Goal: Task Accomplishment & Management: Use online tool/utility

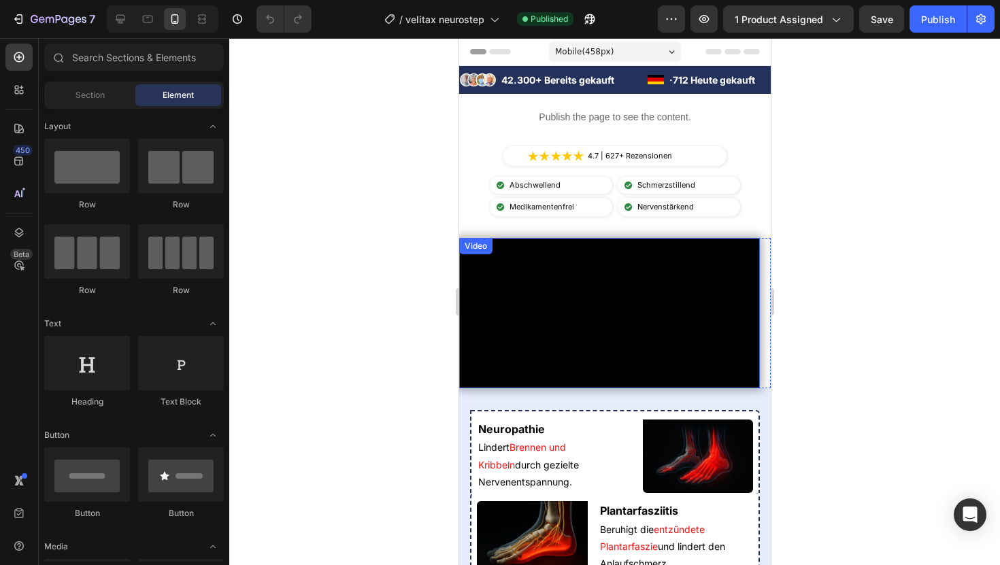
click at [493, 313] on video at bounding box center [608, 313] width 301 height 150
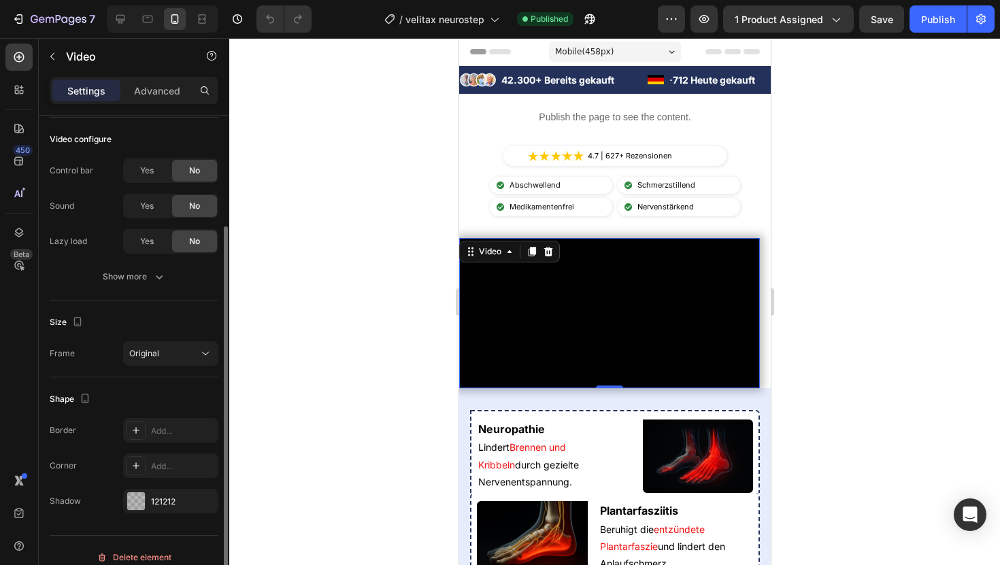
scroll to position [147, 0]
click at [165, 84] on p "Advanced" at bounding box center [157, 91] width 46 height 14
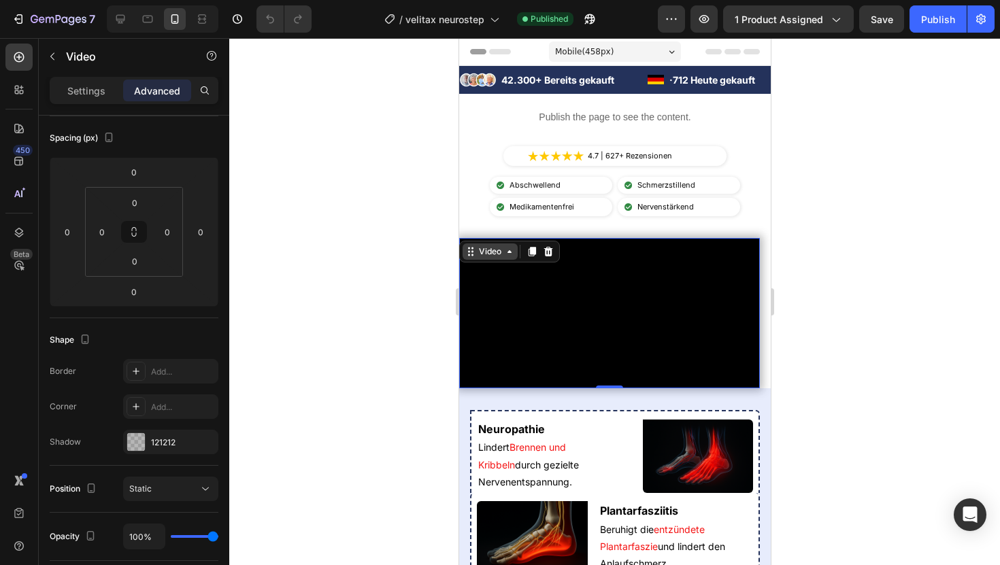
click at [494, 254] on div "Video" at bounding box center [489, 252] width 28 height 12
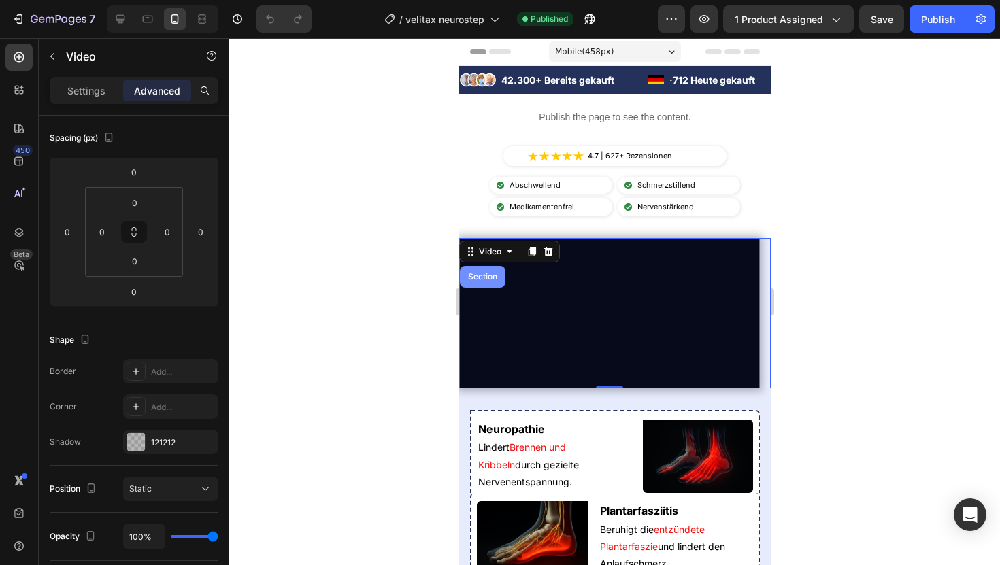
click at [483, 278] on div "Section" at bounding box center [482, 277] width 35 height 8
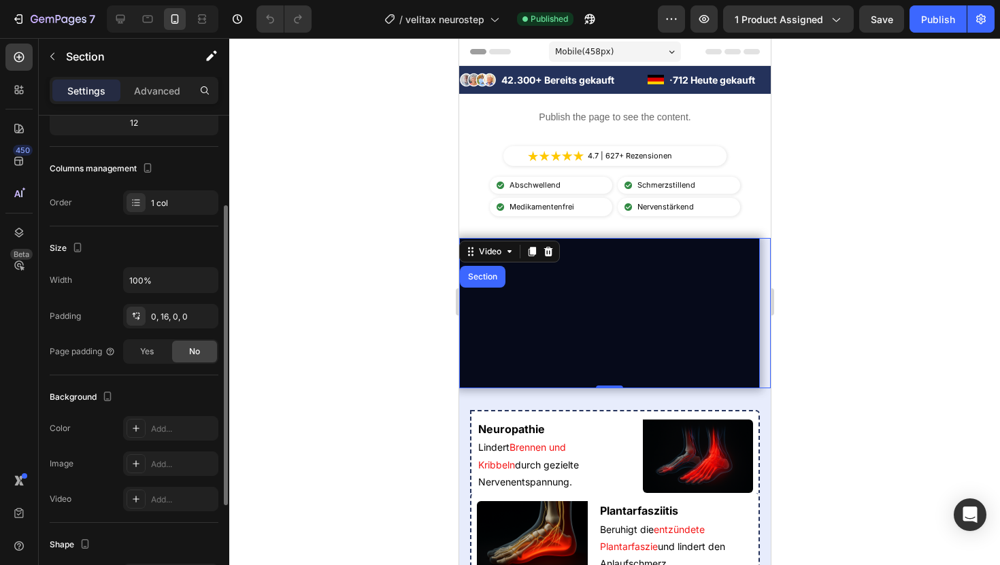
scroll to position [0, 0]
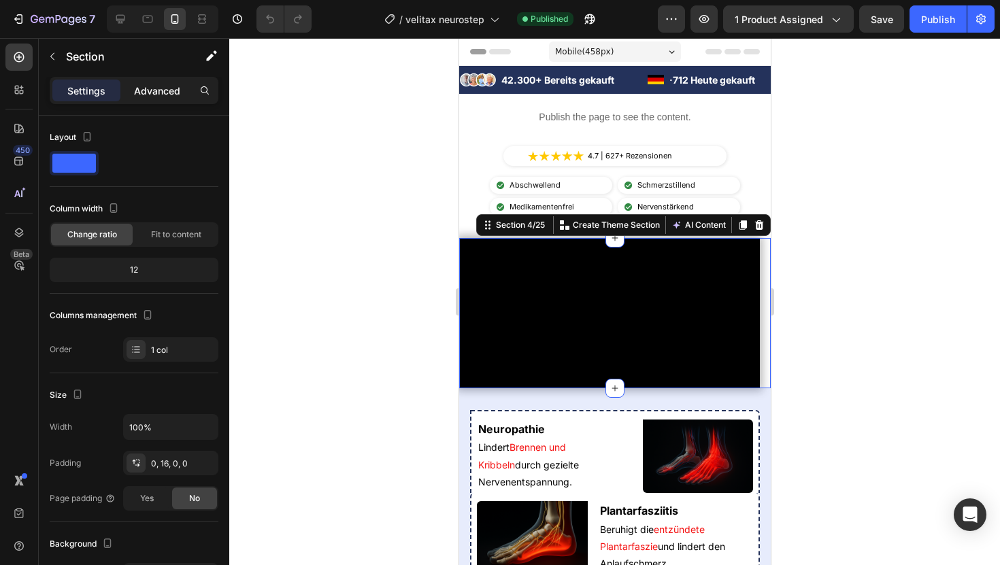
click at [173, 81] on div "Advanced" at bounding box center [157, 91] width 68 height 22
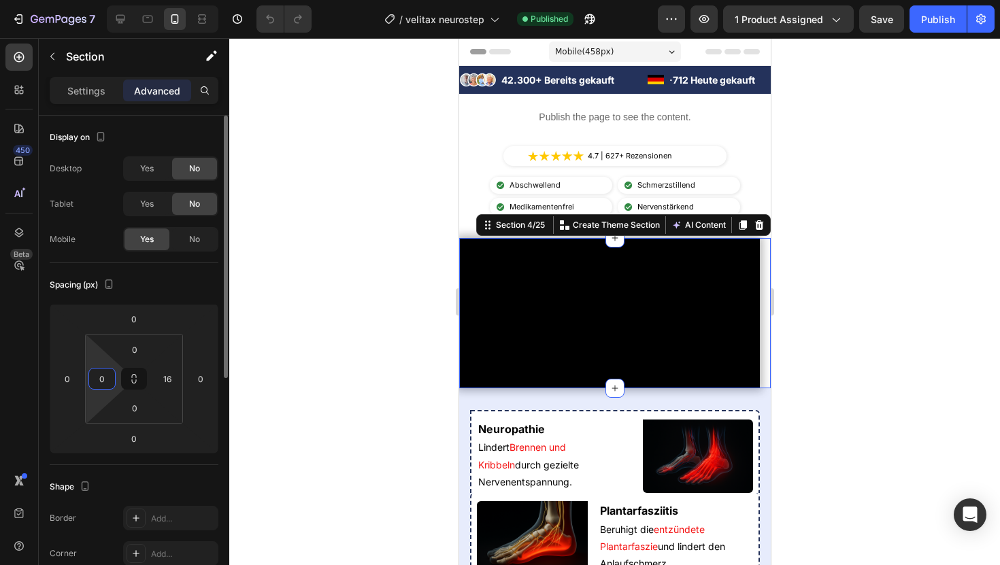
click at [105, 387] on input "0" at bounding box center [102, 379] width 20 height 20
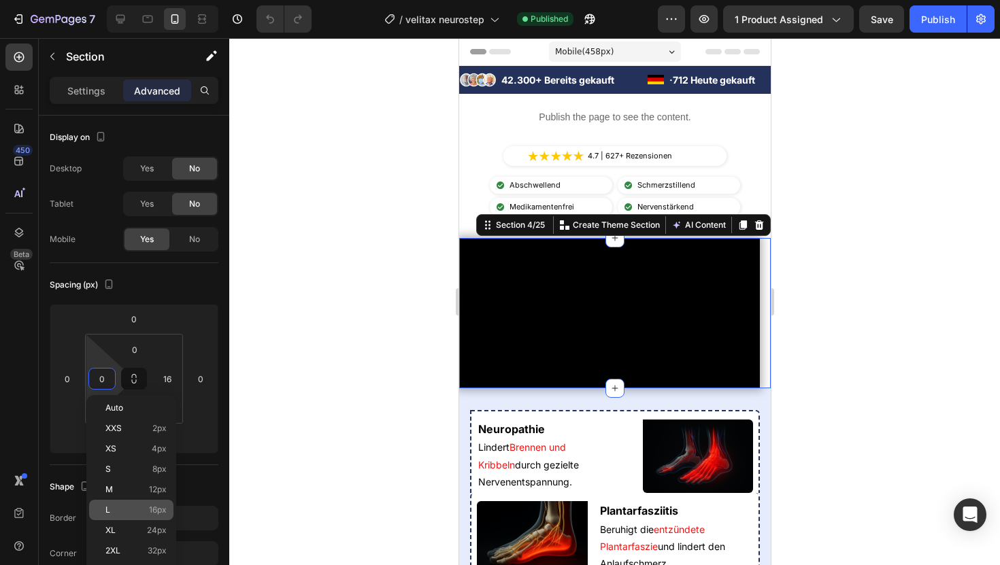
click at [150, 486] on span "16px" at bounding box center [158, 510] width 18 height 10
type input "16"
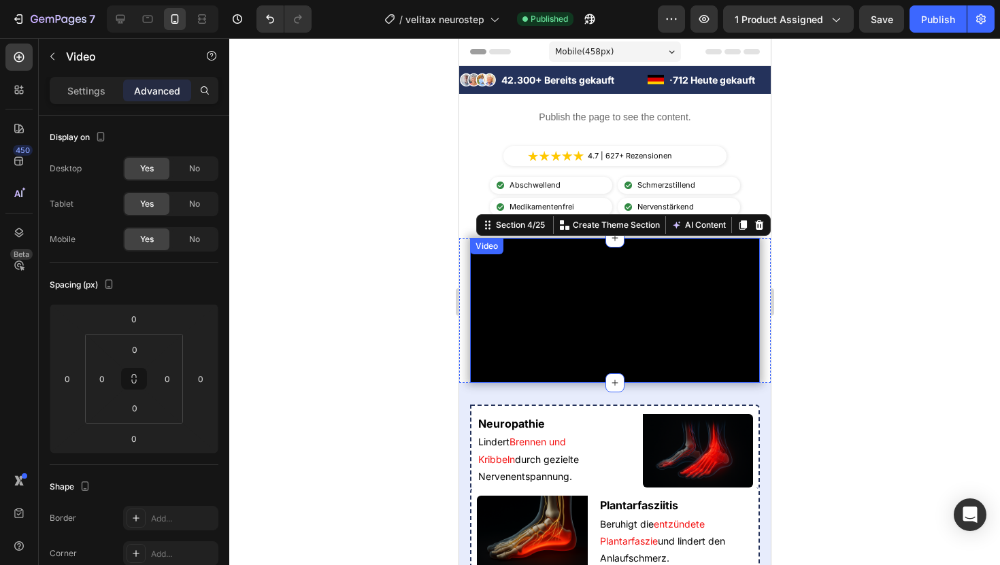
click at [534, 327] on video at bounding box center [614, 310] width 290 height 145
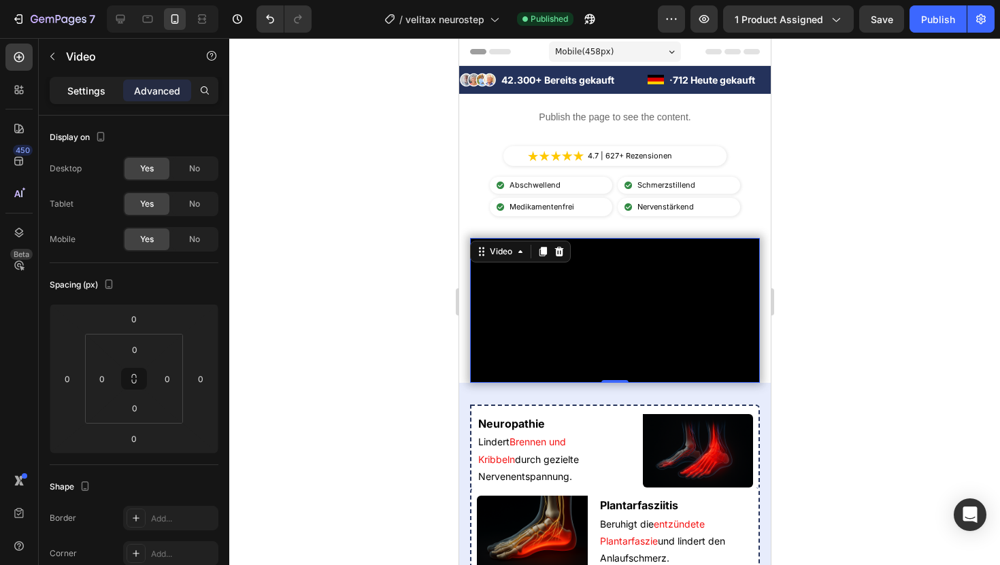
click at [78, 87] on p "Settings" at bounding box center [86, 91] width 38 height 14
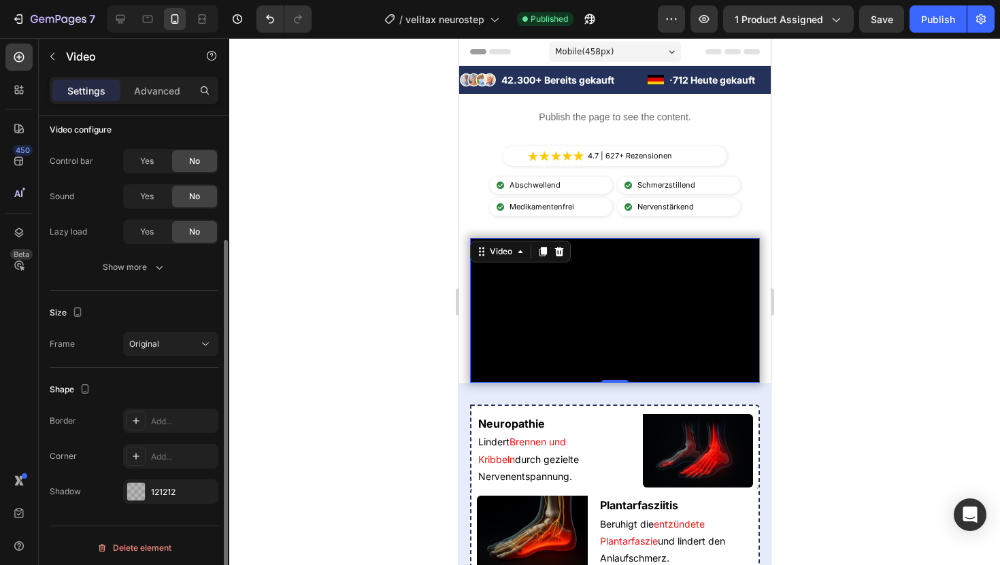
scroll to position [159, 0]
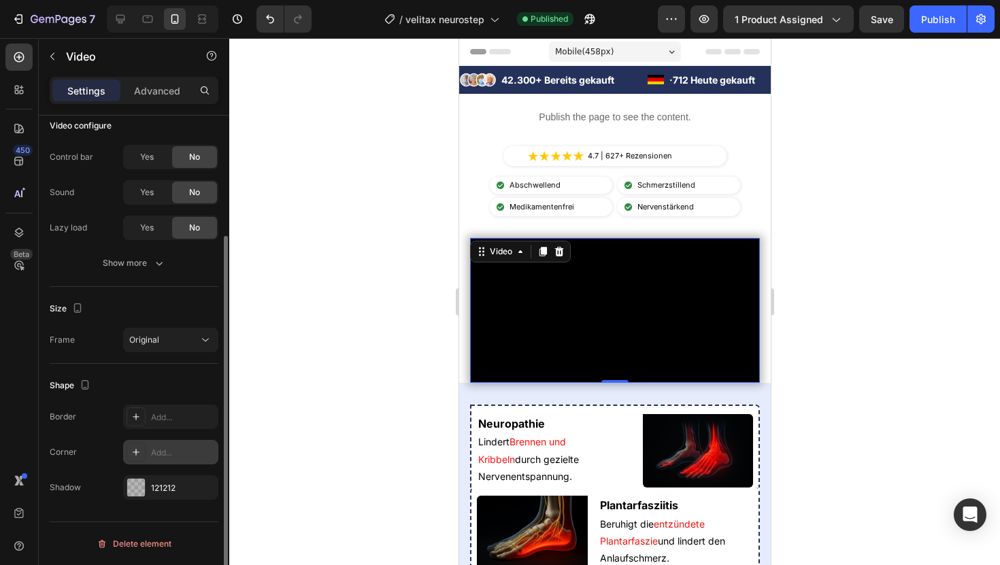
click at [158, 456] on div "Add..." at bounding box center [183, 453] width 64 height 12
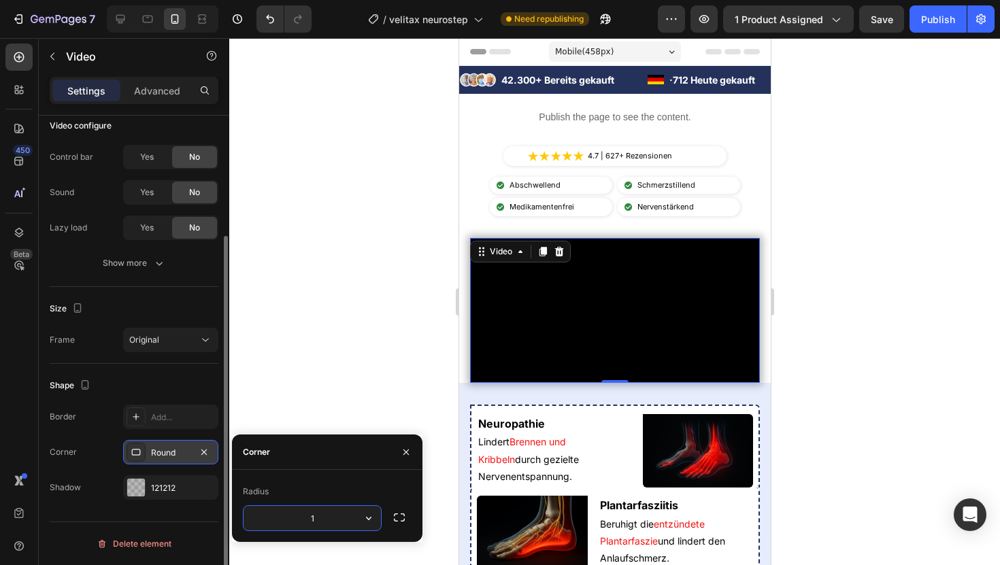
type input "12"
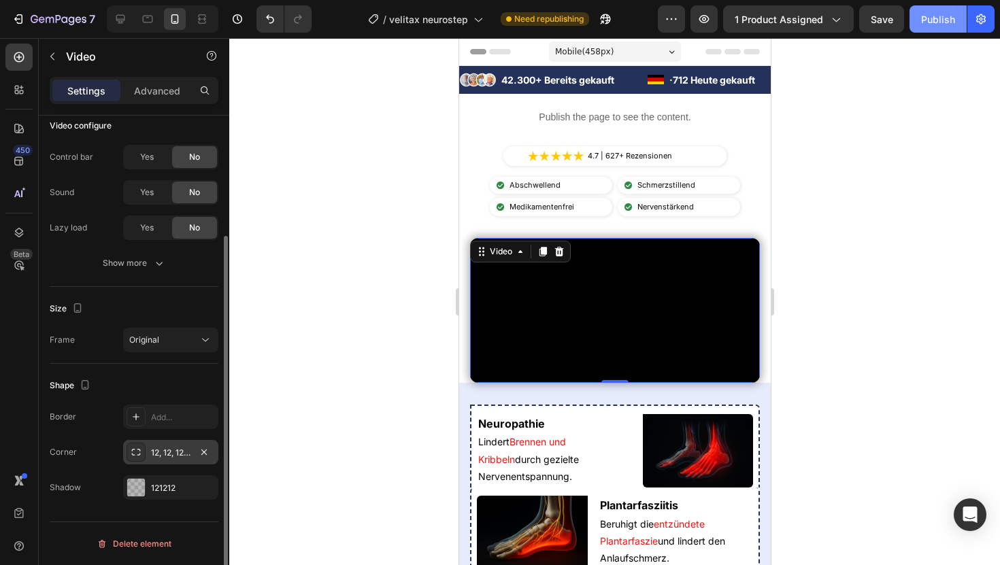
click at [928, 24] on div "Publish" at bounding box center [938, 19] width 34 height 14
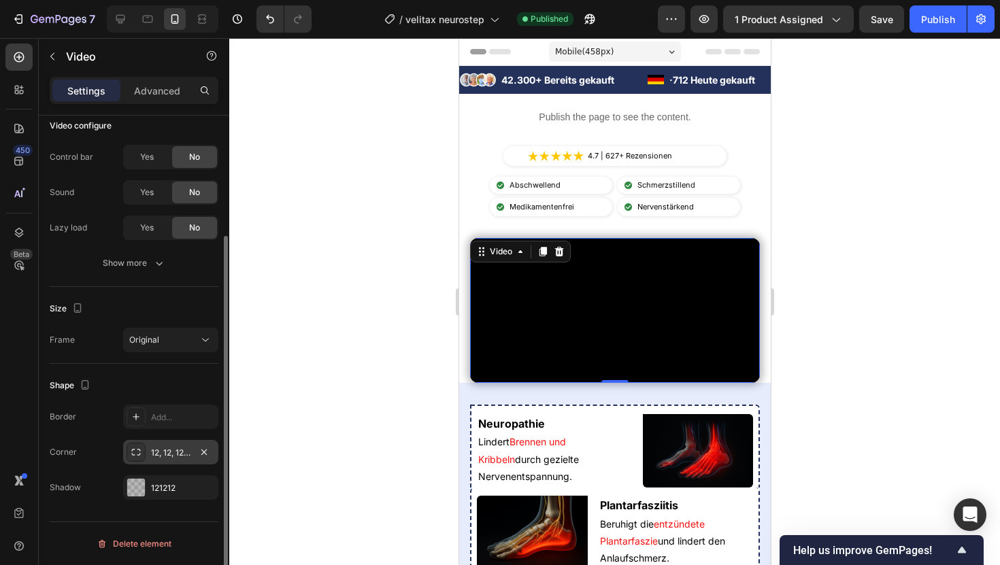
click at [638, 312] on video at bounding box center [614, 310] width 290 height 145
click at [210, 454] on button "button" at bounding box center [204, 452] width 16 height 16
click at [146, 103] on div "Settings Advanced" at bounding box center [134, 90] width 169 height 27
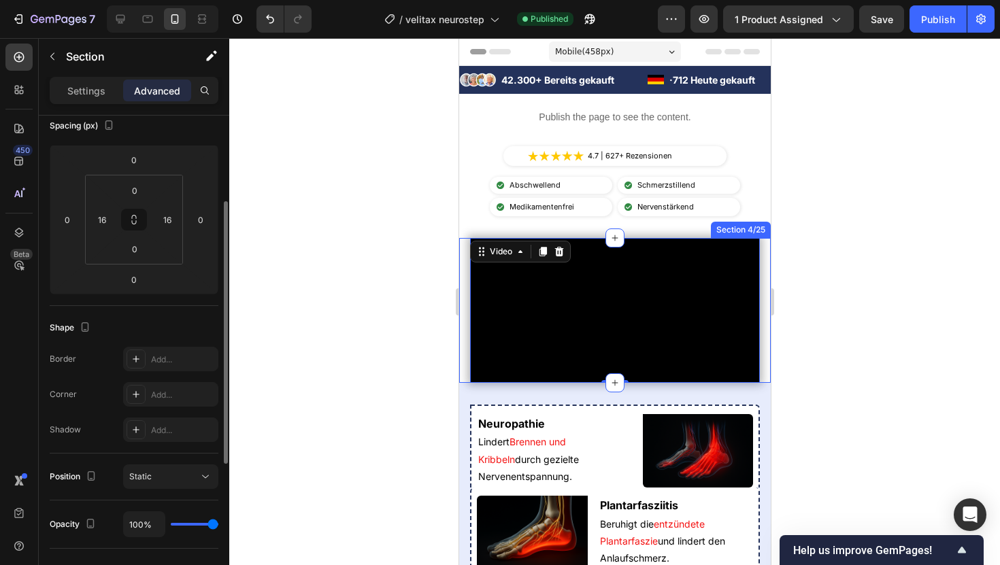
click at [463, 379] on div "Video 0 Section 4/25" at bounding box center [614, 310] width 312 height 145
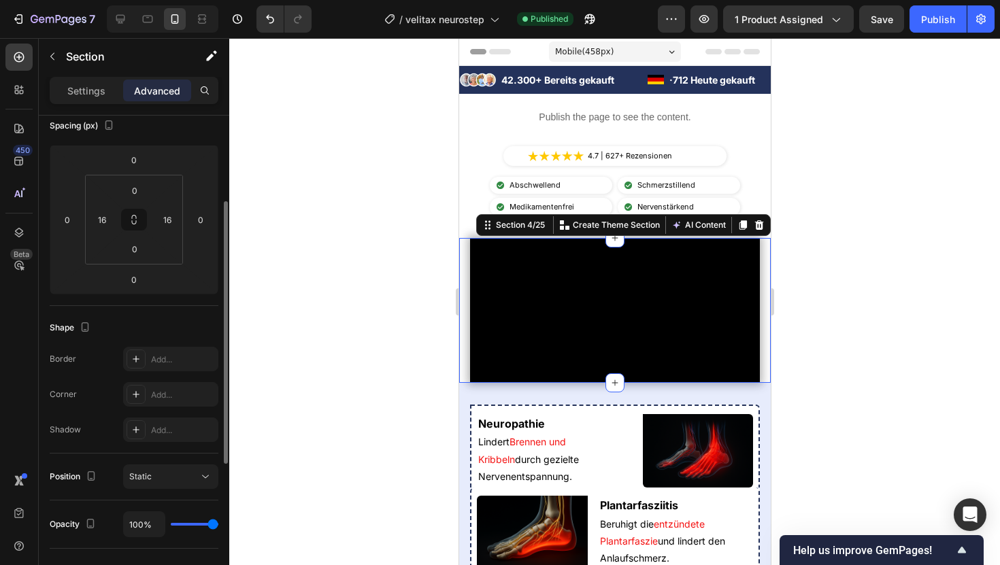
scroll to position [0, 0]
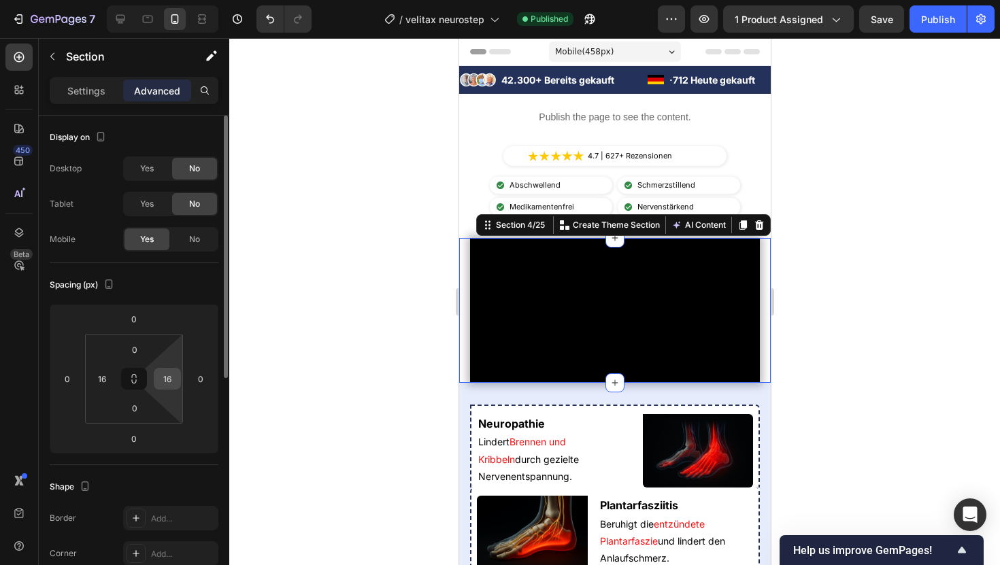
click at [171, 381] on input "16" at bounding box center [167, 379] width 20 height 20
type input "0"
click at [104, 386] on input "16" at bounding box center [102, 379] width 20 height 20
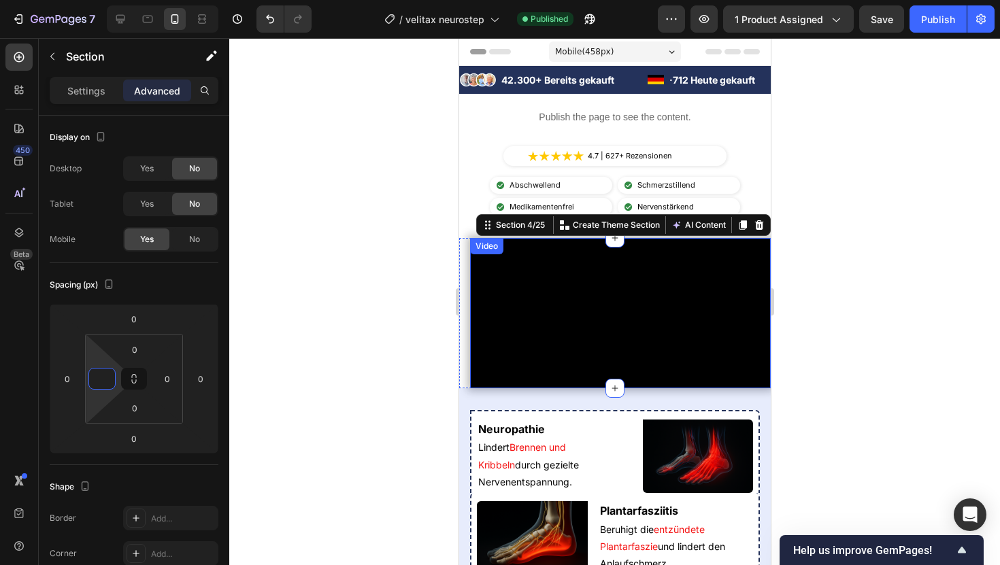
type input "0"
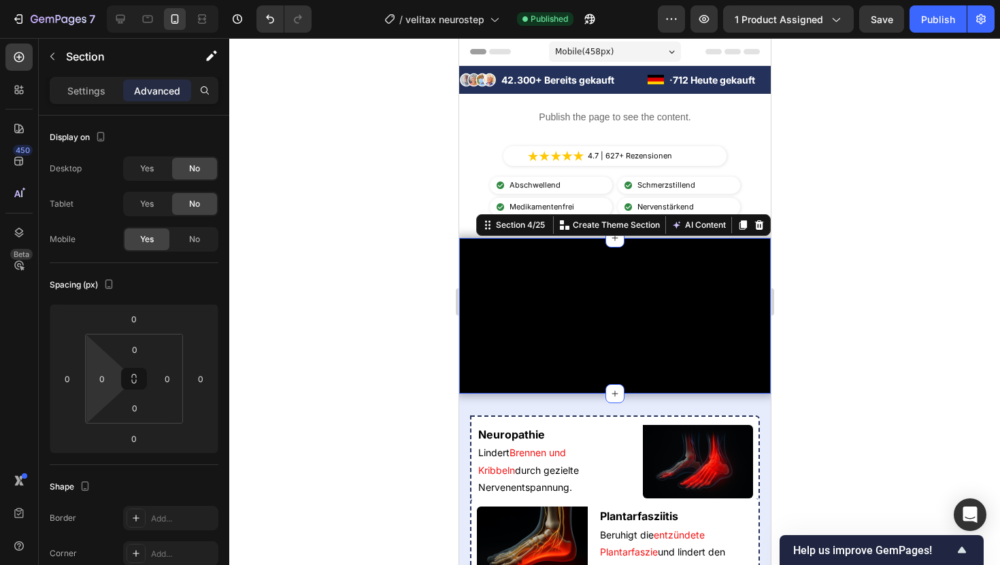
click at [801, 218] on div at bounding box center [614, 301] width 771 height 527
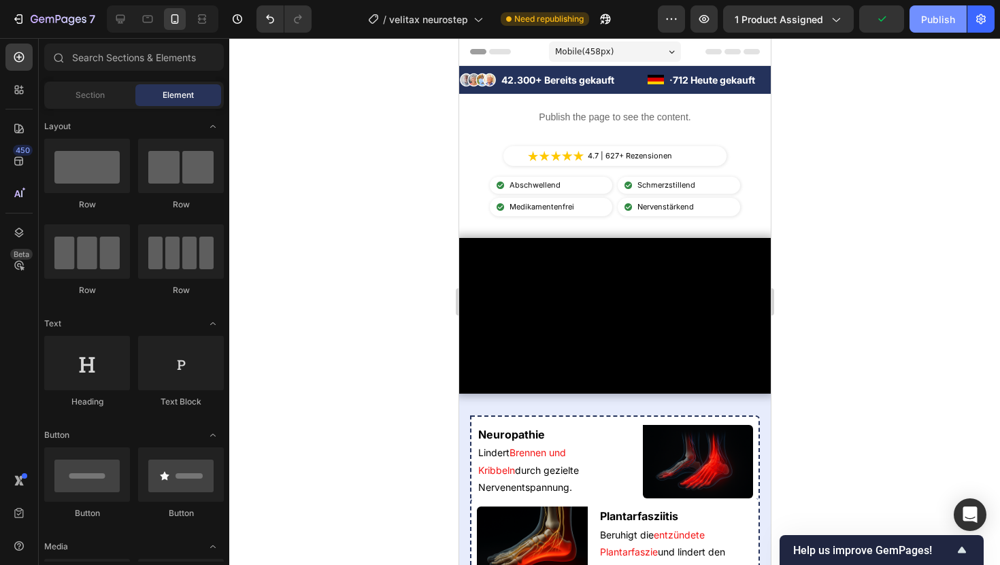
click at [935, 22] on div "Publish" at bounding box center [938, 19] width 34 height 14
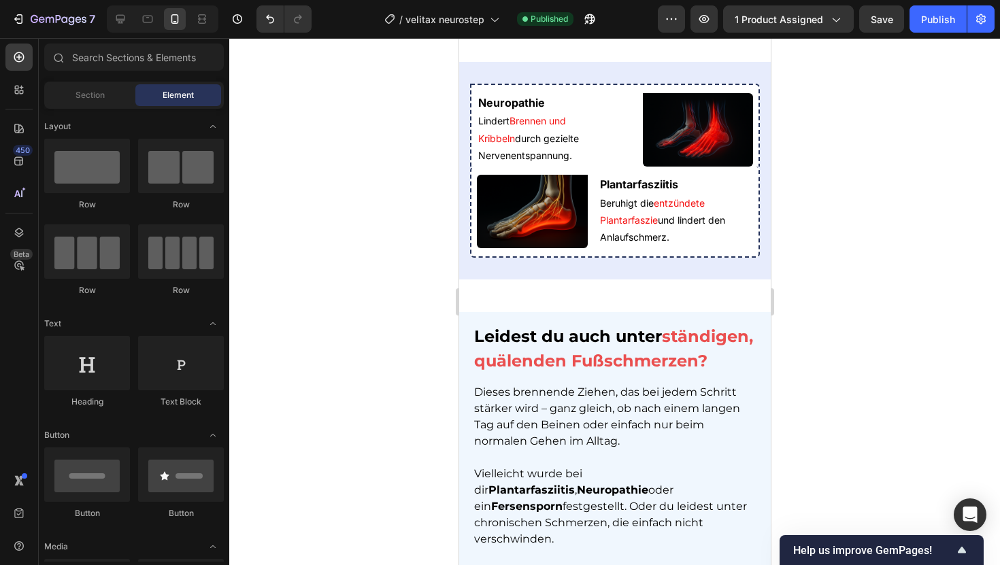
scroll to position [827, 0]
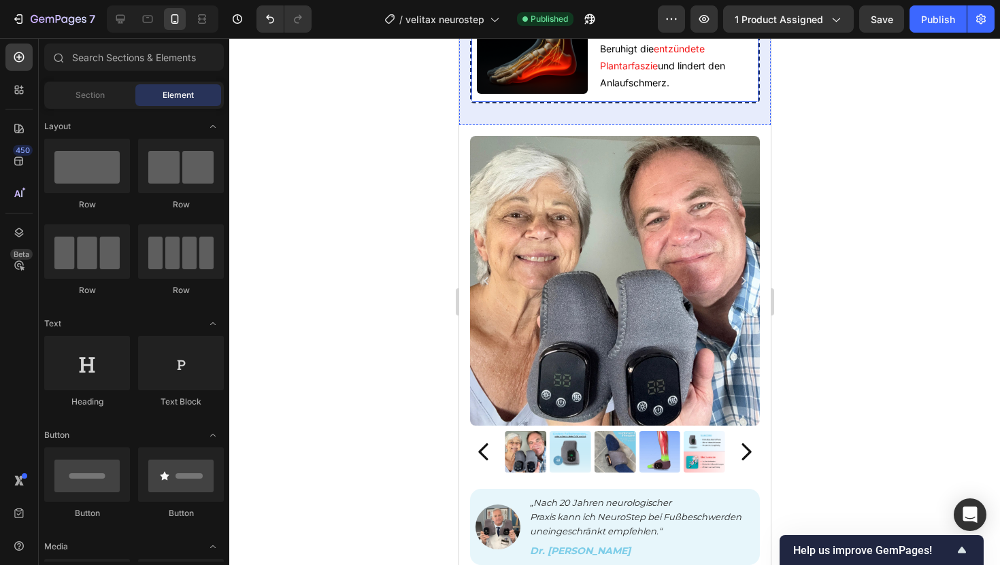
click at [472, 103] on div "Plantarfasziitis Heading Beruhigt die entzündete Plantarfaszie und lindert den …" at bounding box center [614, 57] width 290 height 91
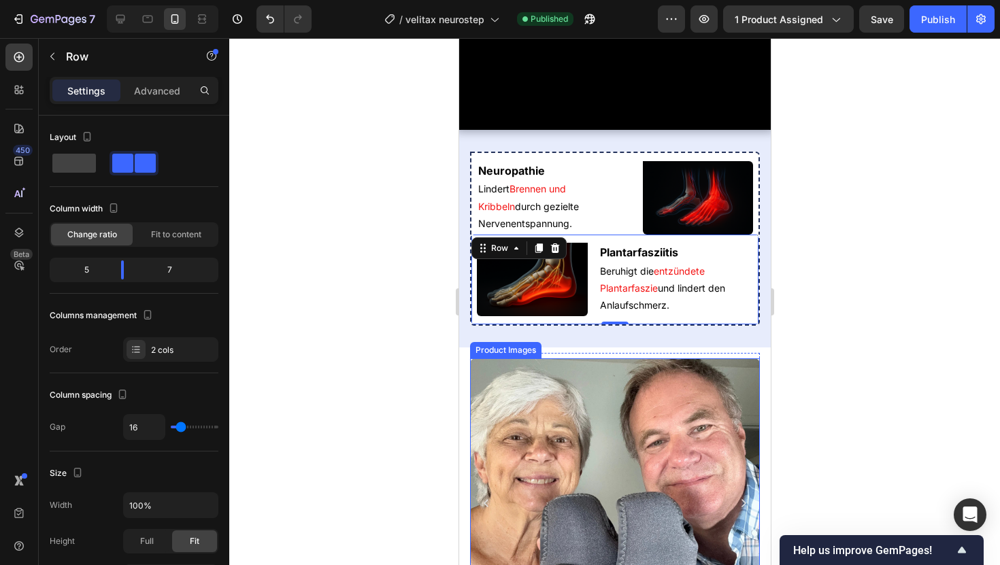
scroll to position [605, 0]
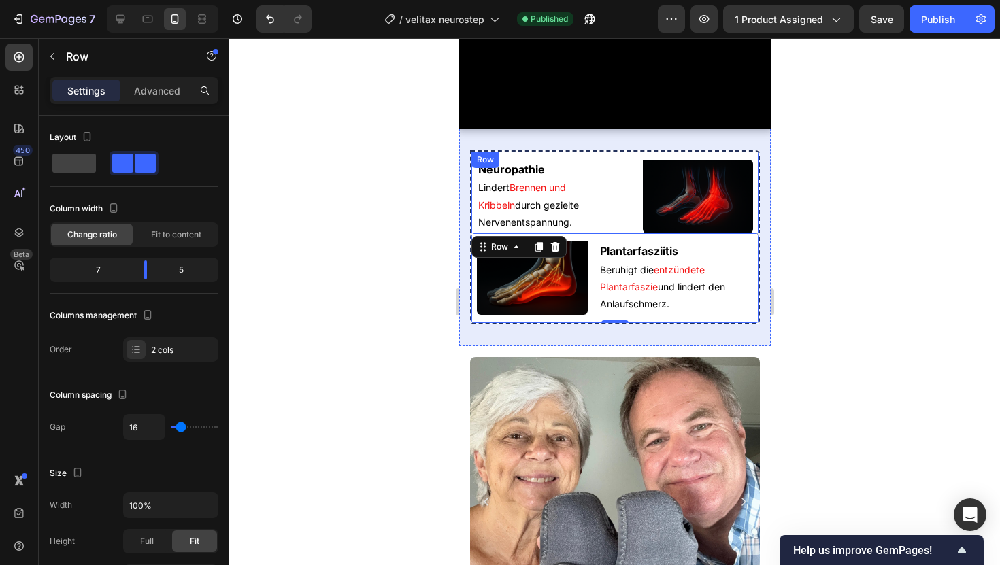
click at [629, 233] on div "Neuropathie Heading Lindert Brennen und Kribbeln durch gezielte Nervenentspannu…" at bounding box center [614, 191] width 290 height 83
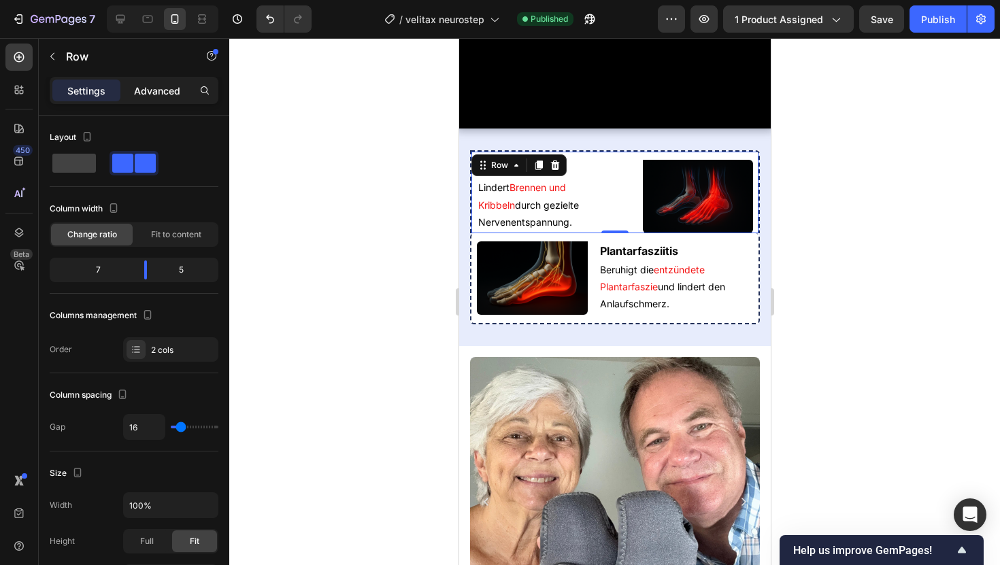
click at [149, 84] on p "Advanced" at bounding box center [157, 91] width 46 height 14
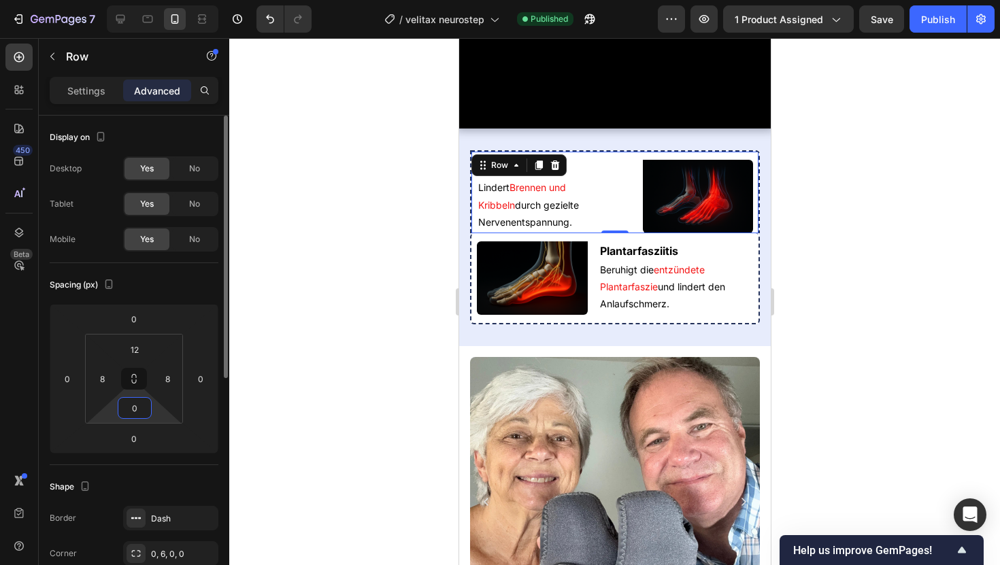
click at [134, 407] on input "0" at bounding box center [134, 408] width 27 height 20
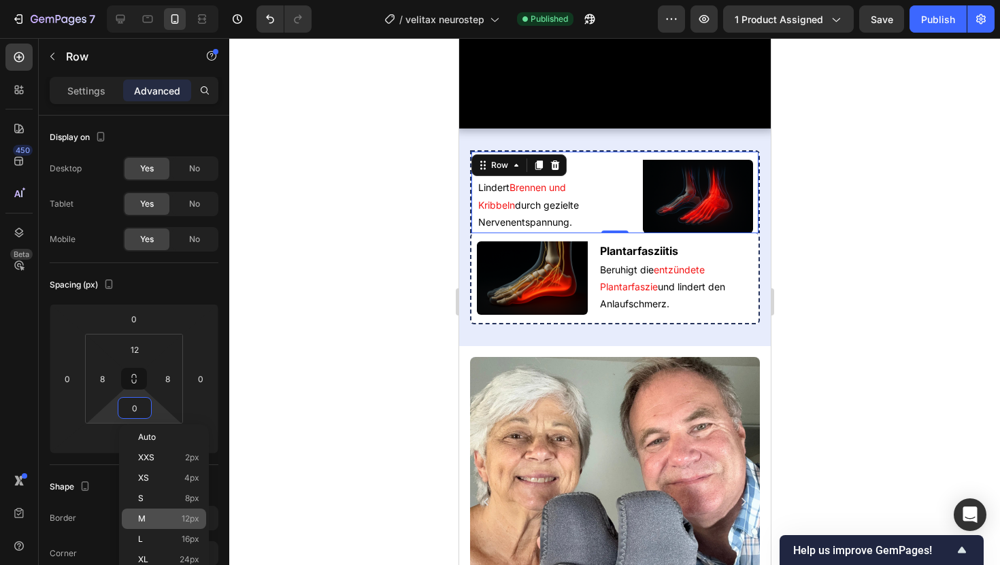
click at [158, 486] on p "M 12px" at bounding box center [168, 519] width 61 height 10
type input "12"
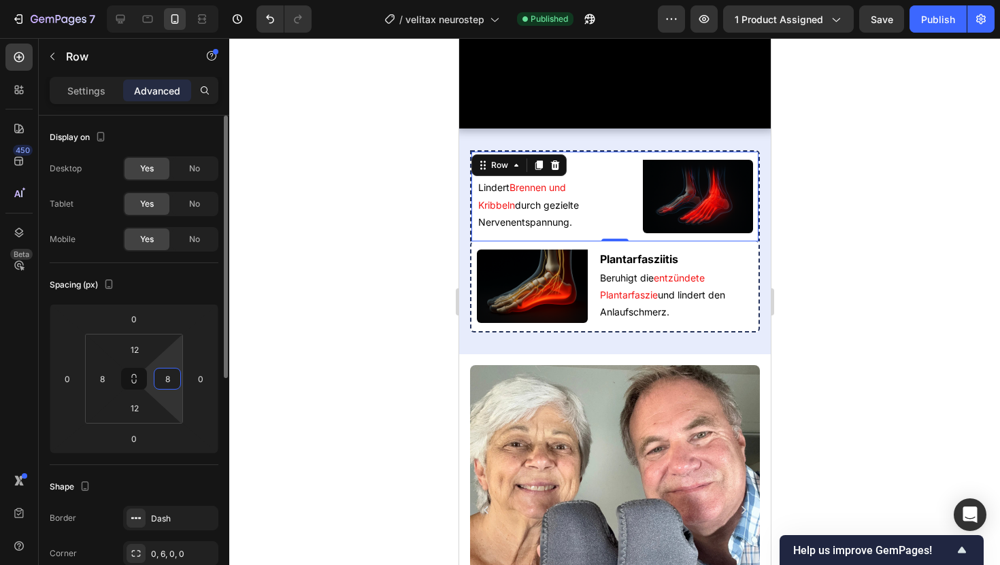
click at [167, 388] on input "8" at bounding box center [167, 379] width 20 height 20
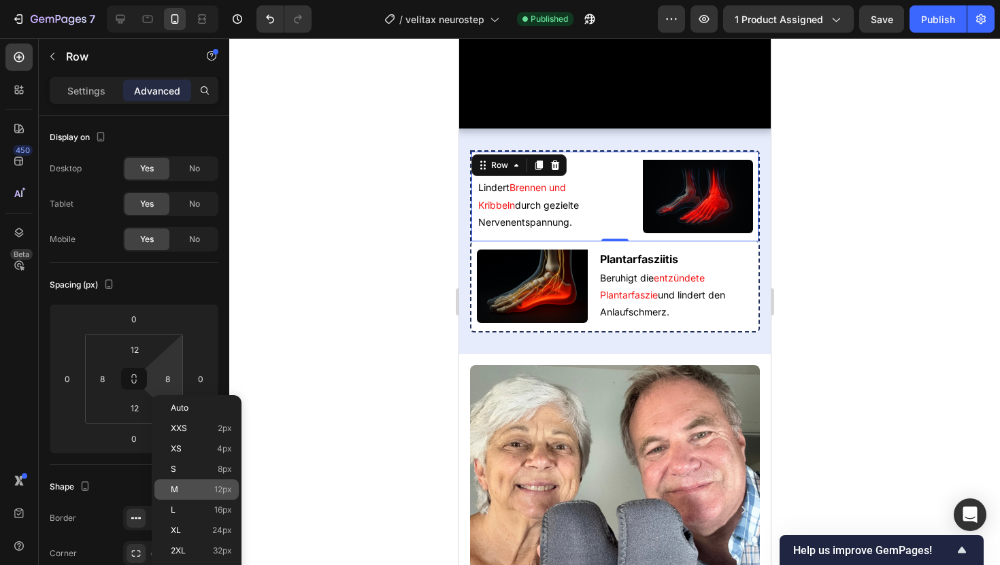
click at [171, 486] on span "M" at bounding box center [174, 490] width 7 height 10
type input "12"
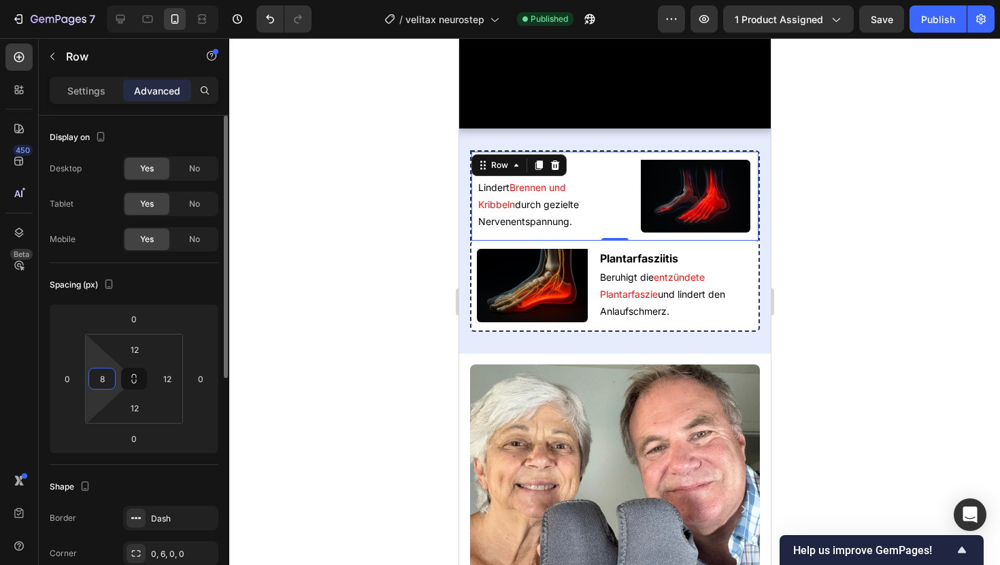
click at [96, 384] on input "8" at bounding box center [102, 379] width 20 height 20
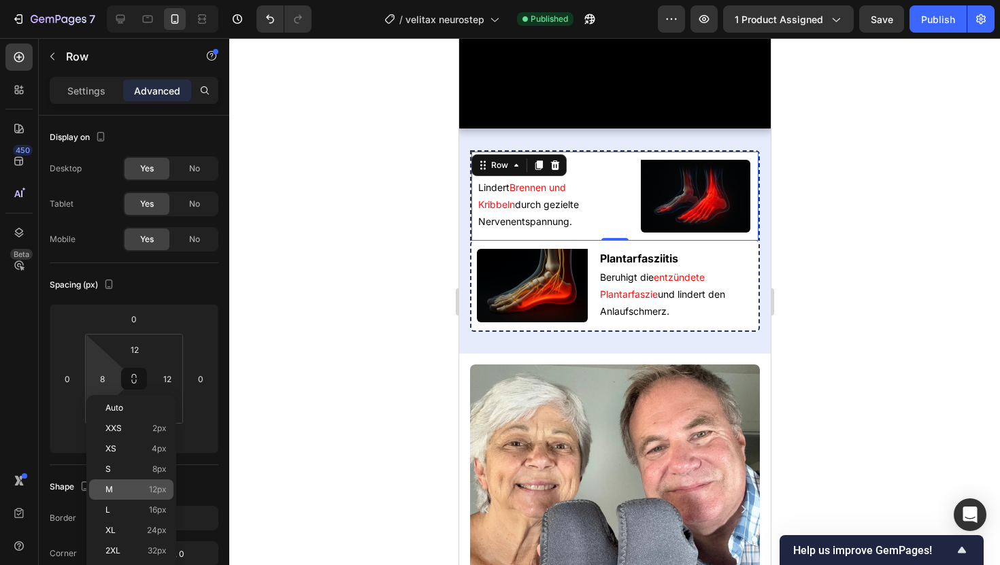
click at [165, 485] on span "12px" at bounding box center [158, 490] width 18 height 10
type input "12"
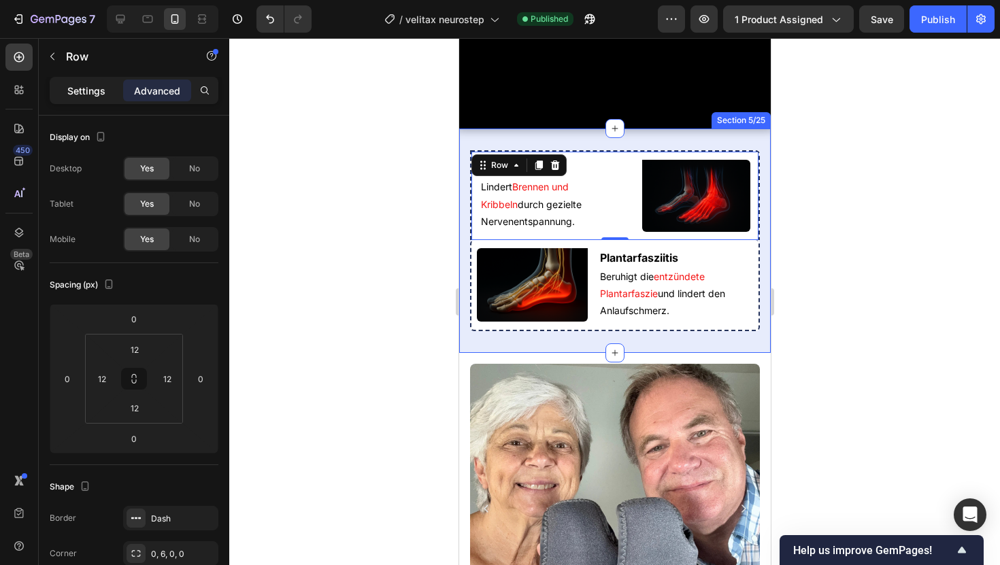
click at [97, 99] on div "Settings" at bounding box center [86, 91] width 68 height 22
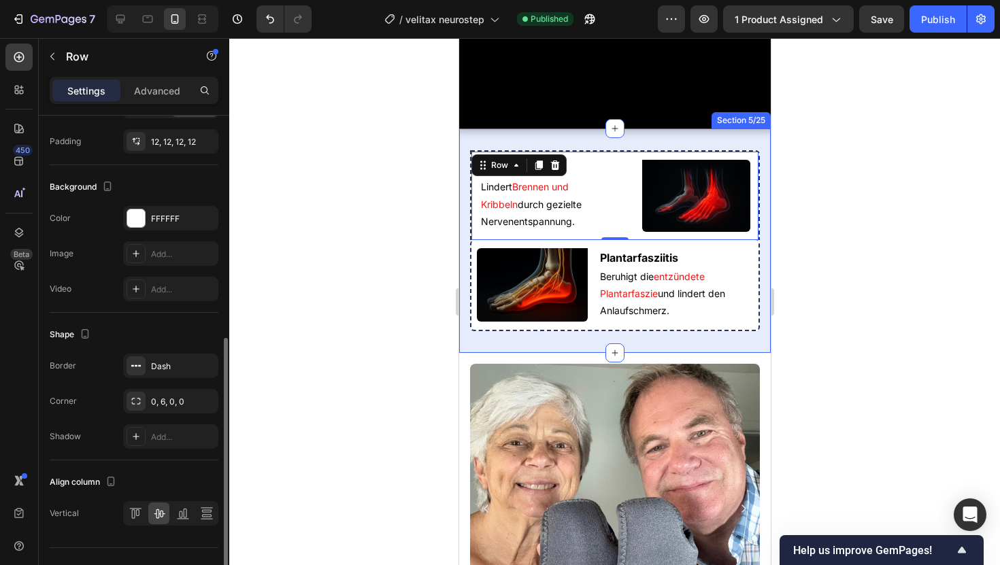
scroll to position [435, 0]
click at [173, 371] on div "Dash" at bounding box center [170, 367] width 39 height 12
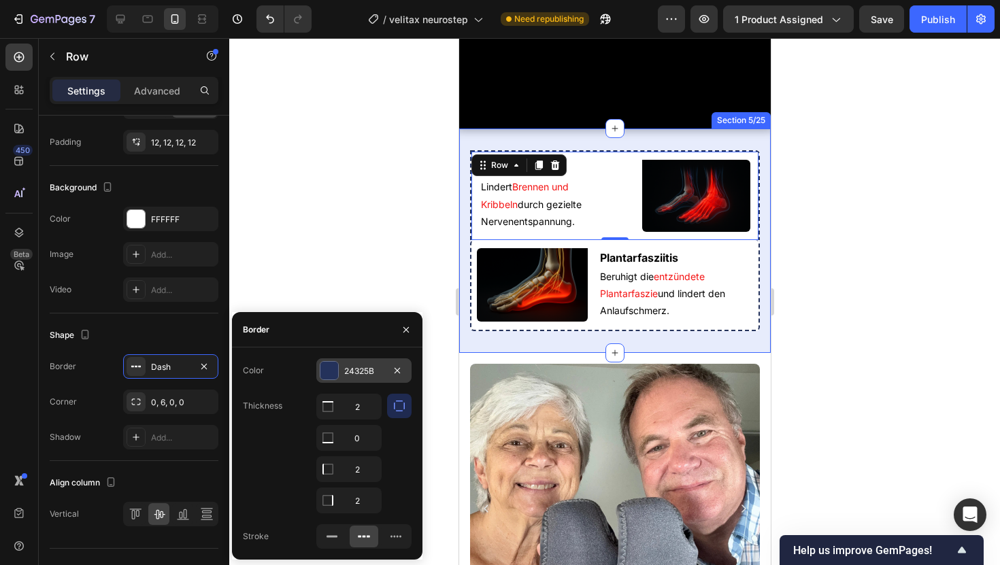
click at [329, 369] on div at bounding box center [329, 371] width 18 height 18
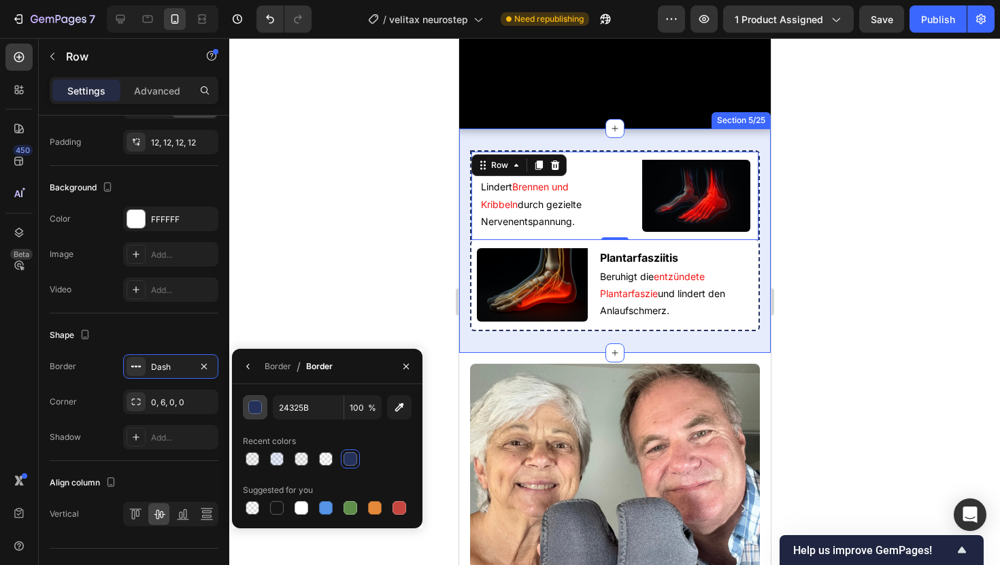
click at [258, 409] on div "button" at bounding box center [256, 408] width 14 height 14
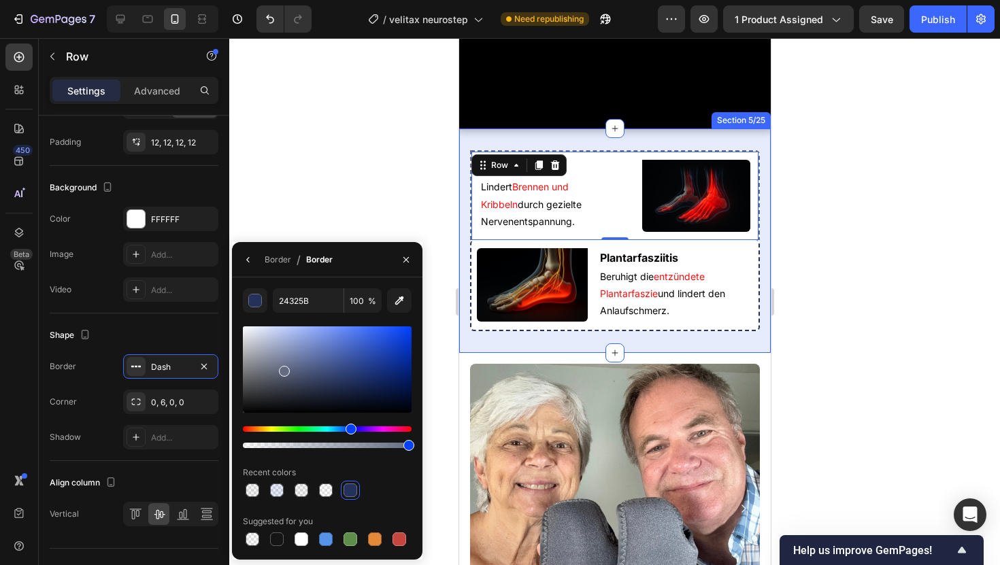
click at [282, 368] on div at bounding box center [327, 370] width 169 height 86
click at [275, 366] on div at bounding box center [327, 370] width 169 height 86
drag, startPoint x: 256, startPoint y: 355, endPoint x: 241, endPoint y: 342, distance: 19.8
click at [243, 342] on div at bounding box center [327, 370] width 169 height 86
type input "CECECE"
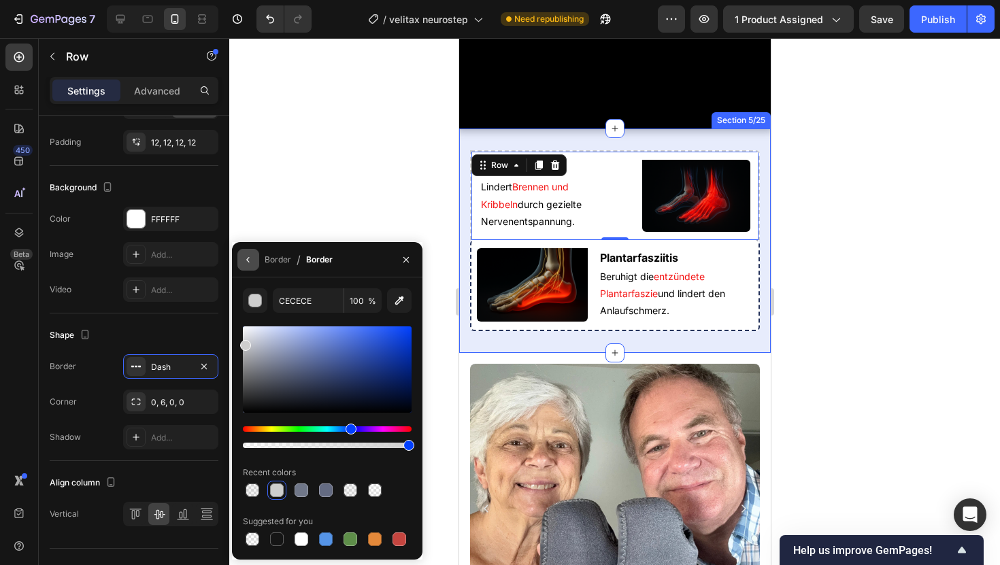
click at [248, 259] on icon "button" at bounding box center [248, 259] width 11 height 11
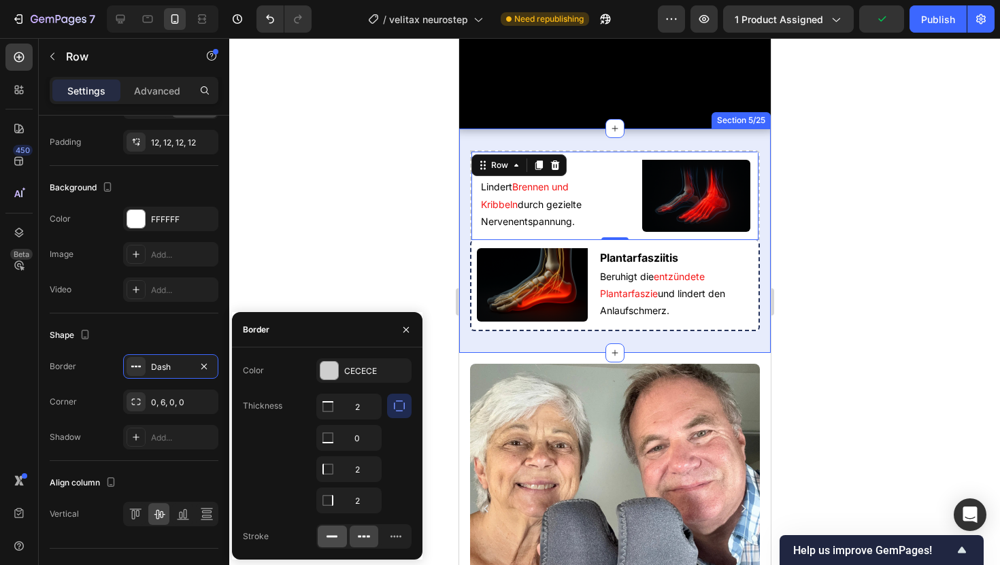
click at [336, 486] on icon at bounding box center [332, 537] width 14 height 14
click at [355, 437] on input "0" at bounding box center [349, 438] width 64 height 24
type input "2"
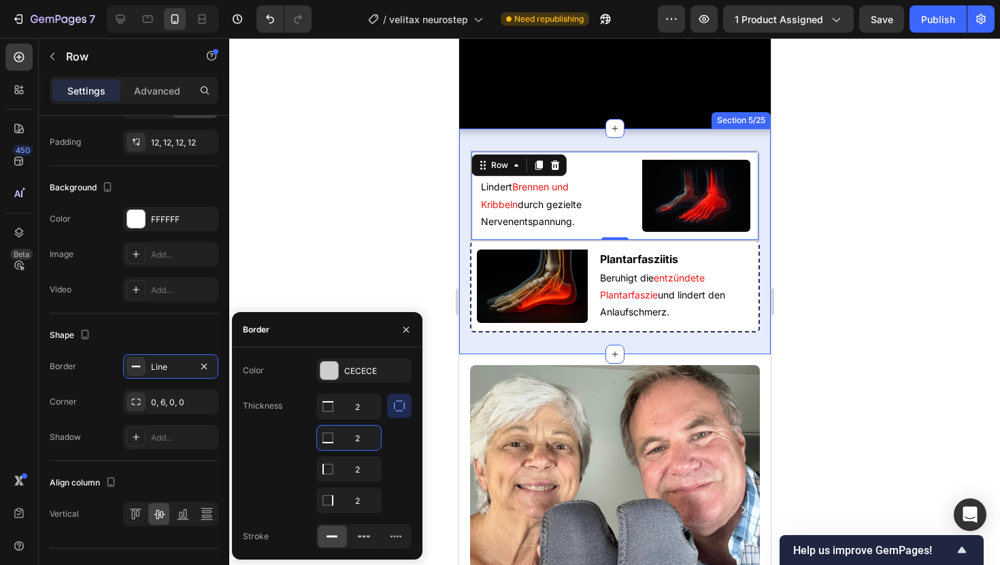
click at [401, 409] on div "Color CECECE Thickness 2 2 2 2 Stroke" at bounding box center [327, 453] width 190 height 190
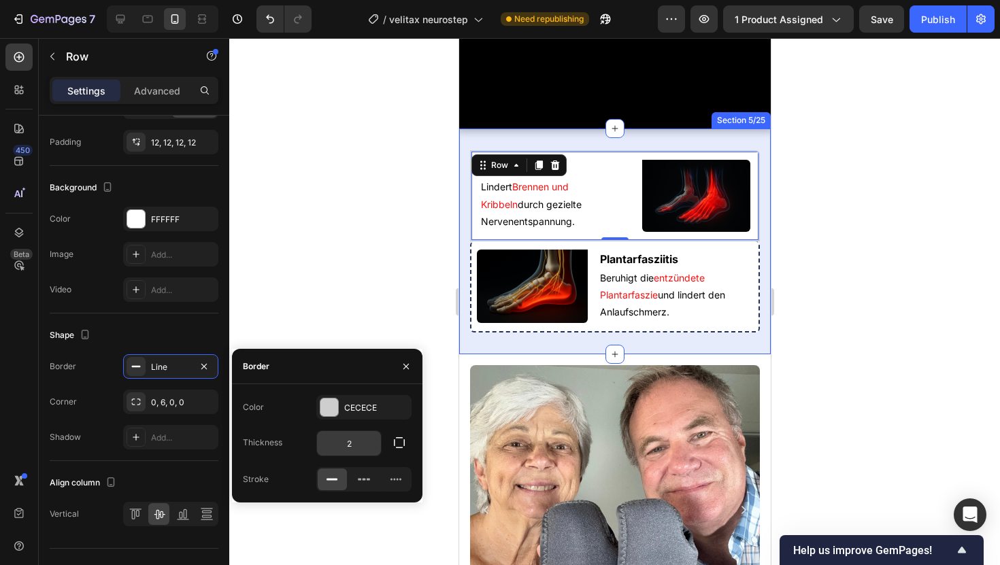
click at [353, 438] on input "2" at bounding box center [349, 443] width 64 height 24
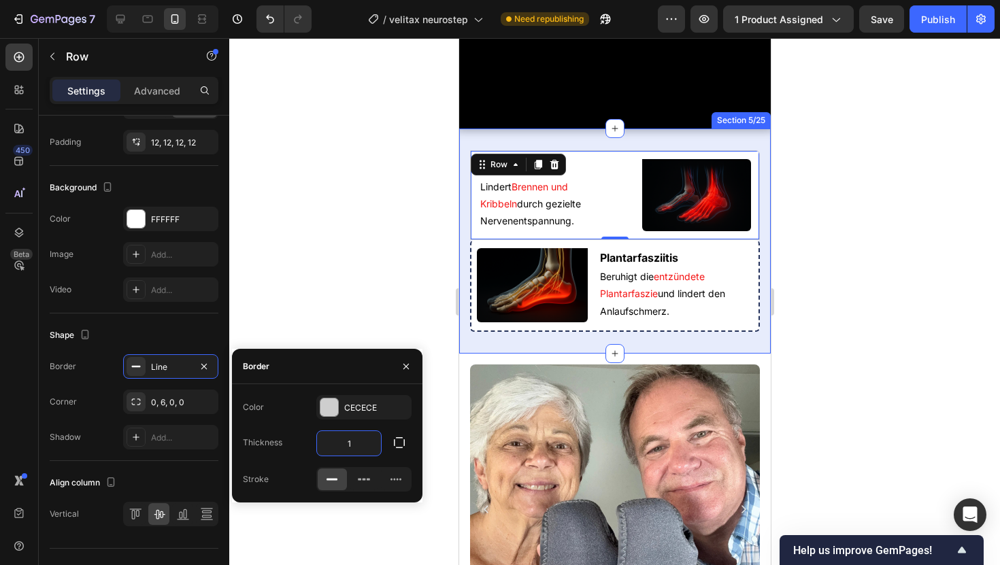
type input "1"
click at [337, 374] on div "Border" at bounding box center [327, 366] width 190 height 35
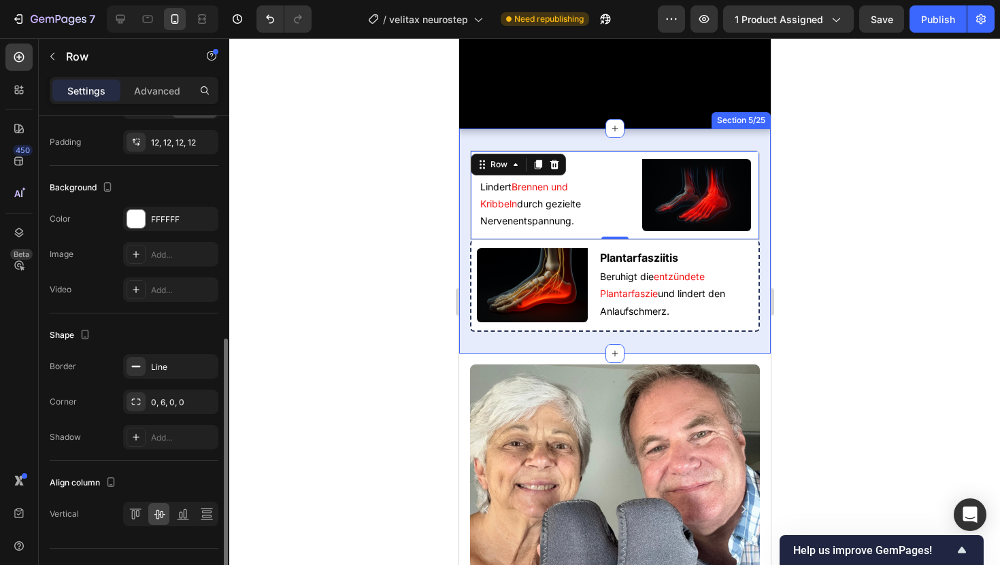
click at [185, 416] on div "Border Line Corner 0, 6, 0, 0 Shadow Add..." at bounding box center [134, 401] width 169 height 95
click at [183, 410] on div "0, 6, 0, 0" at bounding box center [170, 402] width 95 height 24
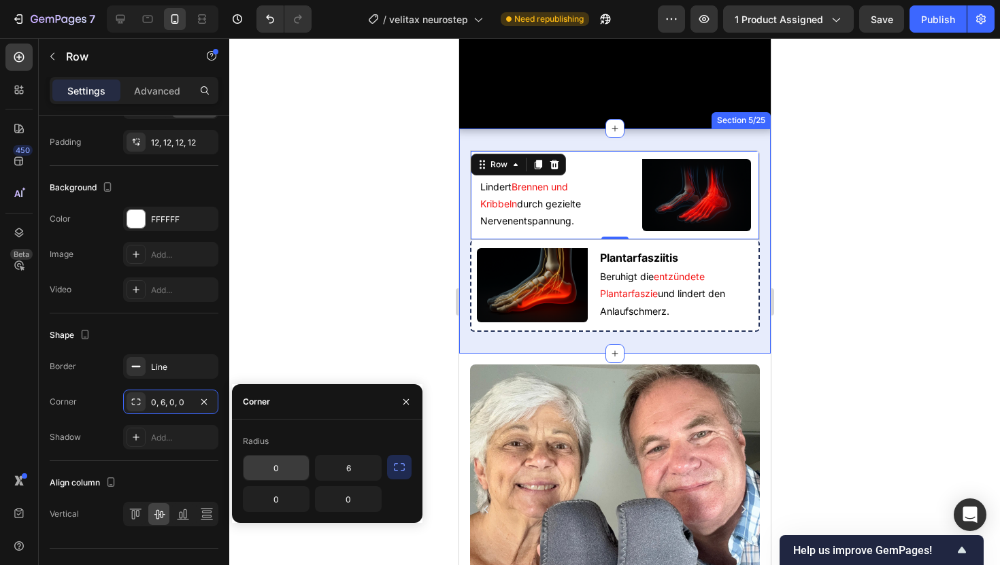
click at [273, 473] on input "0" at bounding box center [276, 468] width 65 height 24
click at [402, 463] on icon "button" at bounding box center [400, 468] width 14 height 14
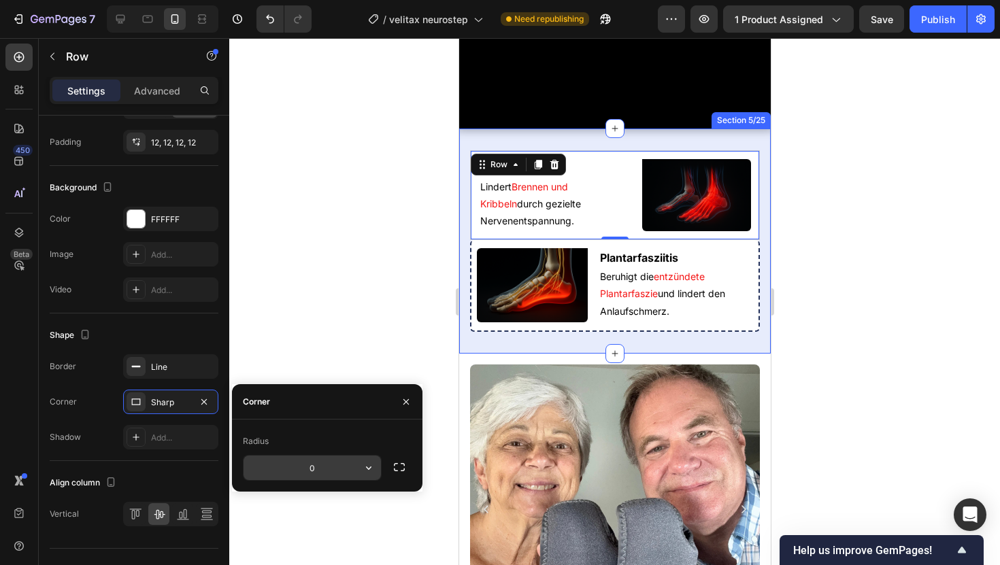
click at [324, 465] on input "0" at bounding box center [312, 468] width 137 height 24
click at [322, 463] on input "016" at bounding box center [312, 468] width 137 height 24
type input "12"
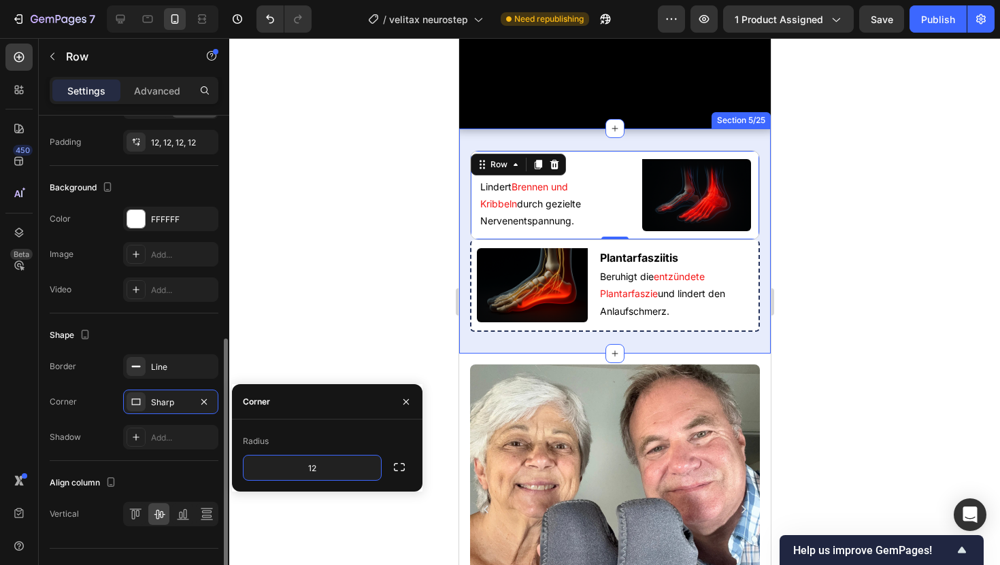
click at [97, 403] on div "Corner Sharp" at bounding box center [134, 402] width 169 height 24
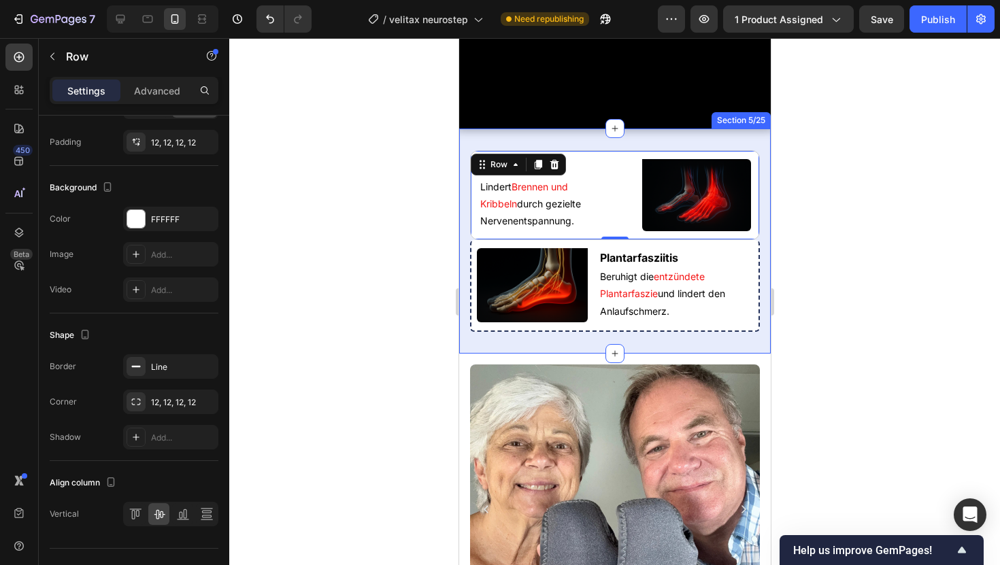
click at [290, 347] on div at bounding box center [614, 301] width 771 height 527
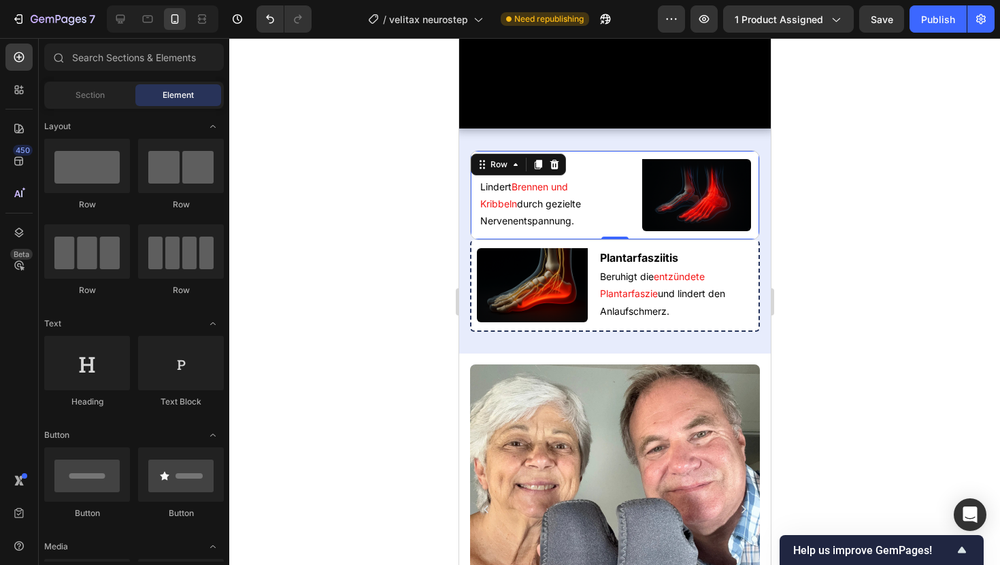
click at [474, 241] on div "Neuropathie Heading Lindert Brennen und Kribbeln durch gezielte Nervenentspannu…" at bounding box center [614, 195] width 290 height 90
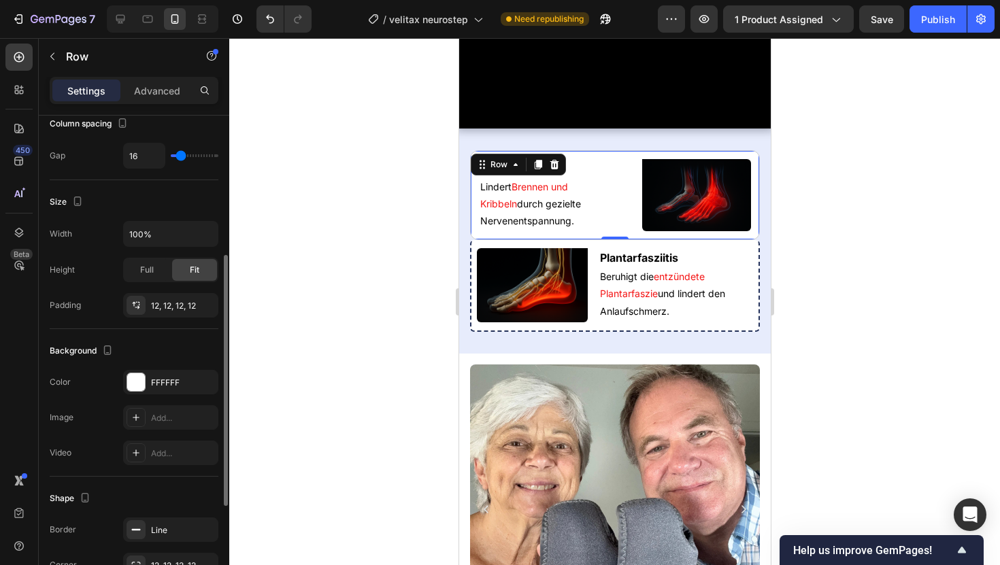
scroll to position [461, 0]
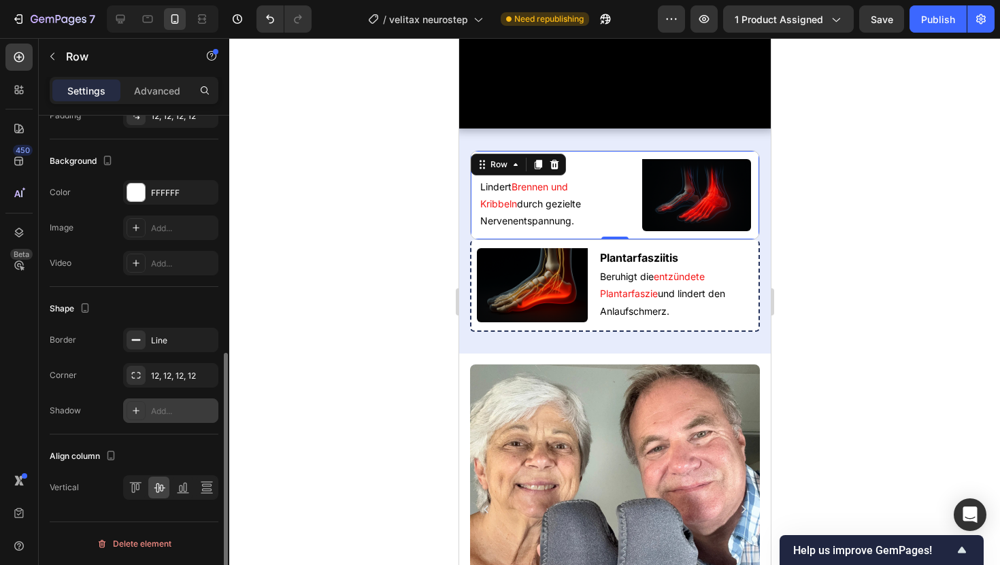
click at [154, 412] on div "Add..." at bounding box center [183, 411] width 64 height 12
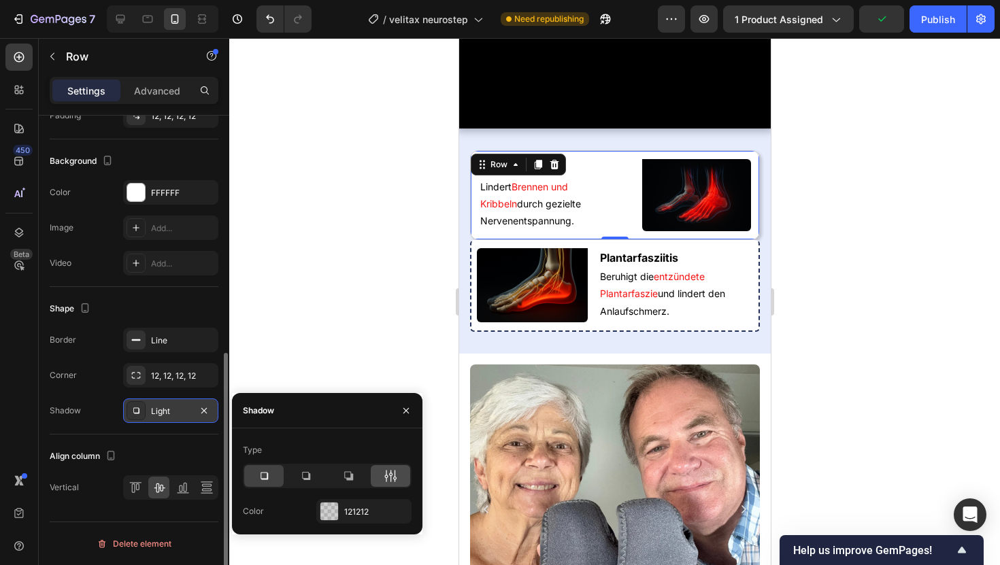
click at [386, 473] on icon at bounding box center [386, 476] width 3 height 12
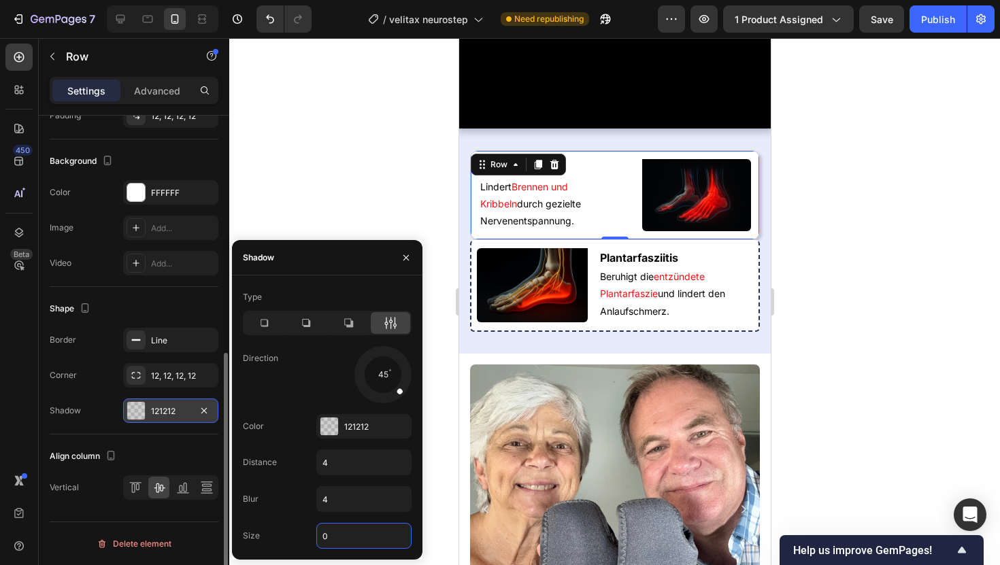
click at [338, 486] on input "0" at bounding box center [364, 536] width 94 height 24
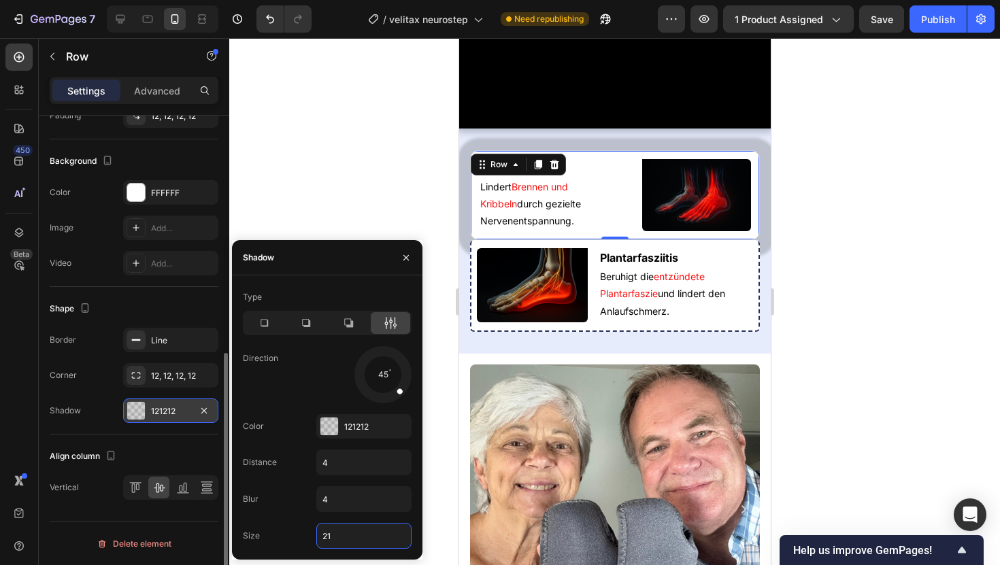
click at [338, 486] on input "21" at bounding box center [364, 536] width 94 height 24
click at [326, 486] on input "21" at bounding box center [364, 536] width 94 height 24
type input "21"
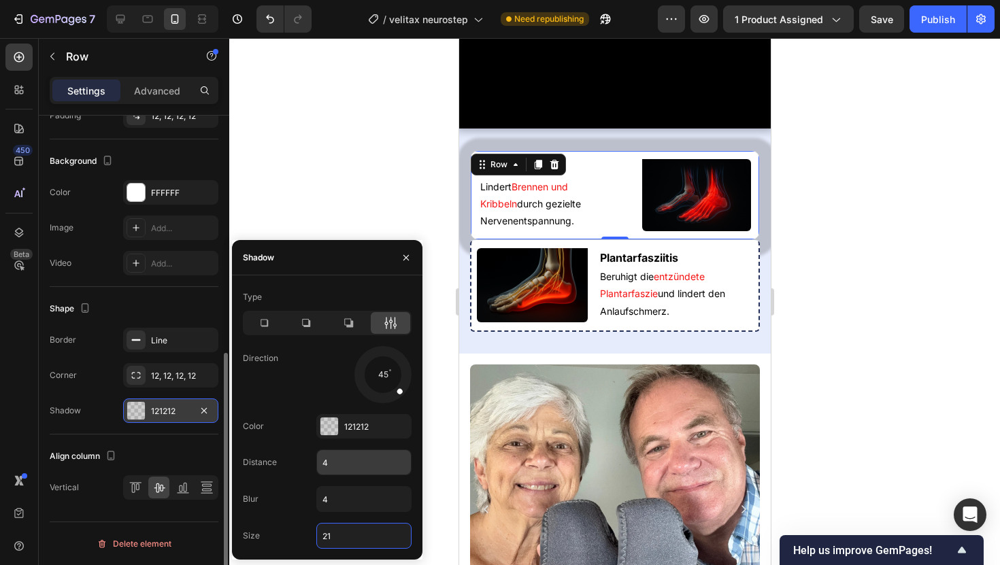
click at [340, 460] on input "4" at bounding box center [364, 462] width 94 height 24
type input "0"
click at [339, 486] on input "21" at bounding box center [364, 536] width 94 height 24
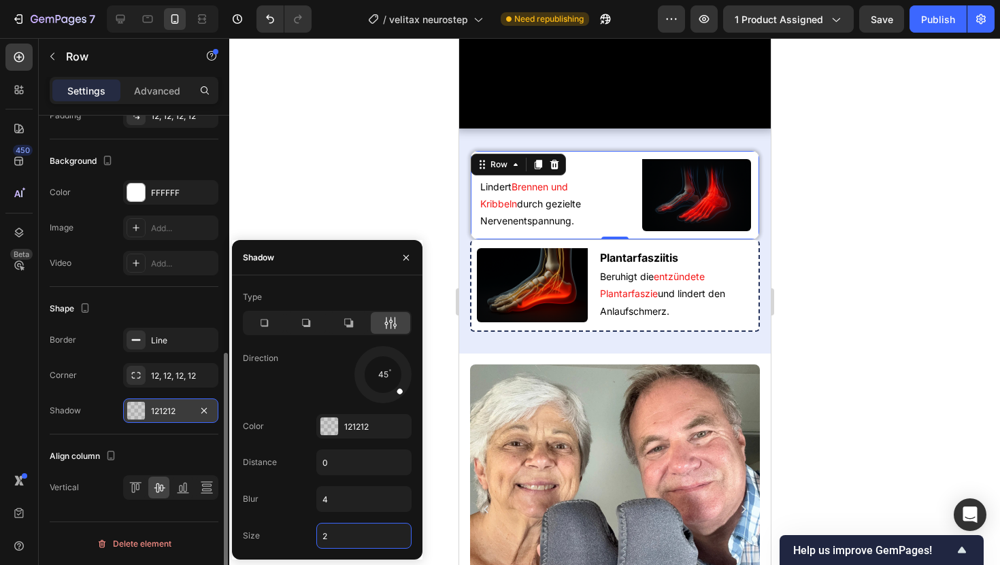
click at [339, 486] on input "2" at bounding box center [364, 536] width 94 height 24
type input "3"
click at [350, 421] on div "121212" at bounding box center [363, 427] width 39 height 12
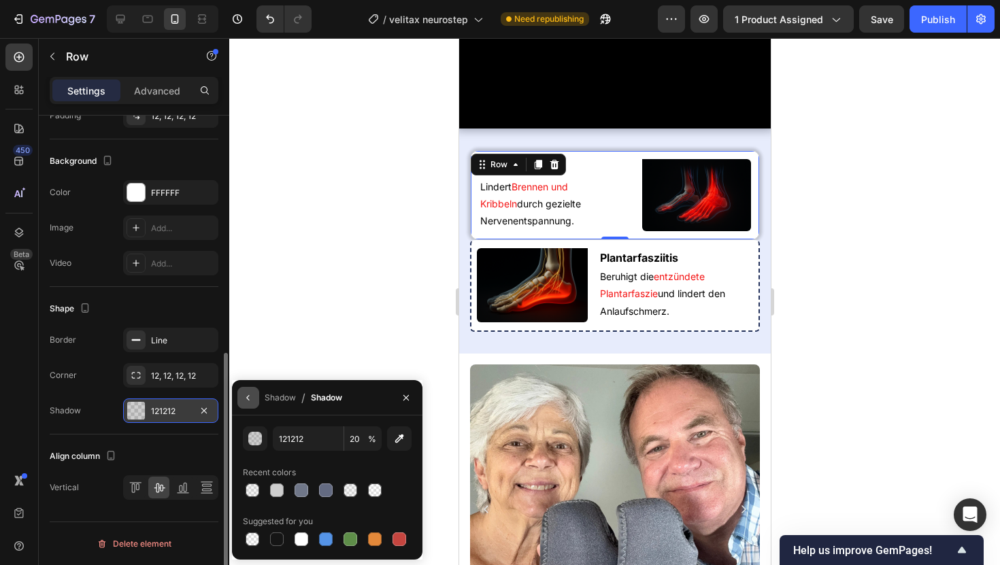
click at [254, 399] on button "button" at bounding box center [248, 398] width 22 height 22
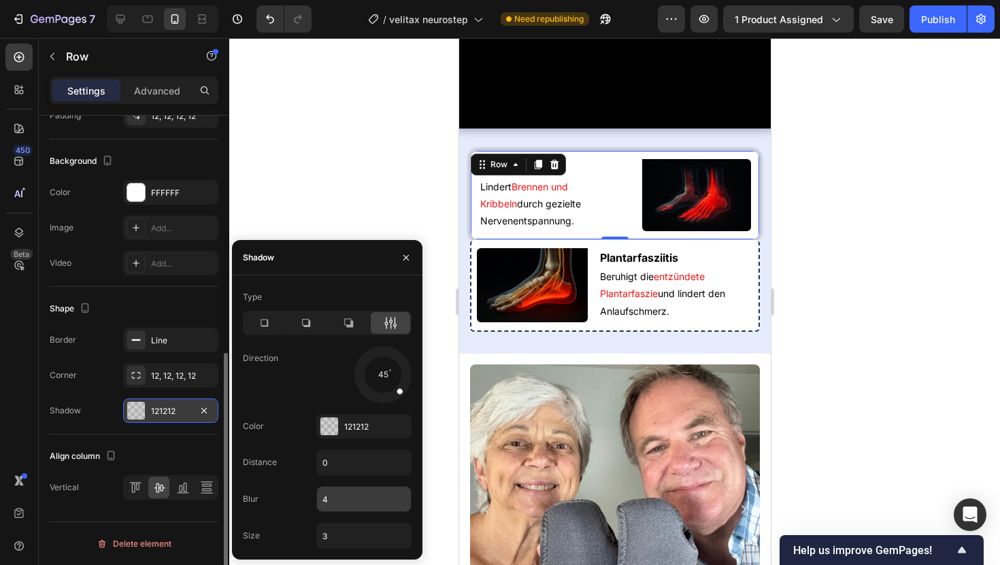
click at [339, 486] on input "4" at bounding box center [364, 499] width 94 height 24
type input "6"
click at [444, 299] on div at bounding box center [614, 301] width 771 height 527
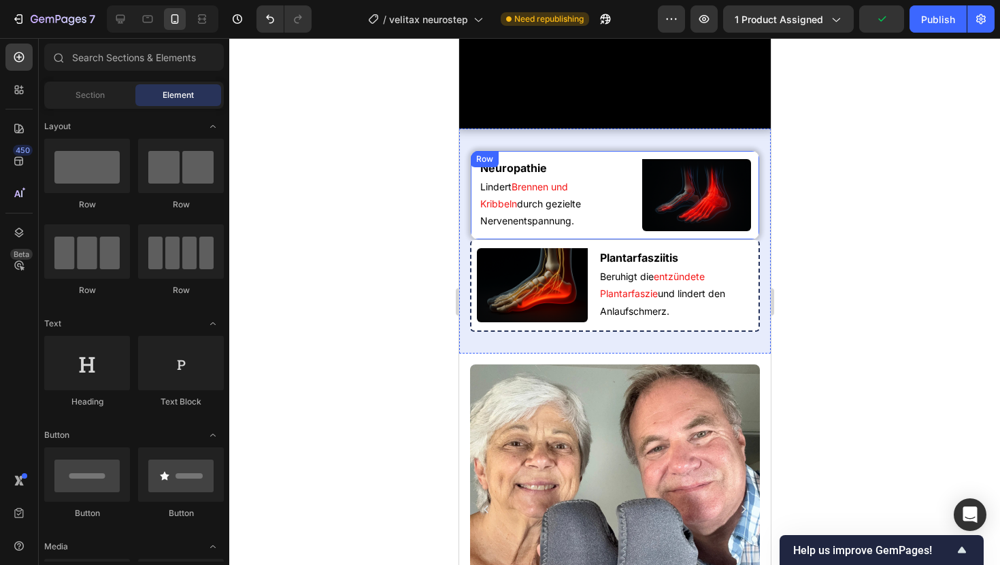
click at [543, 241] on div "Neuropathie Heading Lindert Brennen und Kribbeln durch gezielte Nervenentspannu…" at bounding box center [614, 195] width 290 height 90
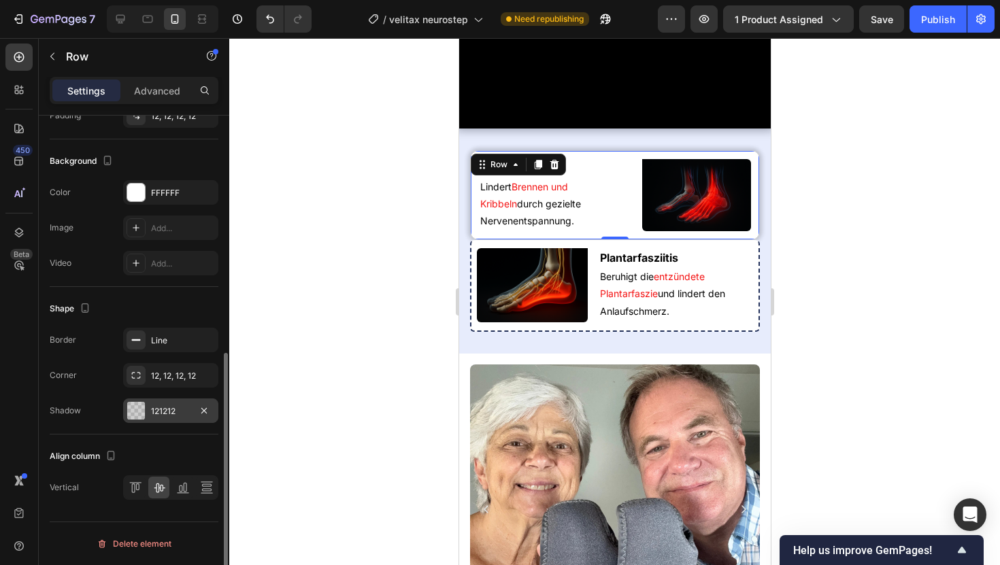
click at [177, 403] on div "121212" at bounding box center [170, 411] width 95 height 24
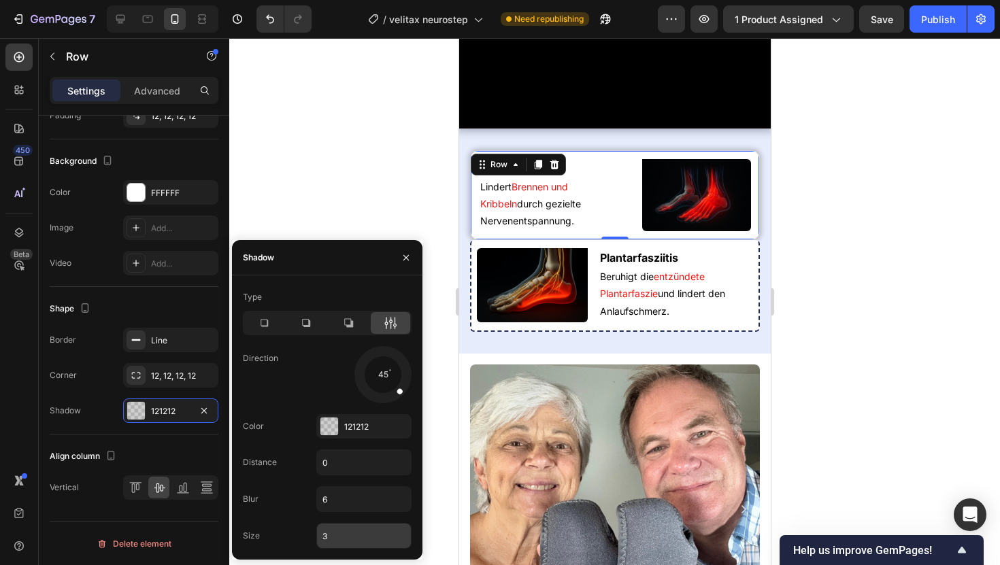
click at [333, 486] on input "3" at bounding box center [364, 536] width 94 height 24
type input "2"
click at [341, 144] on div at bounding box center [614, 301] width 771 height 527
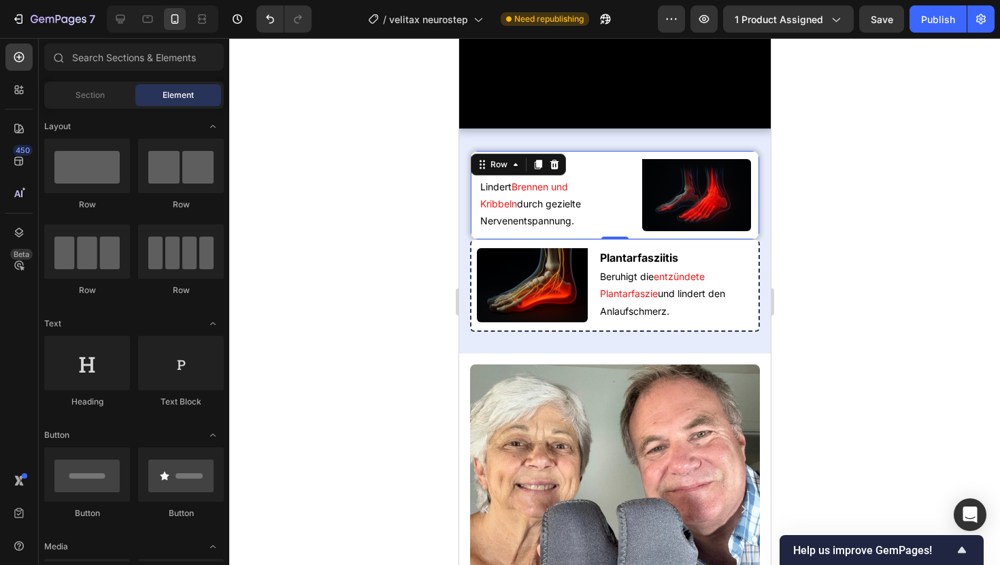
click at [525, 241] on div "Neuropathie Heading Lindert Brennen und Kribbeln durch gezielte Nervenentspannu…" at bounding box center [614, 195] width 290 height 90
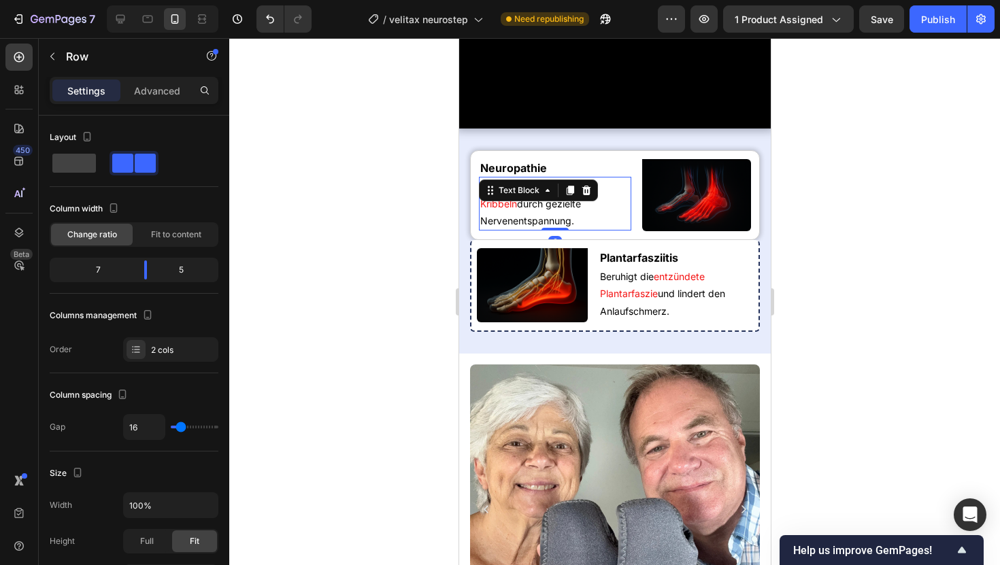
click at [561, 231] on div "[PERSON_NAME] und Kribbeln durch gezielte Nervenentspannung. Text Block 0" at bounding box center [554, 204] width 152 height 54
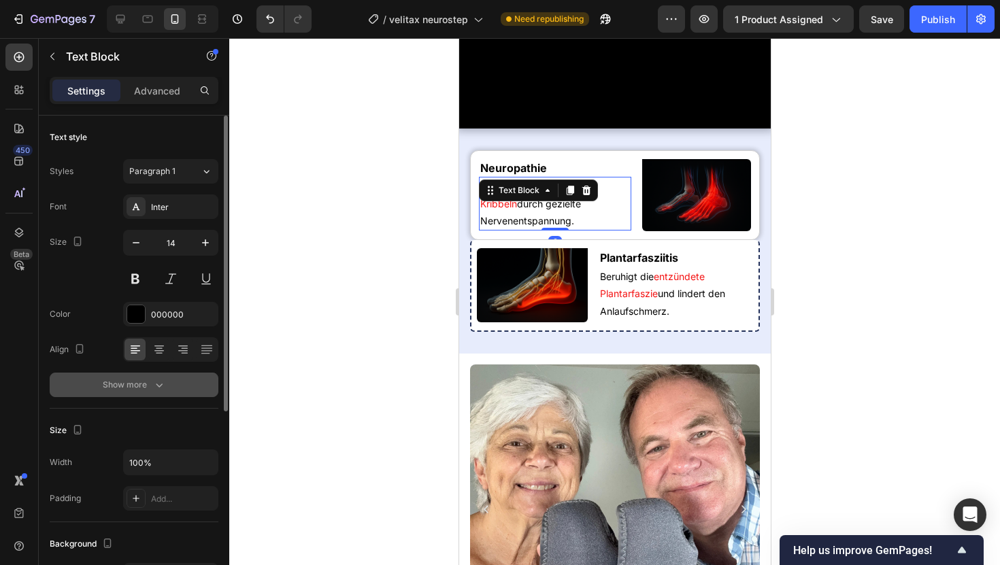
click at [150, 386] on div "Show more" at bounding box center [134, 385] width 63 height 14
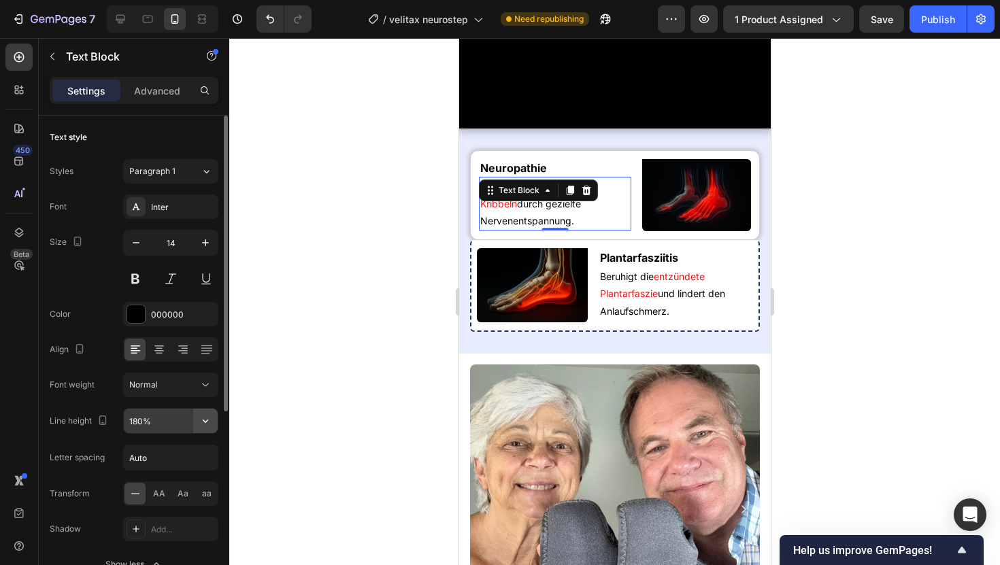
click at [206, 423] on icon "button" at bounding box center [206, 421] width 14 height 14
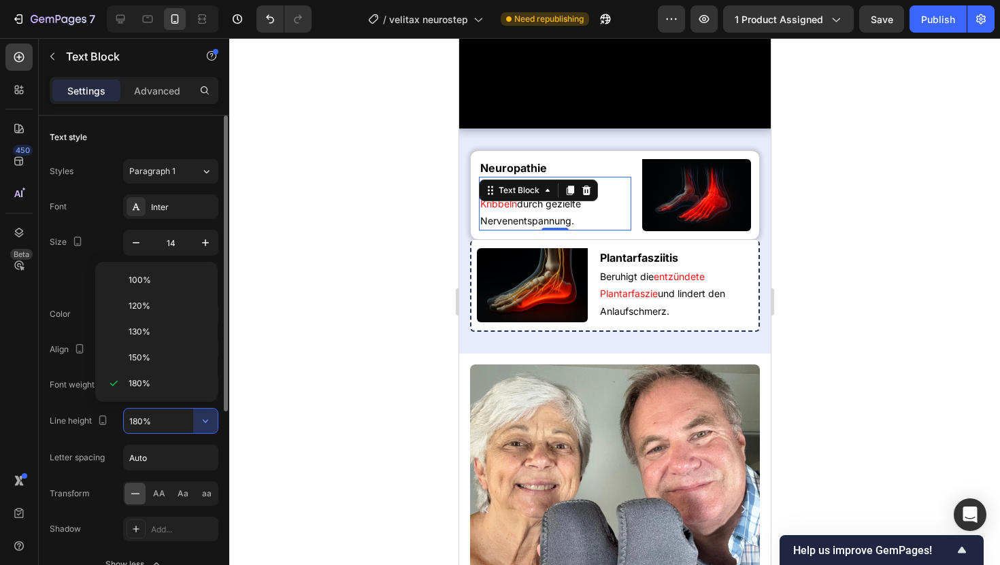
click at [148, 423] on input "180%" at bounding box center [171, 421] width 94 height 24
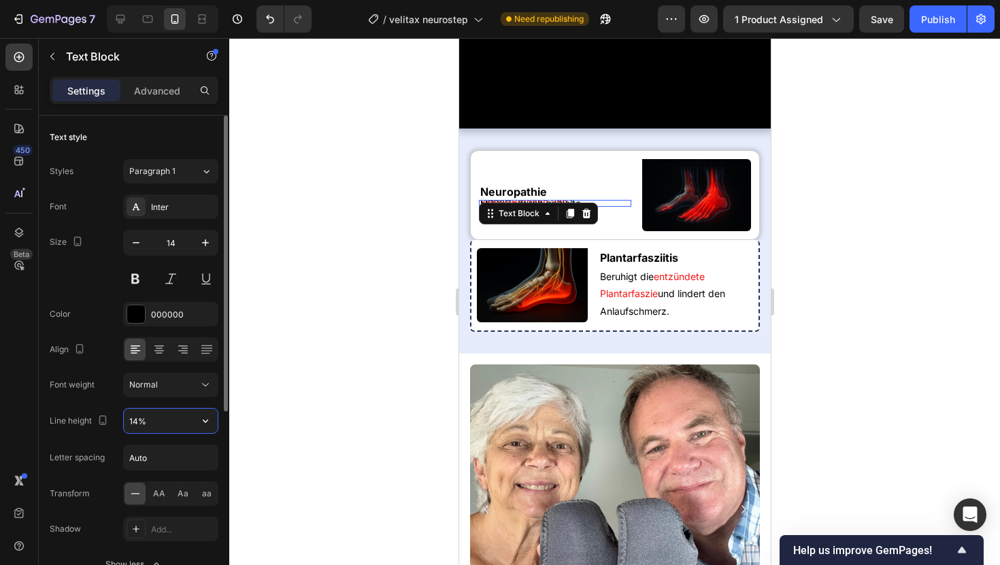
type input "14o%"
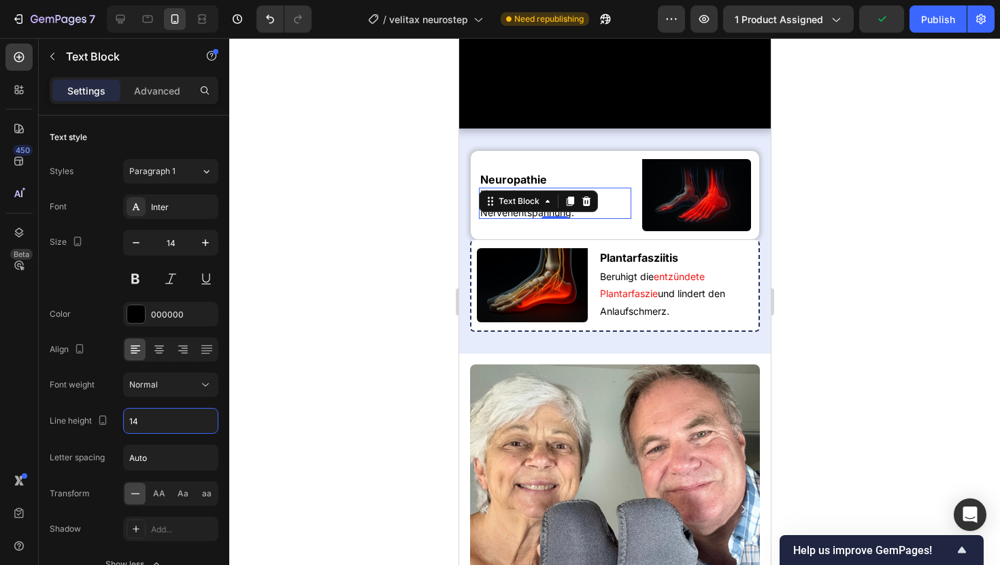
click at [322, 351] on div at bounding box center [614, 301] width 771 height 527
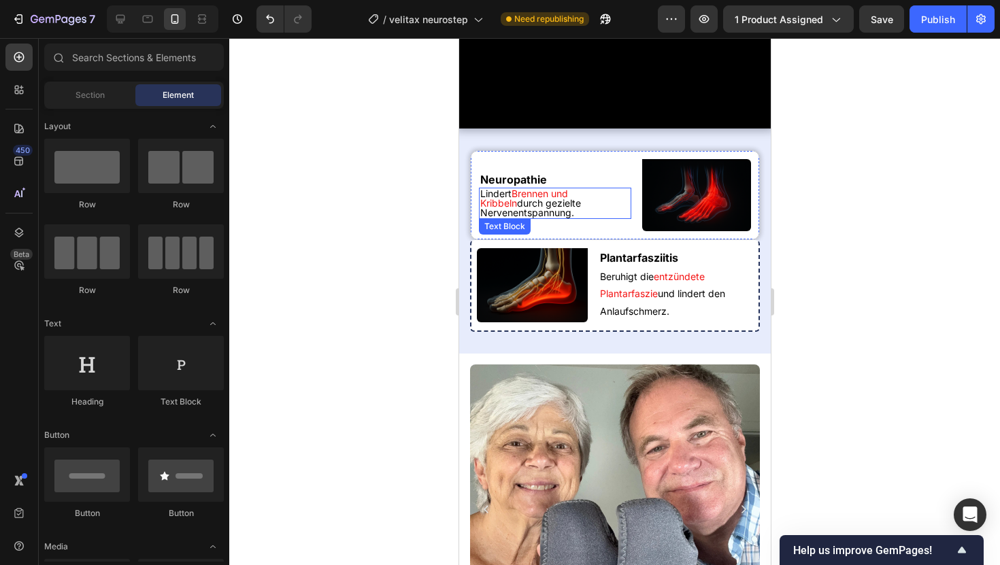
click at [495, 218] on p "[PERSON_NAME] und Kribbeln durch gezielte Nervenentspannung." at bounding box center [555, 203] width 150 height 29
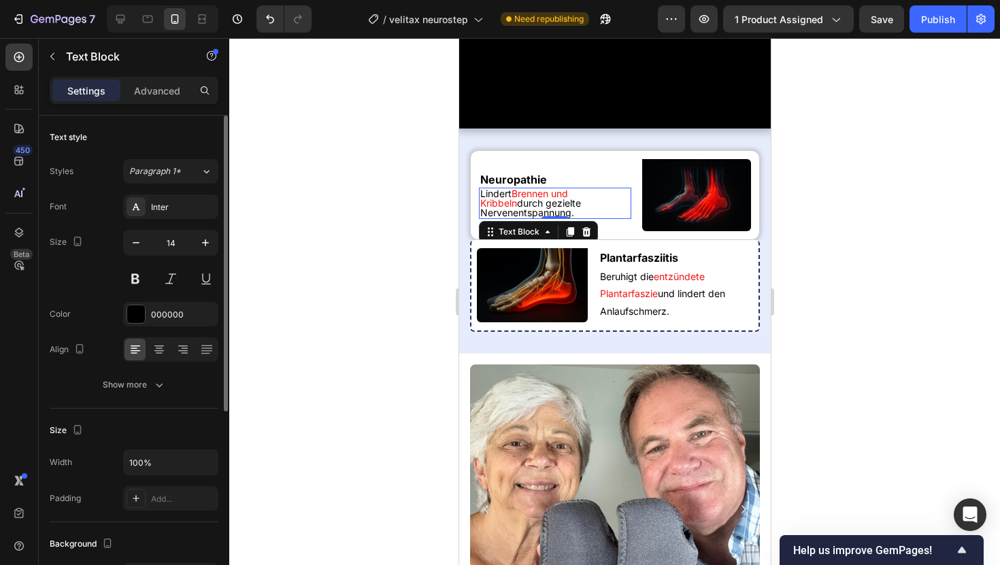
click at [161, 398] on div "Text style Styles Paragraph 1* Font Inter Size 14 Color 000000 Align Show more" at bounding box center [134, 262] width 169 height 293
click at [161, 395] on button "Show more" at bounding box center [134, 385] width 169 height 24
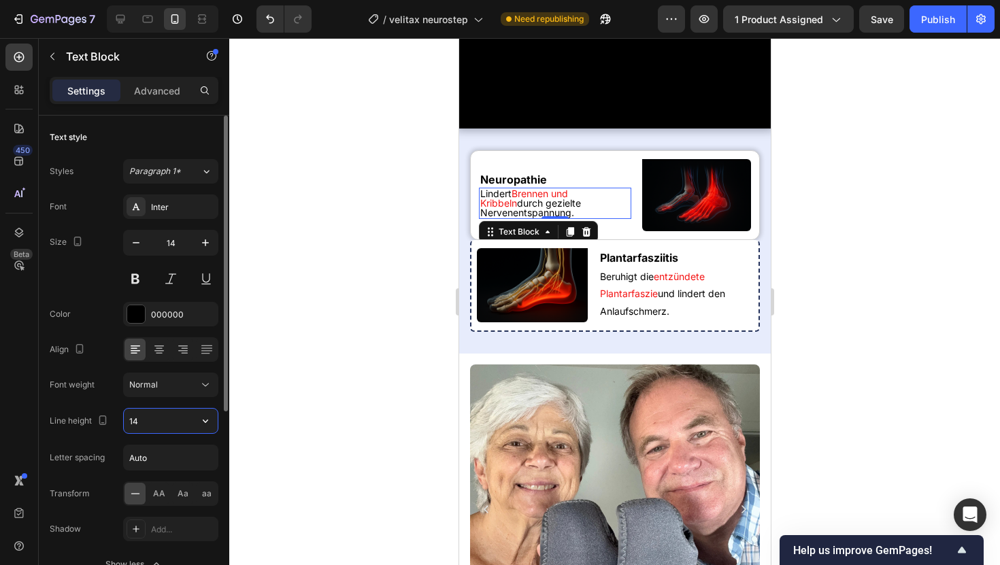
click at [147, 416] on input "14" at bounding box center [171, 421] width 94 height 24
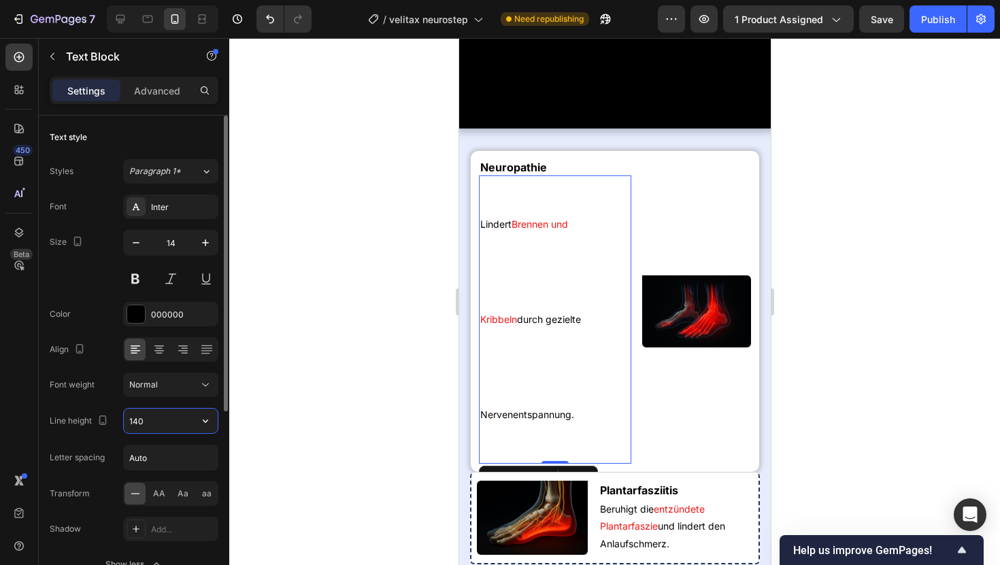
click at [168, 423] on input "140" at bounding box center [171, 421] width 94 height 24
type input "140%"
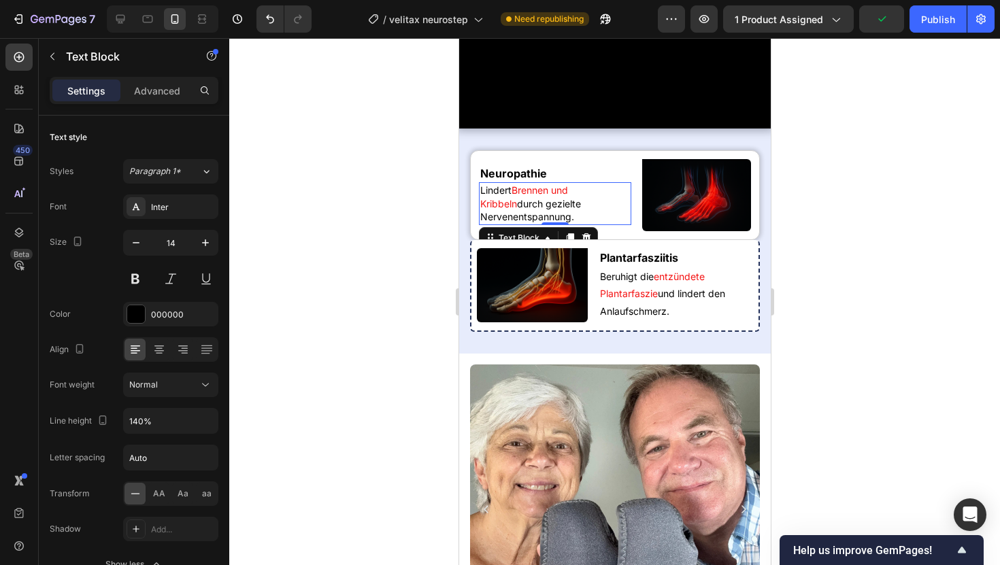
click at [375, 335] on div at bounding box center [614, 301] width 771 height 527
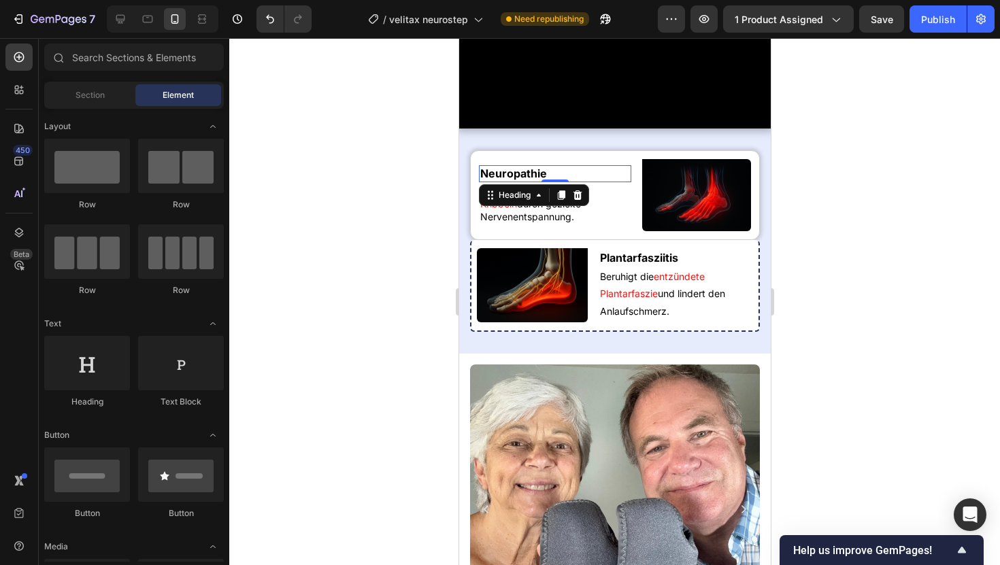
click at [542, 182] on h2 "Neuropathie" at bounding box center [554, 173] width 152 height 17
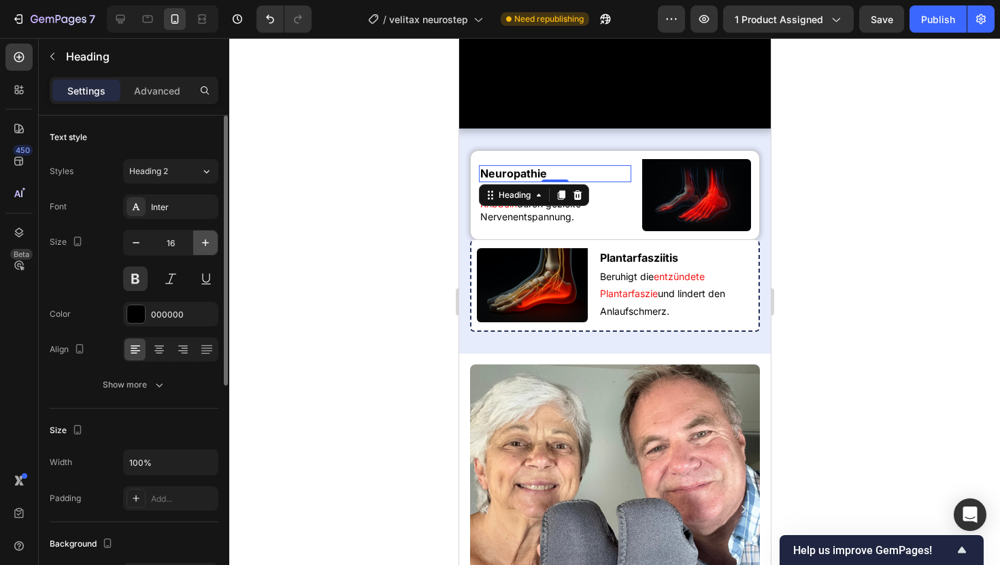
click at [205, 241] on icon "button" at bounding box center [206, 243] width 14 height 14
type input "17"
click at [523, 224] on p "[PERSON_NAME] und Kribbeln durch gezielte Nervenentspannung." at bounding box center [555, 204] width 150 height 40
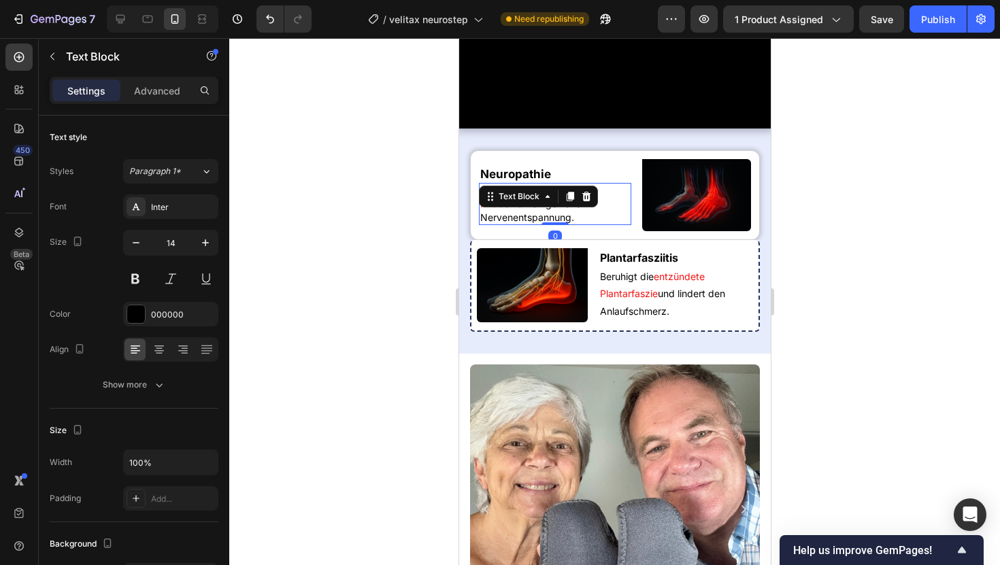
click at [337, 300] on div at bounding box center [614, 301] width 771 height 527
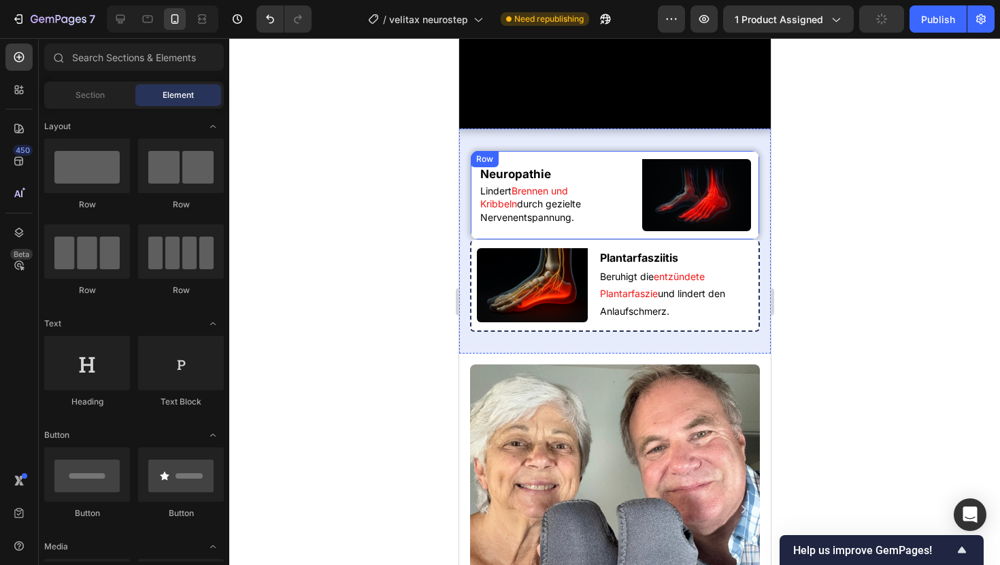
click at [637, 241] on div "Neuropathie Heading Lindert Brennen und Kribbeln durch gezielte Nervenentspannu…" at bounding box center [614, 195] width 290 height 90
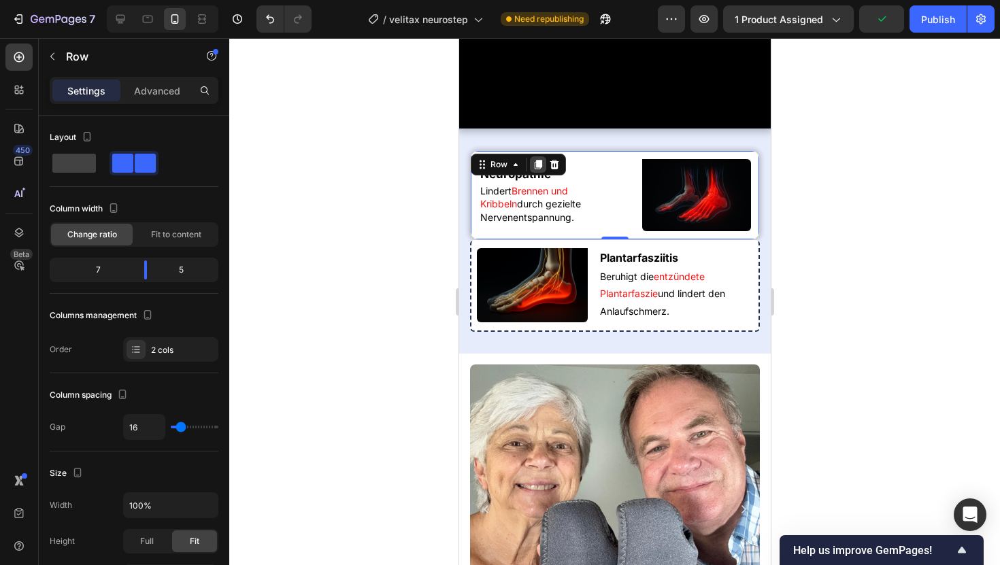
click at [537, 170] on icon at bounding box center [537, 164] width 11 height 11
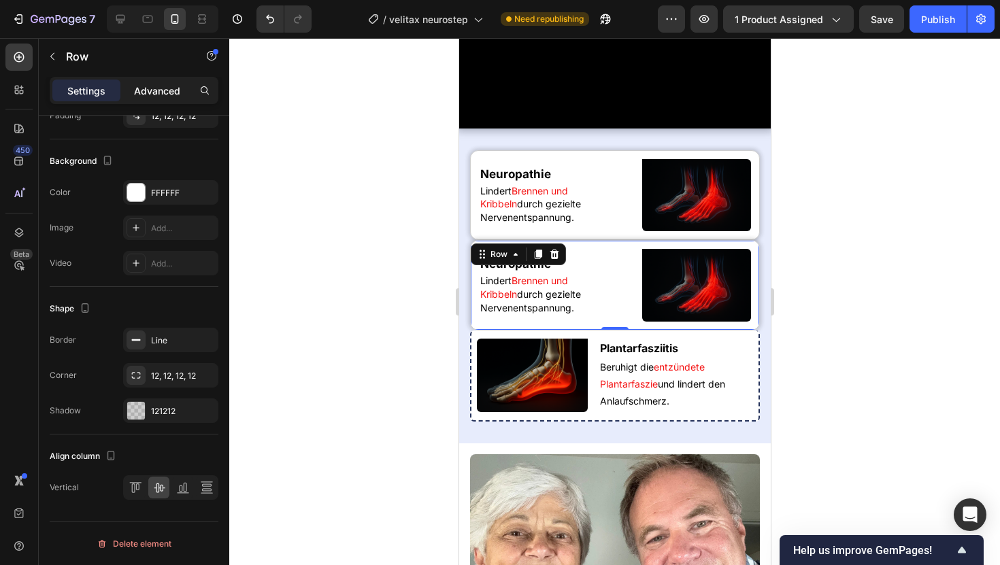
click at [145, 84] on p "Advanced" at bounding box center [157, 91] width 46 height 14
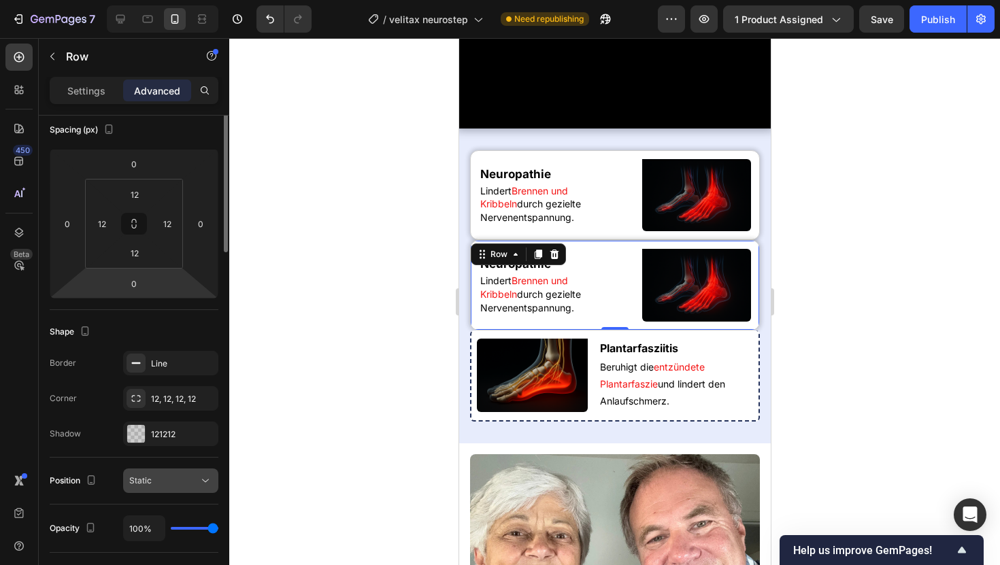
scroll to position [0, 0]
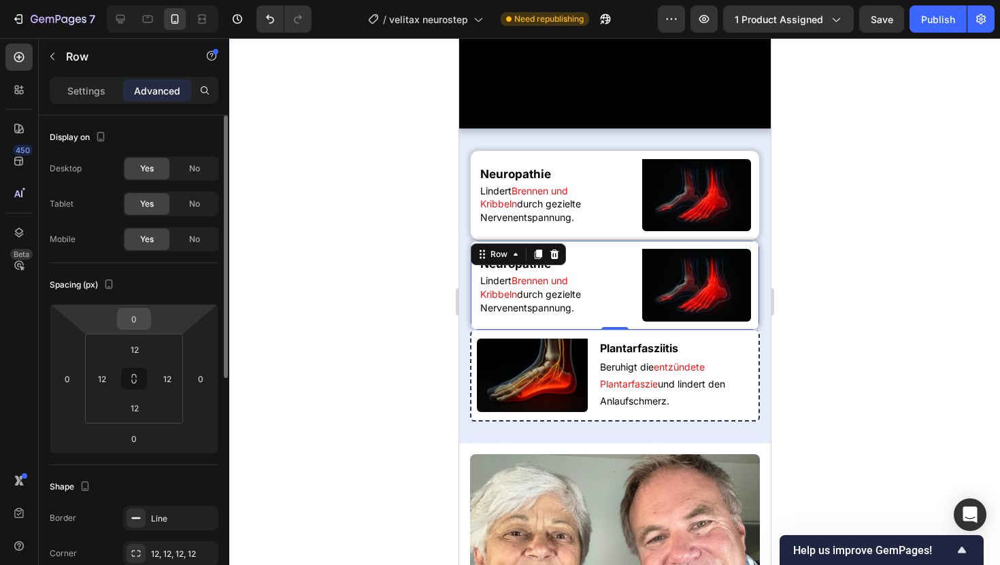
click at [136, 321] on input "0" at bounding box center [133, 319] width 27 height 20
type input "10"
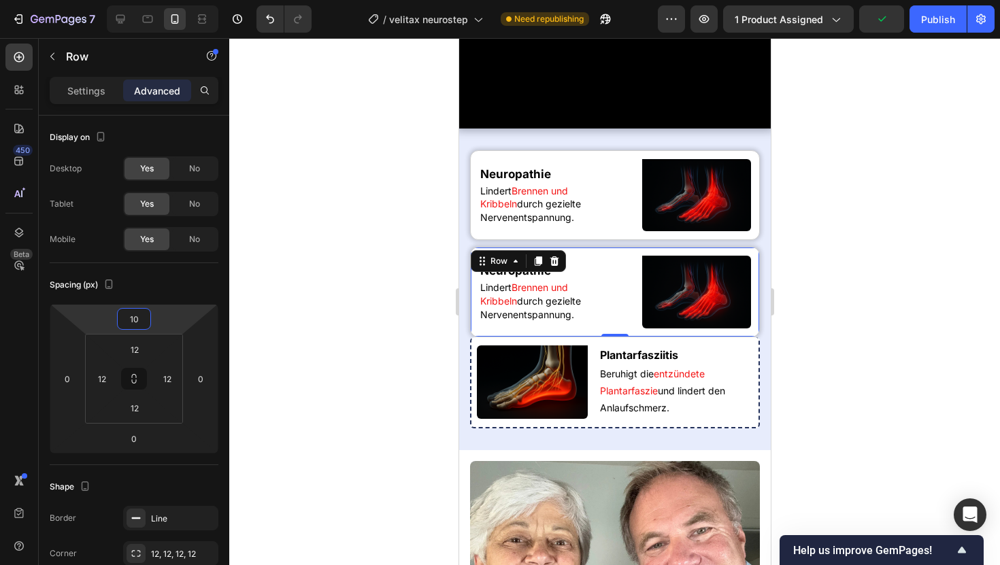
click at [318, 263] on div at bounding box center [614, 301] width 771 height 527
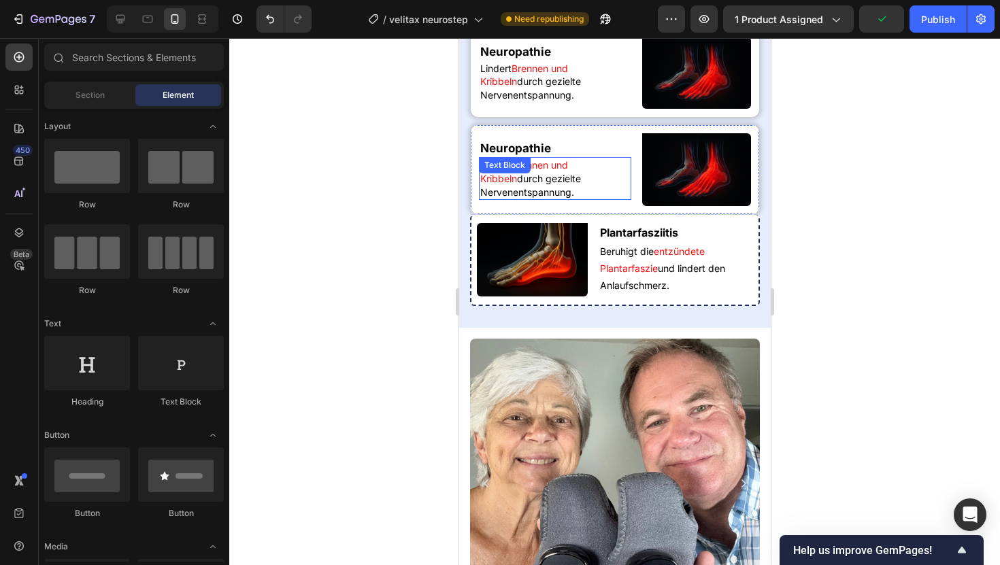
scroll to position [730, 0]
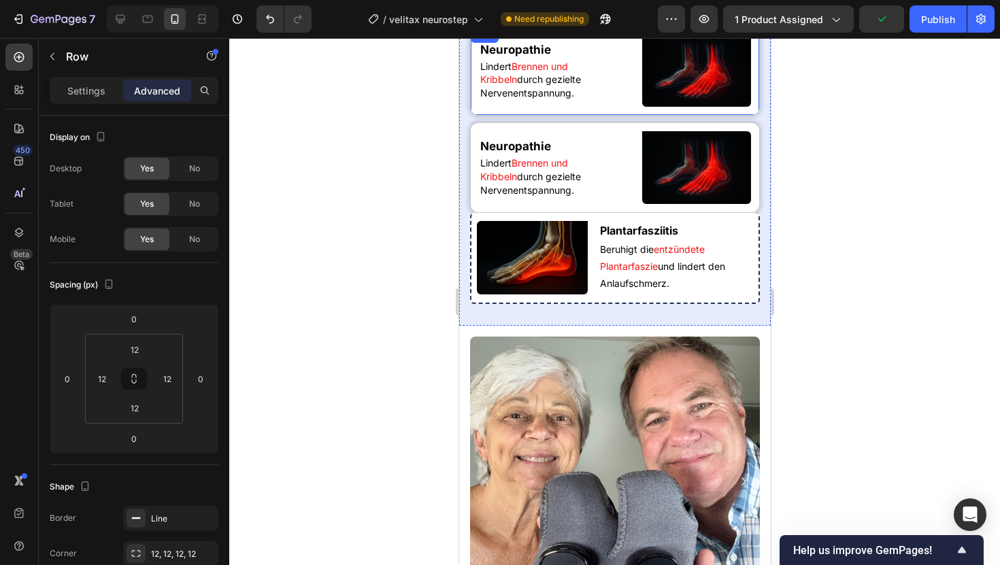
click at [632, 116] on div "Neuropathie Heading Lindert Brennen und Kribbeln durch gezielte Nervenentspannu…" at bounding box center [614, 71] width 290 height 90
click at [64, 87] on div "Settings" at bounding box center [86, 91] width 68 height 22
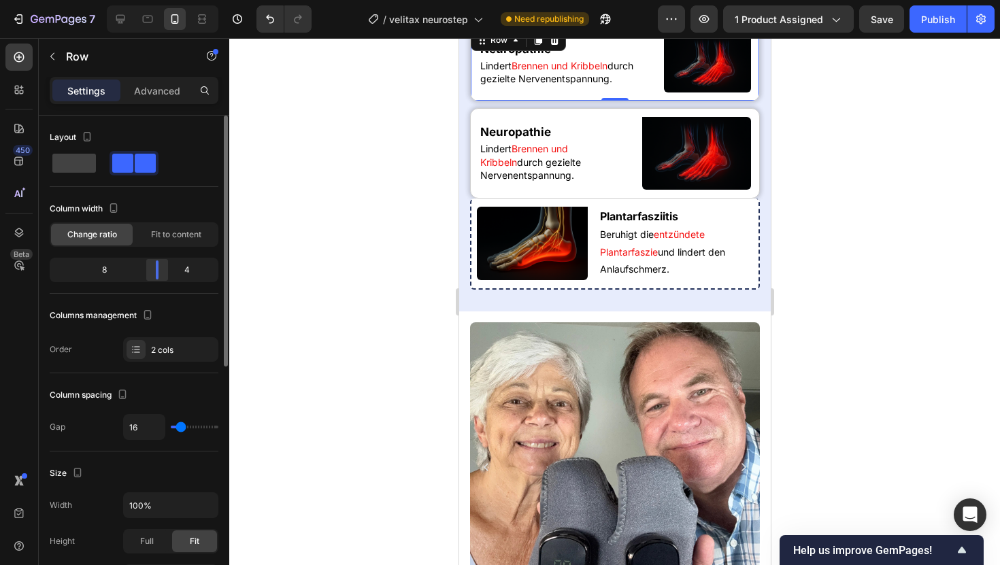
drag, startPoint x: 148, startPoint y: 272, endPoint x: 160, endPoint y: 273, distance: 11.6
click at [160, 0] on body "7 Version history / velitax neurostep Need republishing Preview 1 product assig…" at bounding box center [500, 0] width 1000 height 0
click at [321, 150] on div at bounding box center [614, 301] width 771 height 527
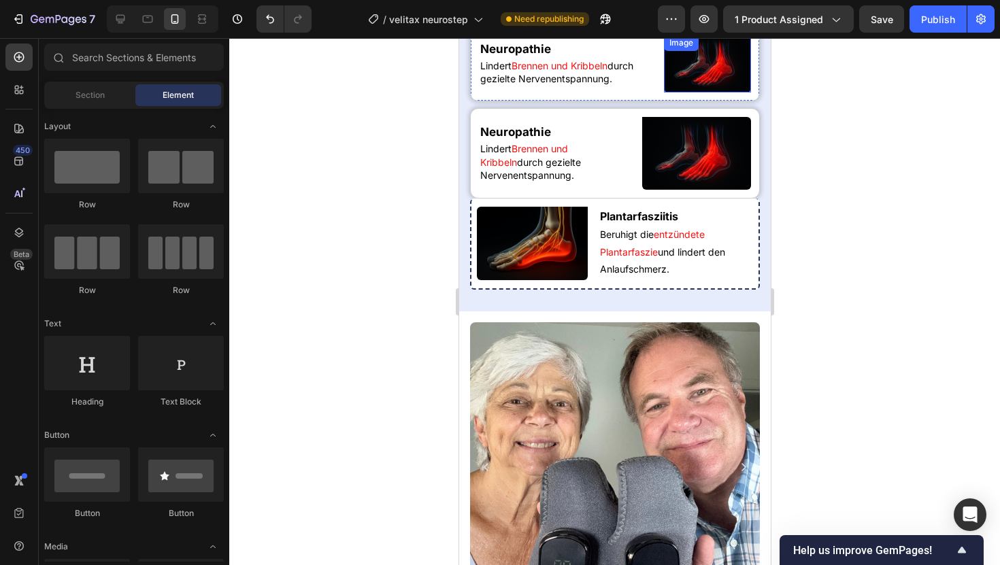
click at [711, 93] on img at bounding box center [706, 64] width 87 height 58
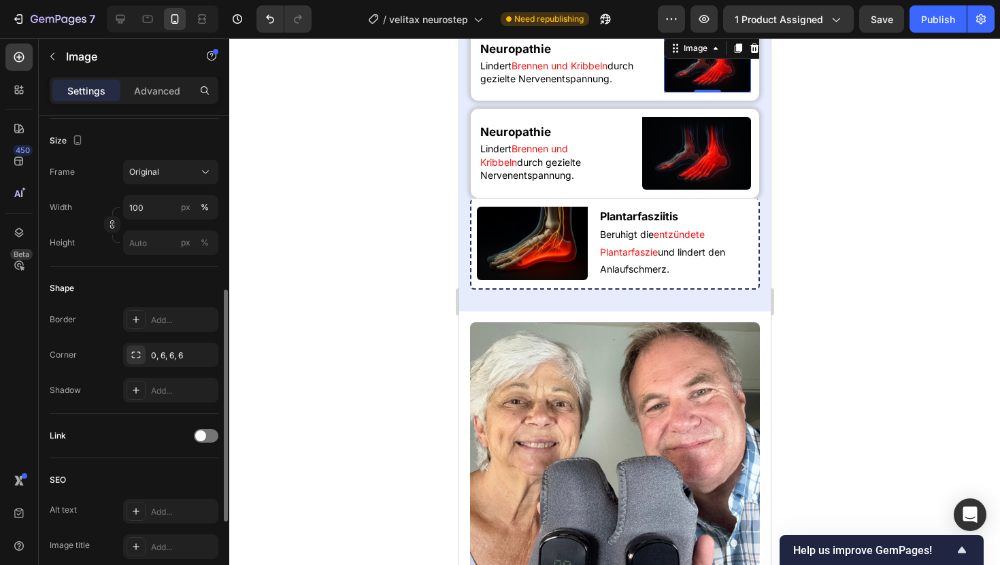
scroll to position [314, 0]
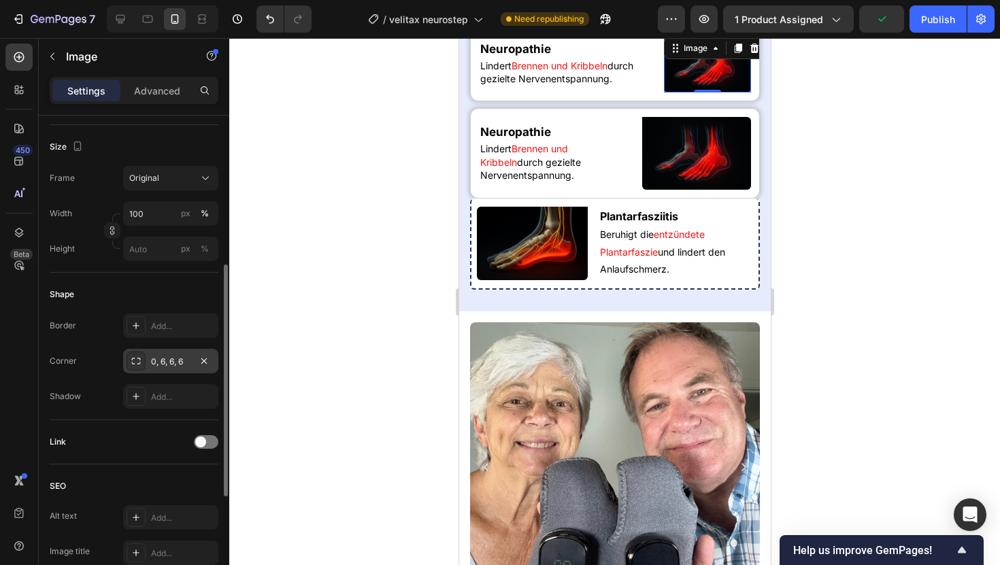
click at [149, 367] on div "0, 6, 6, 6" at bounding box center [170, 361] width 95 height 24
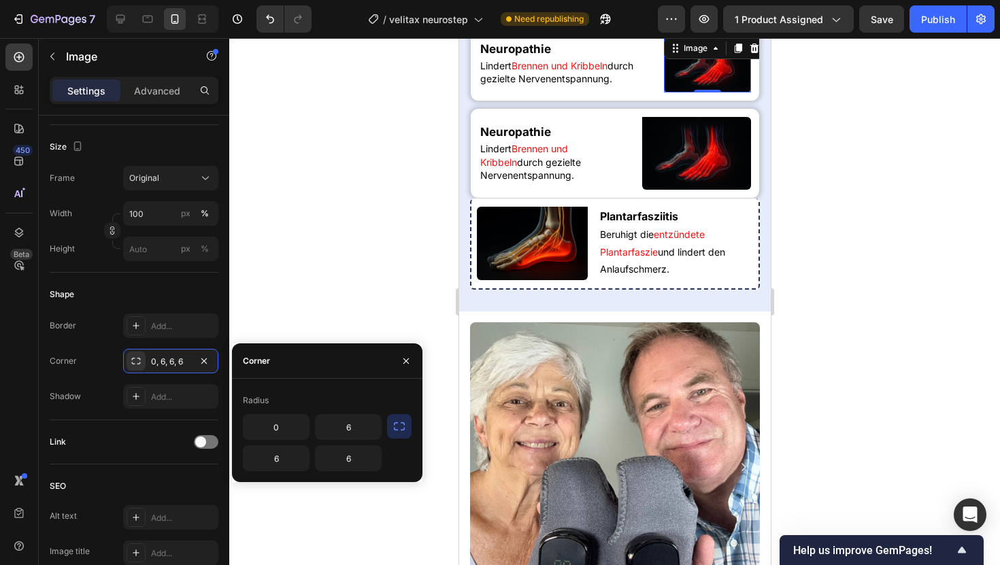
click at [391, 429] on button "button" at bounding box center [399, 426] width 24 height 24
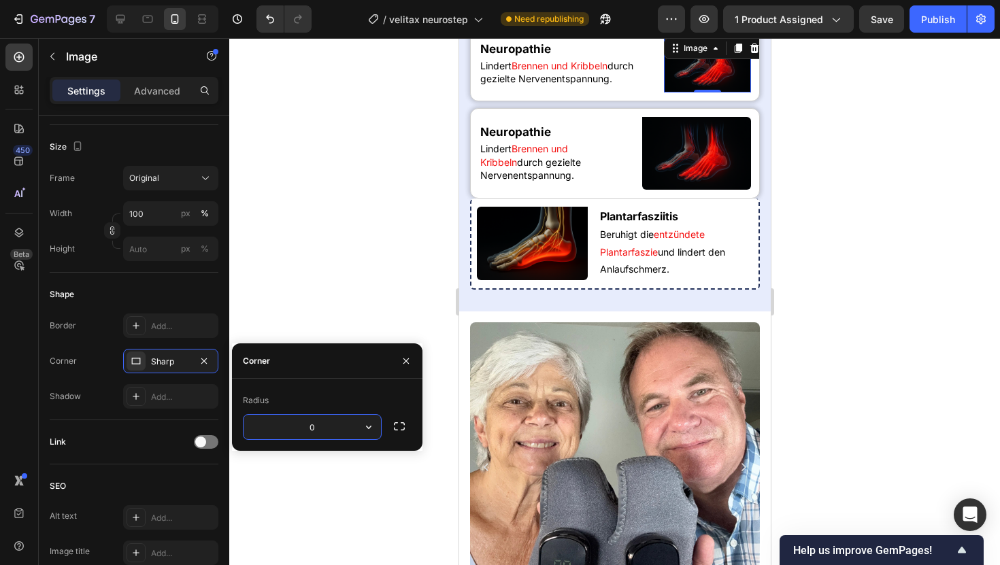
click at [317, 428] on input "0" at bounding box center [312, 427] width 137 height 24
type input "12"
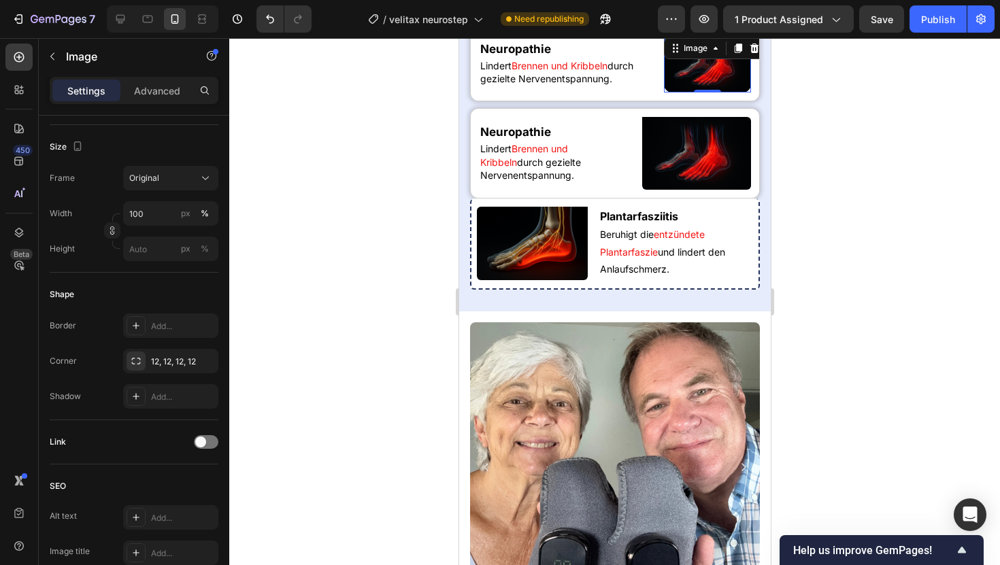
click at [324, 258] on div at bounding box center [614, 301] width 771 height 527
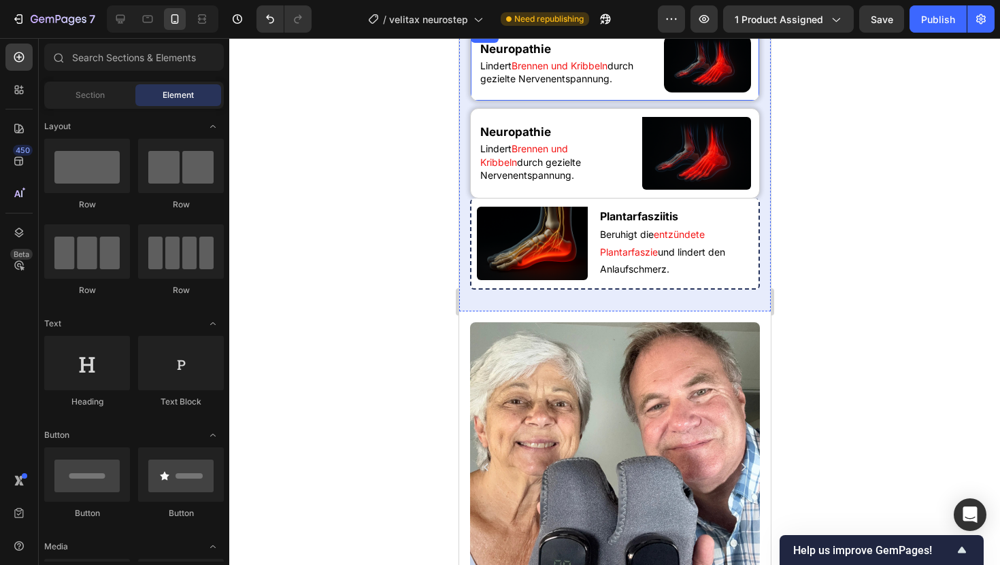
click at [658, 101] on div "Neuropathie Heading Lindert Brennen und Kribbeln durch gezielte Nervenentspannu…" at bounding box center [614, 64] width 290 height 76
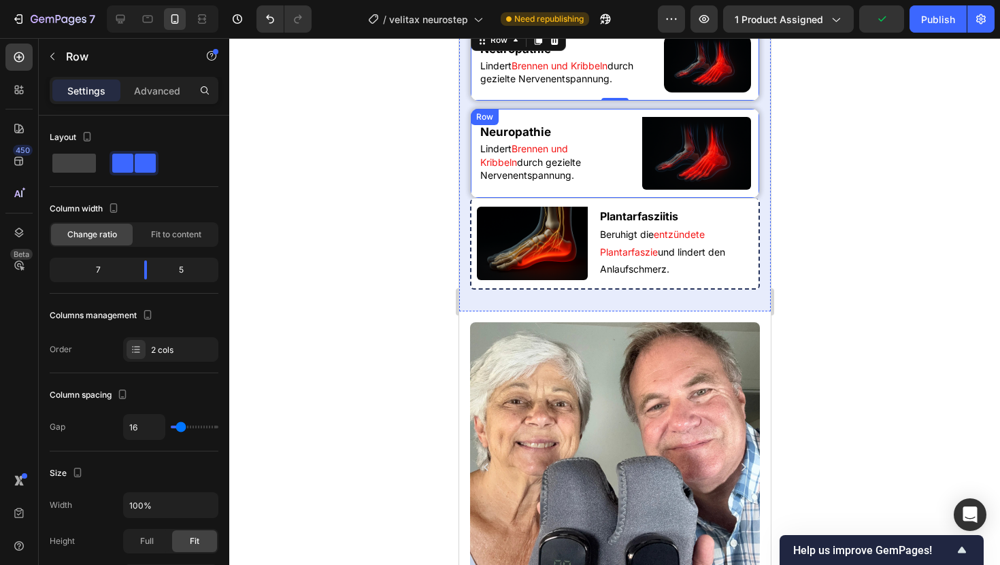
click at [629, 199] on div "Neuropathie Heading Lindert Brennen und Kribbeln durch gezielte Nervenentspannu…" at bounding box center [614, 153] width 290 height 90
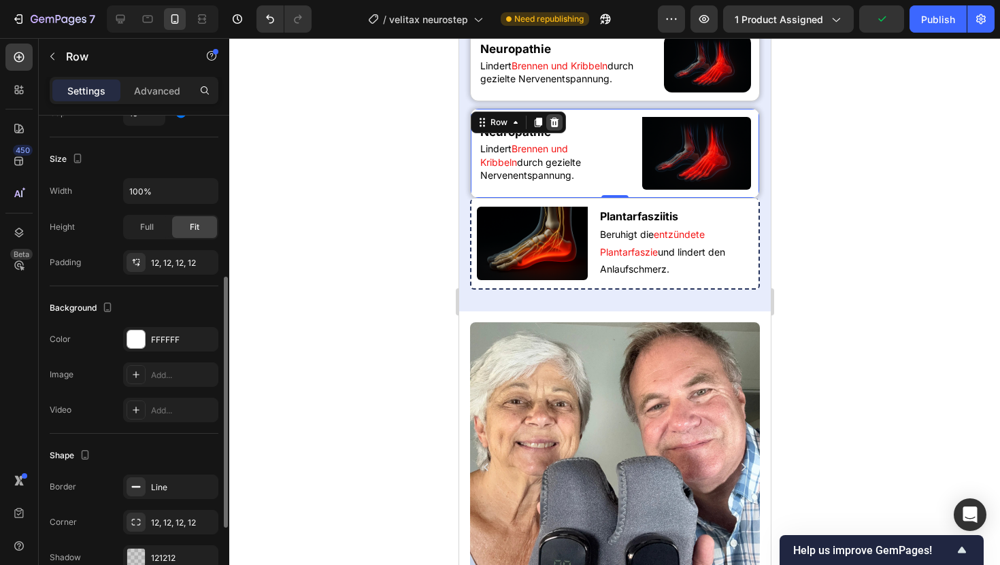
click at [558, 128] on icon at bounding box center [553, 122] width 11 height 11
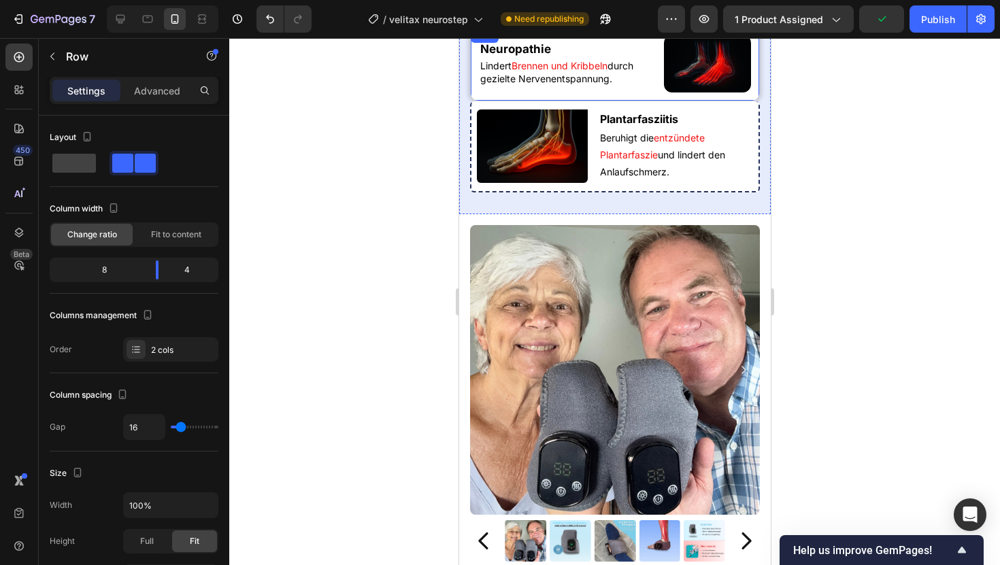
click at [644, 101] on div "Neuropathie Heading Lindert Brennen und Kribbeln durch gezielte Nervenentspannu…" at bounding box center [614, 64] width 290 height 76
click at [537, 46] on icon at bounding box center [537, 40] width 11 height 11
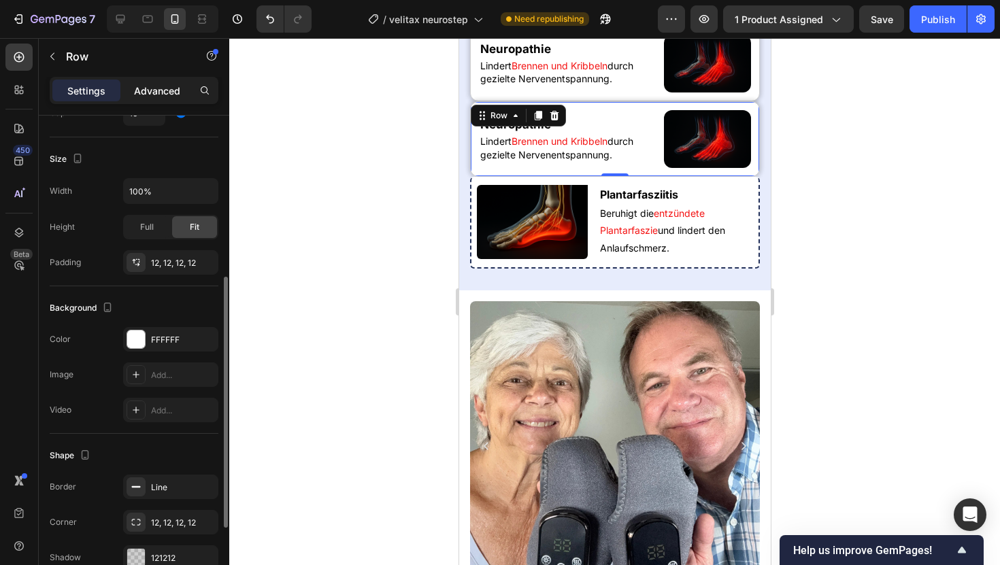
click at [154, 90] on p "Advanced" at bounding box center [157, 91] width 46 height 14
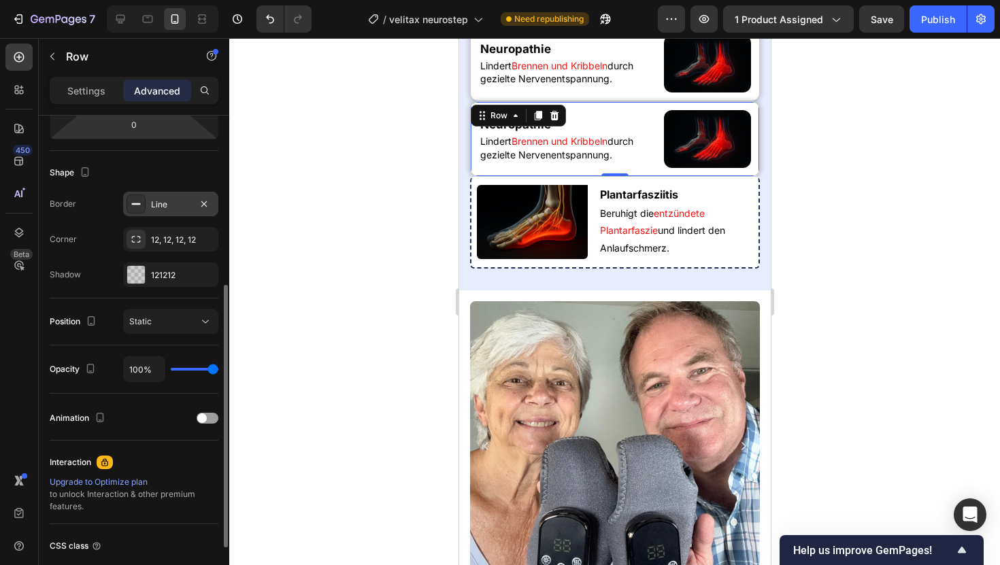
scroll to position [0, 0]
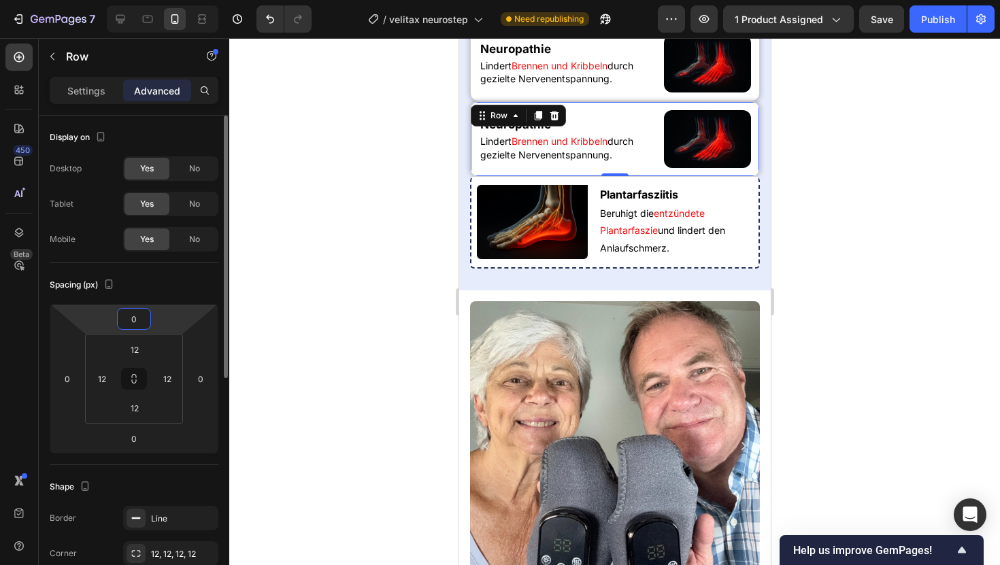
click at [144, 318] on input "0" at bounding box center [133, 319] width 27 height 20
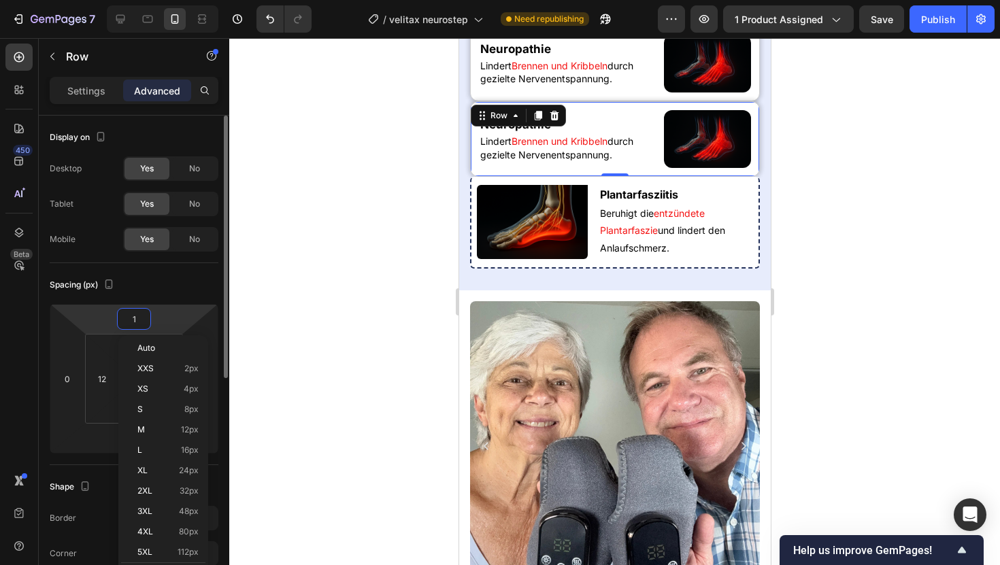
type input "10"
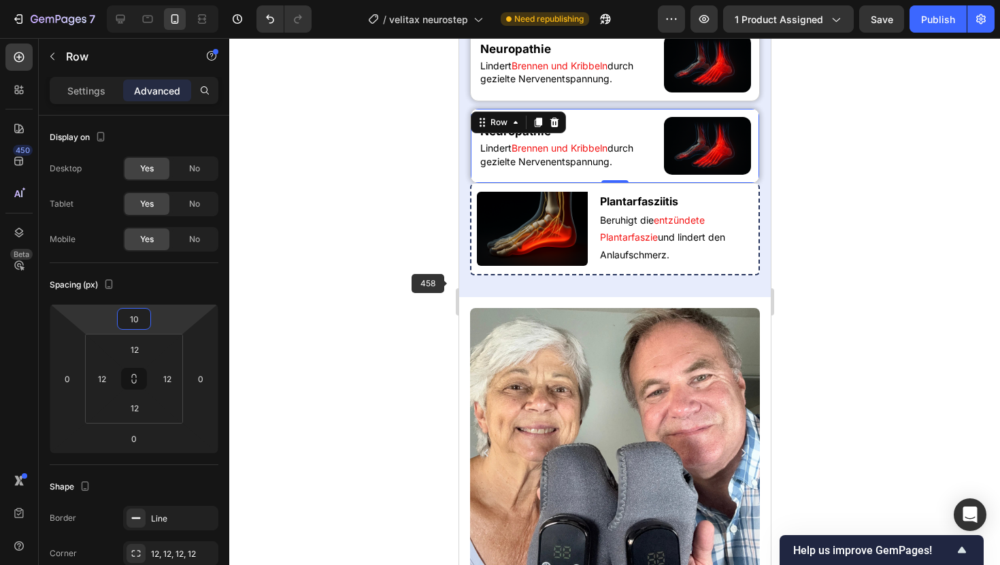
click at [398, 299] on div at bounding box center [614, 301] width 771 height 527
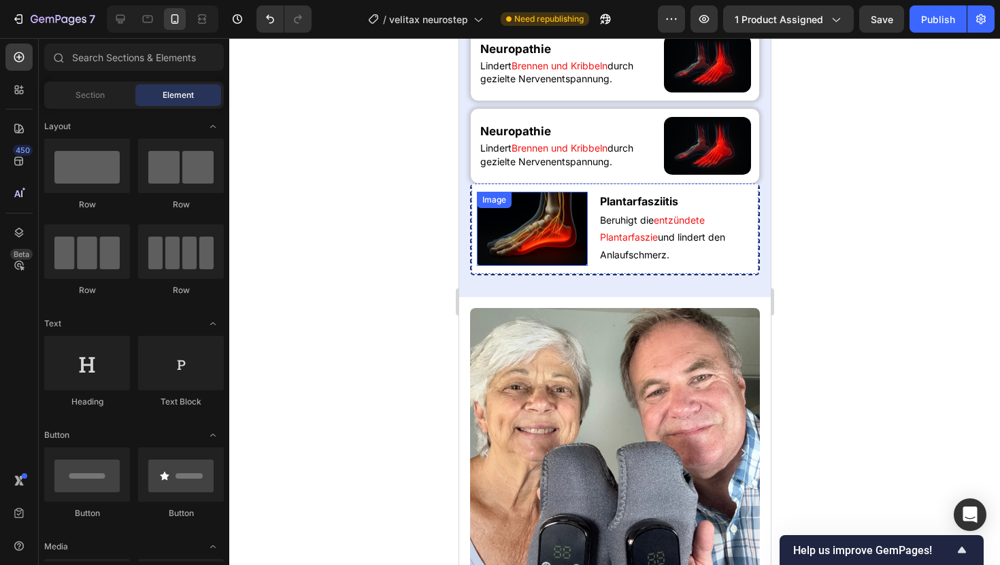
click at [537, 265] on div "Image" at bounding box center [531, 228] width 111 height 73
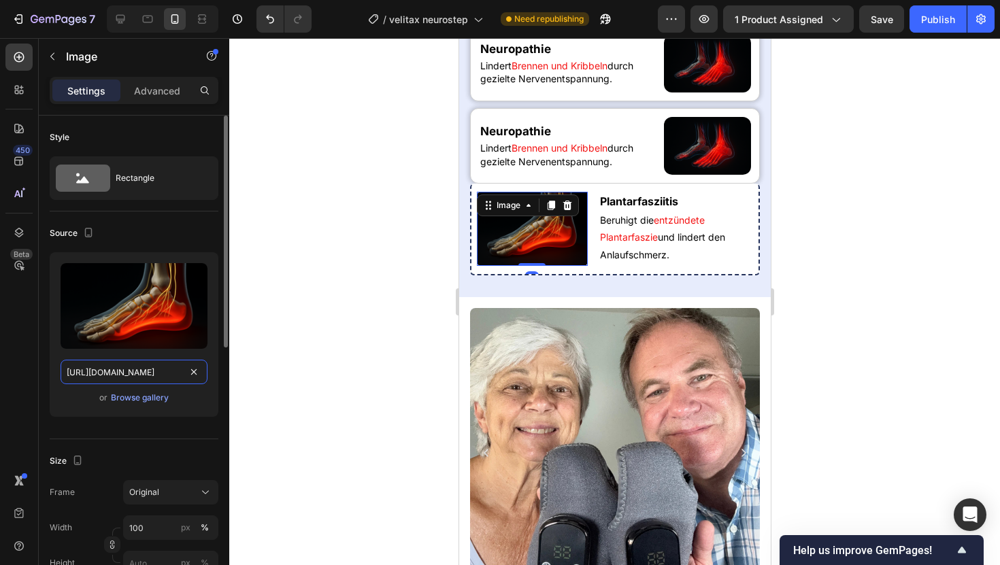
click at [112, 366] on input "[URL][DOMAIN_NAME]" at bounding box center [134, 372] width 147 height 24
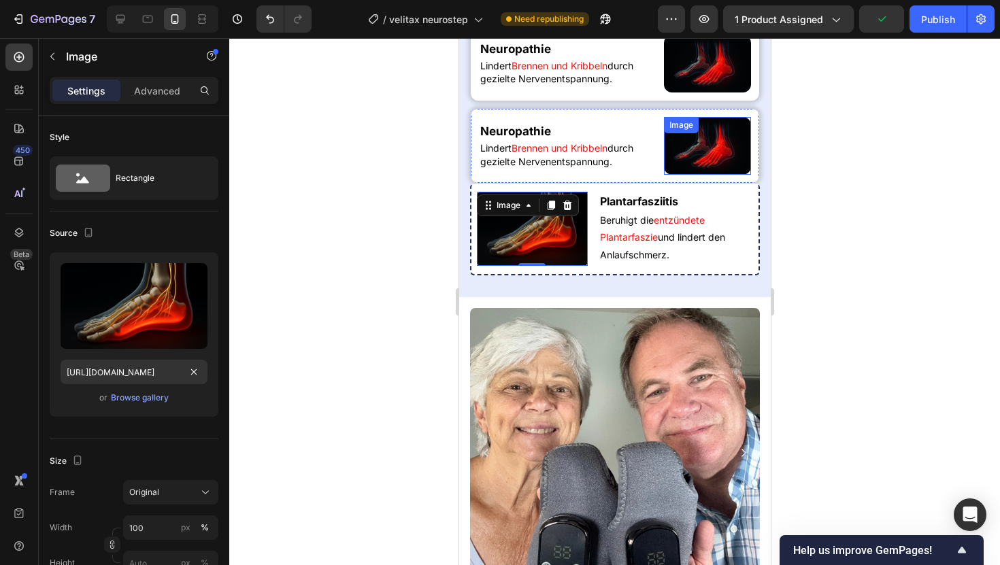
click at [682, 175] on div "Image" at bounding box center [706, 146] width 87 height 58
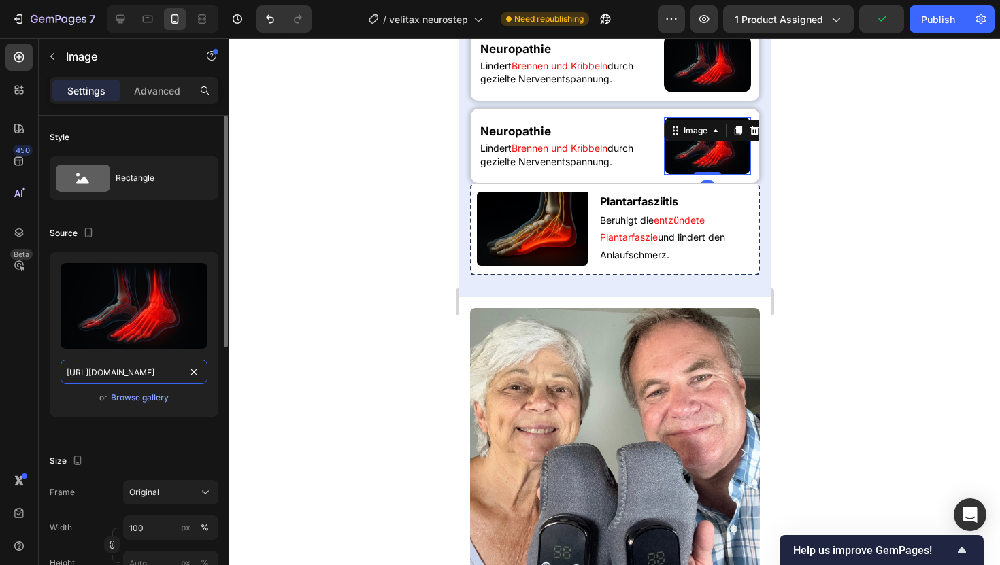
click at [112, 376] on input "[URL][DOMAIN_NAME]" at bounding box center [134, 372] width 147 height 24
paste input "45fd59ec-27de-4a44-a595-a4285b3014b7"
type input "[URL][DOMAIN_NAME]"
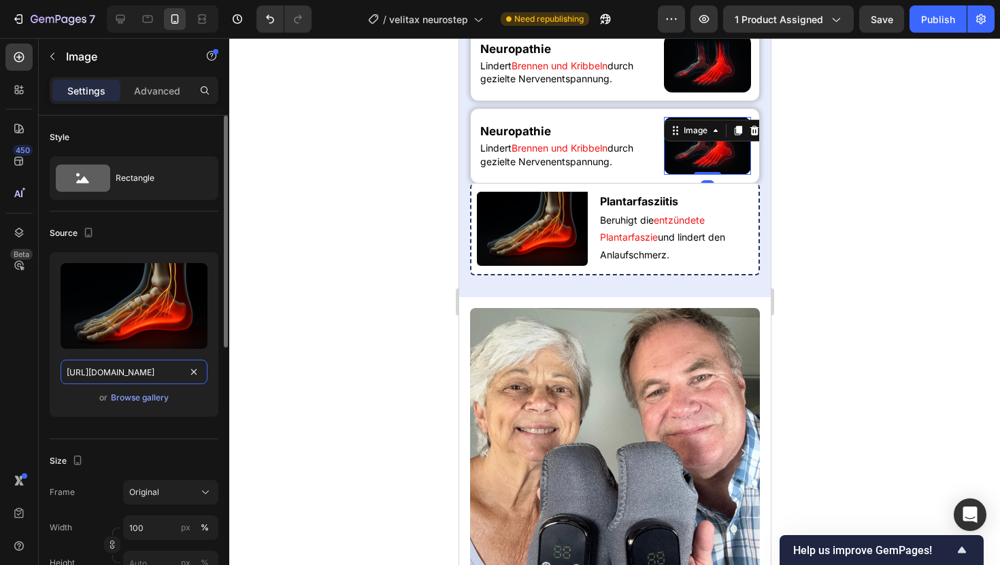
scroll to position [0, 426]
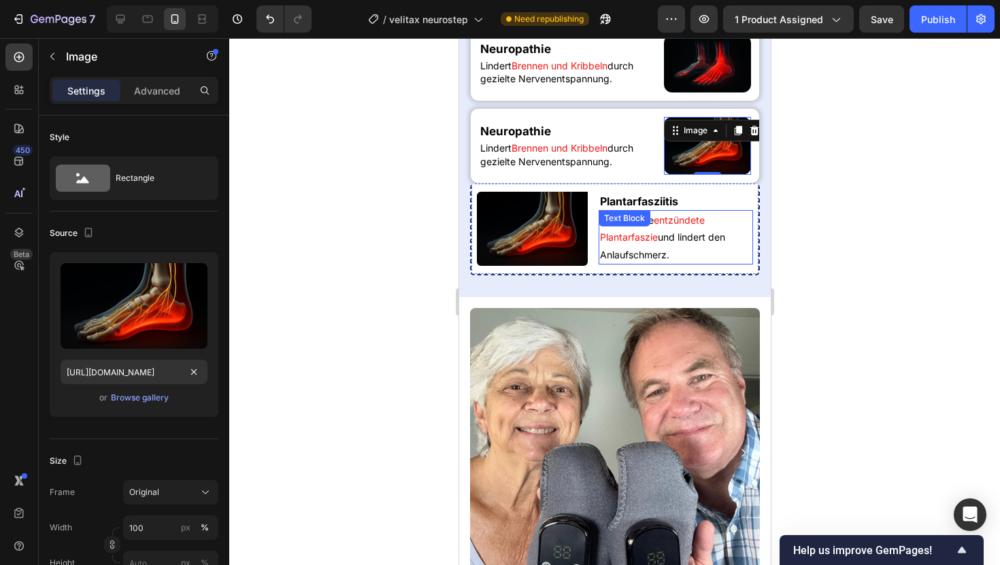
click at [644, 227] on div "Text Block" at bounding box center [624, 218] width 52 height 16
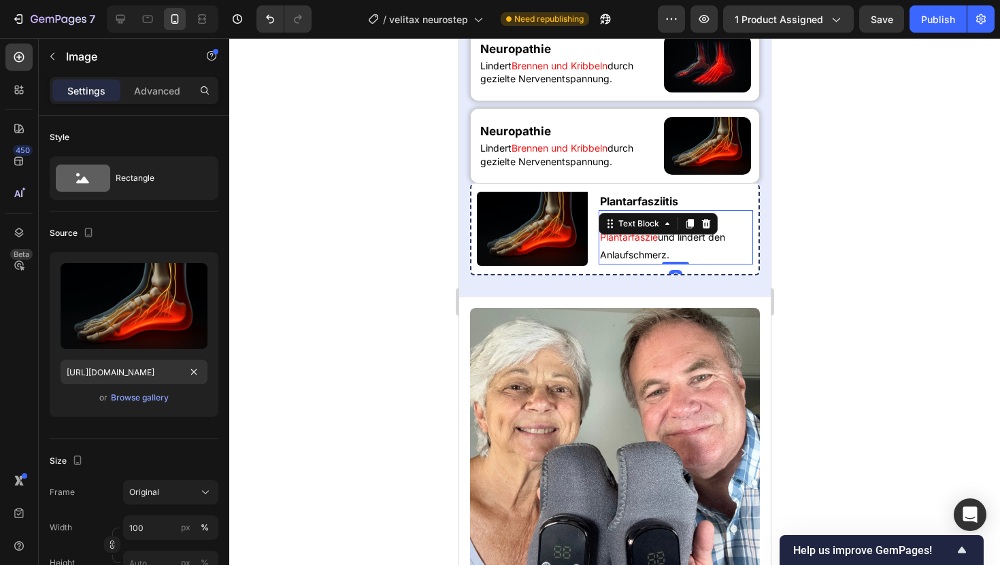
click at [644, 230] on div "Text Block" at bounding box center [638, 224] width 46 height 12
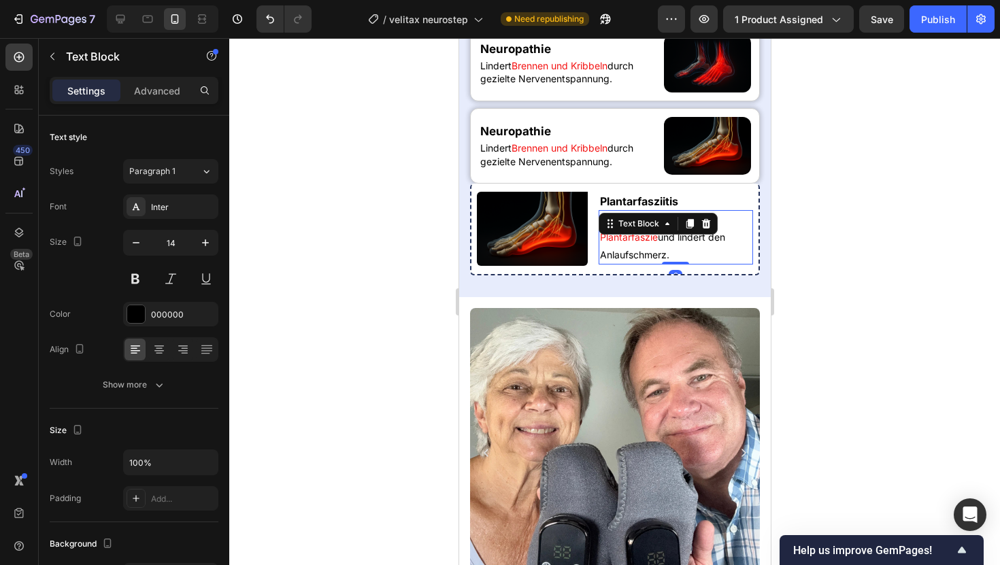
click at [644, 230] on div "Text Block" at bounding box center [638, 224] width 46 height 12
click at [647, 263] on p "Beruhigt die entzündete Plantarfaszie und lindert den Anlaufschmerz." at bounding box center [675, 238] width 152 height 52
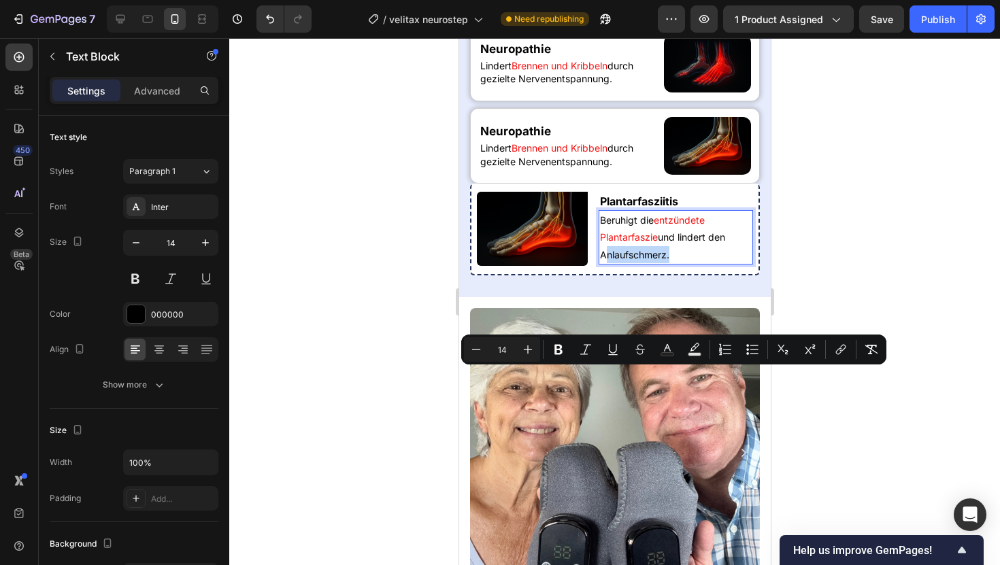
copy p "Beruhigt die entzündete Plantarfaszie und lindert den Anlaufschmerz."
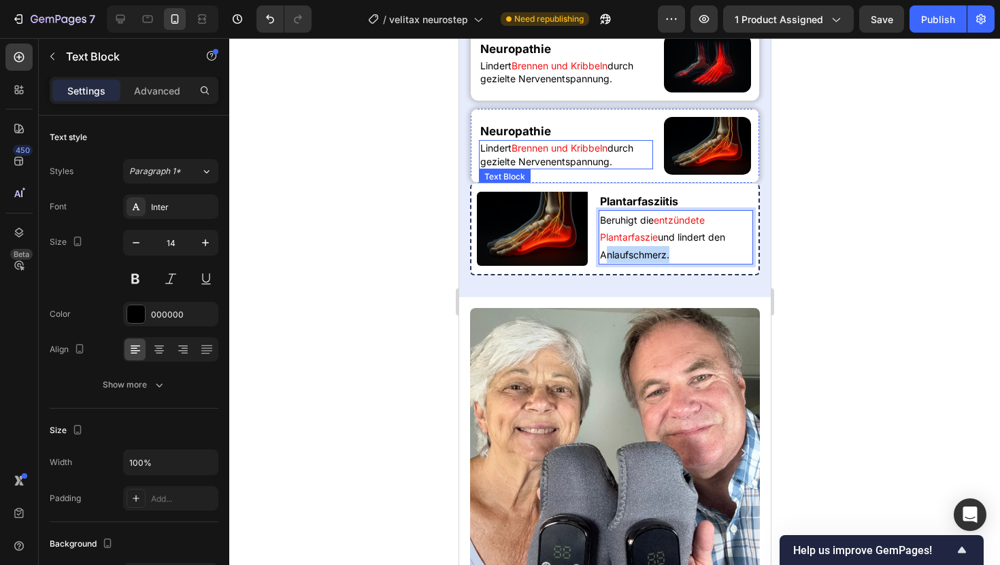
click at [566, 168] on p "[PERSON_NAME] und Kribbeln durch gezielte Nervenentspannung." at bounding box center [565, 154] width 171 height 27
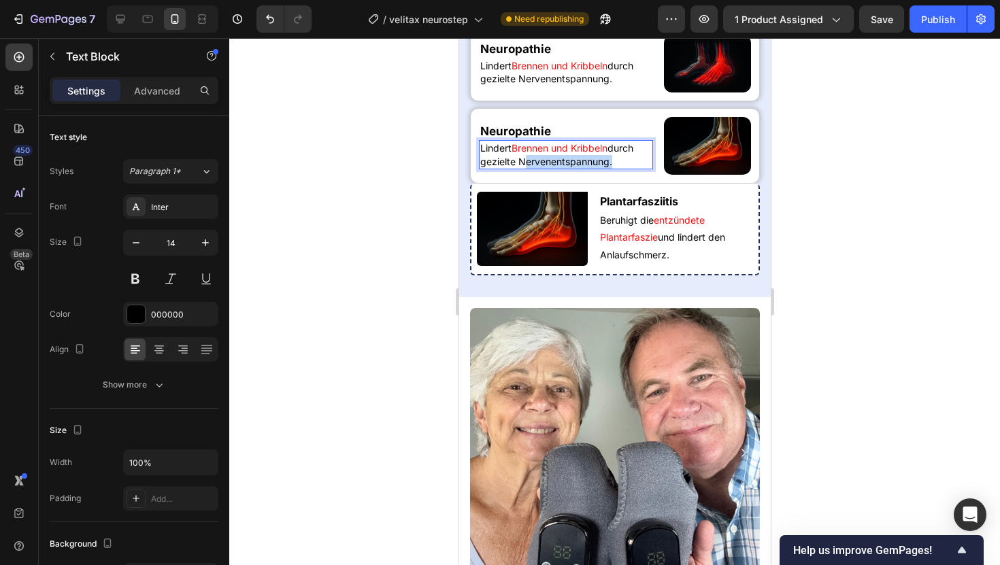
click at [566, 168] on p "[PERSON_NAME] und Kribbeln durch gezielte Nervenentspannung." at bounding box center [565, 154] width 171 height 27
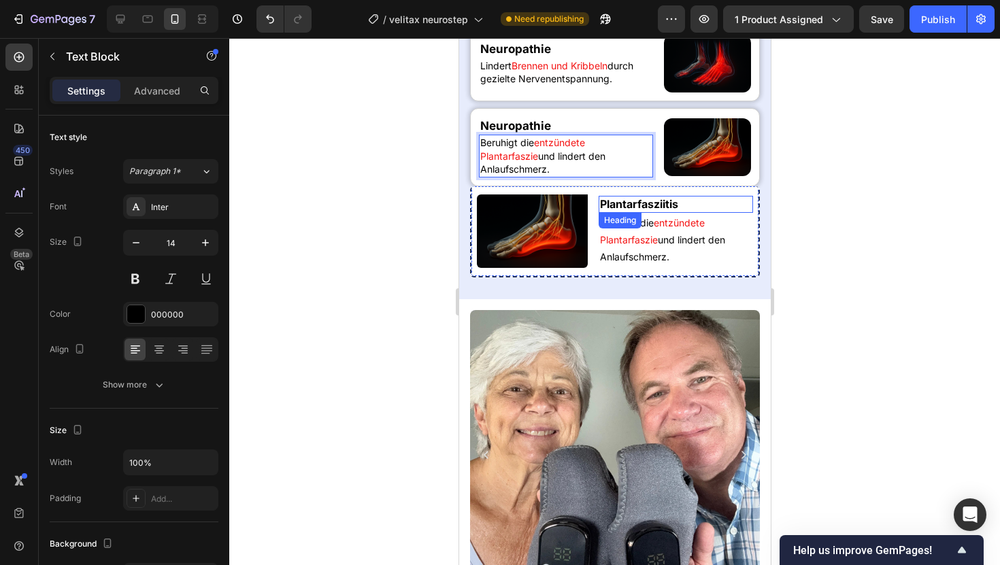
click at [656, 213] on h2 "Plantarfasziitis" at bounding box center [675, 204] width 155 height 17
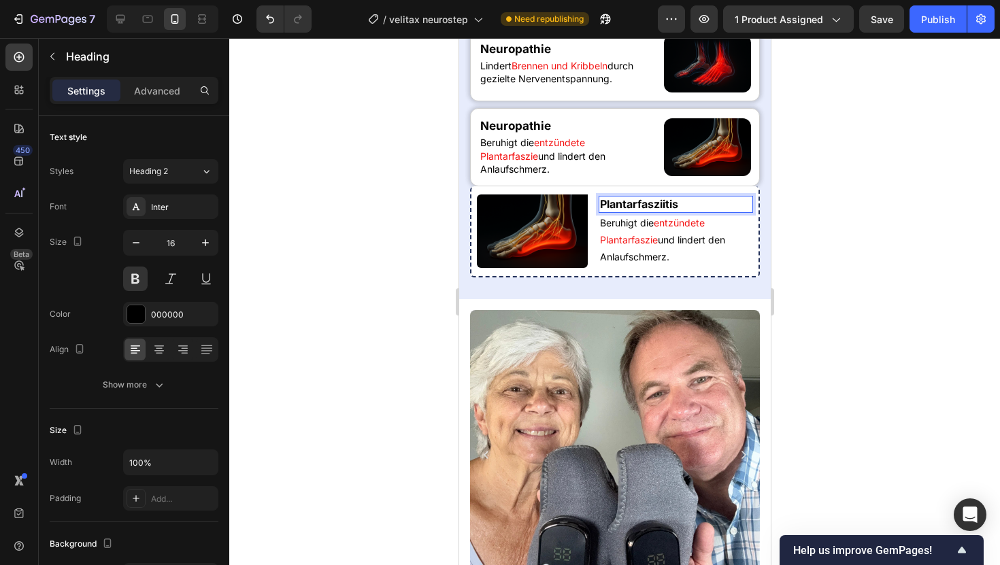
click at [656, 213] on h2 "Plantarfasziitis" at bounding box center [675, 204] width 155 height 17
click at [656, 212] on p "Plantarfasziitis" at bounding box center [675, 204] width 152 height 14
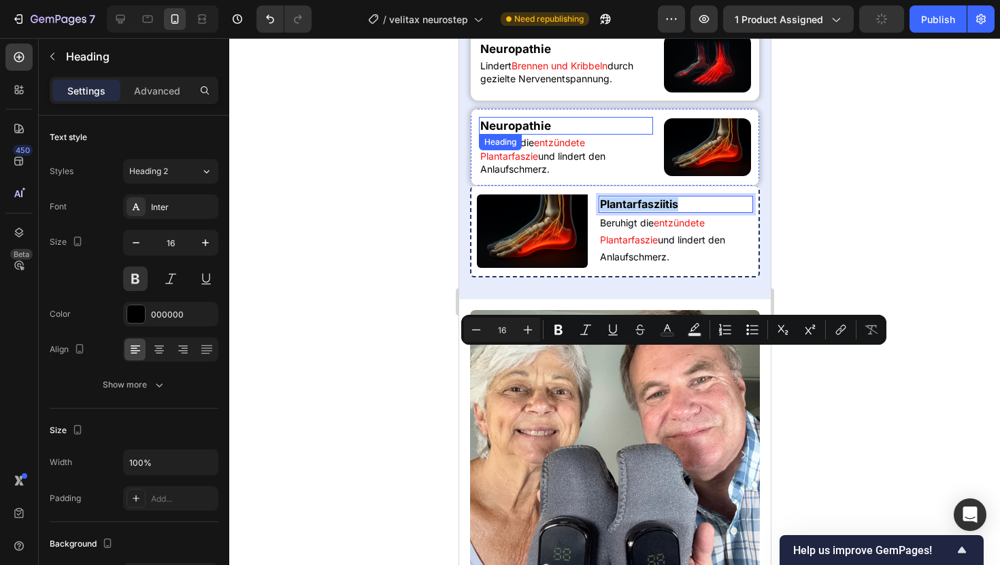
click at [527, 135] on h2 "Neuropathie" at bounding box center [565, 126] width 174 height 18
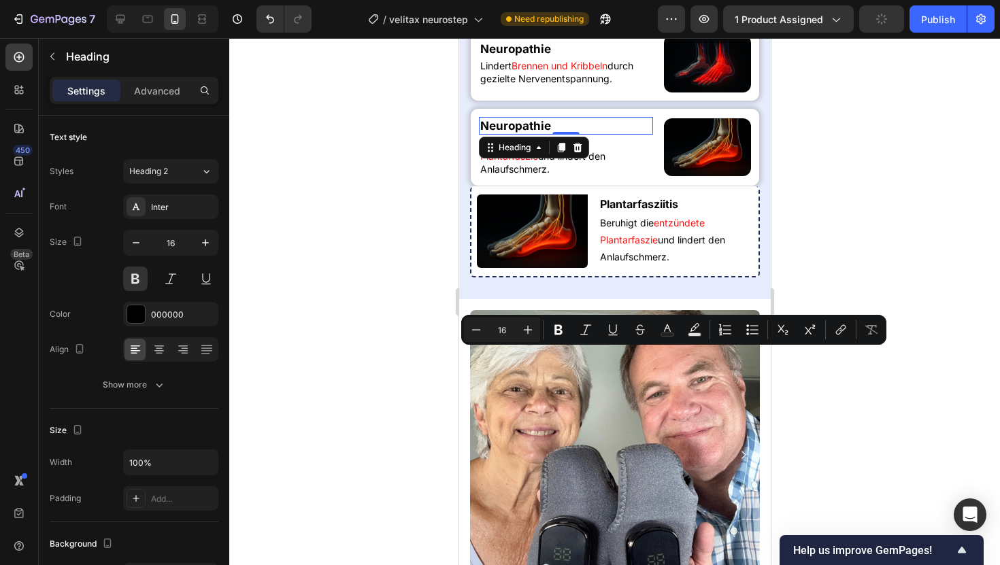
click at [527, 135] on h2 "Neuropathie" at bounding box center [565, 126] width 174 height 18
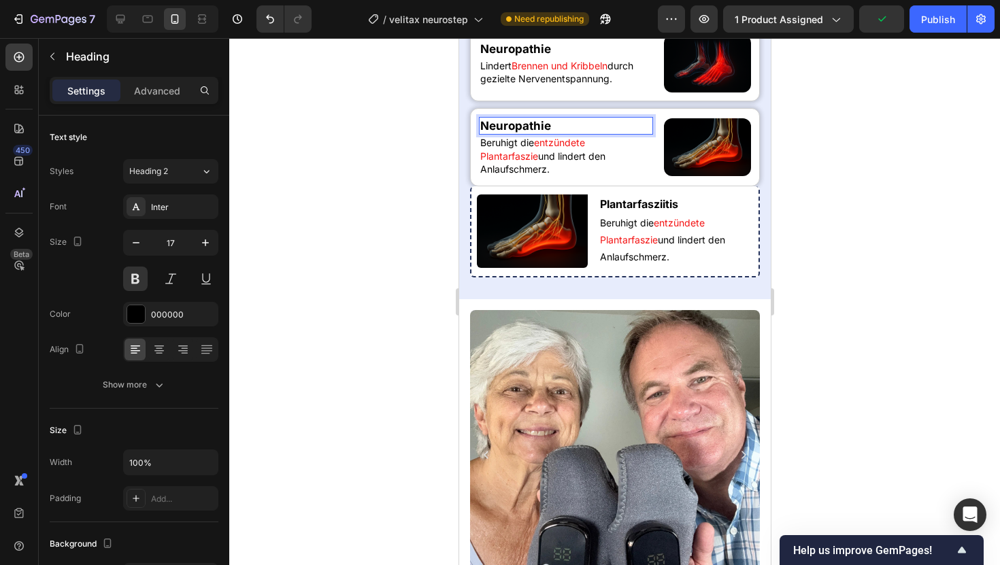
click at [527, 133] on p "Neuropathie" at bounding box center [565, 125] width 171 height 15
click at [731, 278] on div "Plantarfasziitis Heading Beruhigt die entzündete Plantarfaszie und lindert den …" at bounding box center [614, 231] width 290 height 91
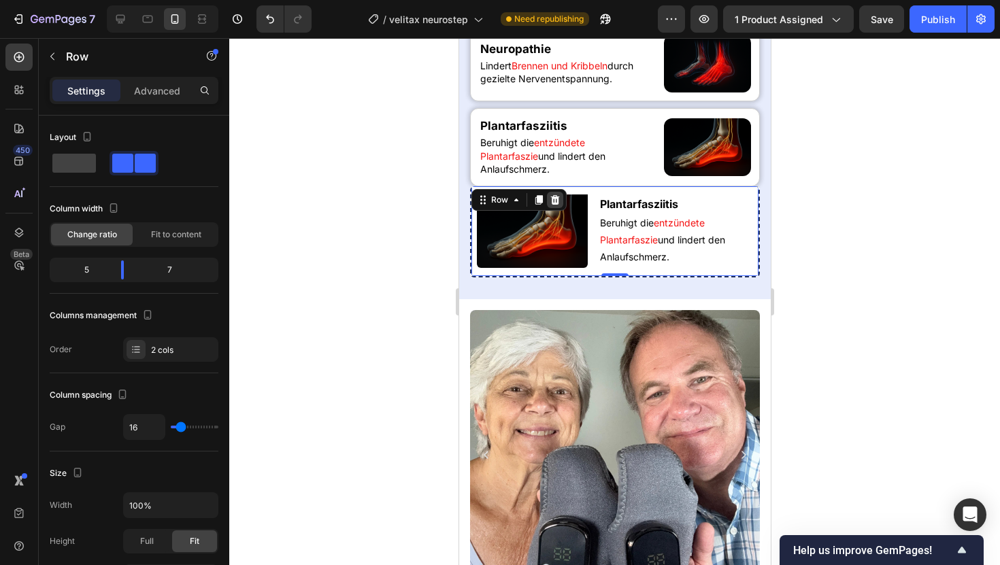
click at [556, 205] on icon at bounding box center [554, 200] width 11 height 11
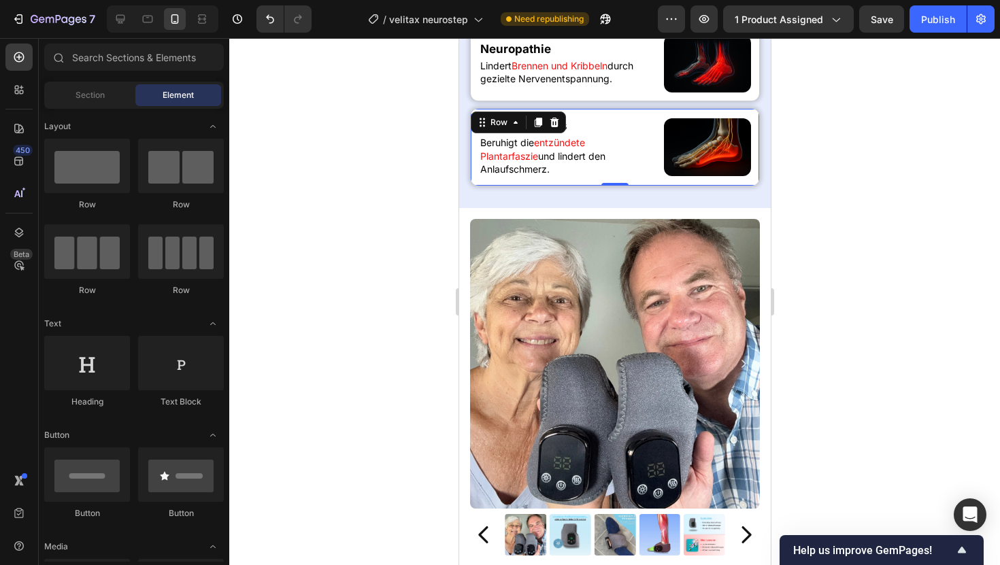
click at [648, 178] on div "Plantarfasziitis Heading Beruhigt die entzündete Plantarfaszie und [PERSON_NAME…" at bounding box center [565, 147] width 174 height 61
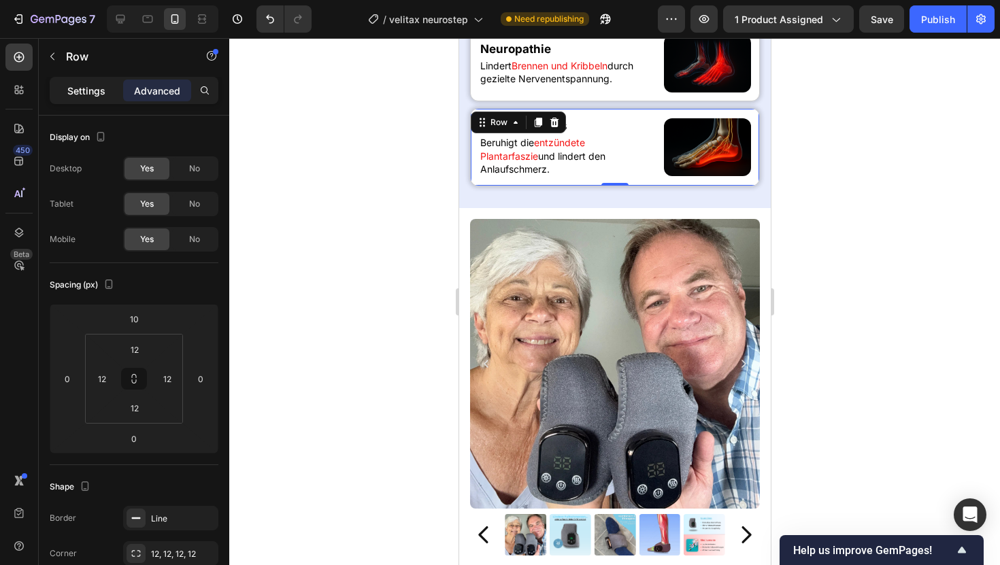
click at [93, 84] on p "Settings" at bounding box center [86, 91] width 38 height 14
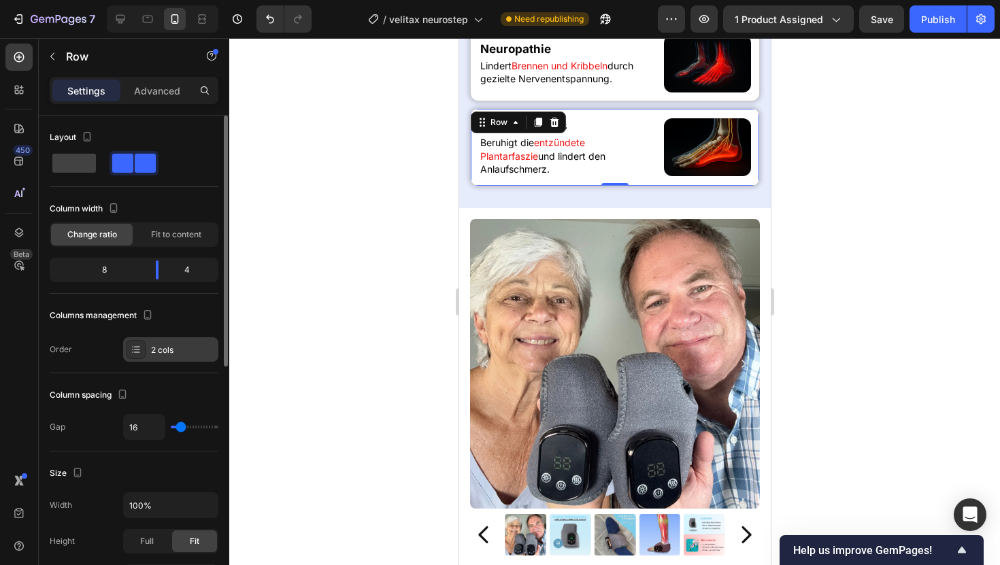
click at [165, 358] on div "2 cols" at bounding box center [170, 349] width 95 height 24
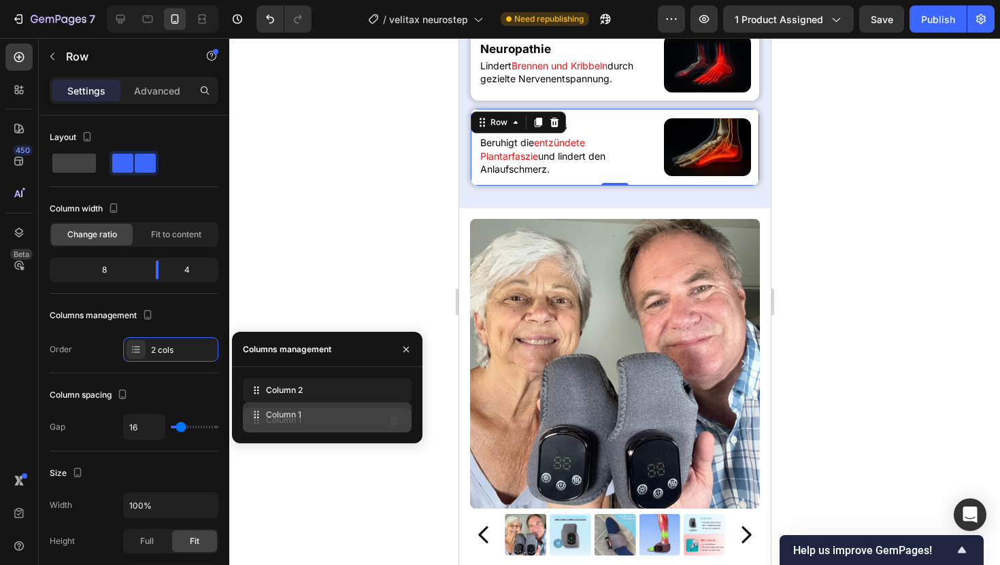
drag, startPoint x: 254, startPoint y: 392, endPoint x: 254, endPoint y: 416, distance: 24.5
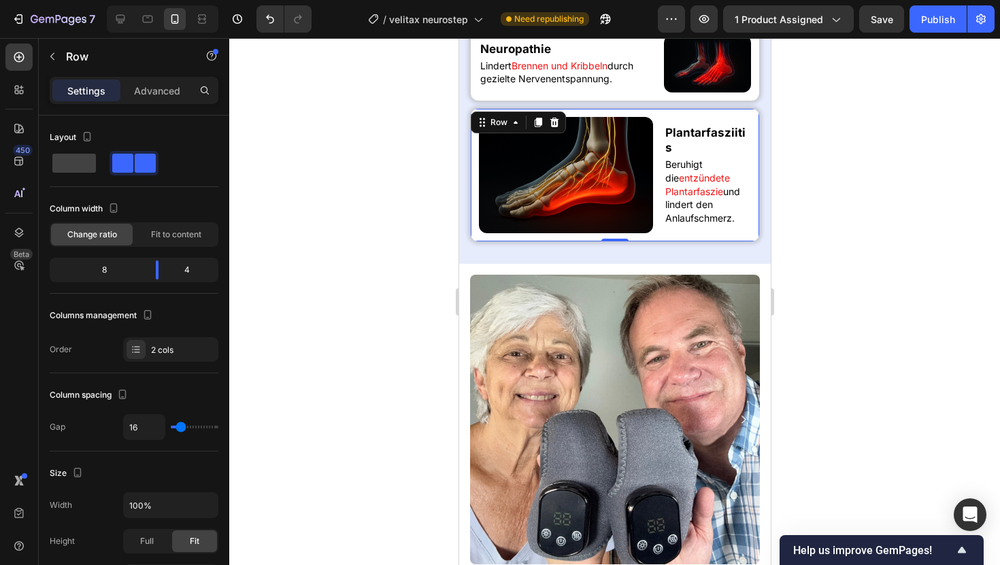
click at [310, 241] on div at bounding box center [614, 301] width 771 height 527
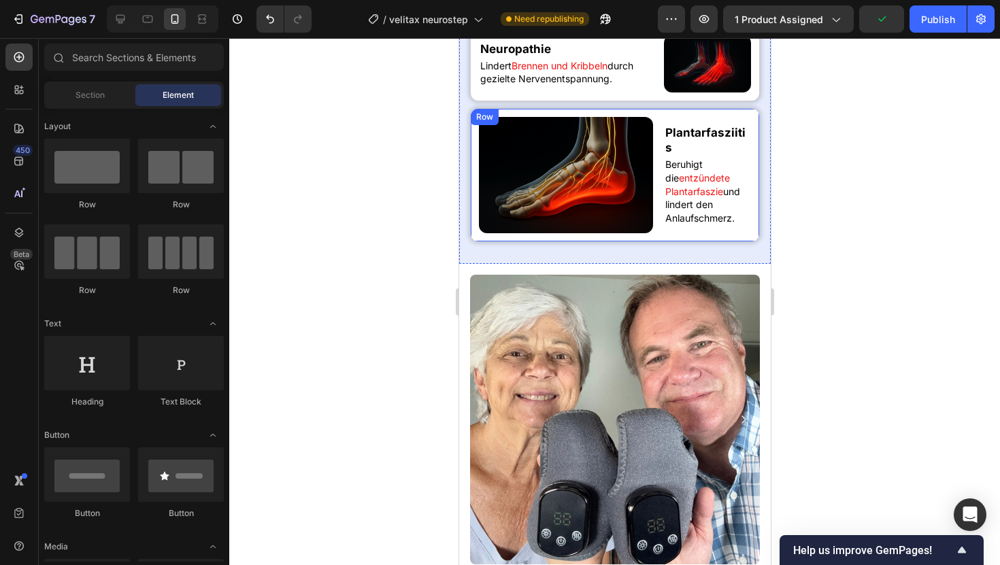
click at [665, 242] on div "Plantarfasziitis Heading Beruhigt die entzündete Plantarfaszie und lindert den …" at bounding box center [614, 175] width 290 height 134
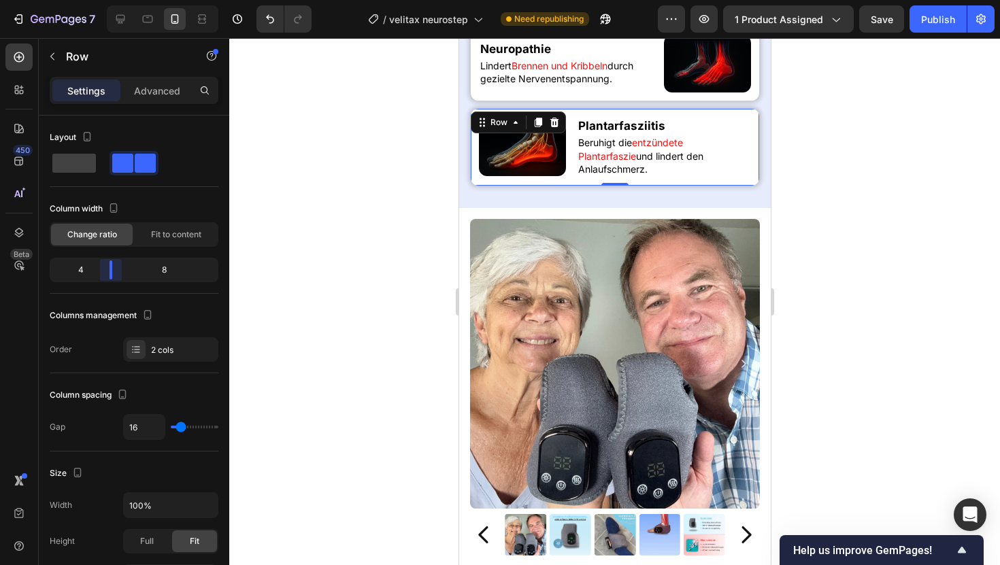
drag, startPoint x: 158, startPoint y: 271, endPoint x: 102, endPoint y: 271, distance: 55.8
click at [102, 0] on body "7 Version history / velitax neurostep Need republishing Preview 1 product assig…" at bounding box center [500, 0] width 1000 height 0
click at [286, 233] on div at bounding box center [614, 301] width 771 height 527
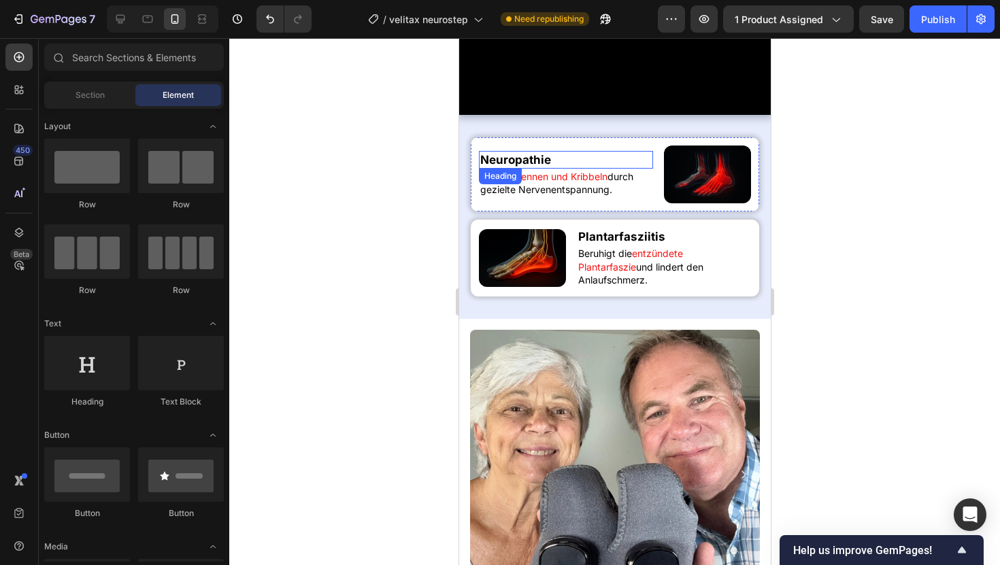
scroll to position [616, 0]
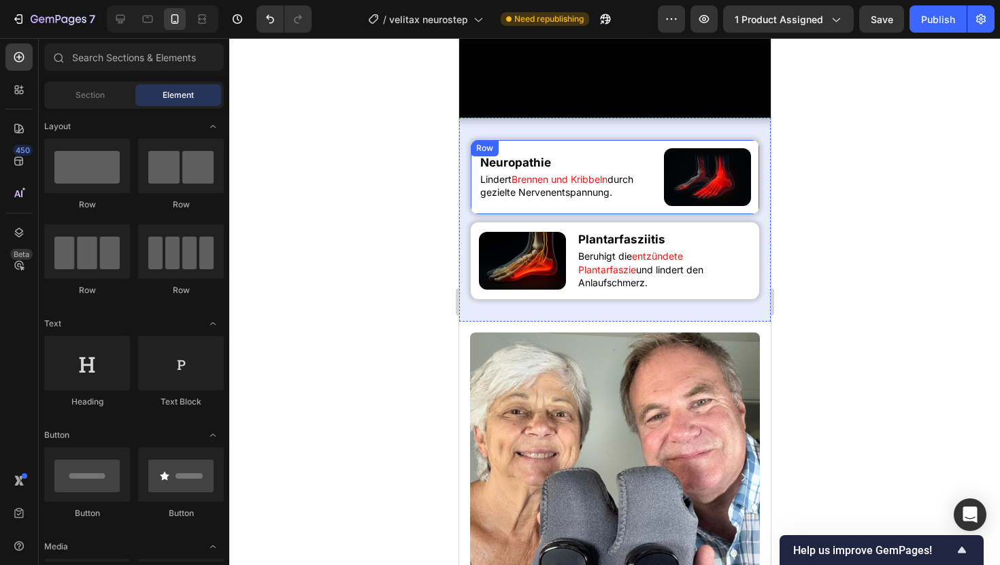
click at [647, 206] on div "Neuropathie Heading Lindert Brennen und Kribbeln durch gezielte Nervenentspannu…" at bounding box center [565, 177] width 174 height 58
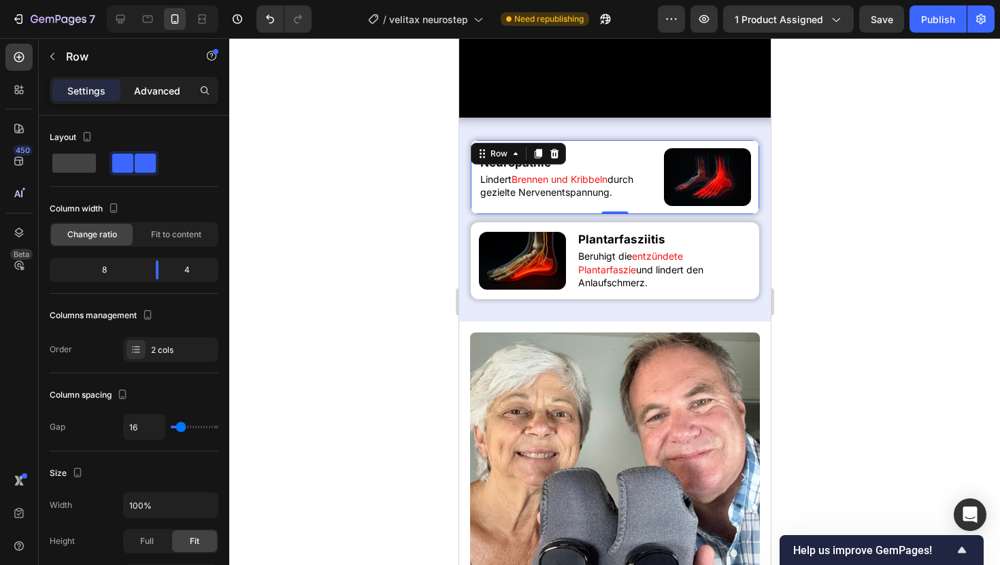
click at [165, 93] on p "Advanced" at bounding box center [157, 91] width 46 height 14
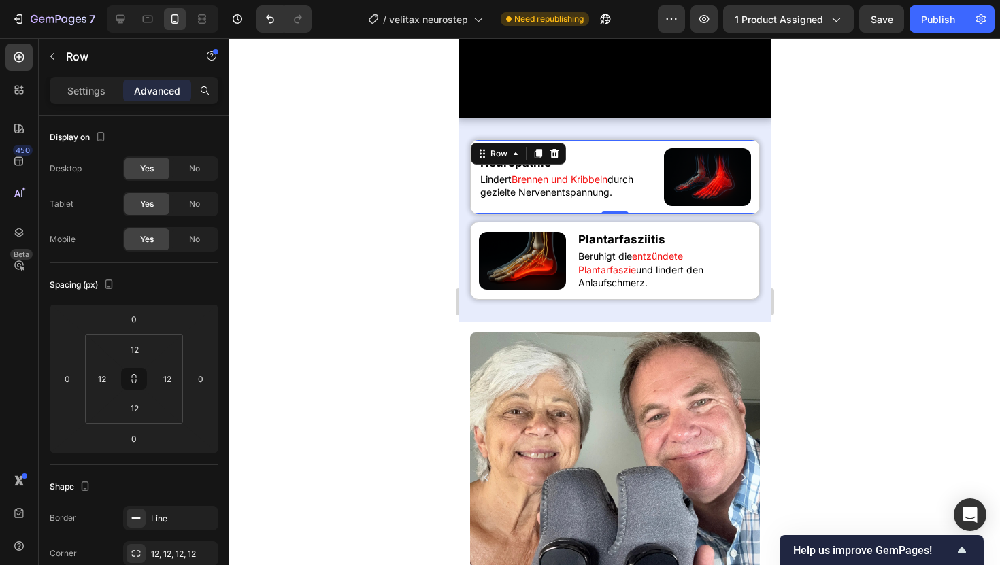
click at [368, 124] on div at bounding box center [614, 301] width 771 height 527
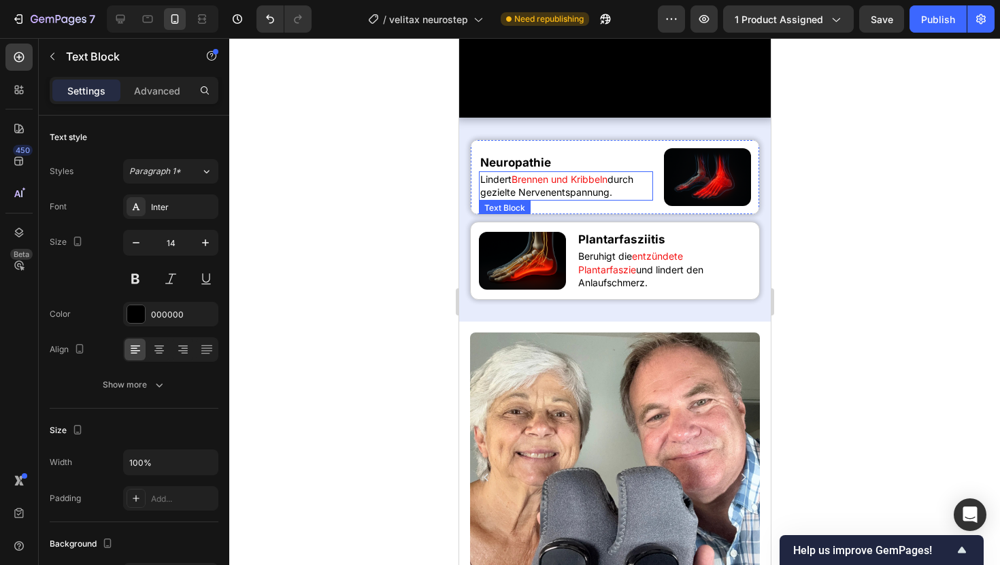
click at [533, 185] on span "Brennen und Kribbeln" at bounding box center [559, 179] width 96 height 12
click at [372, 315] on div at bounding box center [614, 301] width 771 height 527
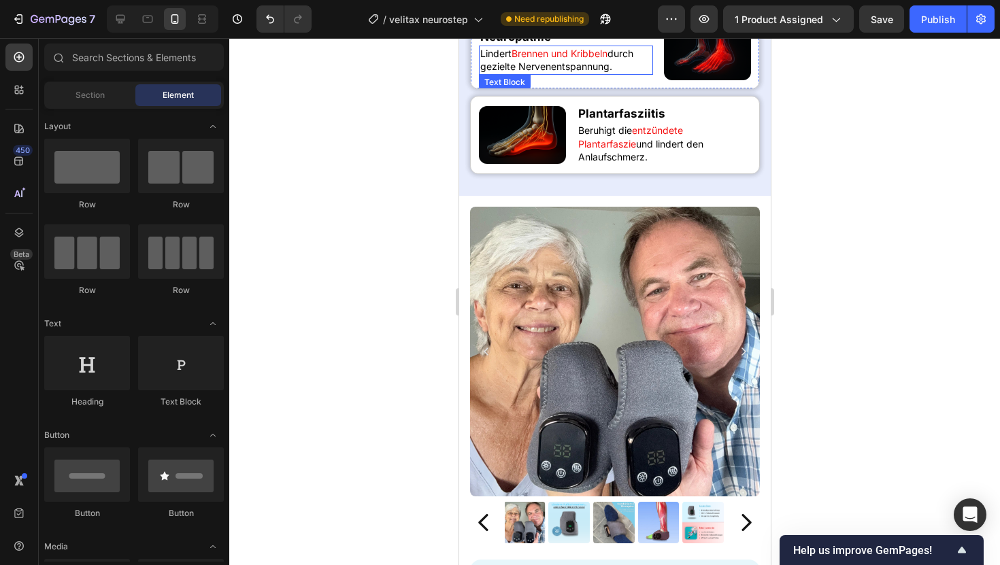
scroll to position [743, 0]
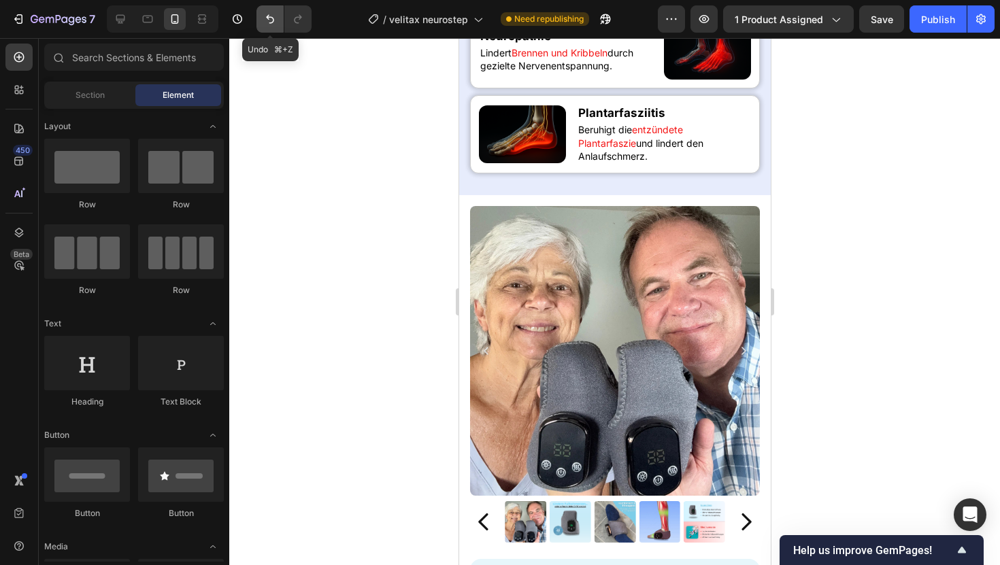
click at [261, 27] on button "Undo/Redo" at bounding box center [269, 18] width 27 height 27
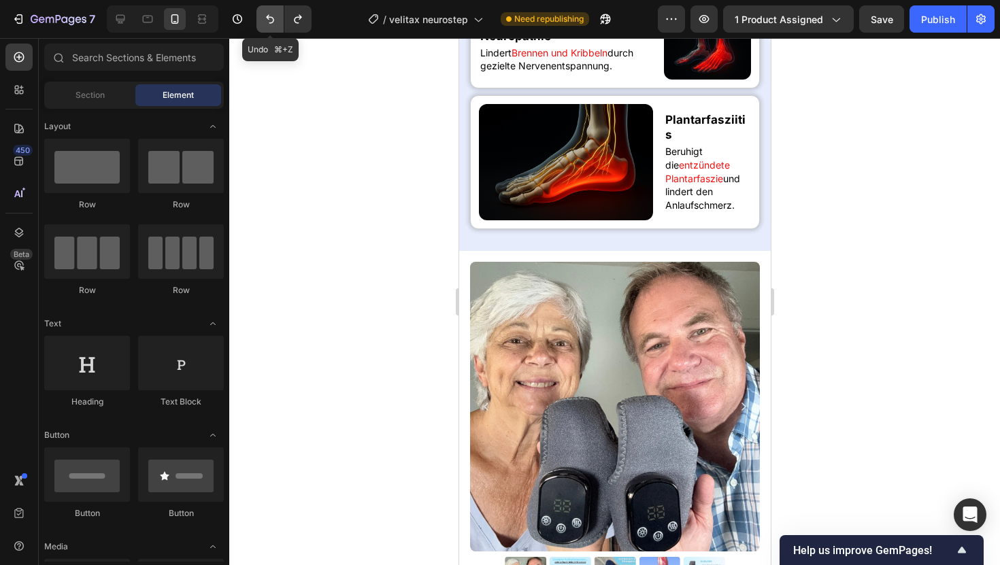
click at [261, 27] on button "Undo/Redo" at bounding box center [269, 18] width 27 height 27
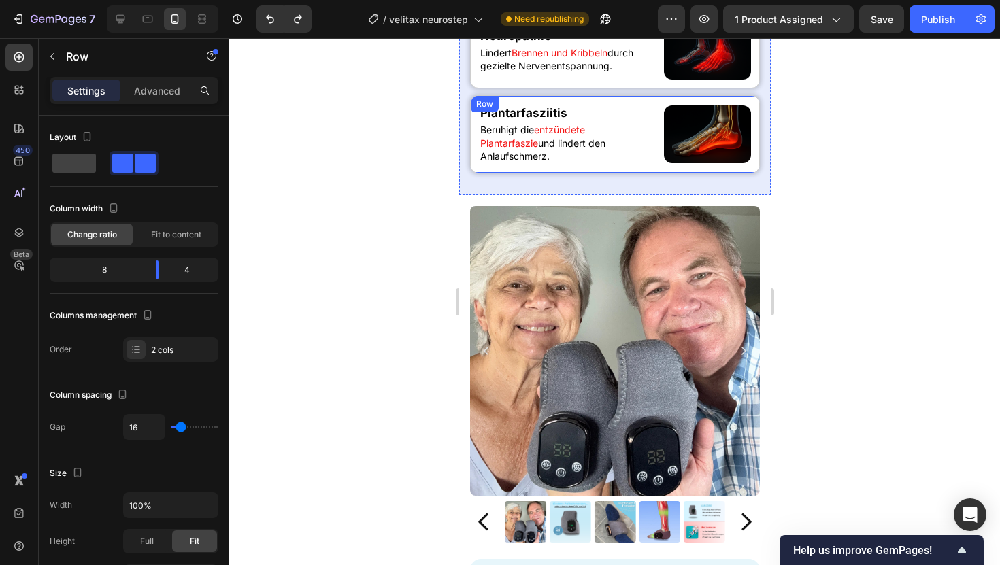
click at [650, 165] on div "Plantarfasziitis Heading Beruhigt die entzündete Plantarfaszie und [PERSON_NAME…" at bounding box center [565, 134] width 174 height 61
click at [538, 114] on icon at bounding box center [537, 110] width 7 height 10
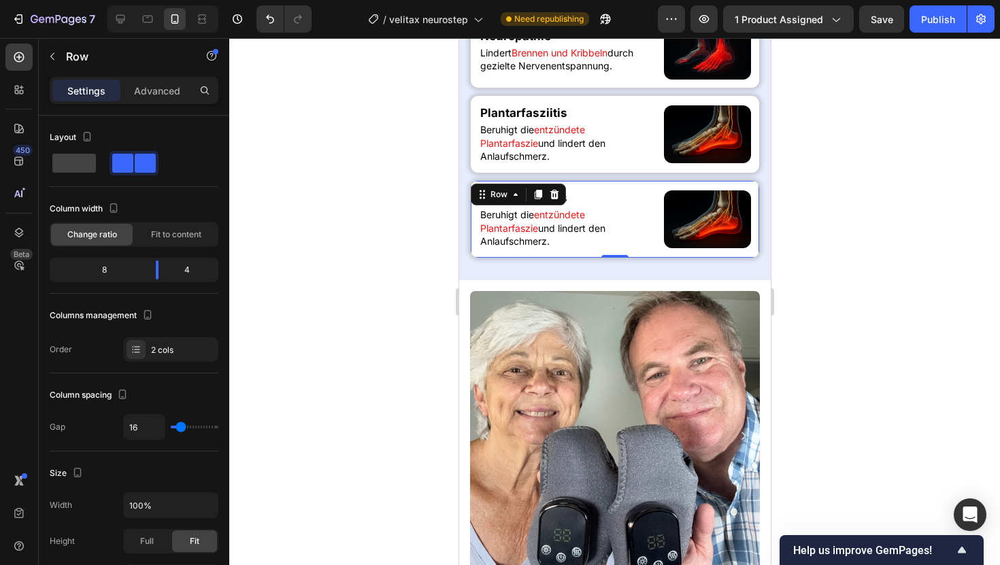
click at [421, 252] on div at bounding box center [614, 301] width 771 height 527
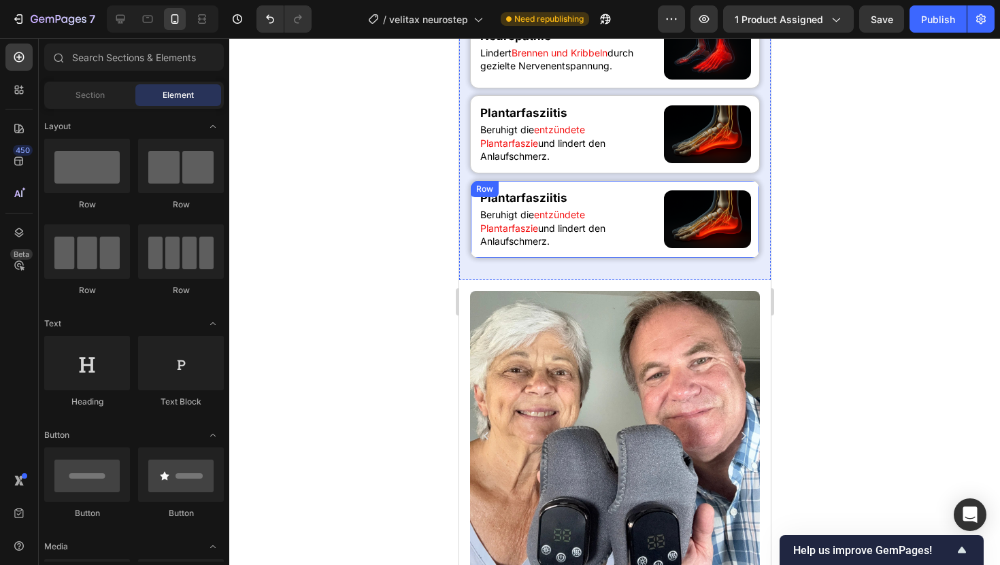
click at [648, 258] on div "Plantarfasziitis Heading Beruhigt die entzündete Plantarfaszie und lindert den …" at bounding box center [614, 219] width 290 height 78
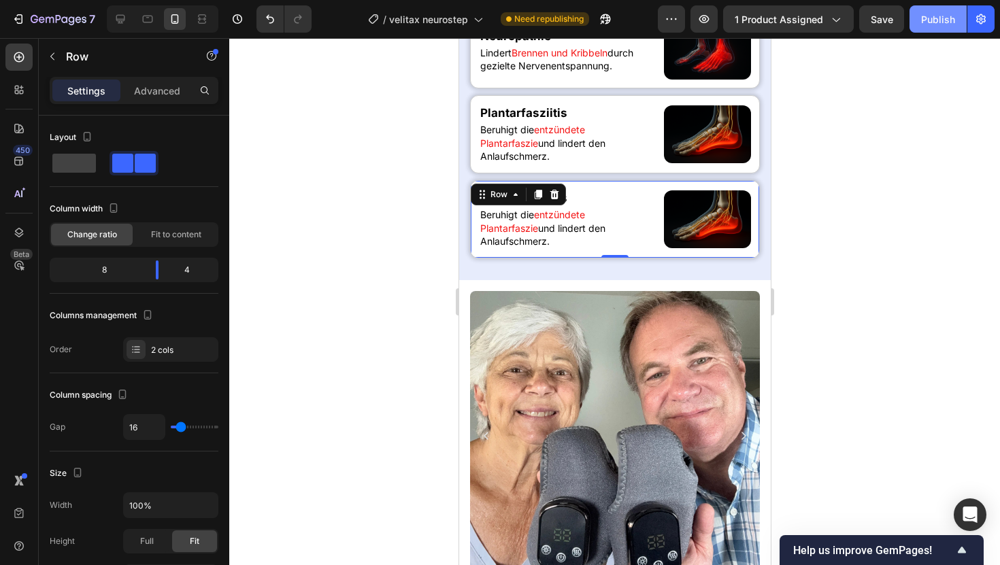
click at [920, 21] on button "Publish" at bounding box center [937, 18] width 57 height 27
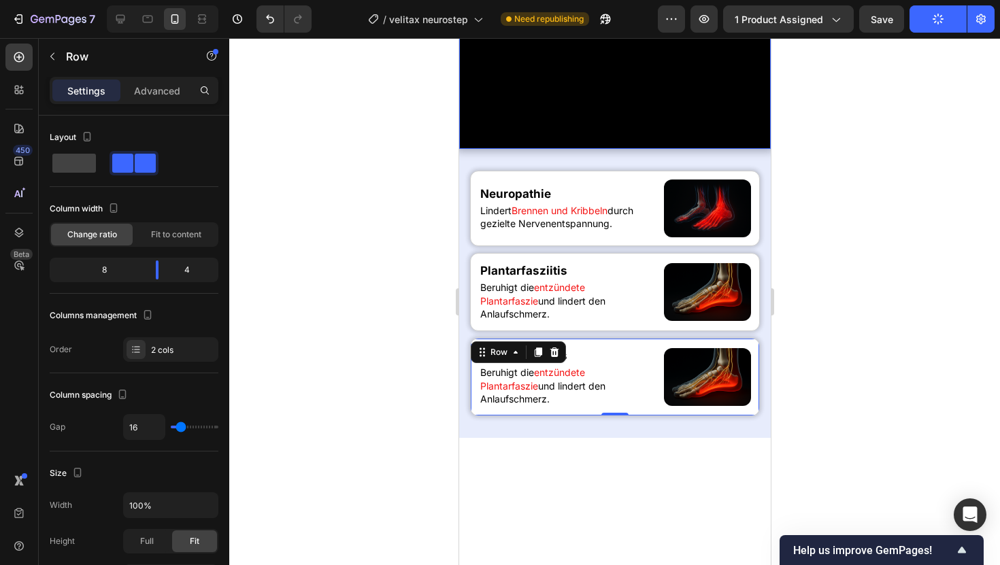
scroll to position [584, 0]
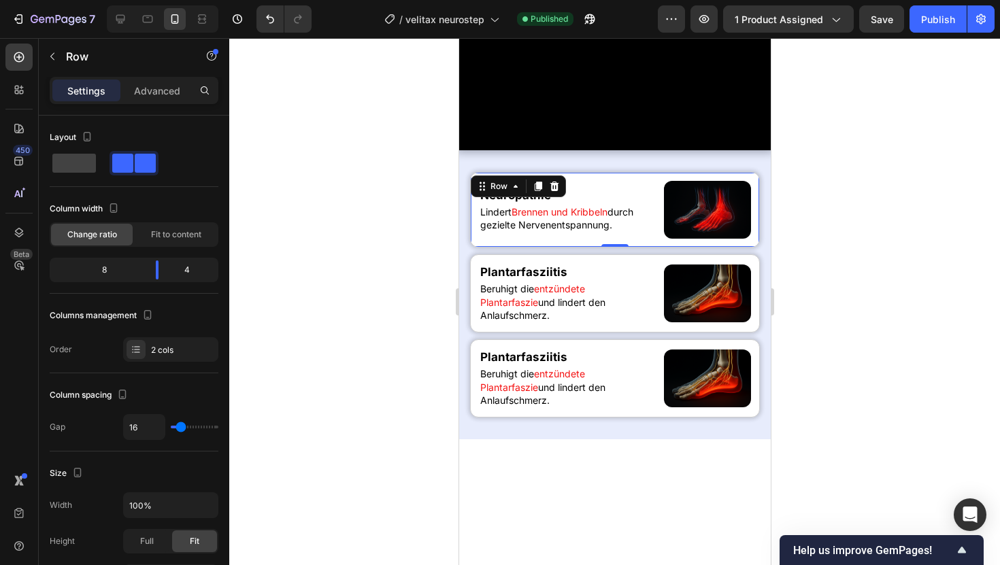
click at [650, 239] on div "Neuropathie Heading Lindert Brennen und Kribbeln durch gezielte Nervenentspannu…" at bounding box center [565, 210] width 174 height 58
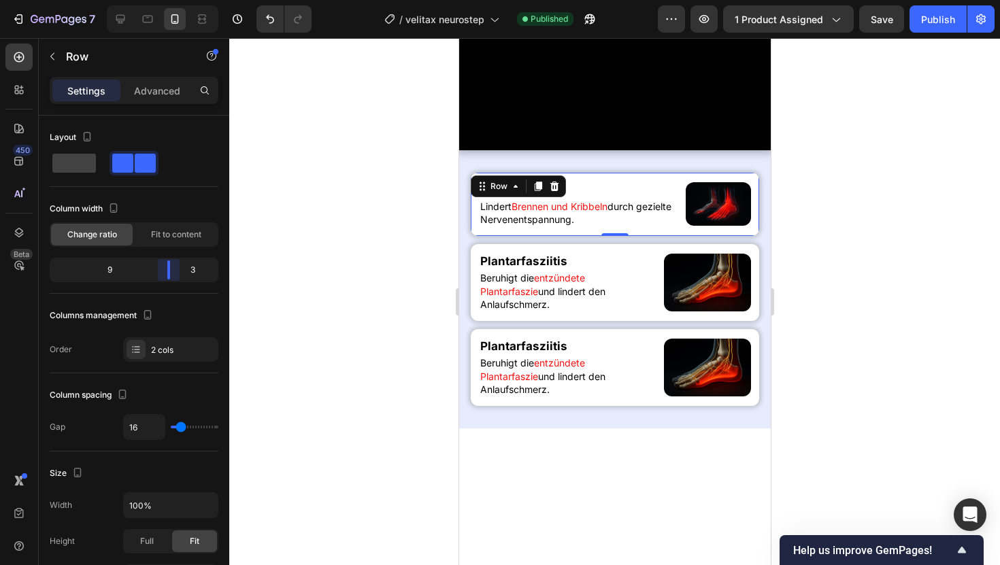
drag, startPoint x: 163, startPoint y: 276, endPoint x: 173, endPoint y: 276, distance: 10.9
click at [173, 0] on body "7 Version history / velitax neurostep Published Preview 1 product assigned Save…" at bounding box center [500, 0] width 1000 height 0
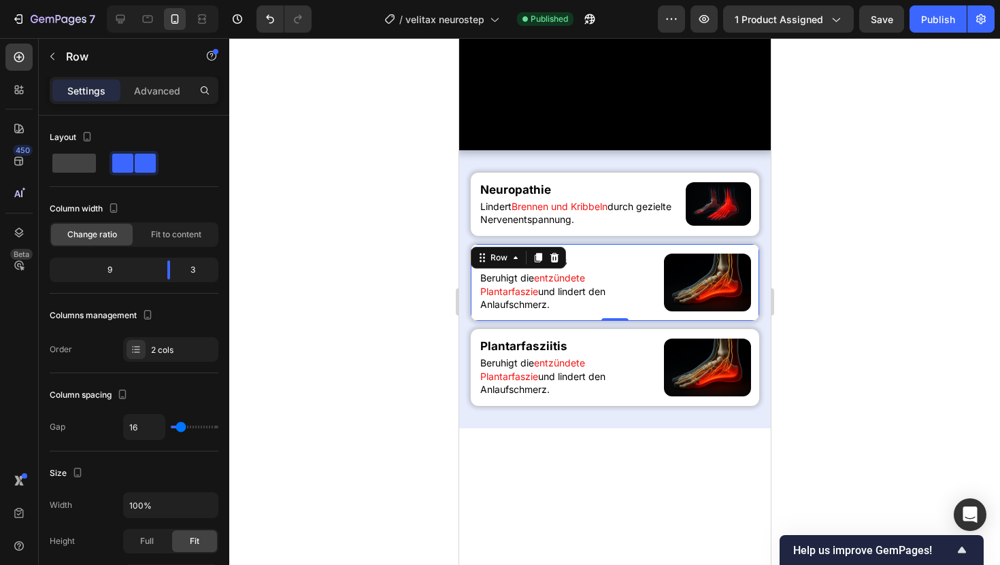
click at [656, 322] on div "Plantarfasziitis Heading Beruhigt die entzündete Plantarfaszie und [PERSON_NAME…" at bounding box center [614, 283] width 290 height 78
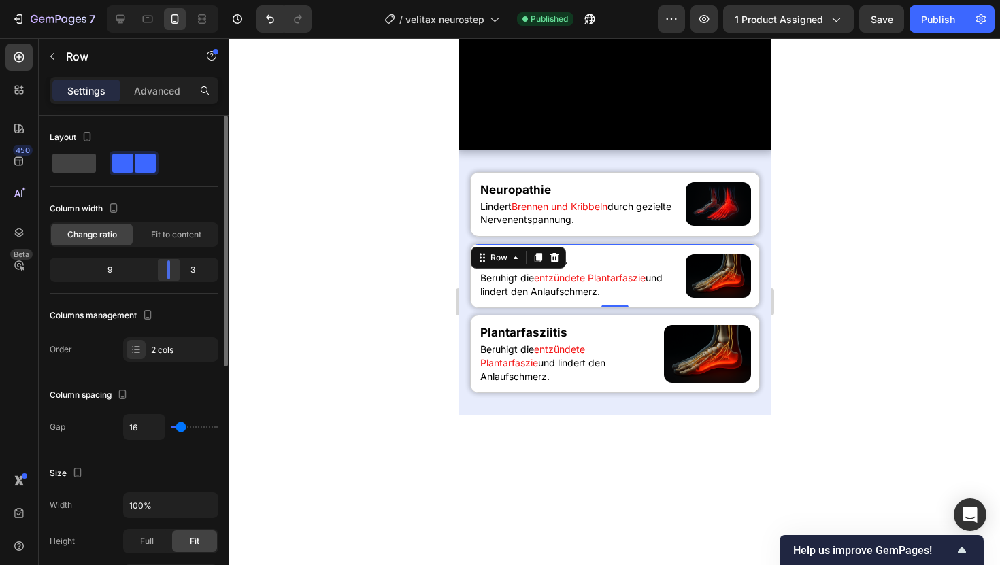
drag, startPoint x: 153, startPoint y: 275, endPoint x: 171, endPoint y: 274, distance: 18.4
click at [173, 0] on body "7 Version history / velitax neurostep Published Preview 1 product assigned Save…" at bounding box center [500, 0] width 1000 height 0
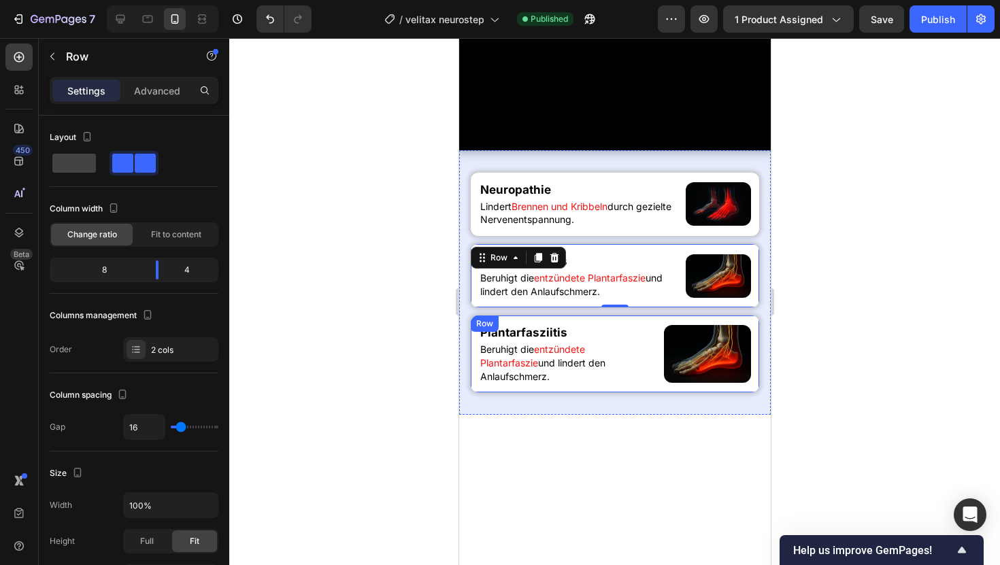
click at [654, 393] on div "Plantarfasziitis Heading Beruhigt die entzündete Plantarfaszie und lindert den …" at bounding box center [614, 354] width 290 height 78
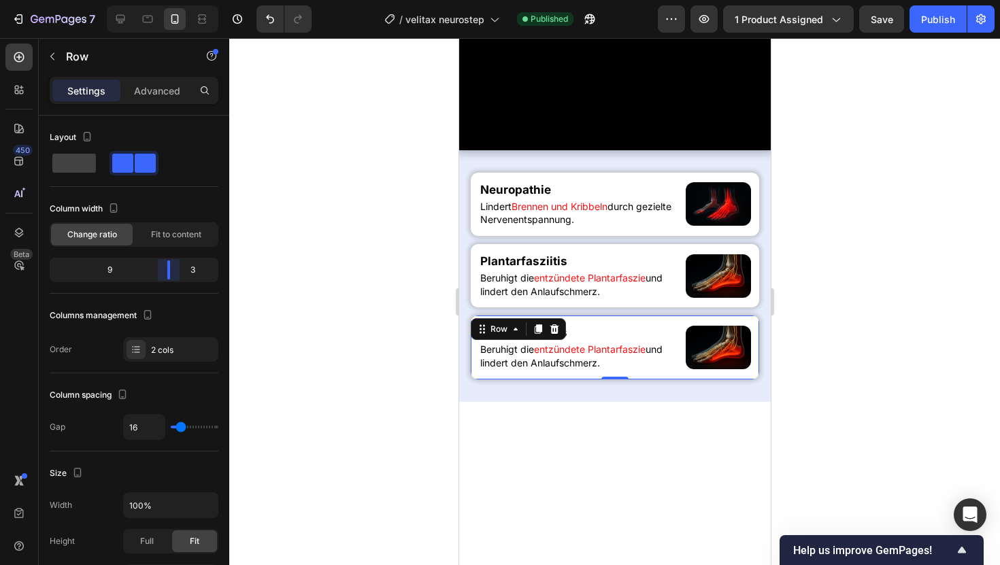
drag, startPoint x: 162, startPoint y: 270, endPoint x: 182, endPoint y: 272, distance: 20.5
click at [182, 0] on body "7 Version history / velitax neurostep Published Preview 1 product assigned Save…" at bounding box center [500, 0] width 1000 height 0
click at [929, 24] on div "Publish" at bounding box center [938, 19] width 34 height 14
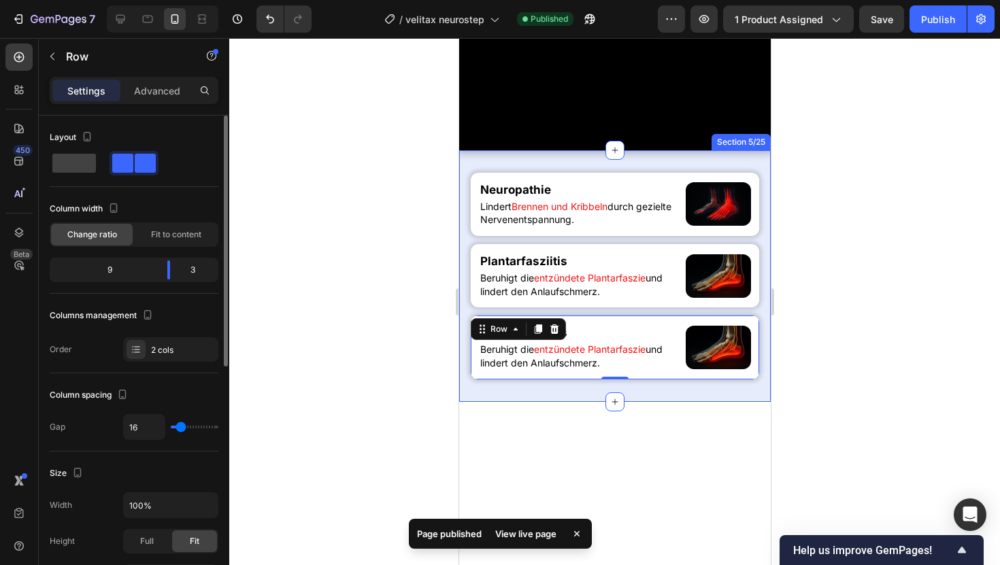
type input "0"
drag, startPoint x: 178, startPoint y: 424, endPoint x: 129, endPoint y: 419, distance: 50.0
type input "0"
click at [171, 426] on input "range" at bounding box center [195, 427] width 48 height 3
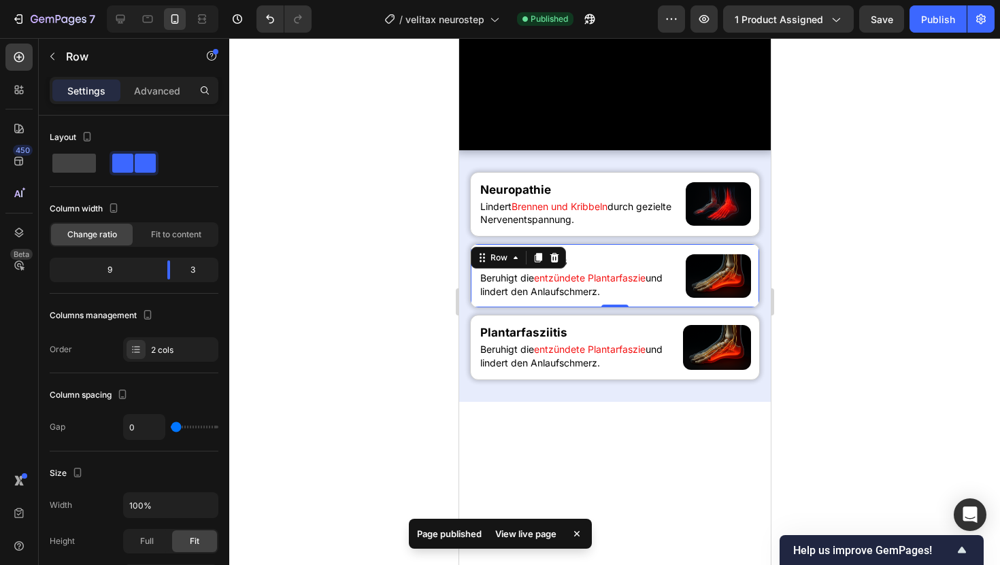
click at [673, 308] on div "Plantarfasziitis Heading Beruhigt die entzündete Plantarfaszie und [PERSON_NAME…" at bounding box center [614, 276] width 290 height 65
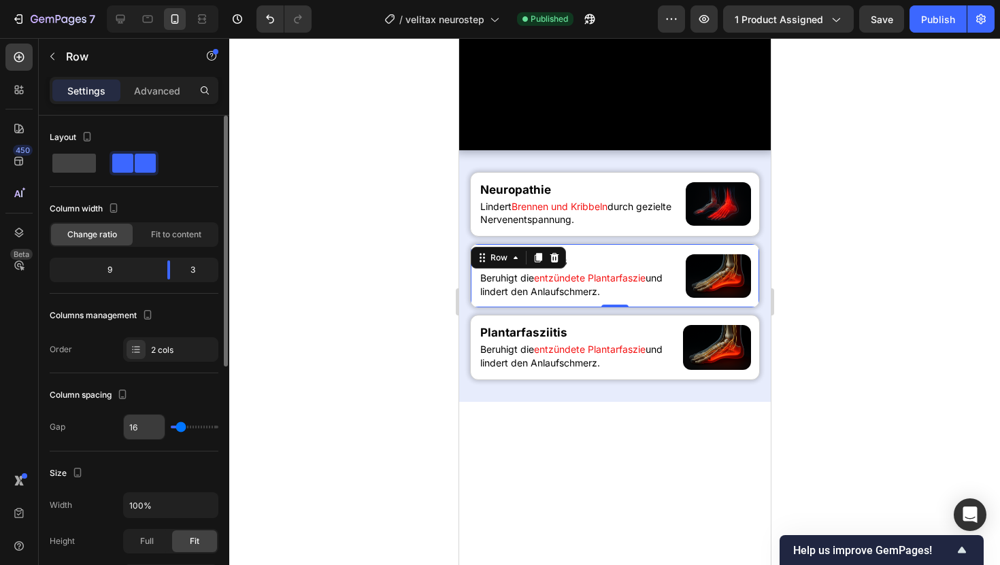
click at [144, 425] on input "16" at bounding box center [144, 427] width 41 height 24
type input "8"
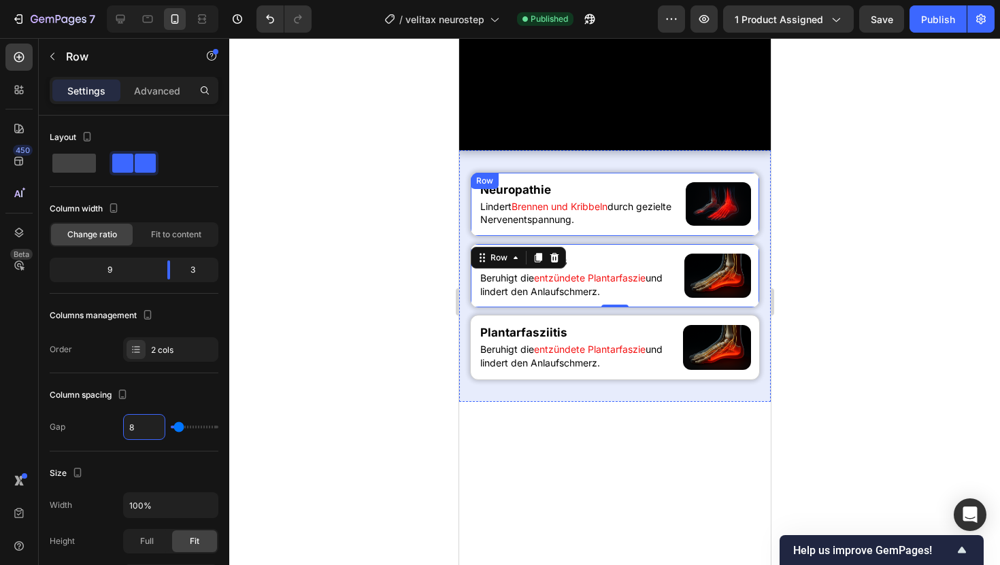
click at [680, 237] on div "Neuropathie Heading Lindert Brennen und Kribbeln durch gezielte Nervenentspannu…" at bounding box center [614, 204] width 290 height 65
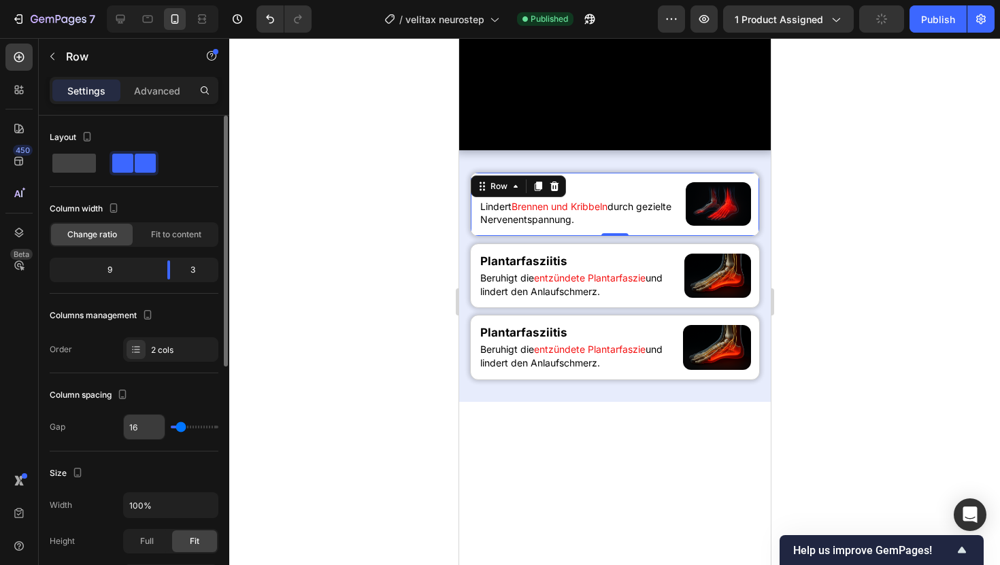
click at [135, 429] on input "16" at bounding box center [144, 427] width 41 height 24
type input "8"
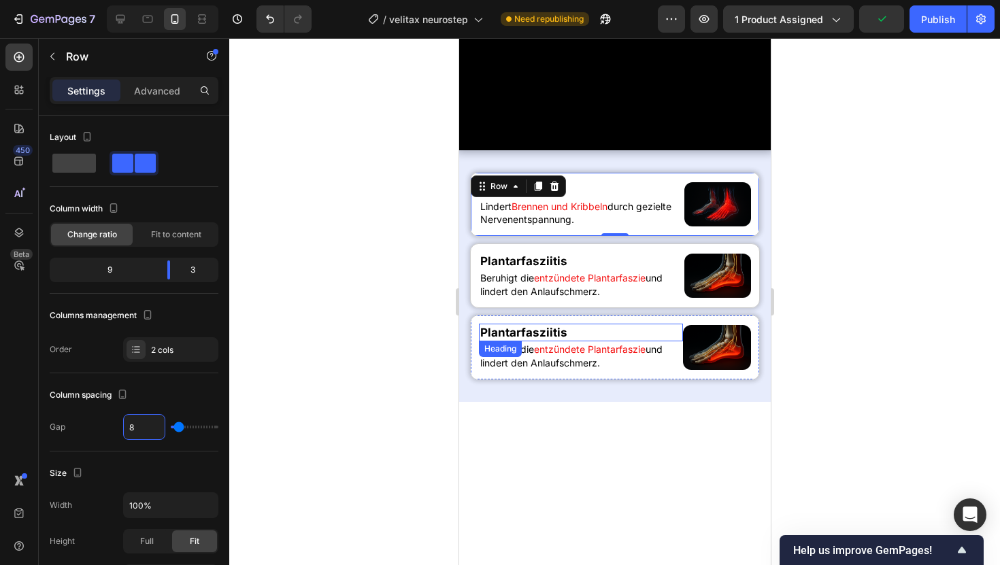
click at [669, 341] on h2 "Plantarfasziitis" at bounding box center [580, 333] width 204 height 18
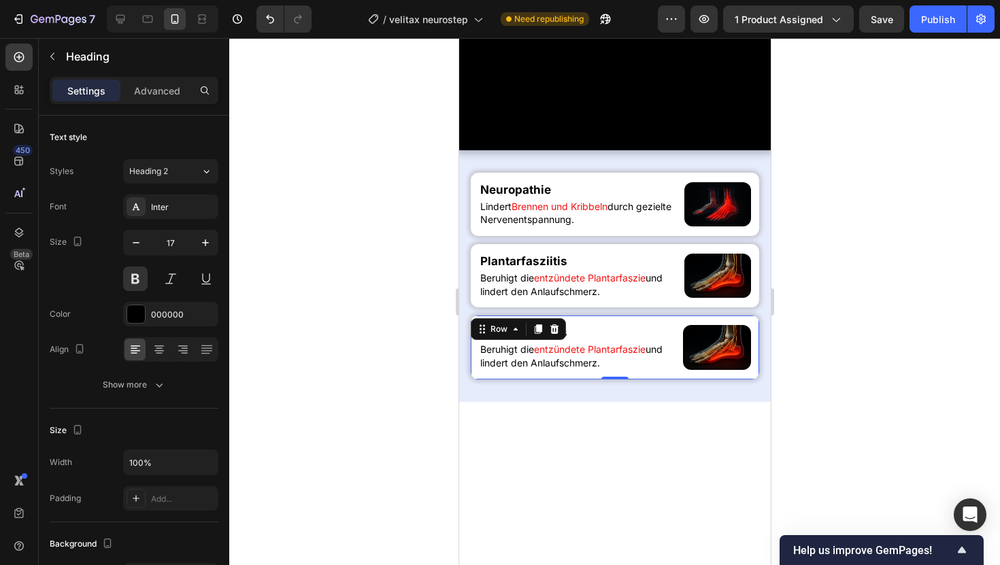
click at [681, 380] on div "Plantarfasziitis Heading Beruhigt die entzündete Plantarfaszie und [PERSON_NAME…" at bounding box center [614, 347] width 290 height 65
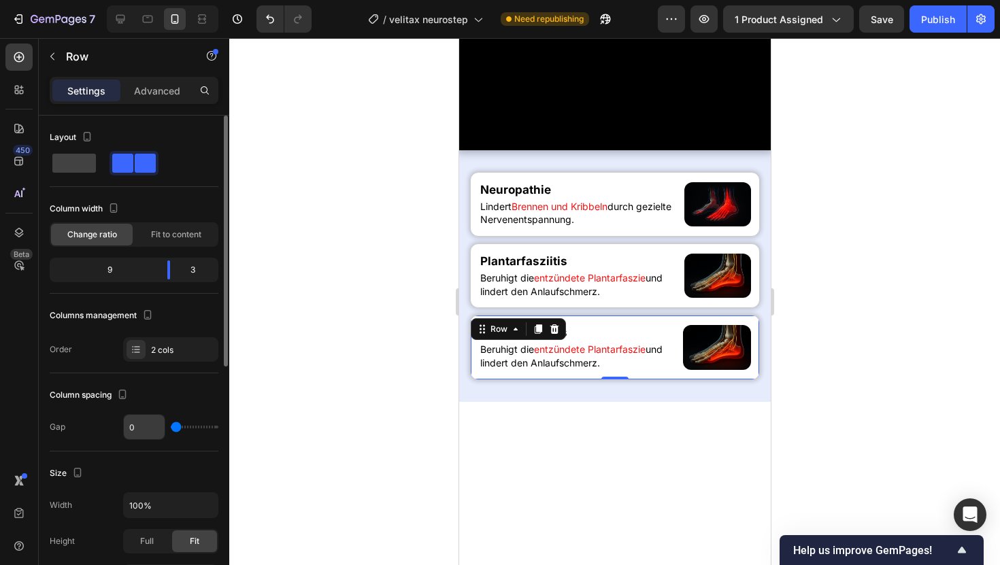
click at [131, 429] on input "0" at bounding box center [144, 427] width 41 height 24
type input "80"
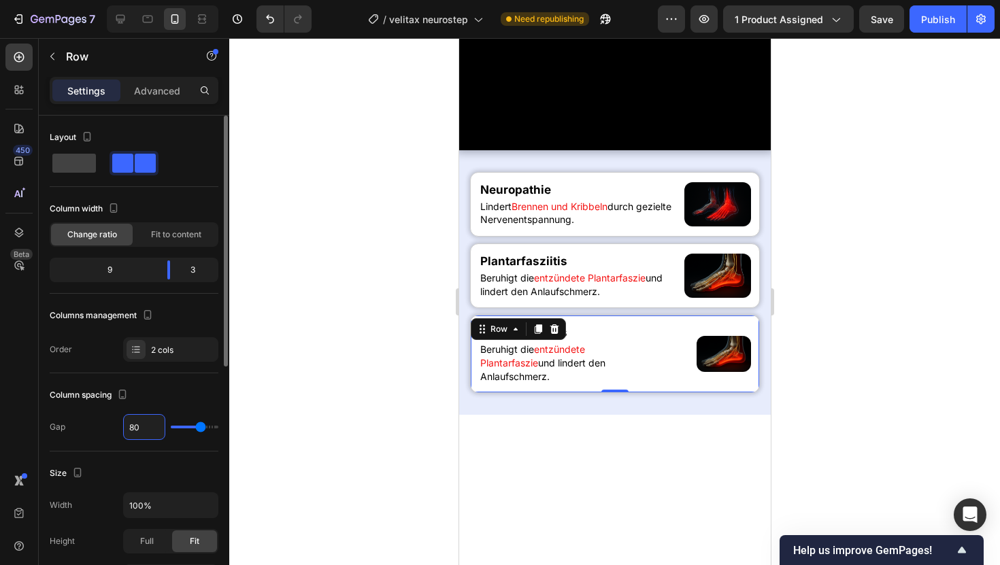
click at [148, 421] on input "80" at bounding box center [144, 427] width 41 height 24
click at [140, 435] on input "80" at bounding box center [144, 427] width 41 height 24
type input "8"
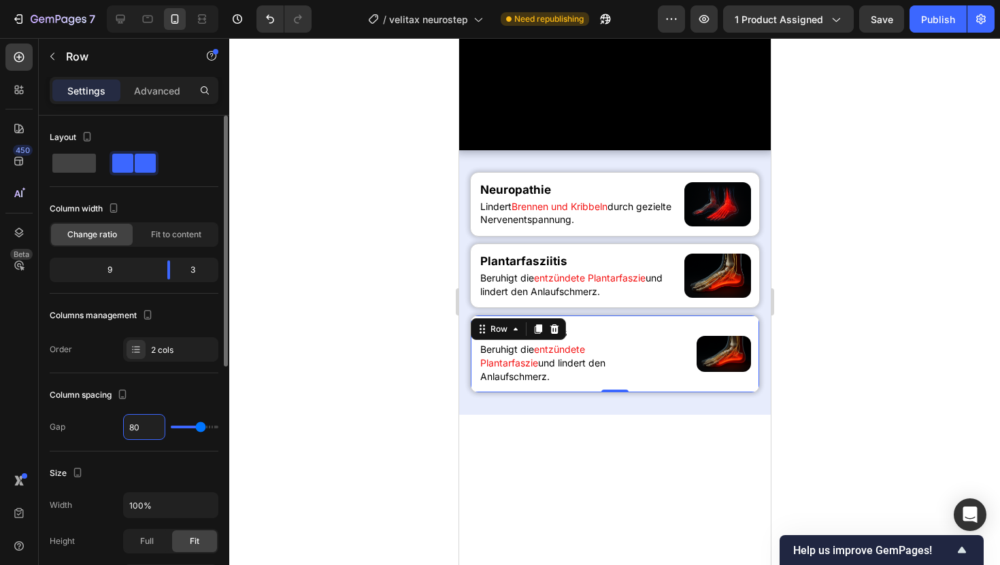
type input "8"
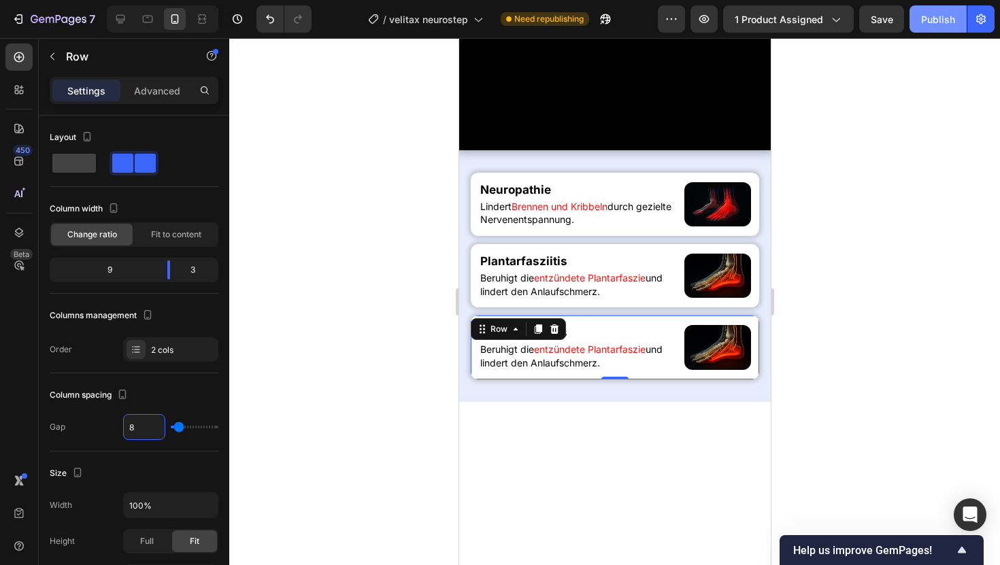
type input "8"
click at [939, 22] on div "Publish" at bounding box center [938, 19] width 34 height 14
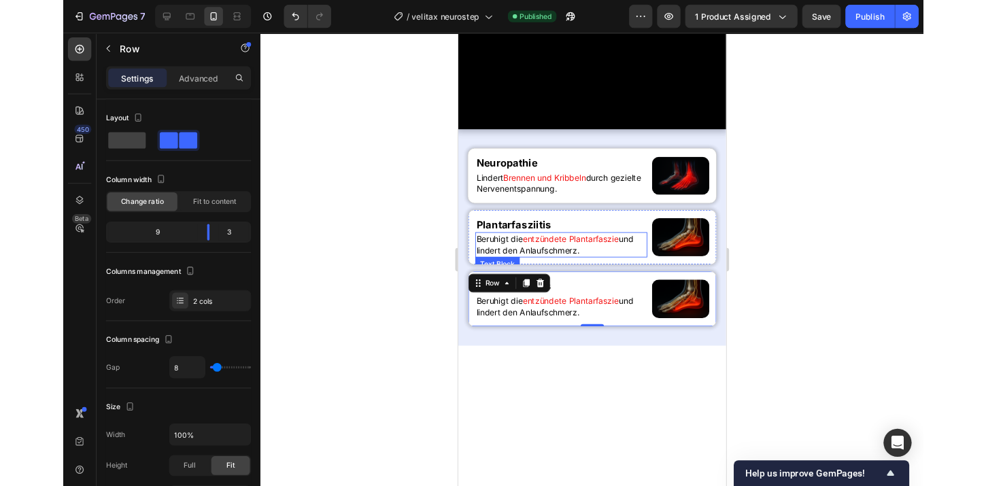
scroll to position [627, 0]
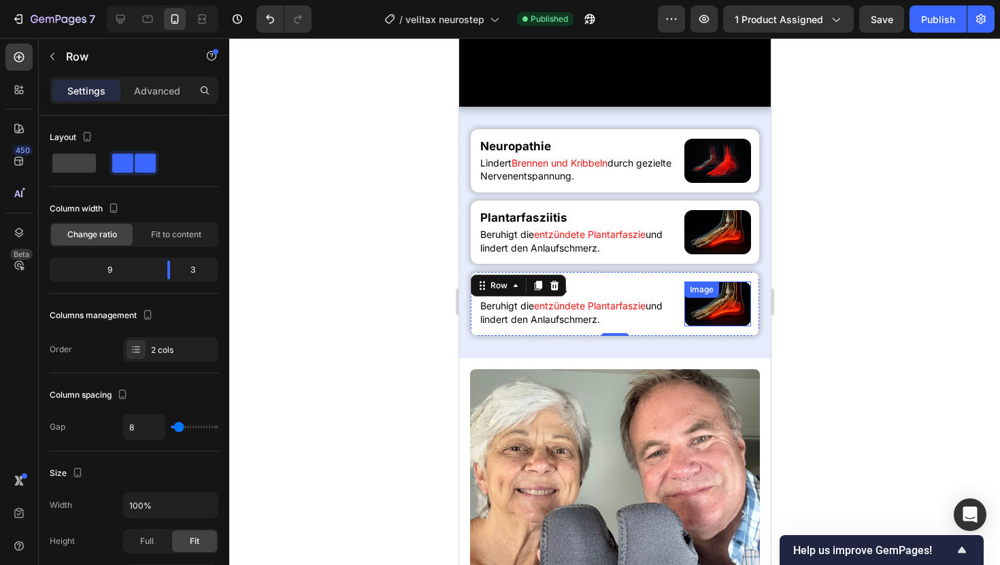
click at [701, 326] on img at bounding box center [717, 304] width 67 height 44
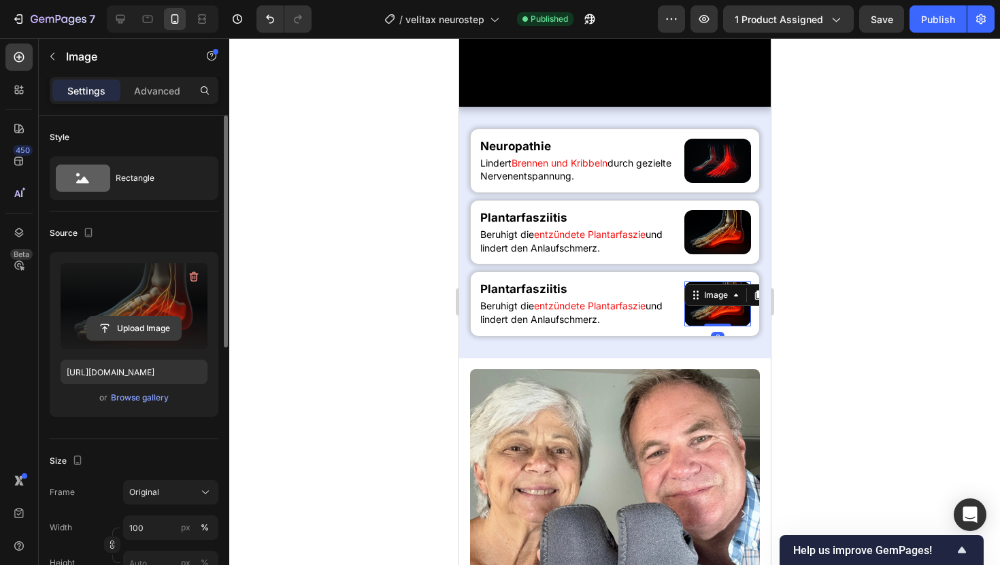
click at [152, 327] on input "file" at bounding box center [134, 328] width 94 height 23
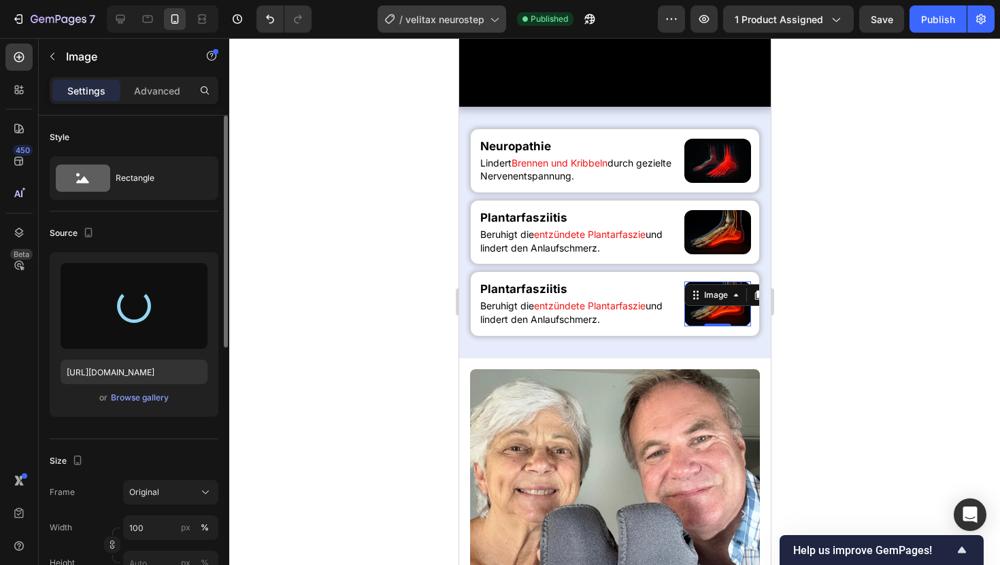
type input "[URL][DOMAIN_NAME]"
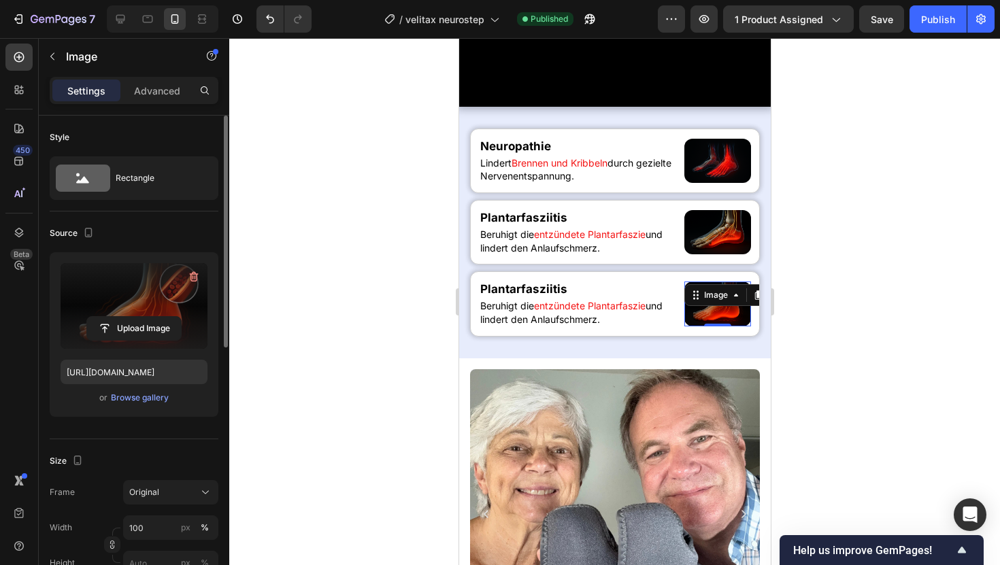
click at [315, 115] on div at bounding box center [614, 301] width 771 height 527
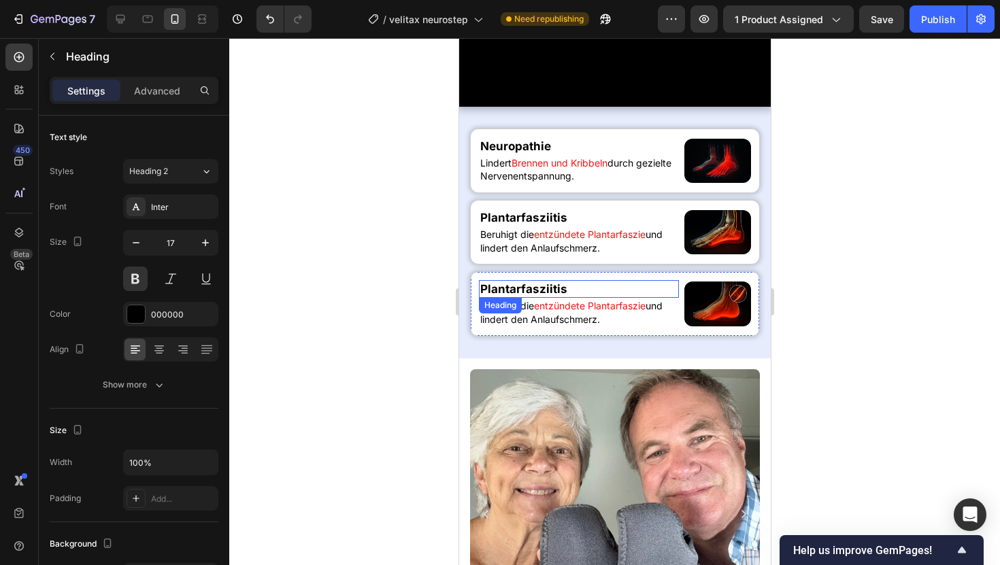
click at [514, 298] on h2 "Plantarfasziitis" at bounding box center [578, 289] width 200 height 18
click at [514, 297] on p "Plantarfasziitis" at bounding box center [578, 289] width 197 height 15
click at [539, 312] on span "entzündete Plantarfaszie" at bounding box center [589, 306] width 112 height 12
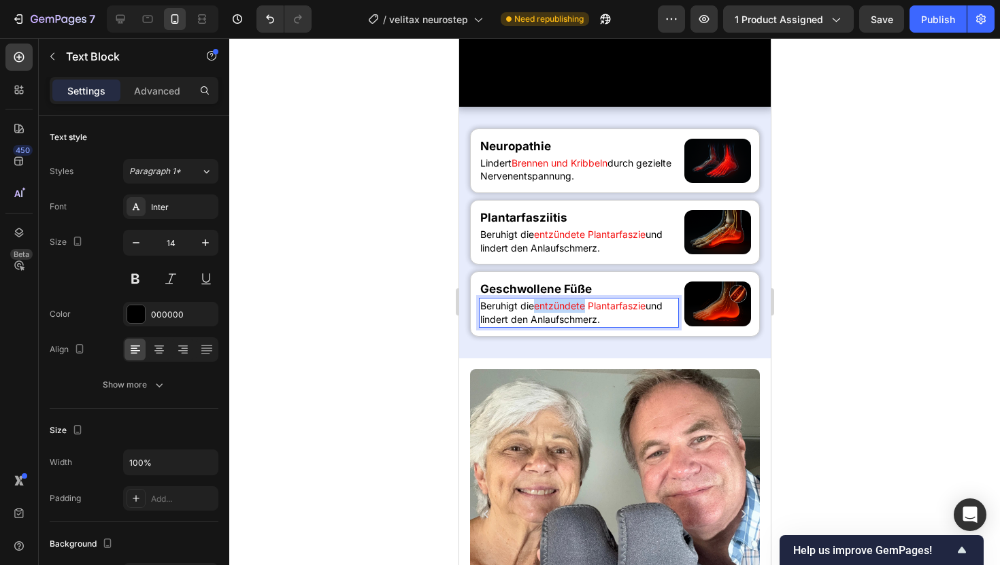
click at [539, 312] on span "entzündete Plantarfaszie" at bounding box center [589, 306] width 112 height 12
click at [964, 359] on div at bounding box center [614, 301] width 771 height 527
click at [528, 326] on p "Reduziert Flüssigkeitseinlagerungen und mindert Druckgefühle im Fuß." at bounding box center [578, 312] width 197 height 27
click at [841, 358] on div at bounding box center [614, 301] width 771 height 527
click at [522, 326] on p "Reduziert Flüssigkeitseinlagerungen und mindert Druckgefühle im Fuß." at bounding box center [578, 312] width 197 height 27
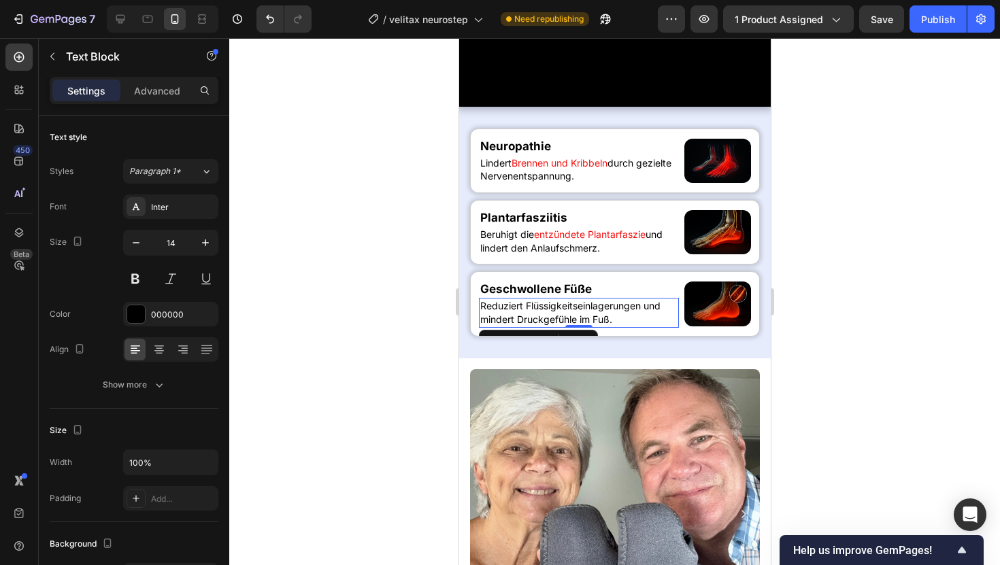
click at [516, 327] on div "Reduziert Flüssigkeitseinlagerungen und mindert Druckgefühle im Fuß." at bounding box center [578, 312] width 200 height 29
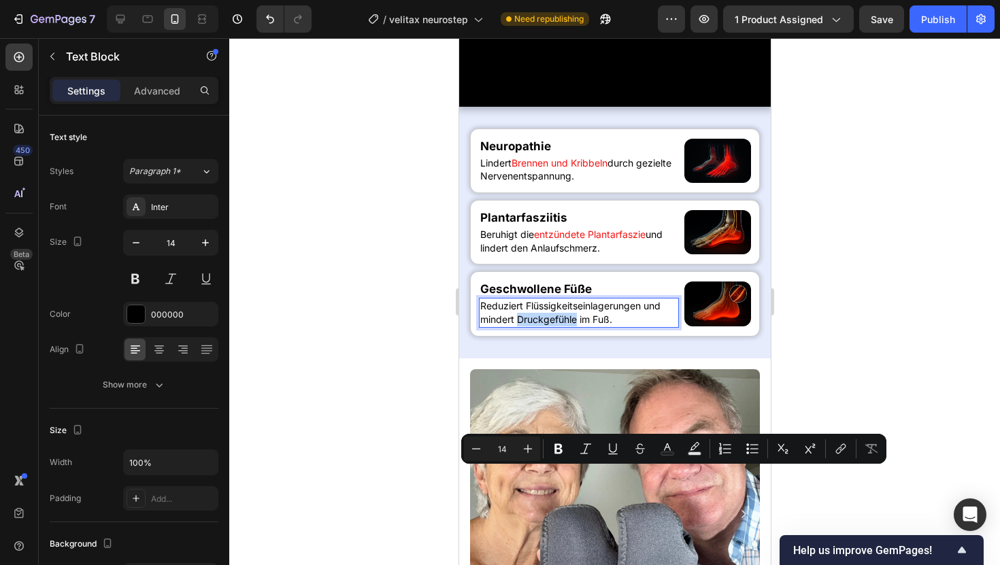
drag, startPoint x: 518, startPoint y: 476, endPoint x: 577, endPoint y: 474, distance: 58.5
click at [577, 326] on p "Reduziert Flüssigkeitseinlagerungen und mindert Druckgefühle im Fuß." at bounding box center [578, 312] width 197 height 27
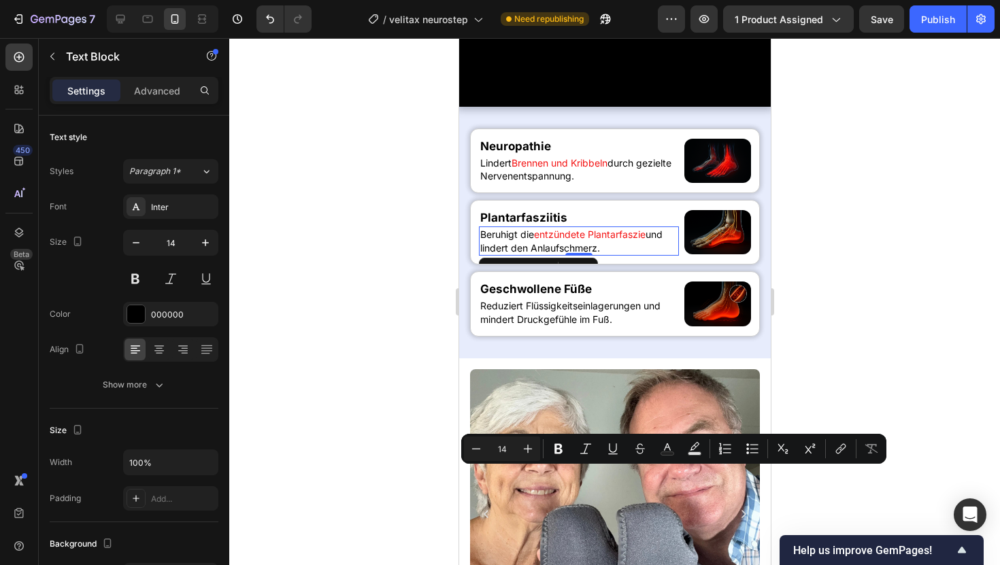
click at [603, 254] on p "Beruhigt die entzündete Plantarfaszie und lindert den Anlaufschmerz." at bounding box center [578, 241] width 197 height 27
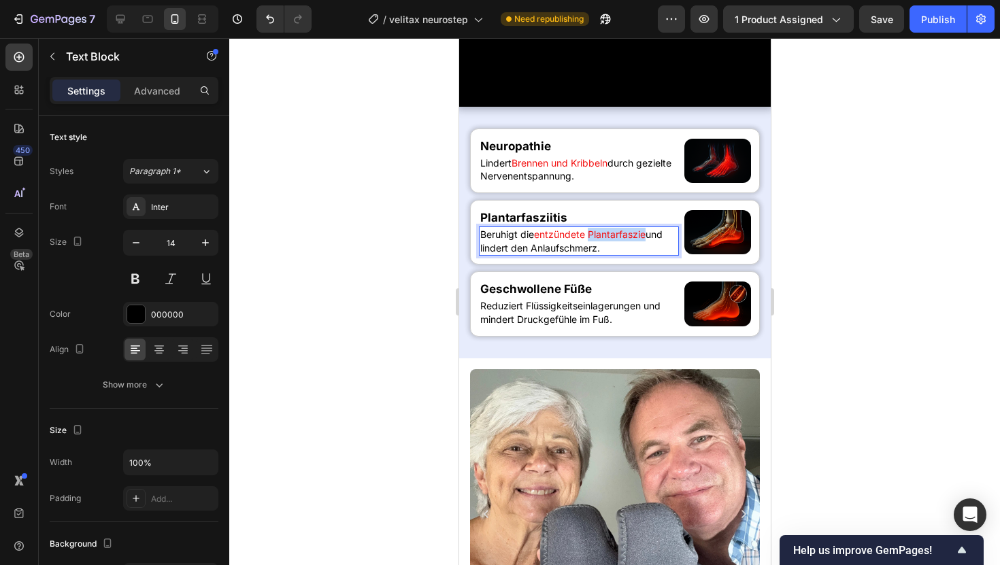
click at [605, 240] on span "entzündete Plantarfaszie" at bounding box center [589, 235] width 112 height 12
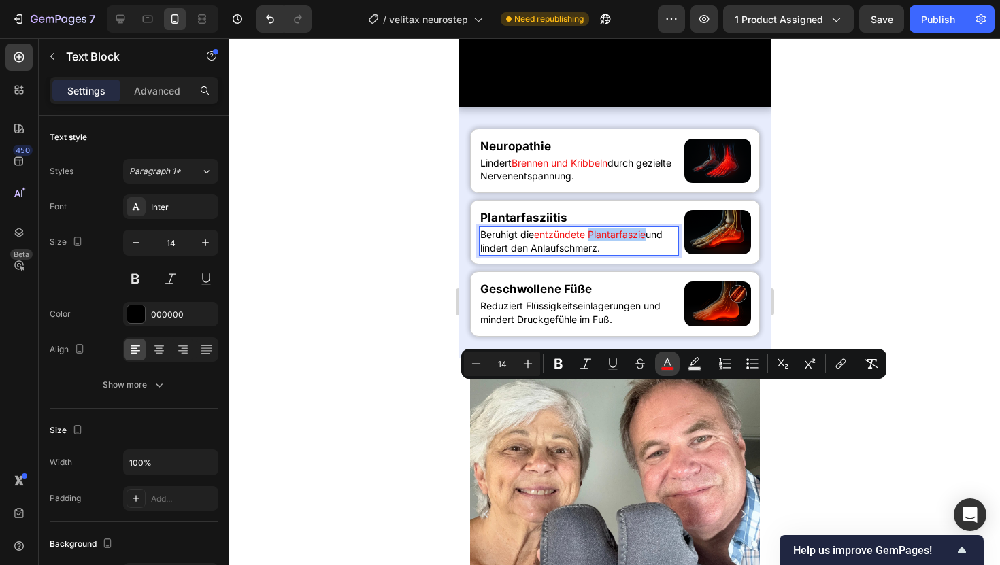
click at [671, 363] on icon "Editor contextual toolbar" at bounding box center [668, 364] width 14 height 14
type input "F41313"
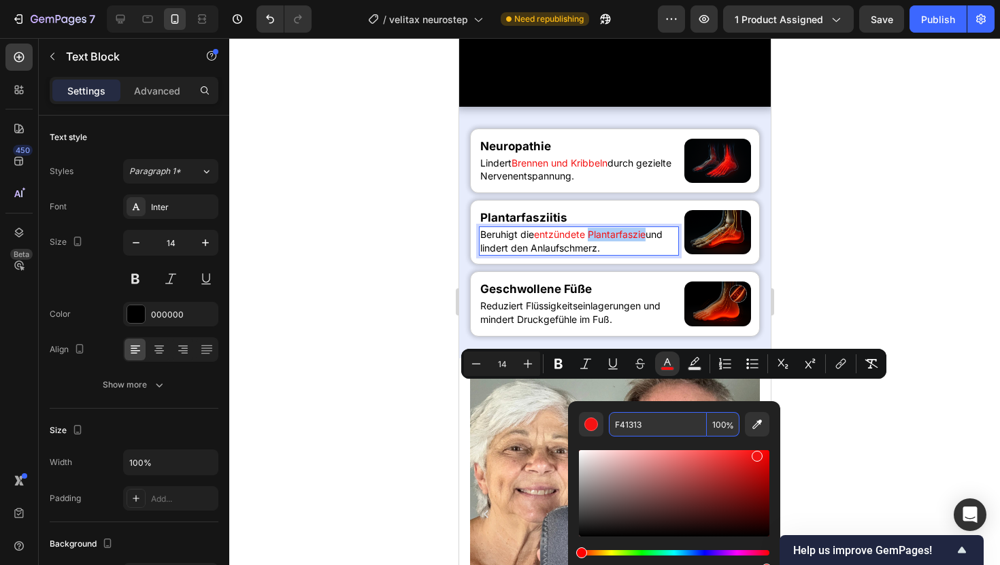
click at [618, 424] on input "F41313" at bounding box center [658, 424] width 98 height 24
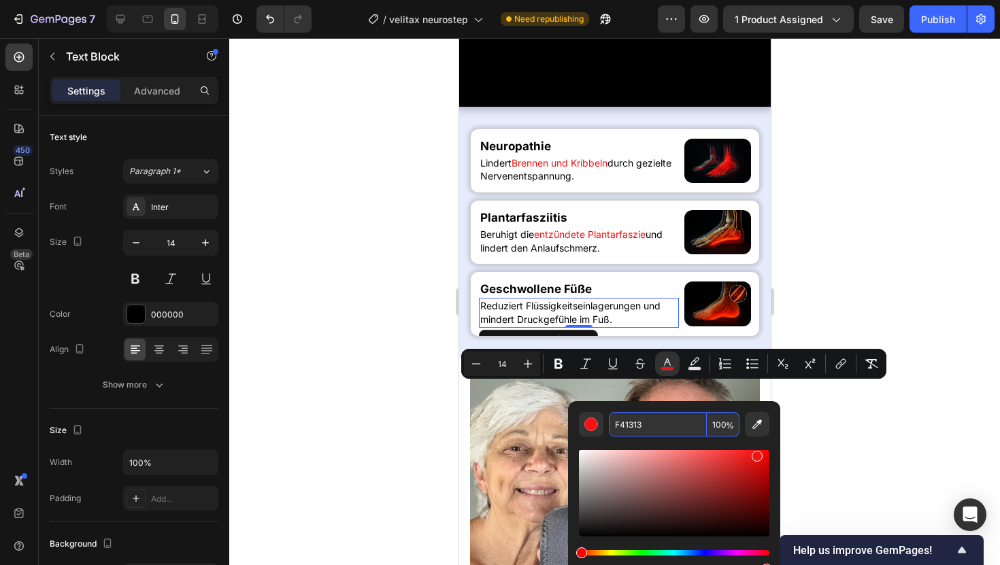
click at [520, 326] on p "Reduziert Flüssigkeitseinlagerungen und mindert Druckgefühle im Fuß." at bounding box center [578, 312] width 197 height 27
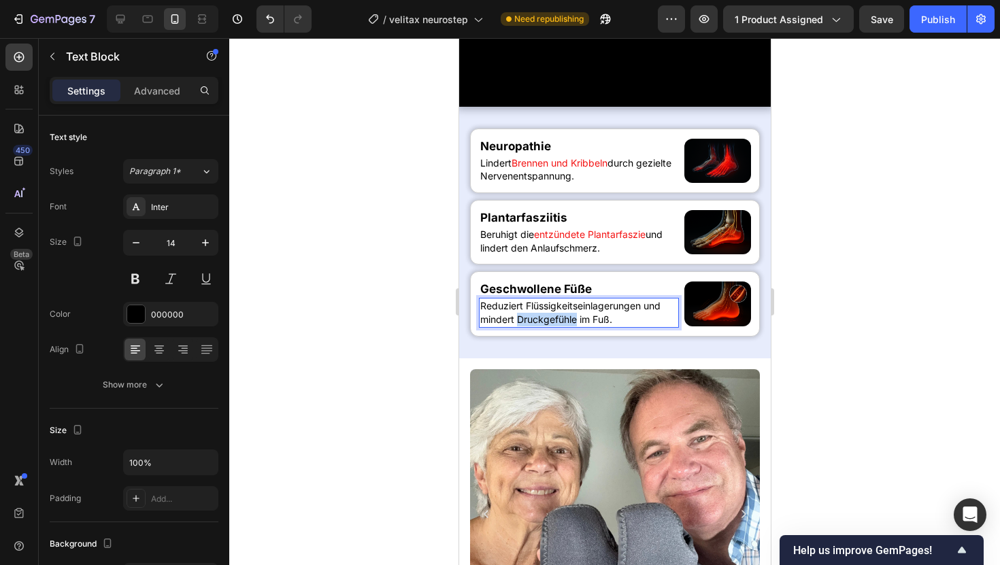
click at [535, 326] on p "Reduziert Flüssigkeitseinlagerungen und mindert Druckgefühle im Fuß." at bounding box center [578, 312] width 197 height 27
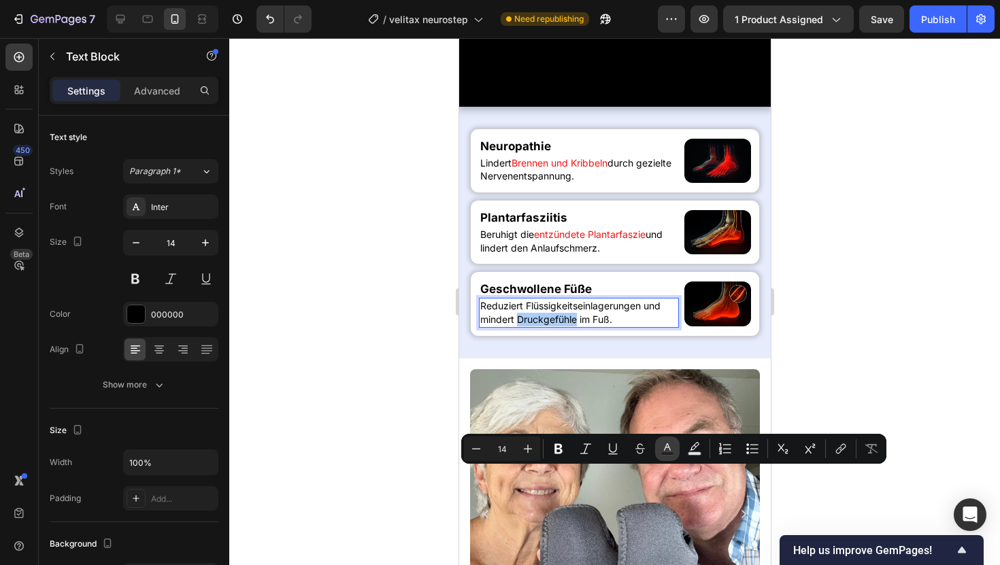
click at [670, 447] on icon "Editor contextual toolbar" at bounding box center [668, 449] width 14 height 14
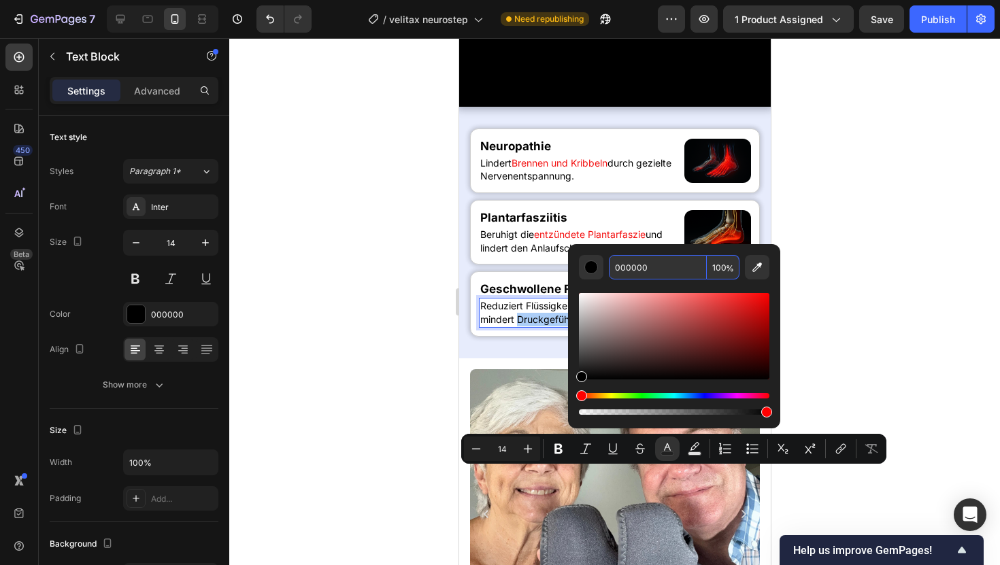
click at [654, 273] on input "000000" at bounding box center [658, 267] width 98 height 24
paste input "F41313"
type input "F41313"
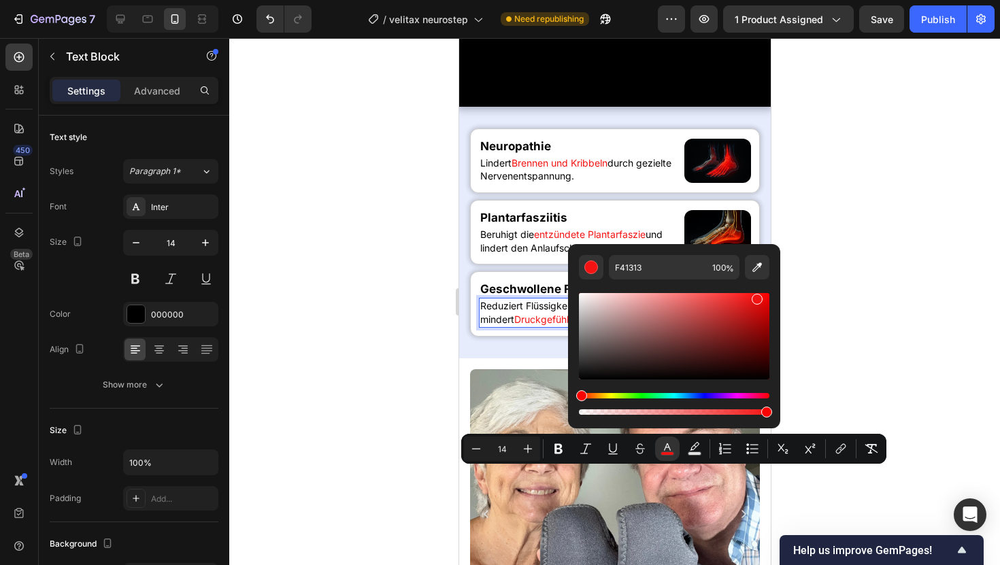
click at [856, 141] on div at bounding box center [614, 301] width 771 height 527
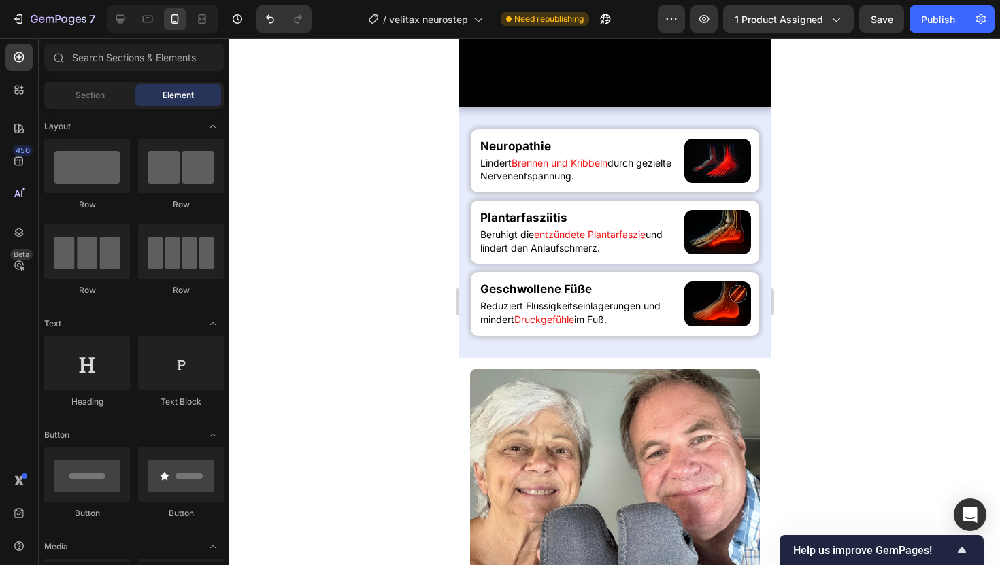
click at [933, 35] on div "7 Version history / velitax neurostep Need republishing Preview 1 product assig…" at bounding box center [500, 19] width 1000 height 39
click at [935, 27] on button "Publish" at bounding box center [937, 18] width 57 height 27
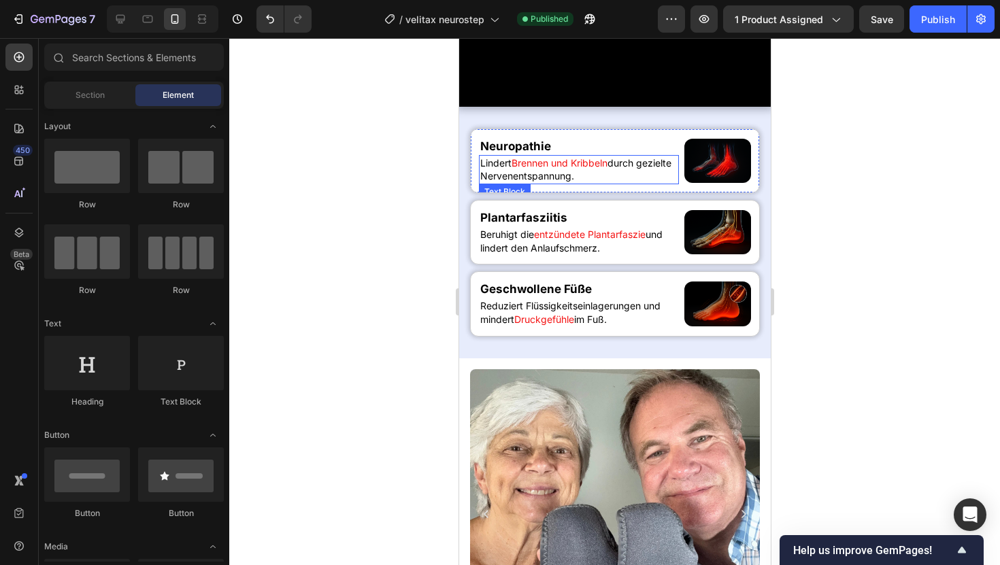
click at [556, 169] on span "Brennen und Kribbeln" at bounding box center [559, 163] width 96 height 12
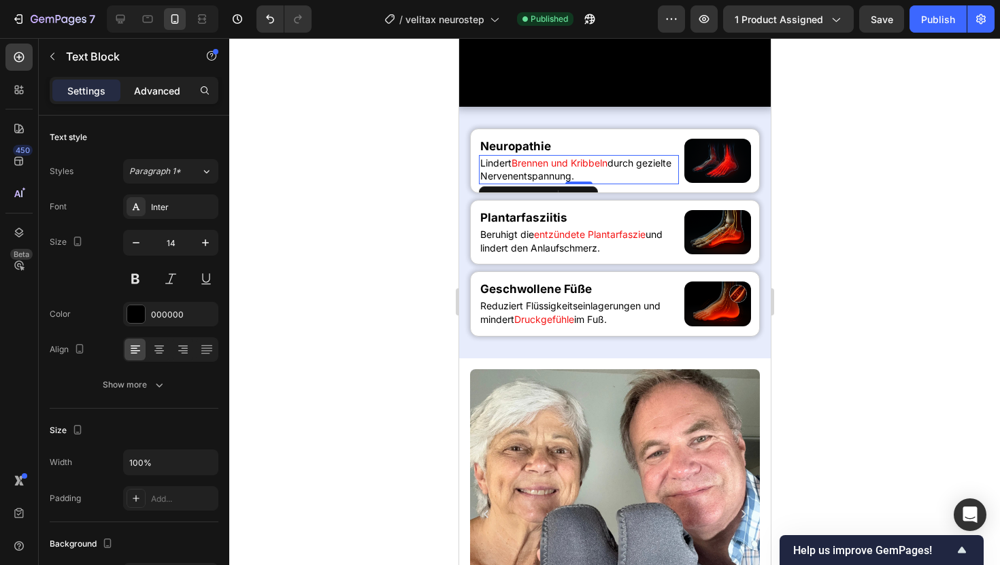
click at [158, 95] on p "Advanced" at bounding box center [157, 91] width 46 height 14
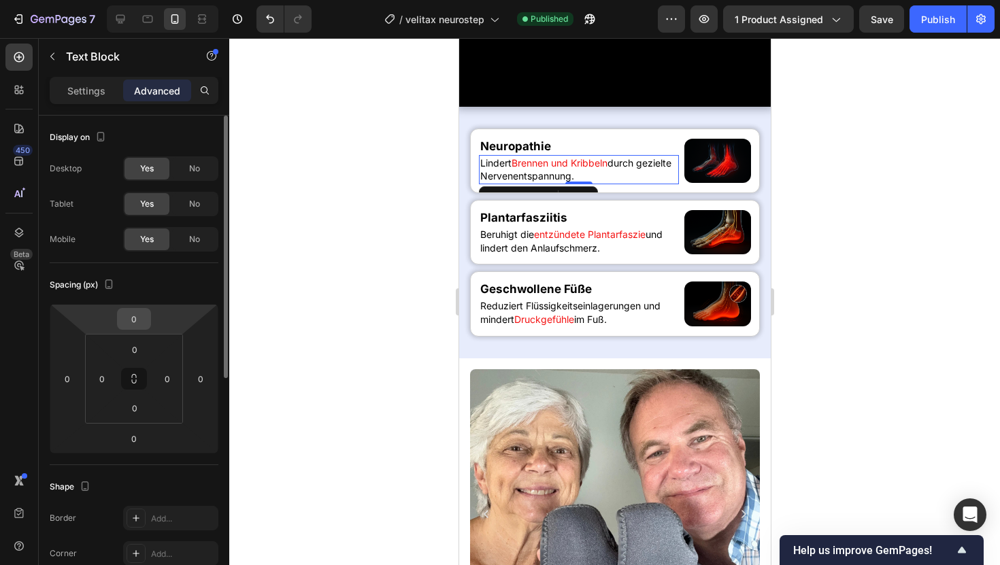
click at [146, 317] on input "0" at bounding box center [133, 319] width 27 height 20
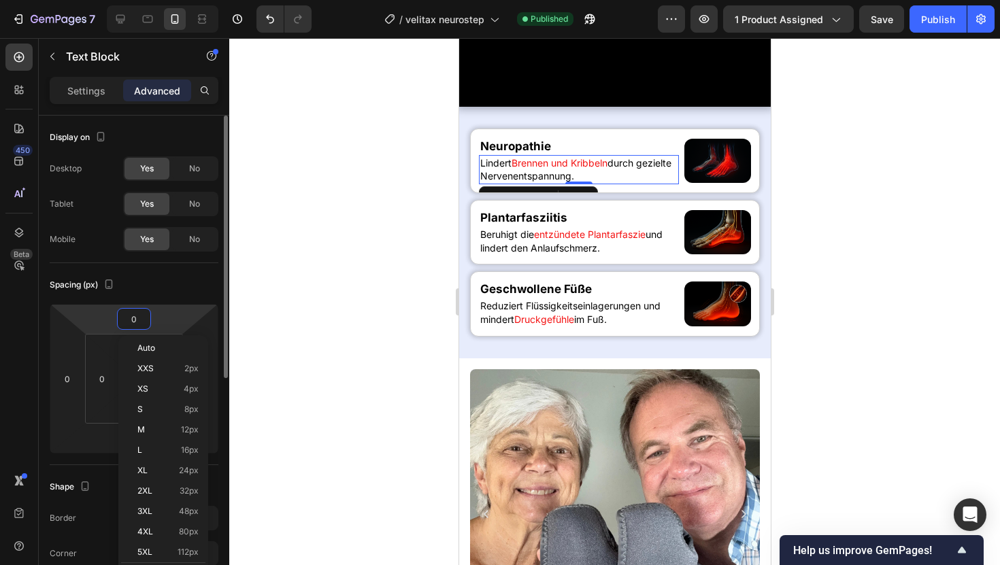
type input "4"
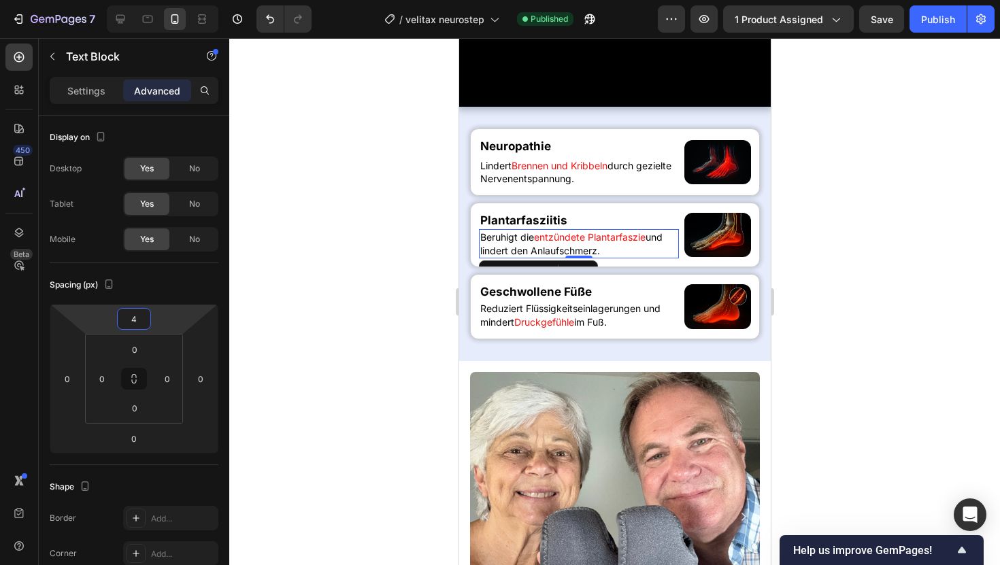
click at [522, 257] on p "Beruhigt die entzündete Plantarfaszie und lindert den Anlaufschmerz." at bounding box center [578, 244] width 197 height 27
click at [135, 320] on input "0" at bounding box center [133, 319] width 27 height 20
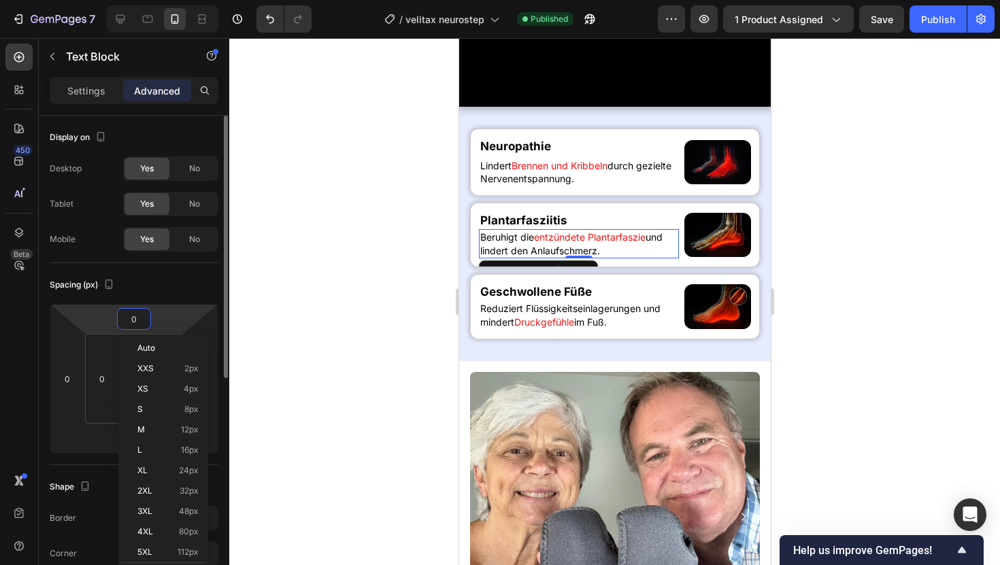
type input "4"
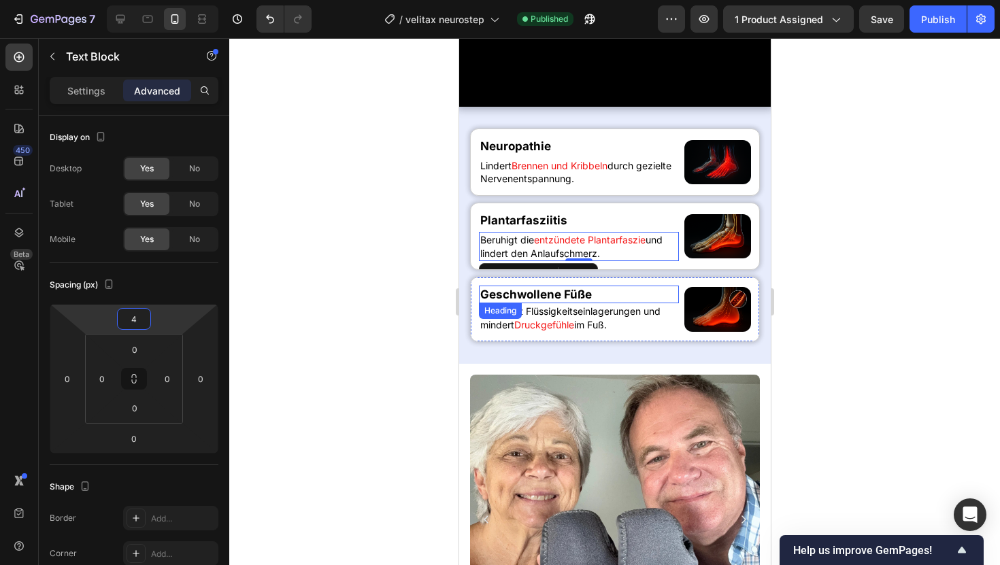
click at [504, 317] on div "Heading" at bounding box center [499, 311] width 37 height 12
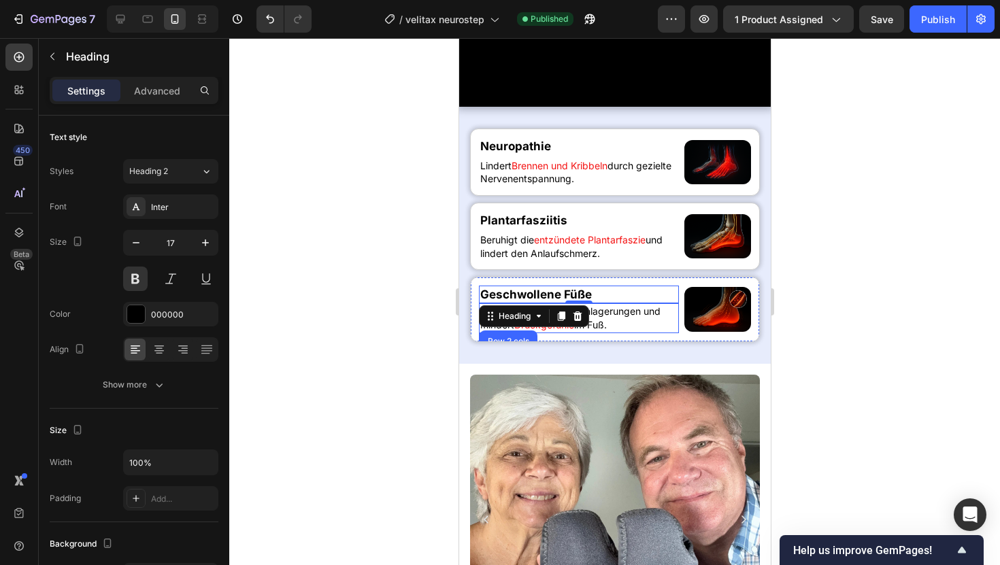
click at [620, 331] on p "Reduziert Flüssigkeitseinlagerungen und mindert Druckgefühle im Fuß." at bounding box center [578, 318] width 197 height 27
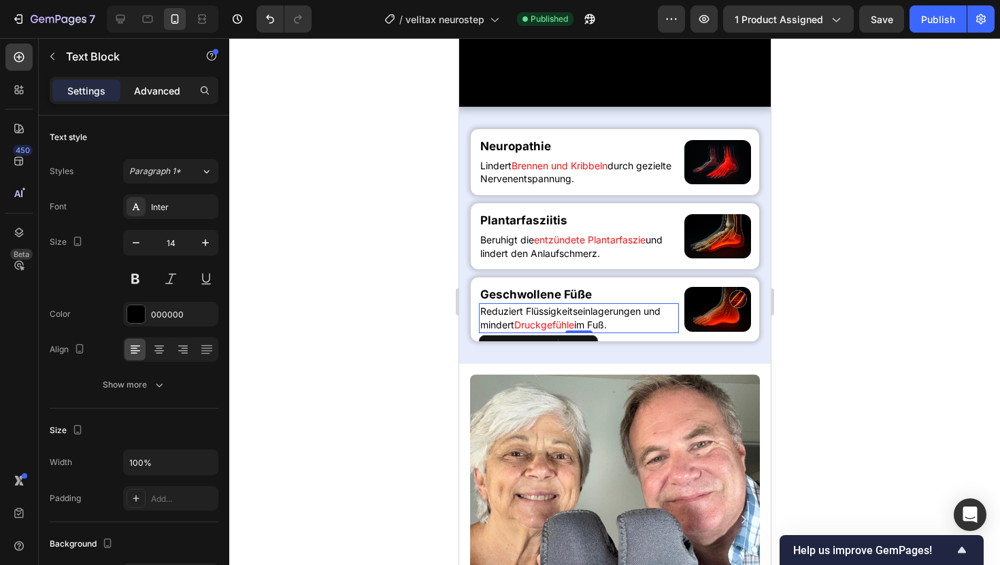
click at [160, 90] on p "Advanced" at bounding box center [157, 91] width 46 height 14
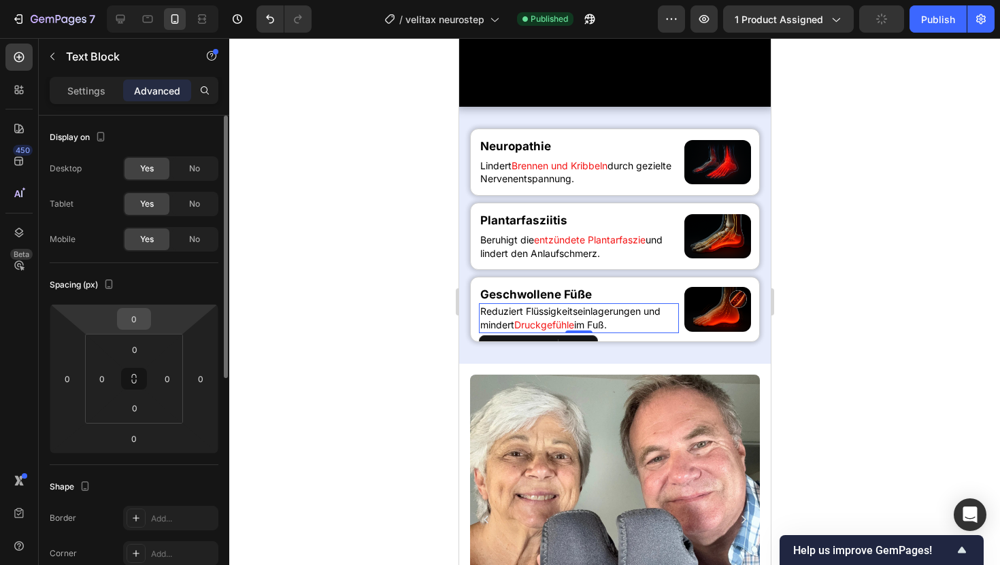
click at [141, 311] on input "0" at bounding box center [133, 319] width 27 height 20
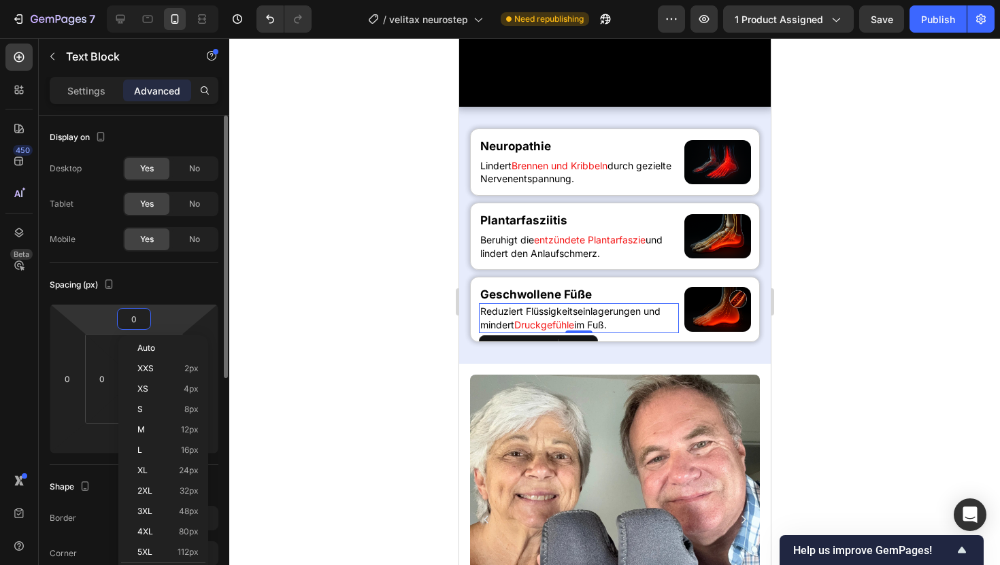
type input "4"
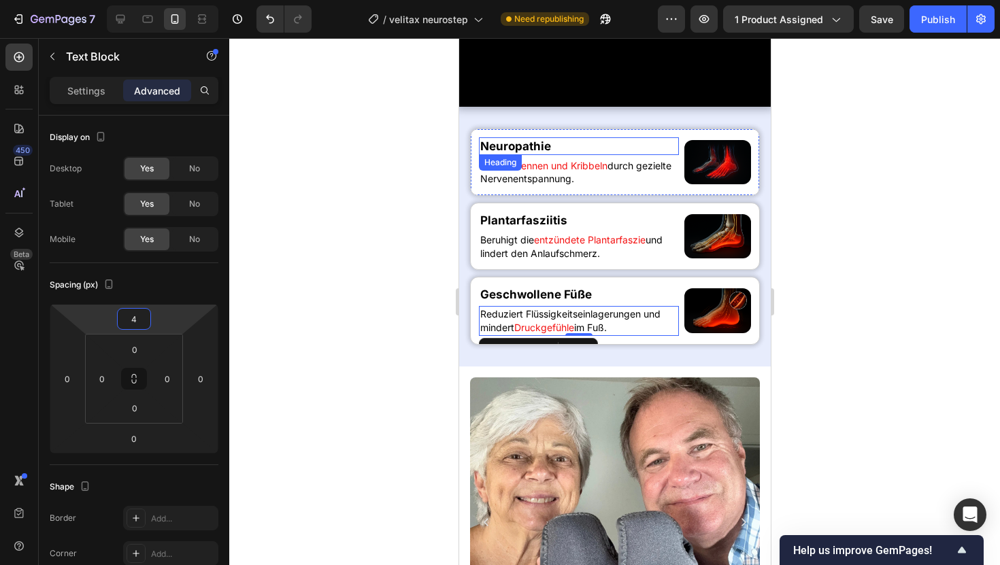
click at [512, 155] on h2 "Neuropathie" at bounding box center [578, 146] width 200 height 18
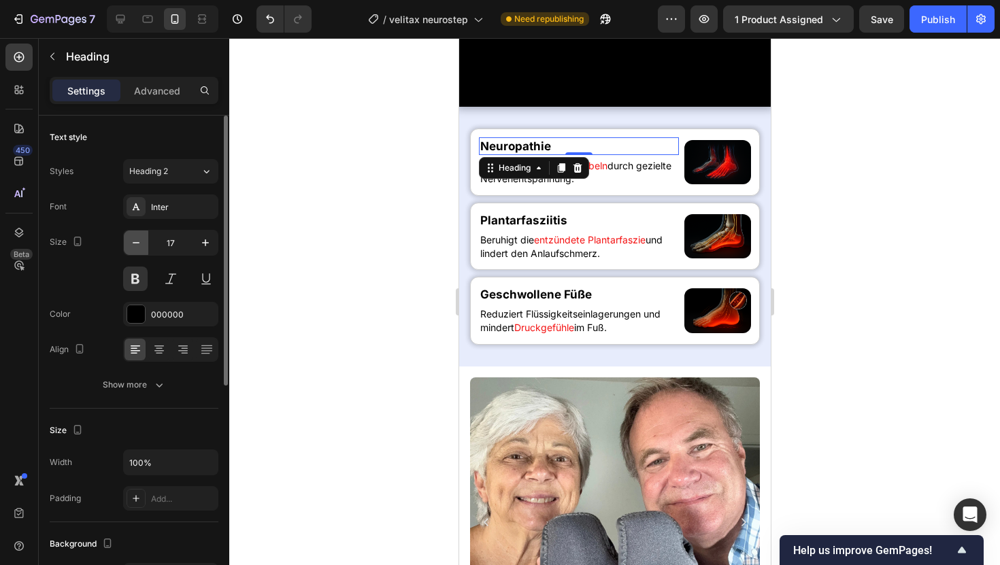
click at [137, 243] on icon "button" at bounding box center [136, 242] width 7 height 1
type input "16"
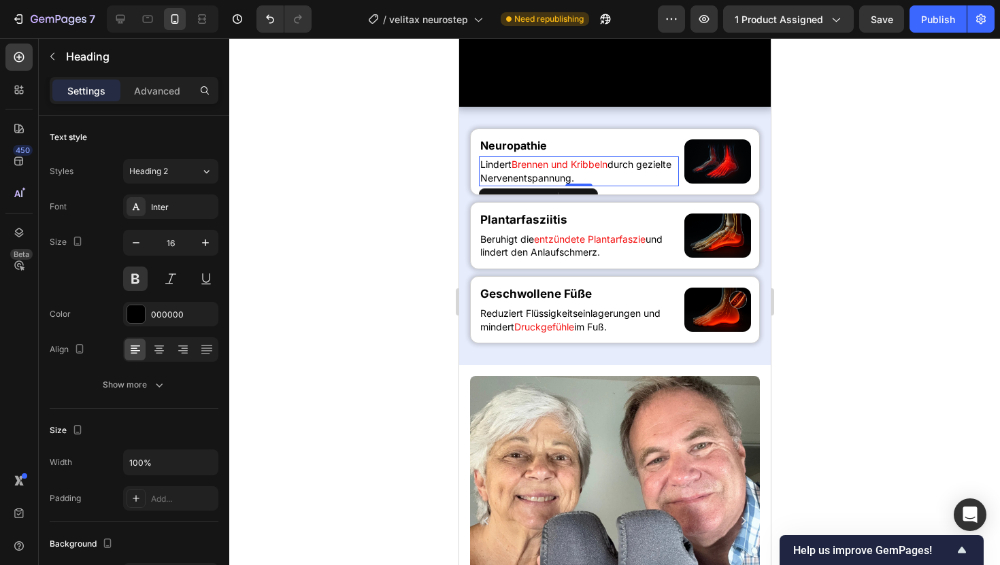
click at [599, 170] on span "Brennen und Kribbeln" at bounding box center [559, 164] width 96 height 12
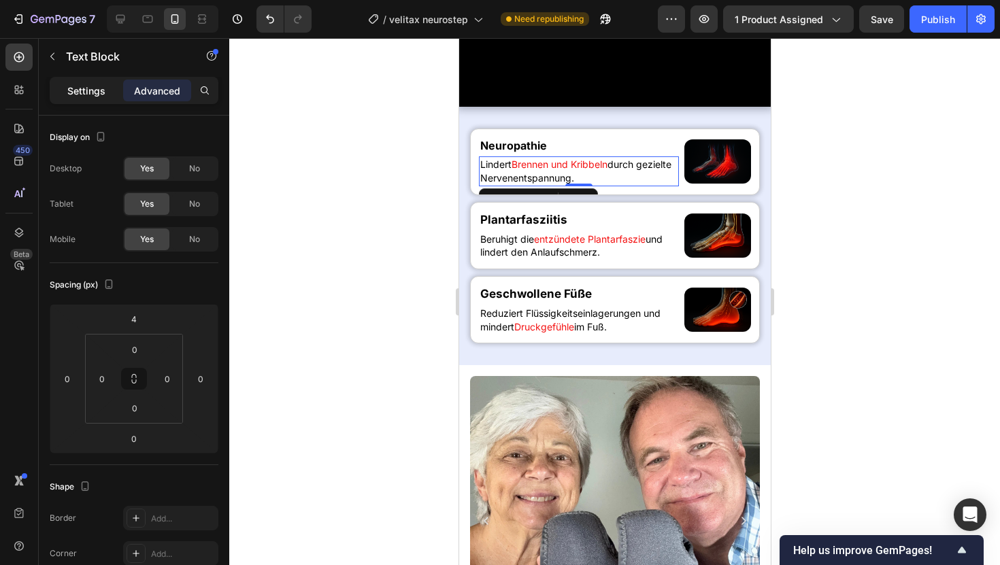
click at [70, 87] on p "Settings" at bounding box center [86, 91] width 38 height 14
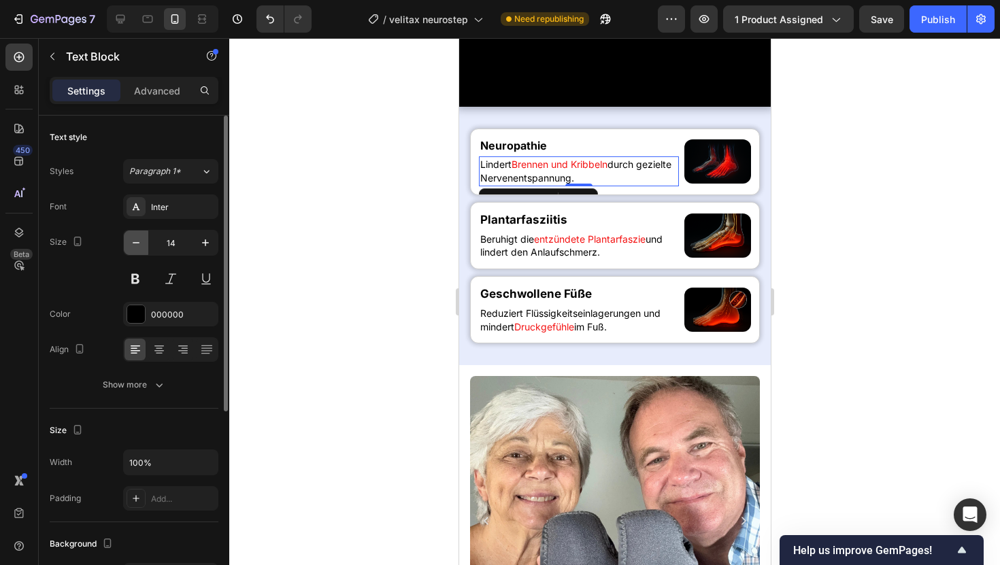
click at [141, 242] on icon "button" at bounding box center [136, 243] width 14 height 14
type input "13"
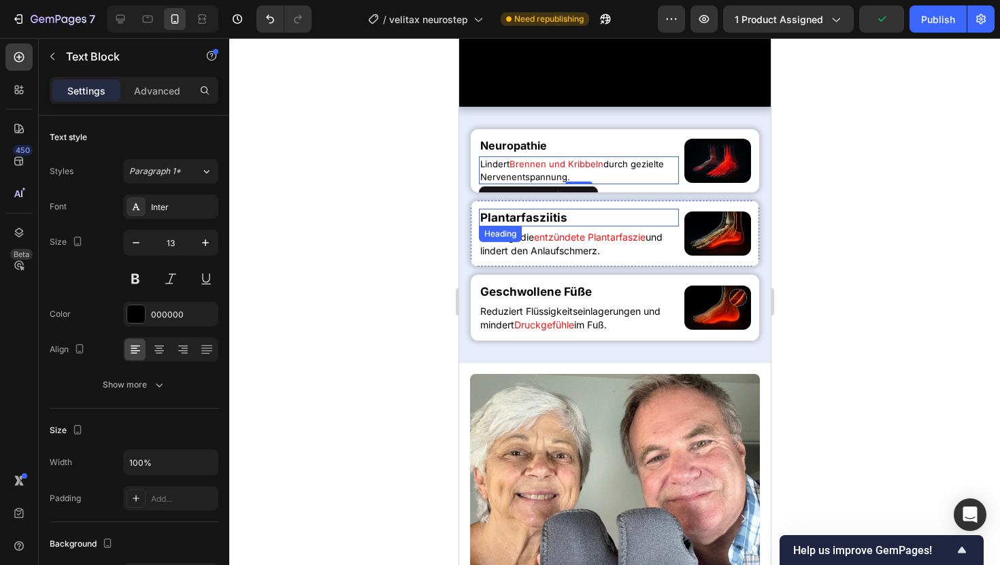
click at [583, 225] on p "Plantarfasziitis" at bounding box center [578, 217] width 197 height 15
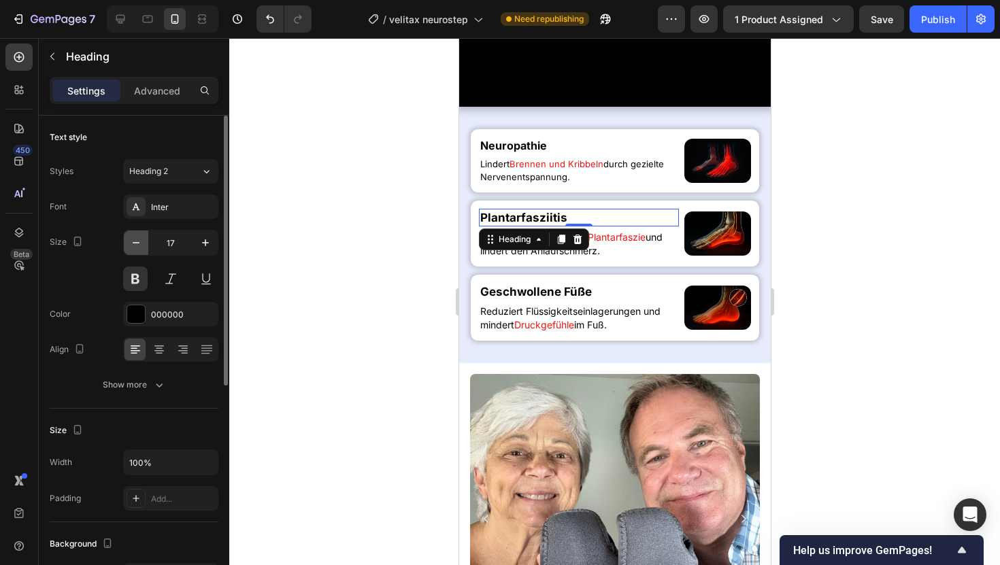
click at [141, 249] on icon "button" at bounding box center [136, 243] width 14 height 14
type input "16"
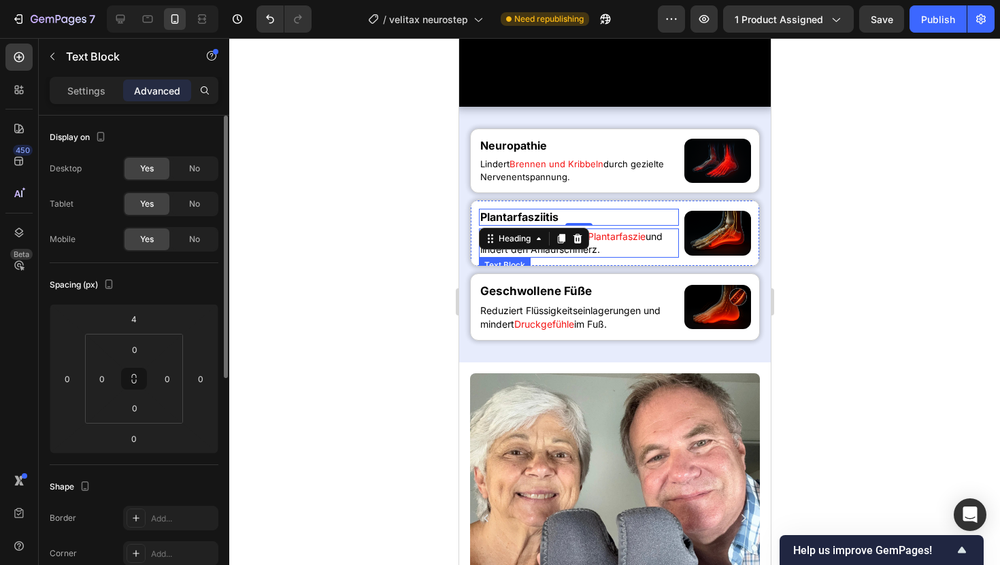
click at [616, 256] on p "Beruhigt die entzündete Plantarfaszie und lindert den Anlaufschmerz." at bounding box center [578, 243] width 197 height 27
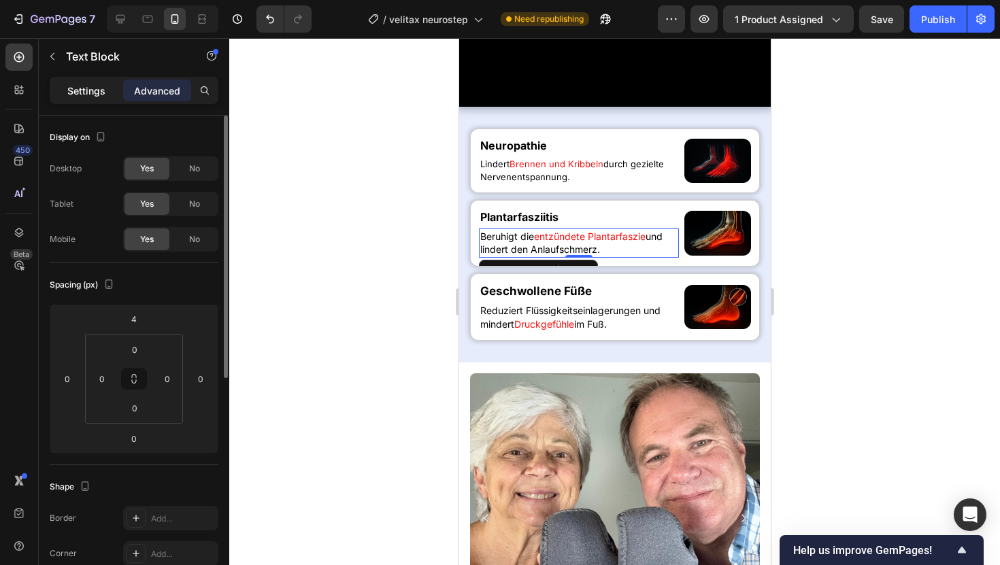
click at [93, 95] on p "Settings" at bounding box center [86, 91] width 38 height 14
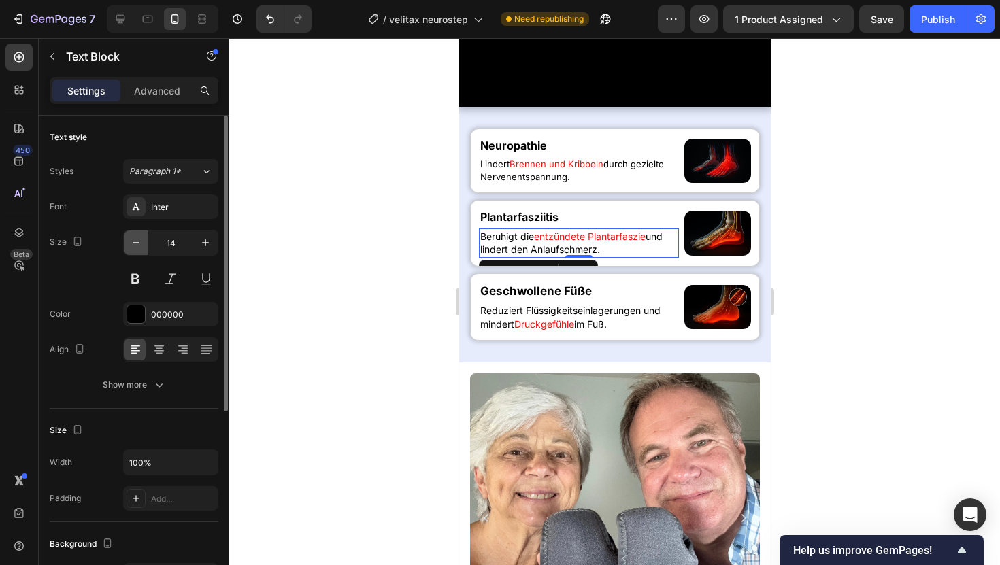
click at [124, 241] on button "button" at bounding box center [136, 243] width 24 height 24
type input "13"
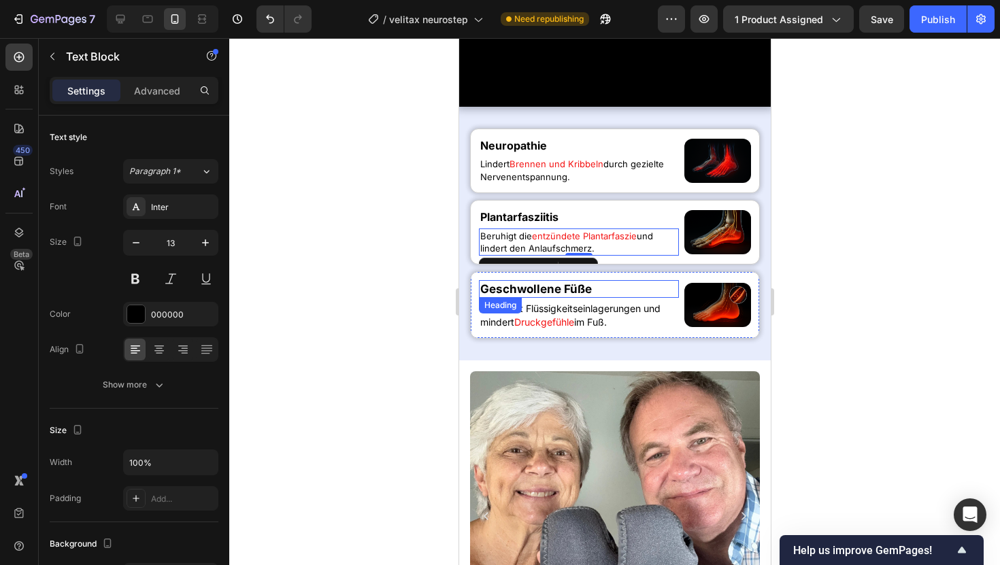
click at [561, 296] on strong "Geschwollene Füße" at bounding box center [536, 289] width 112 height 14
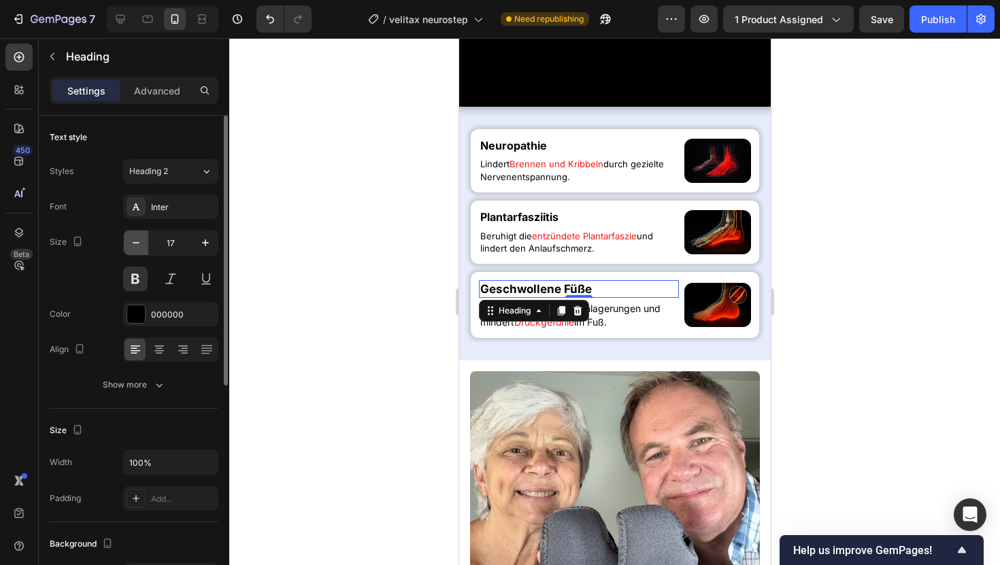
click at [134, 243] on icon "button" at bounding box center [136, 242] width 7 height 1
type input "16"
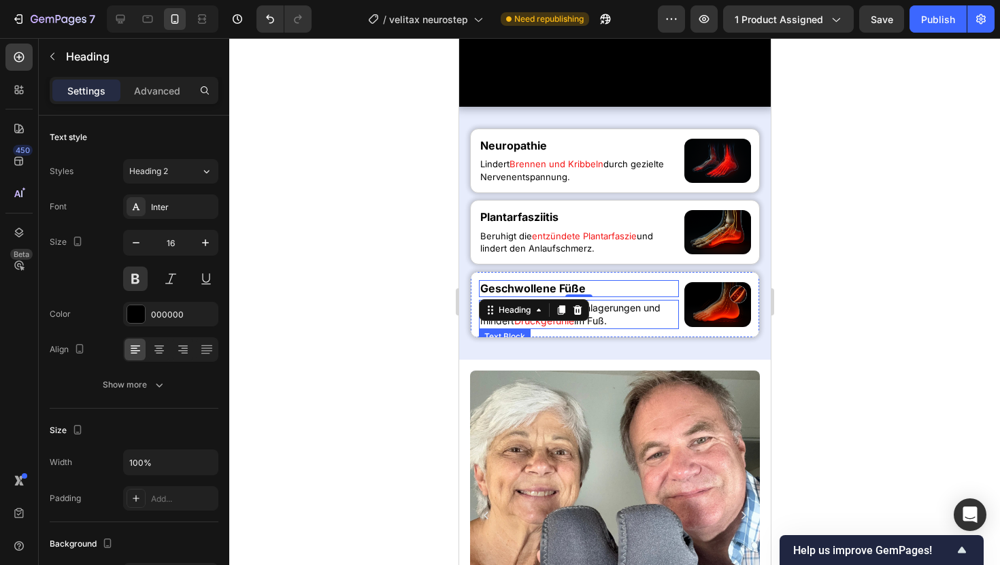
click at [633, 328] on p "Reduziert Flüssigkeitseinlagerungen und mindert Druckgefühle im Fuß." at bounding box center [578, 314] width 197 height 27
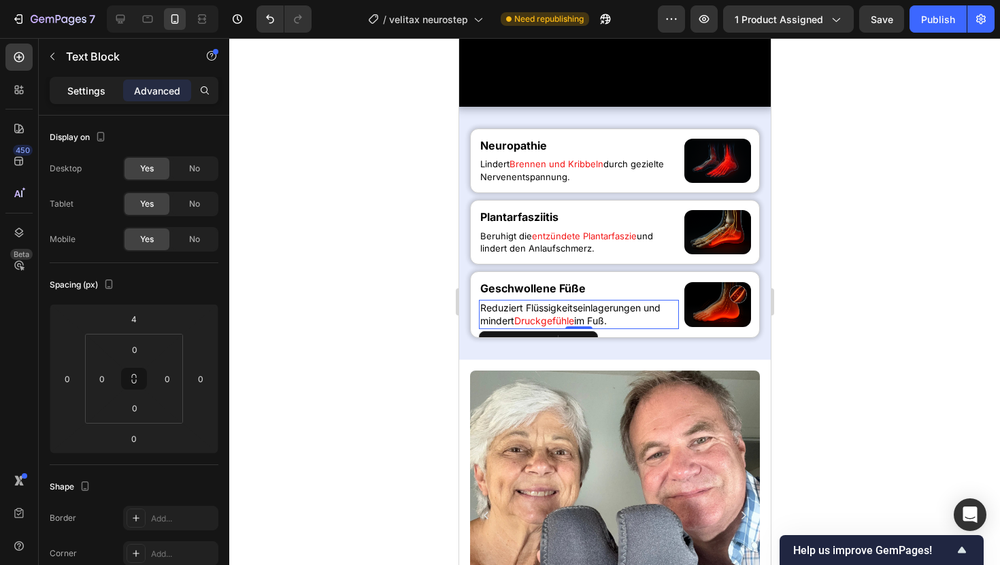
click at [78, 93] on p "Settings" at bounding box center [86, 91] width 38 height 14
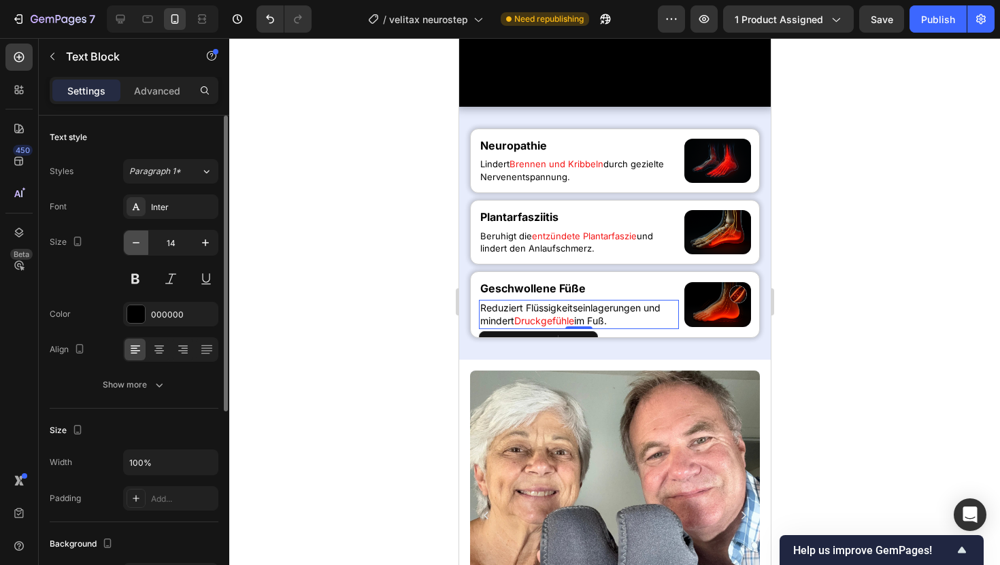
click at [131, 235] on button "button" at bounding box center [136, 243] width 24 height 24
type input "13"
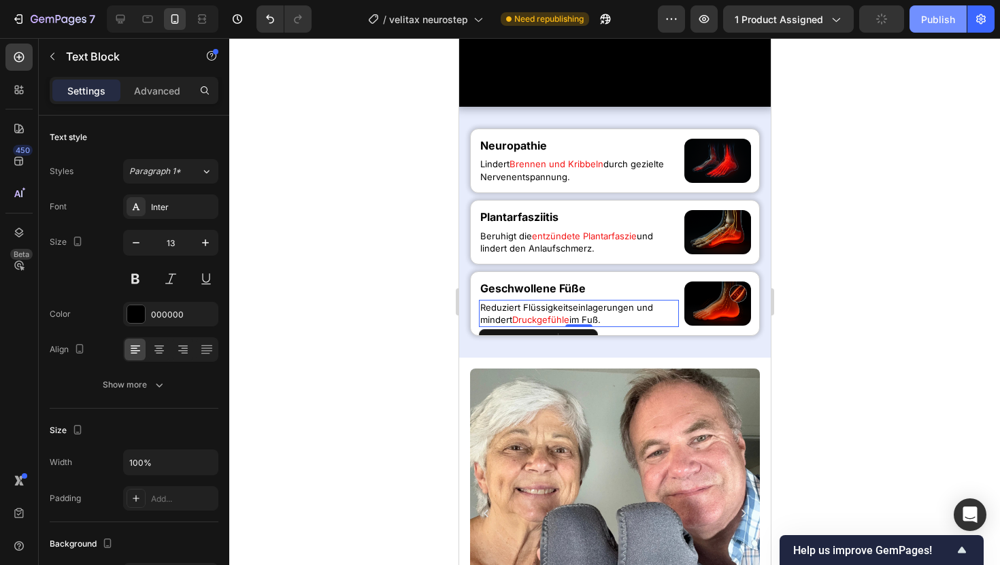
click at [919, 16] on button "Publish" at bounding box center [937, 18] width 57 height 27
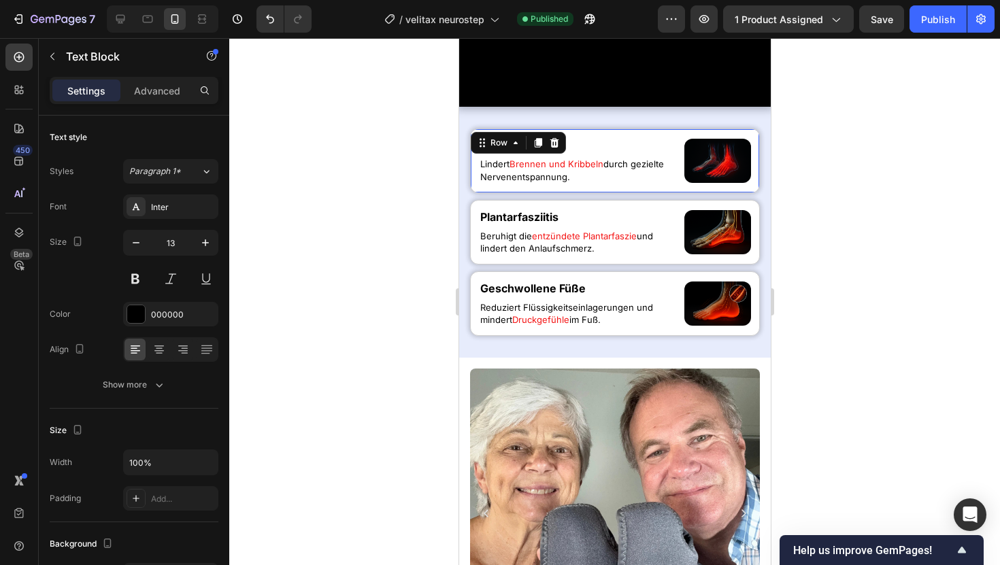
click at [539, 193] on div "Neuropathie Heading Lindert Brennen und Kribbeln durch gezielte Nervenentspannu…" at bounding box center [614, 161] width 290 height 65
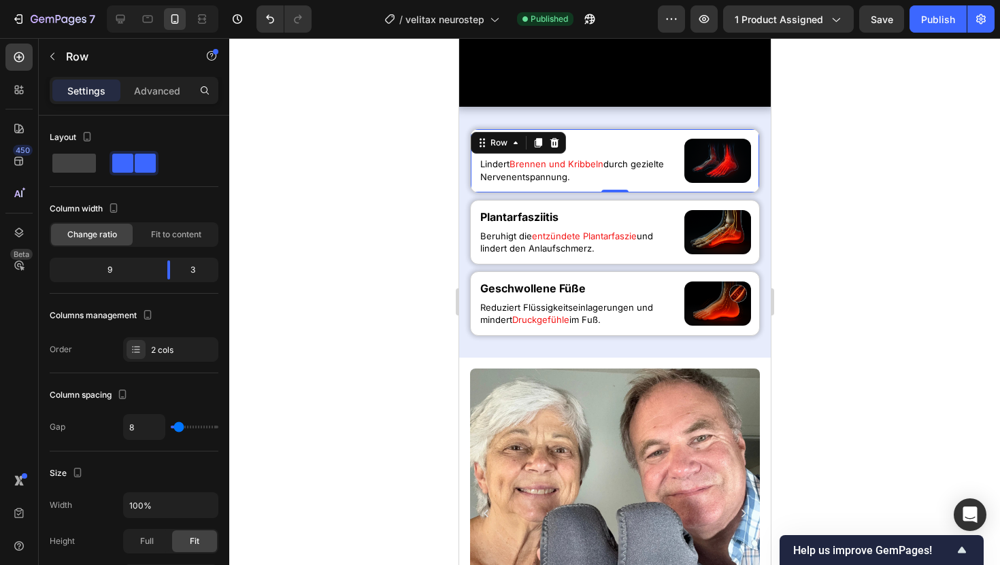
click at [678, 193] on div "Neuropathie Heading Lindert Brennen und Kribbeln durch gezielte Nervenentspannu…" at bounding box center [614, 161] width 290 height 65
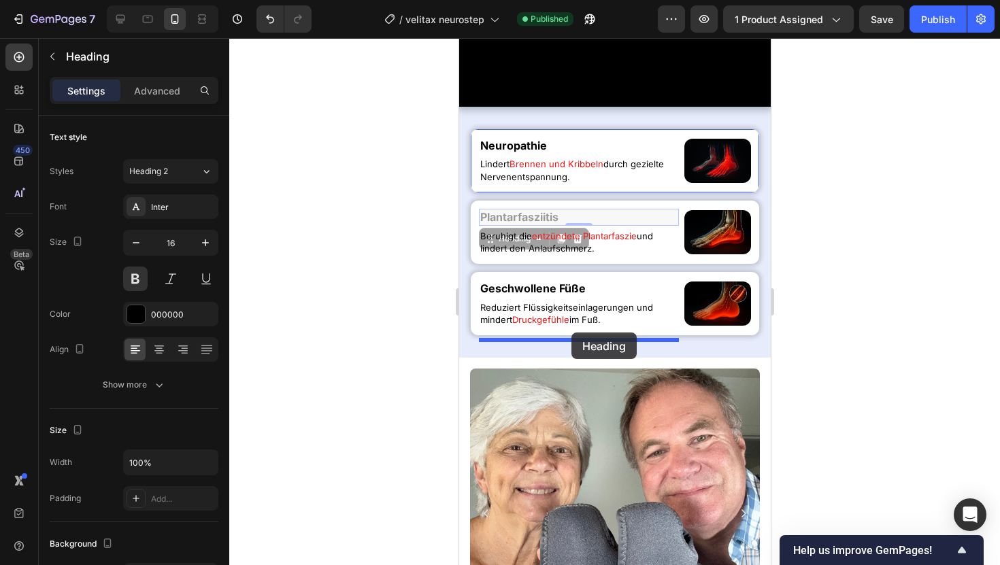
drag, startPoint x: 567, startPoint y: 373, endPoint x: 571, endPoint y: 333, distance: 41.0
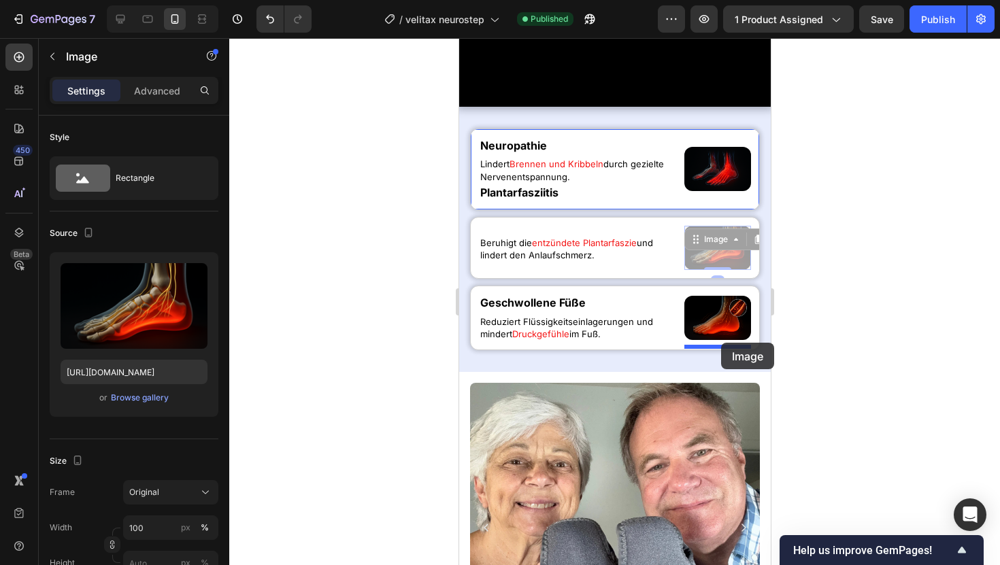
drag, startPoint x: 714, startPoint y: 410, endPoint x: 720, endPoint y: 343, distance: 67.7
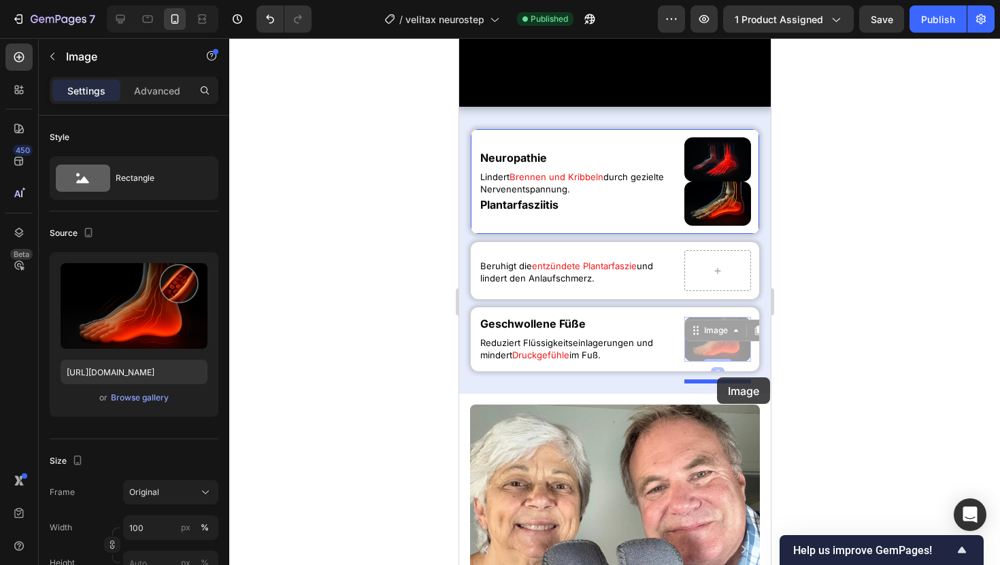
drag, startPoint x: 718, startPoint y: 501, endPoint x: 716, endPoint y: 378, distance: 123.2
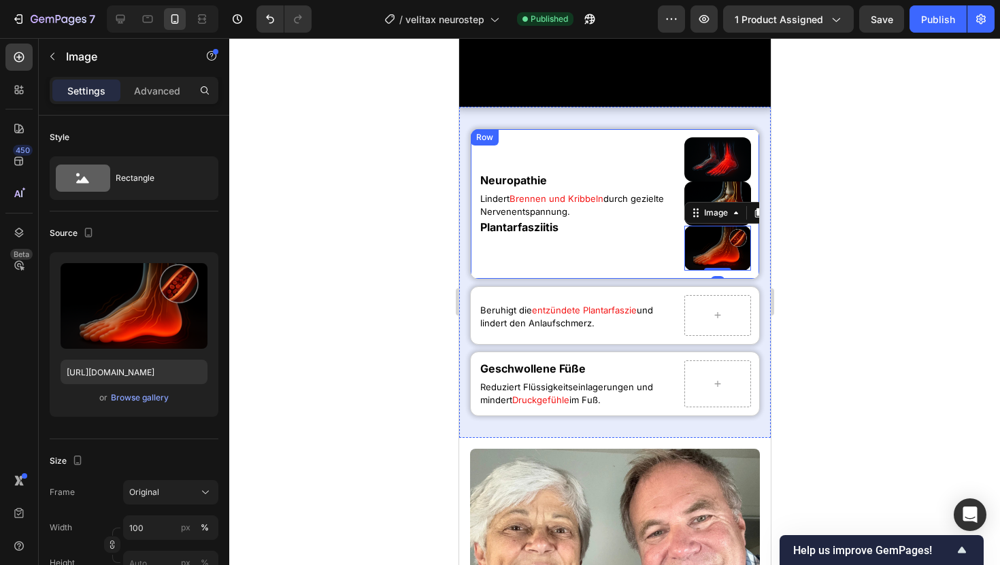
click at [848, 321] on div at bounding box center [614, 301] width 771 height 527
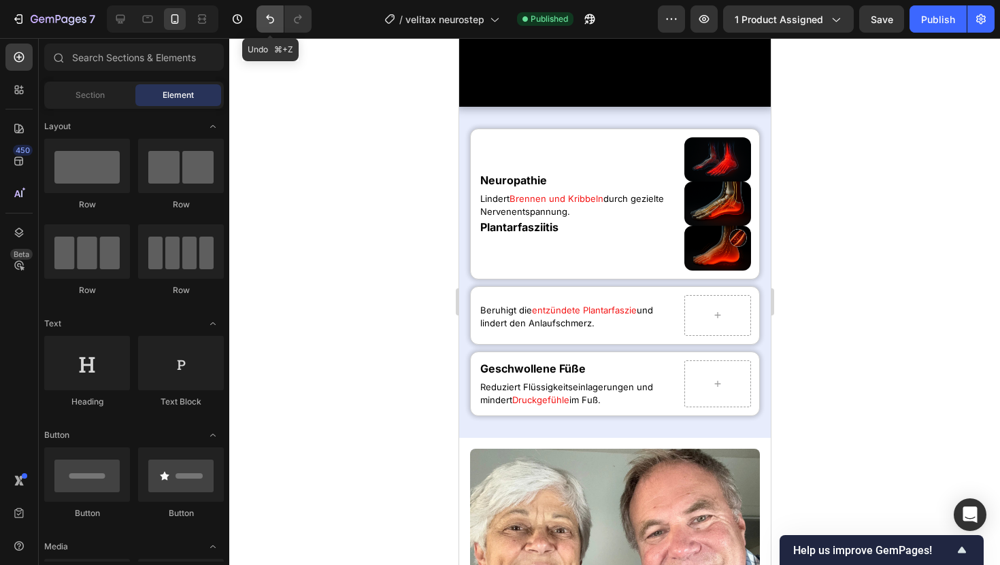
click at [264, 18] on icon "Undo/Redo" at bounding box center [270, 19] width 14 height 14
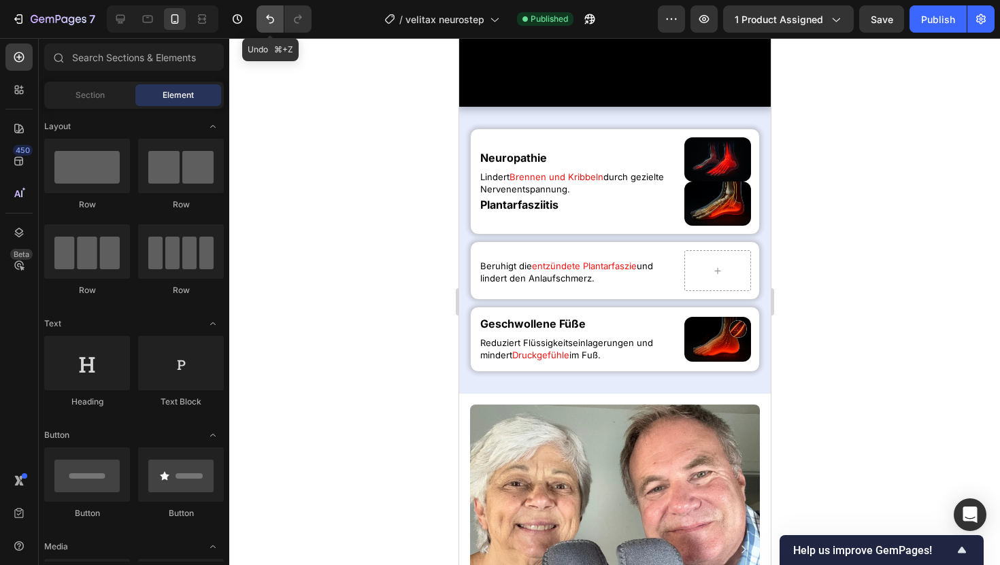
click at [264, 18] on icon "Undo/Redo" at bounding box center [270, 19] width 14 height 14
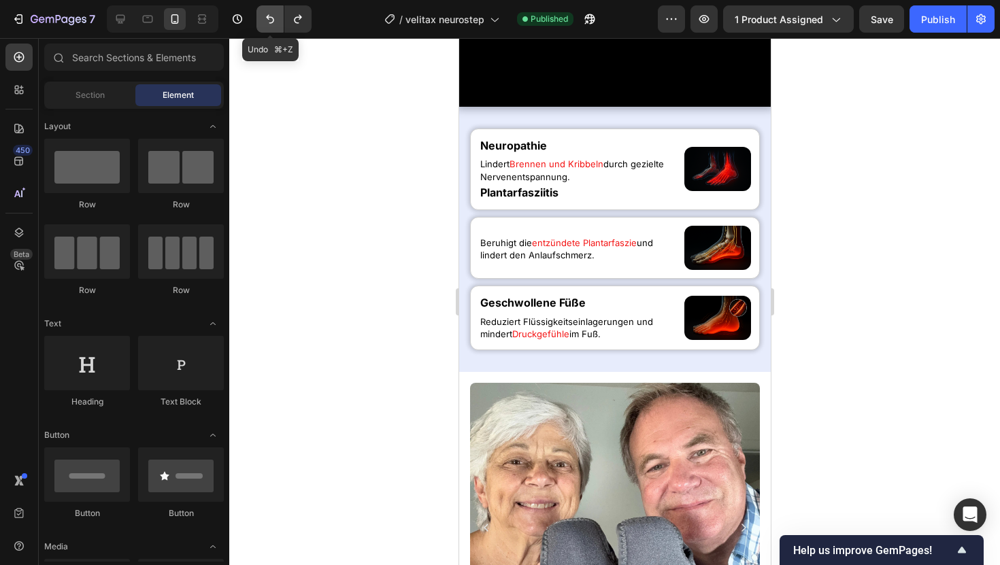
click at [264, 18] on icon "Undo/Redo" at bounding box center [270, 19] width 14 height 14
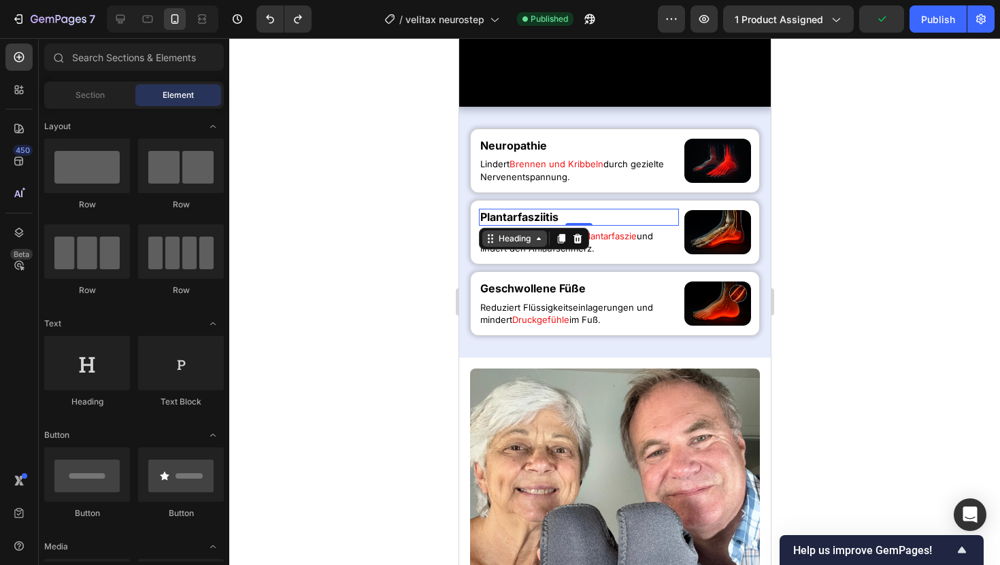
click at [518, 245] on div "Heading" at bounding box center [513, 239] width 37 height 12
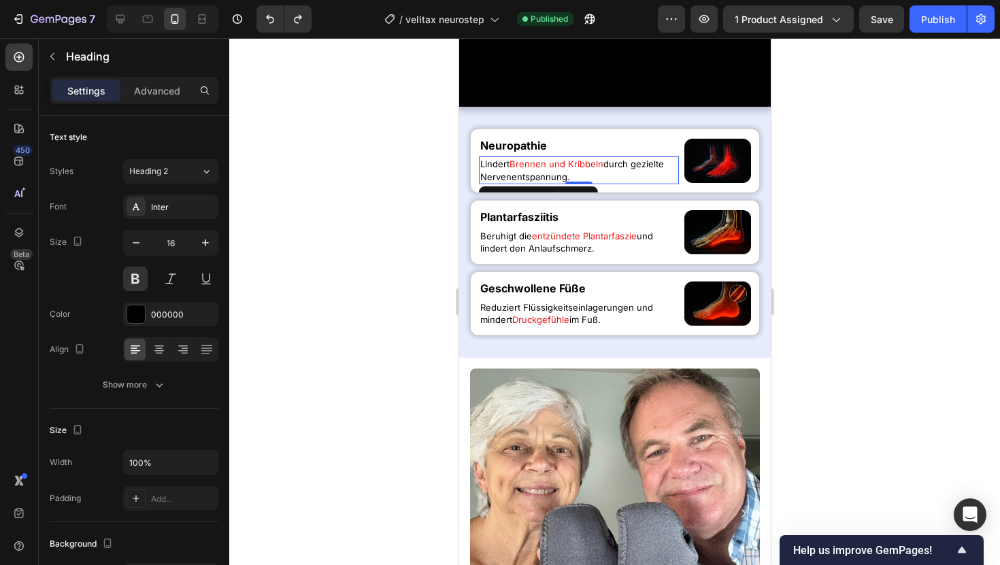
click at [525, 182] on p "[PERSON_NAME] und Kribbeln durch gezielte Nervenentspannung." at bounding box center [578, 170] width 197 height 24
click at [144, 247] on button "button" at bounding box center [136, 243] width 24 height 24
type input "12"
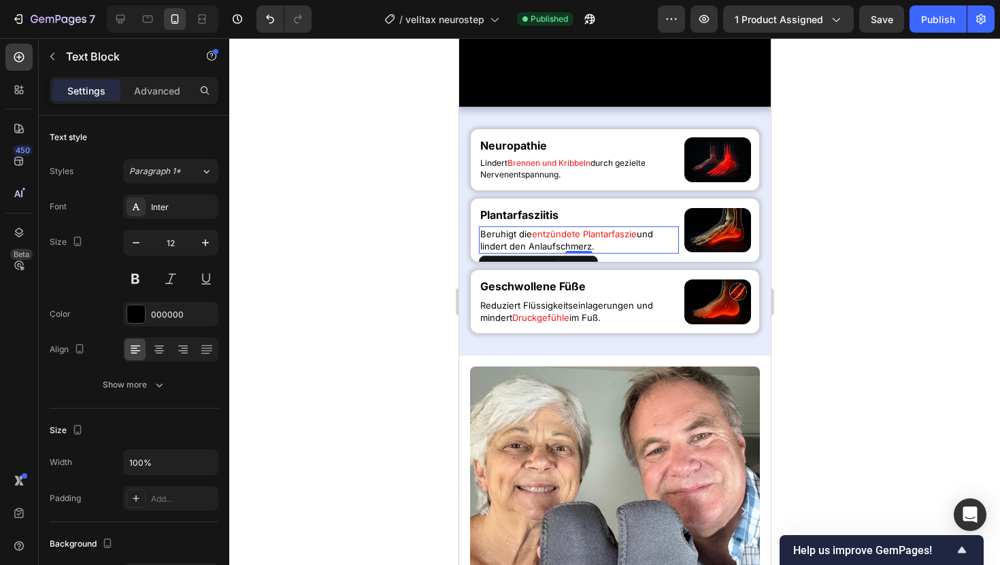
click at [557, 239] on span "entzündete Plantarfaszie" at bounding box center [583, 234] width 105 height 11
click at [133, 249] on icon "button" at bounding box center [136, 243] width 14 height 14
type input "12"
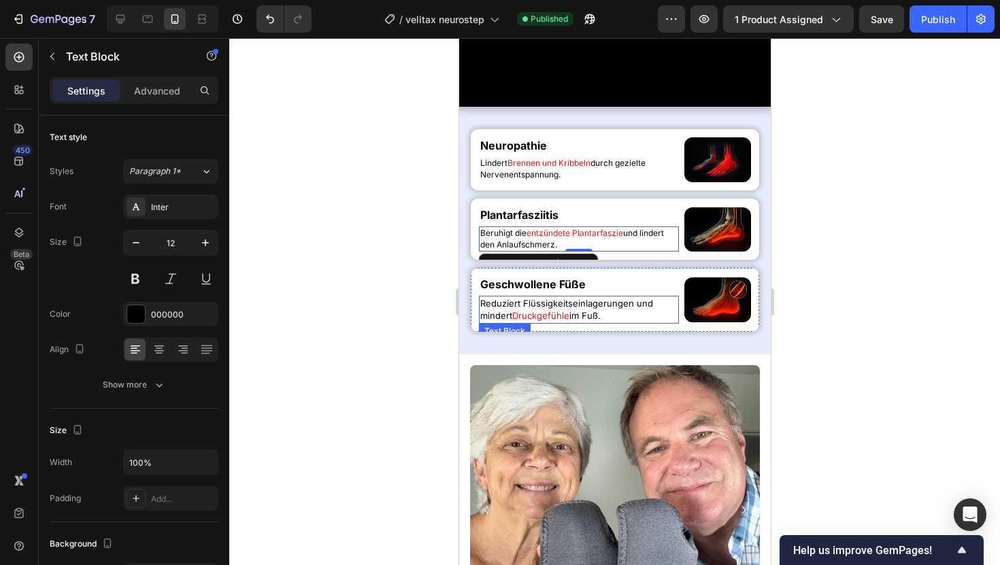
click at [509, 322] on p "Reduziert Flüssigkeitseinlagerungen und mindert Druckgefühle im Fuß." at bounding box center [578, 309] width 197 height 24
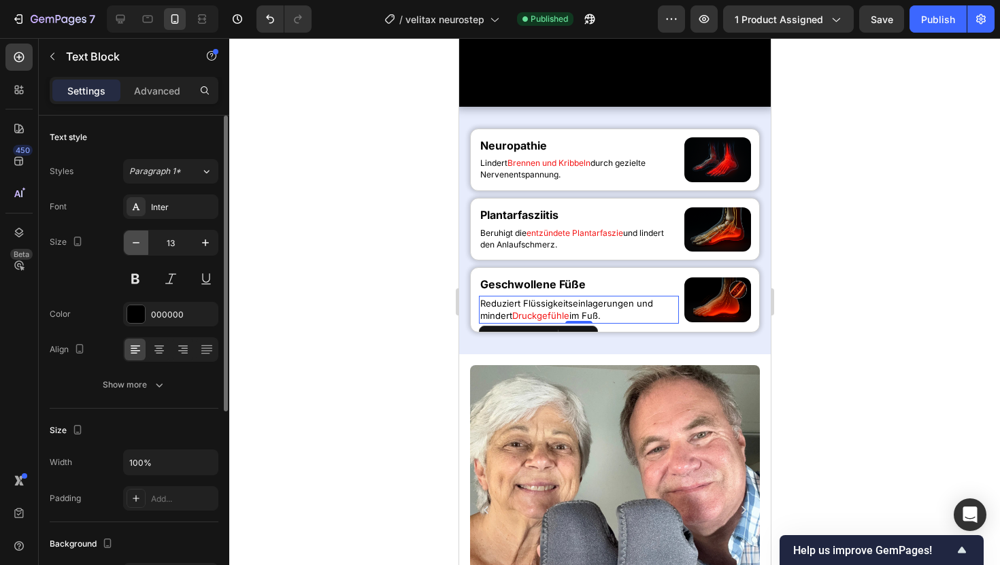
click at [139, 237] on icon "button" at bounding box center [136, 243] width 14 height 14
type input "12"
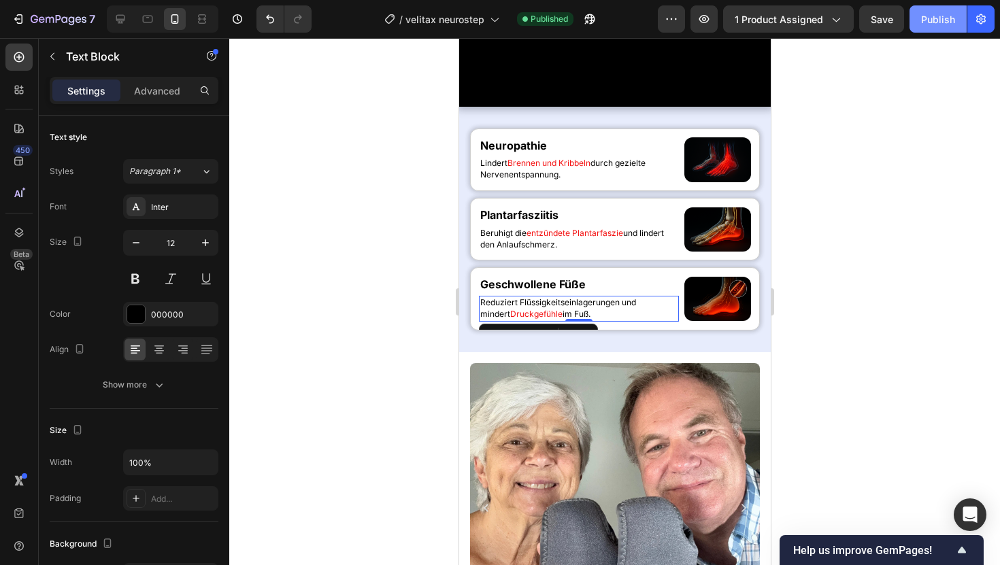
click at [954, 7] on button "Publish" at bounding box center [937, 18] width 57 height 27
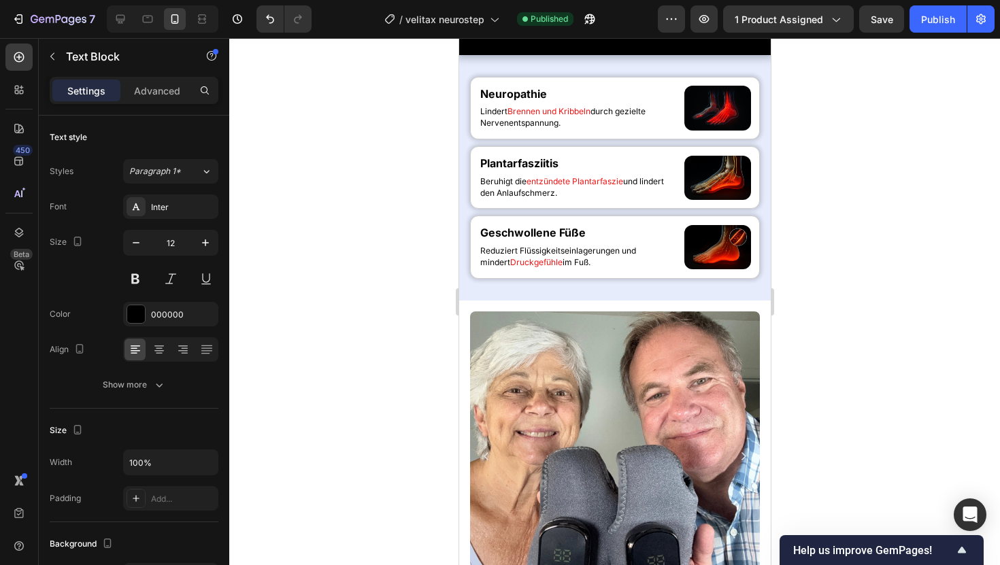
scroll to position [677, 0]
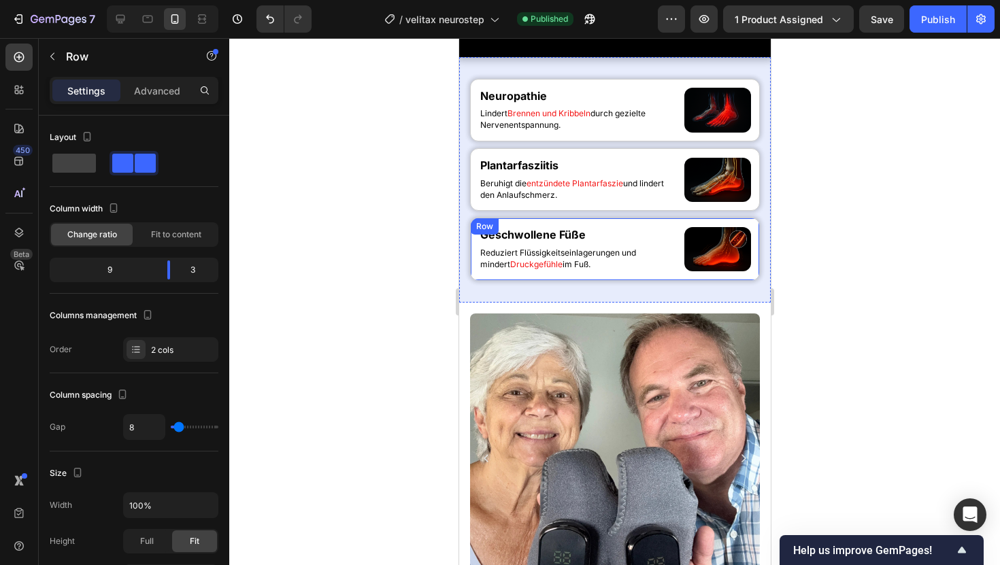
click at [593, 280] on div "Geschwollene Füße Heading Reduziert Flüssigkeitseinlagerungen und mindert Druck…" at bounding box center [614, 249] width 290 height 63
click at [10, 61] on div at bounding box center [18, 57] width 27 height 27
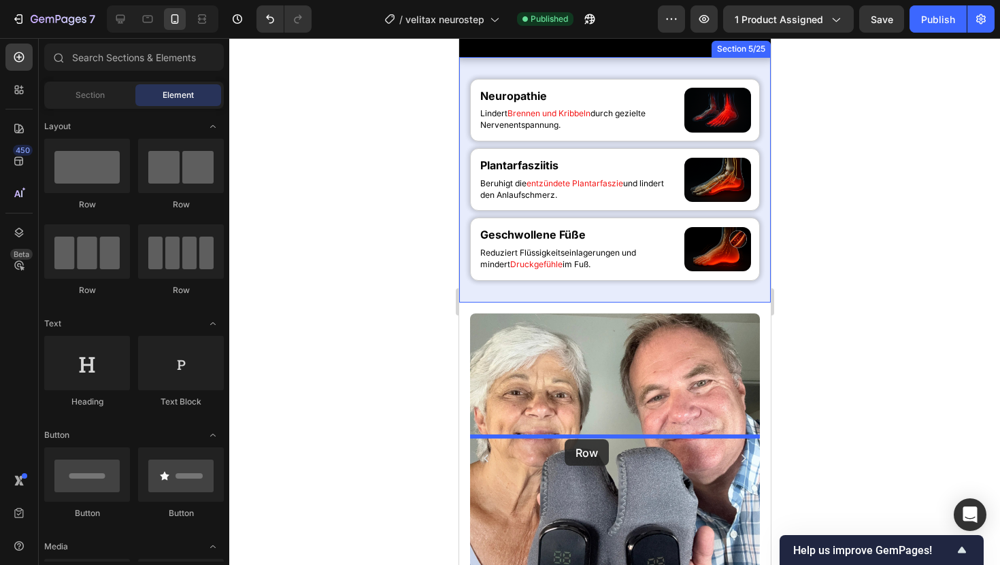
drag, startPoint x: 554, startPoint y: 197, endPoint x: 564, endPoint y: 439, distance: 243.1
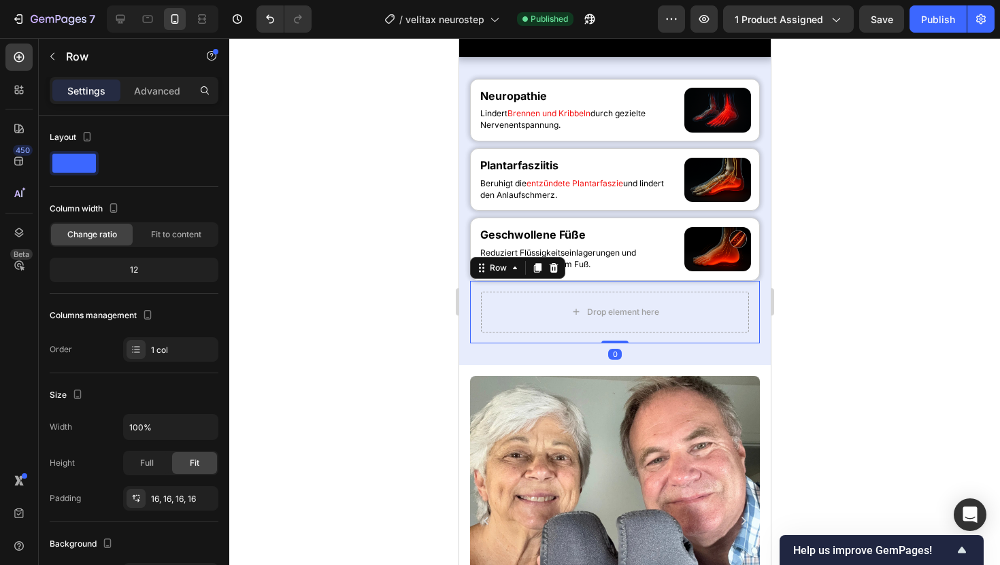
click at [858, 227] on div at bounding box center [614, 301] width 771 height 527
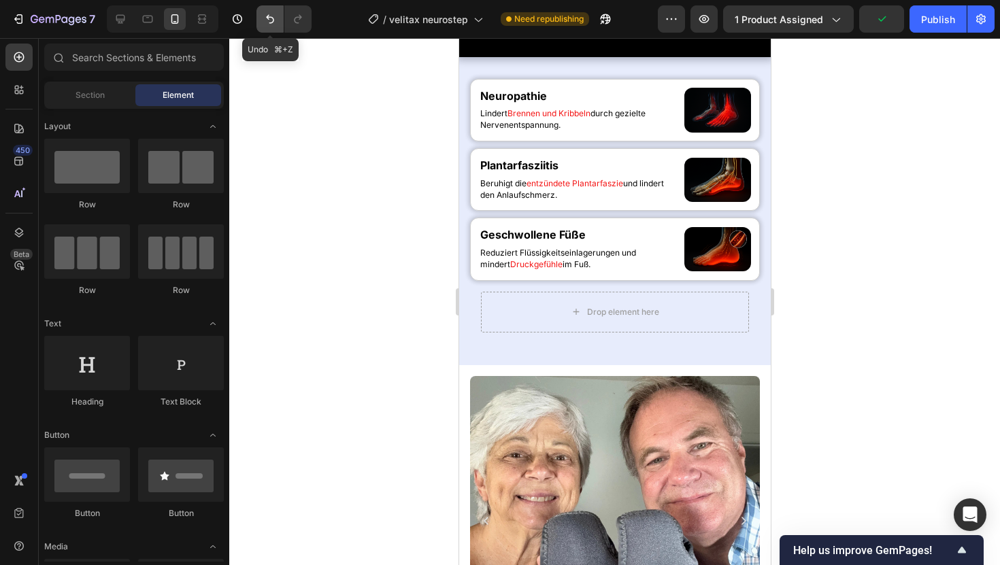
click at [267, 18] on icon "Undo/Redo" at bounding box center [270, 19] width 8 height 9
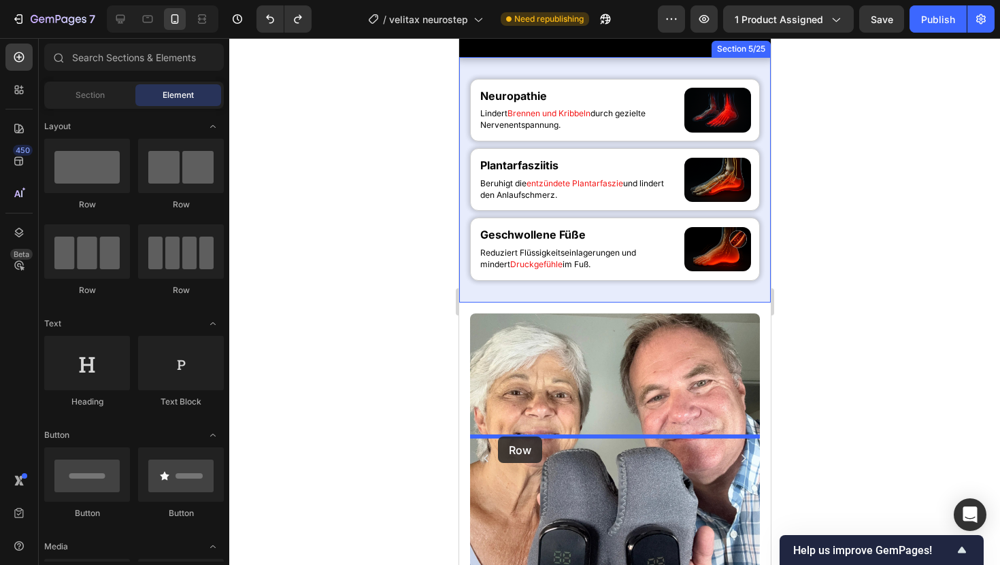
drag, startPoint x: 630, startPoint y: 214, endPoint x: 497, endPoint y: 437, distance: 259.6
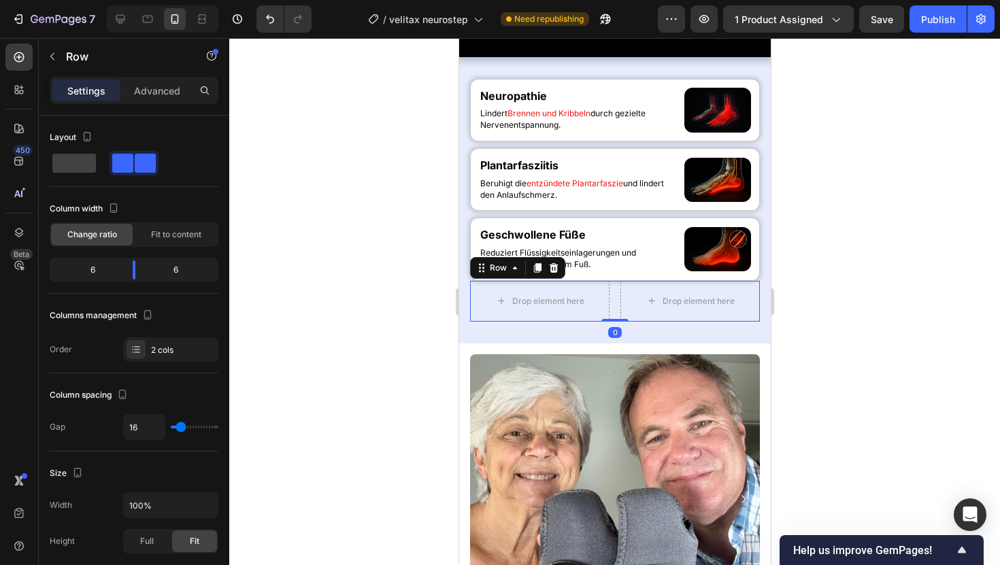
click at [916, 322] on div at bounding box center [614, 301] width 771 height 527
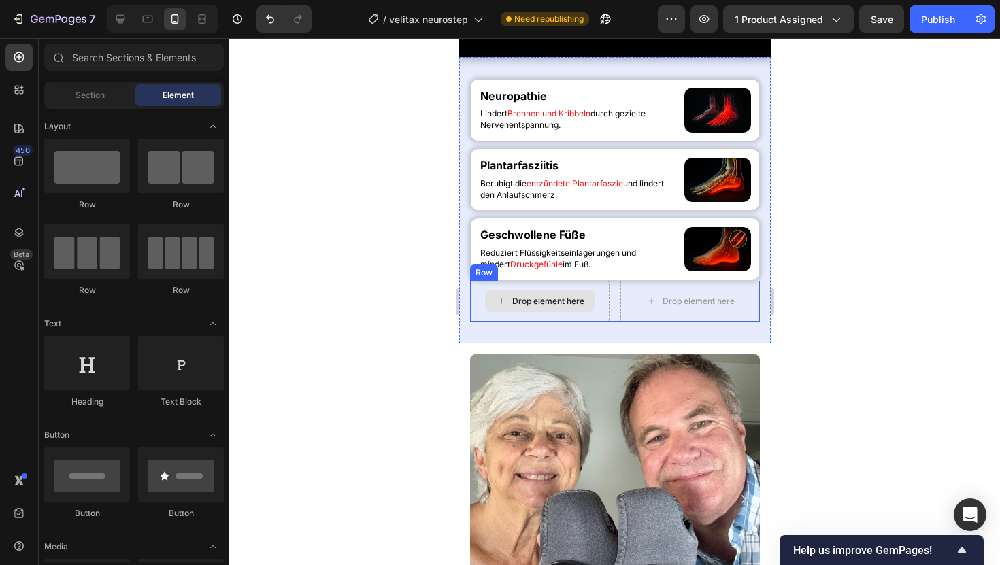
click at [571, 307] on div "Drop element here" at bounding box center [548, 301] width 72 height 11
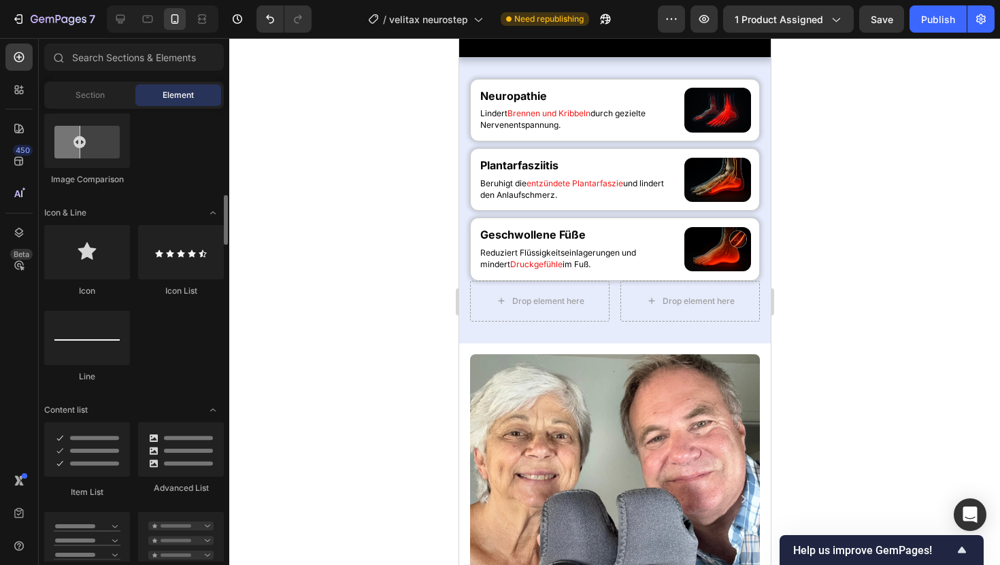
scroll to position [899, 0]
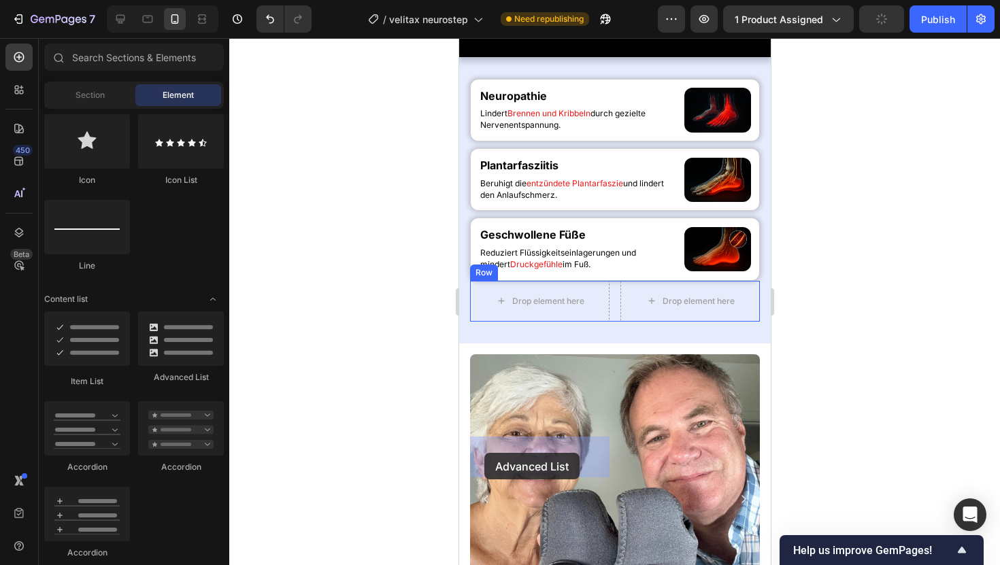
drag, startPoint x: 620, startPoint y: 379, endPoint x: 484, endPoint y: 453, distance: 155.5
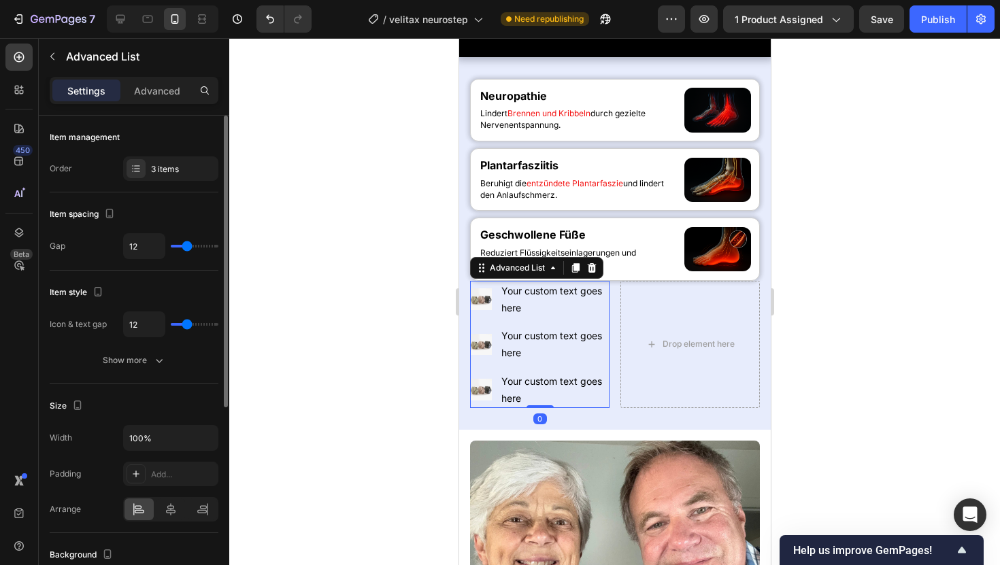
click at [139, 150] on div "Item management Order 3 items" at bounding box center [134, 154] width 169 height 77
click at [146, 163] on div "3 items" at bounding box center [170, 168] width 95 height 24
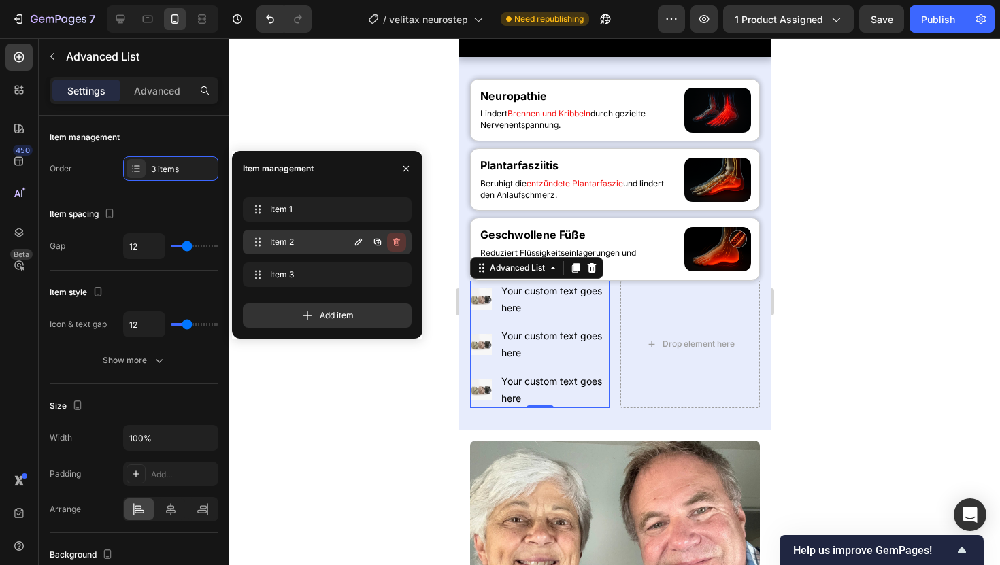
click at [399, 244] on icon "button" at bounding box center [396, 242] width 7 height 8
click at [399, 244] on div "Delete" at bounding box center [387, 242] width 25 height 12
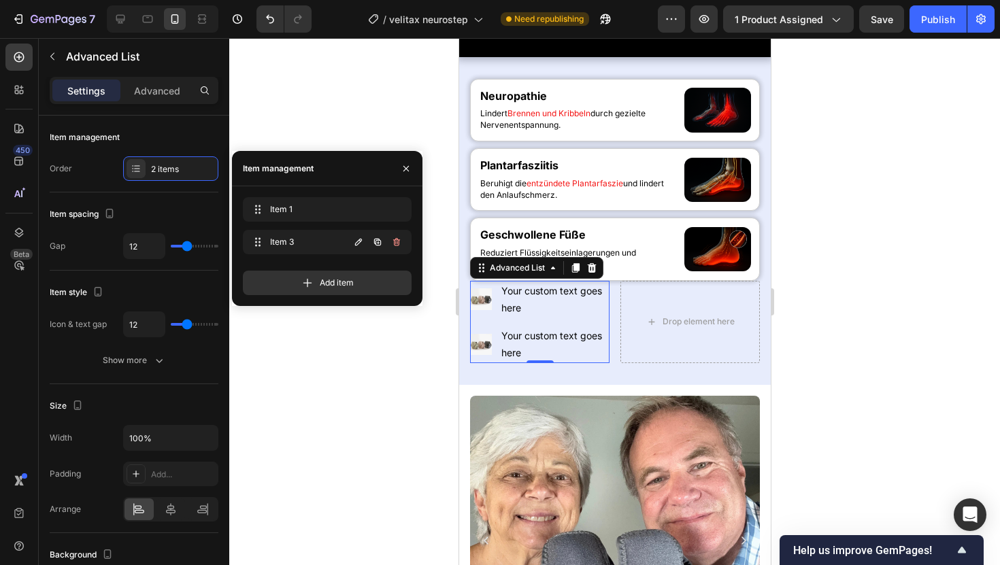
click at [399, 244] on icon "button" at bounding box center [396, 242] width 7 height 8
click at [399, 244] on div "Delete" at bounding box center [387, 242] width 25 height 12
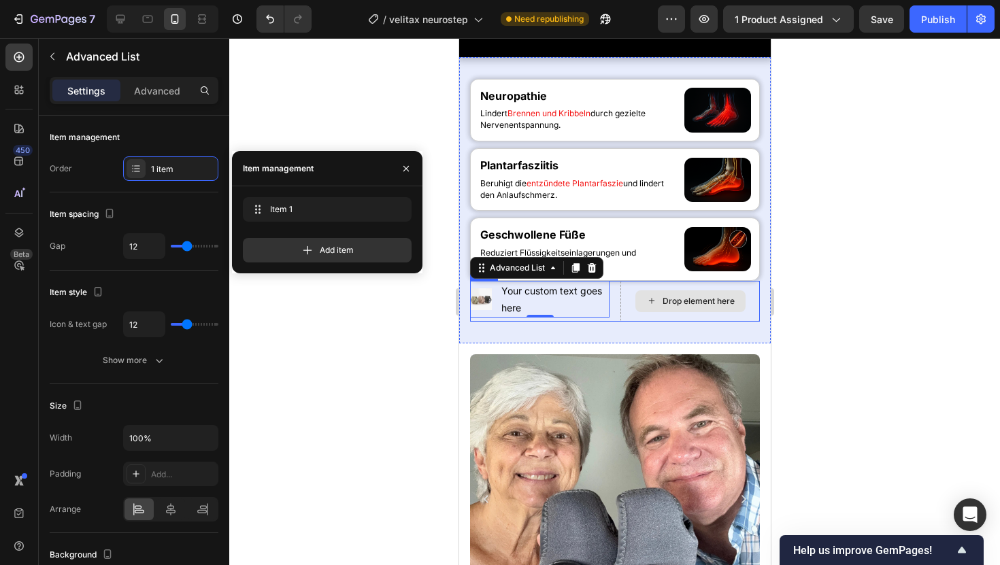
click at [618, 322] on div "Image Your custom text goes here Text Block Advanced List 0 Drop element here R…" at bounding box center [614, 301] width 290 height 41
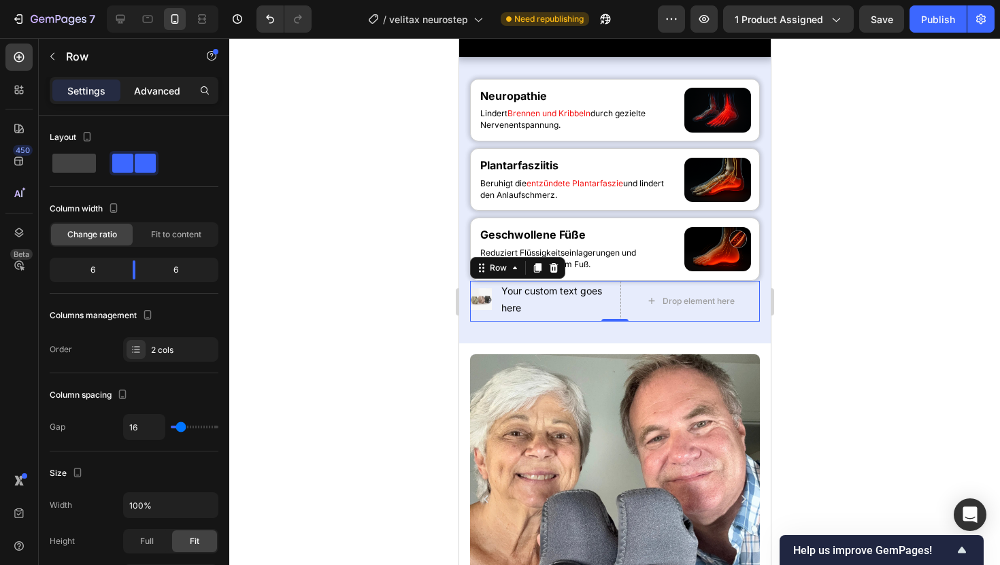
click at [149, 91] on p "Advanced" at bounding box center [157, 91] width 46 height 14
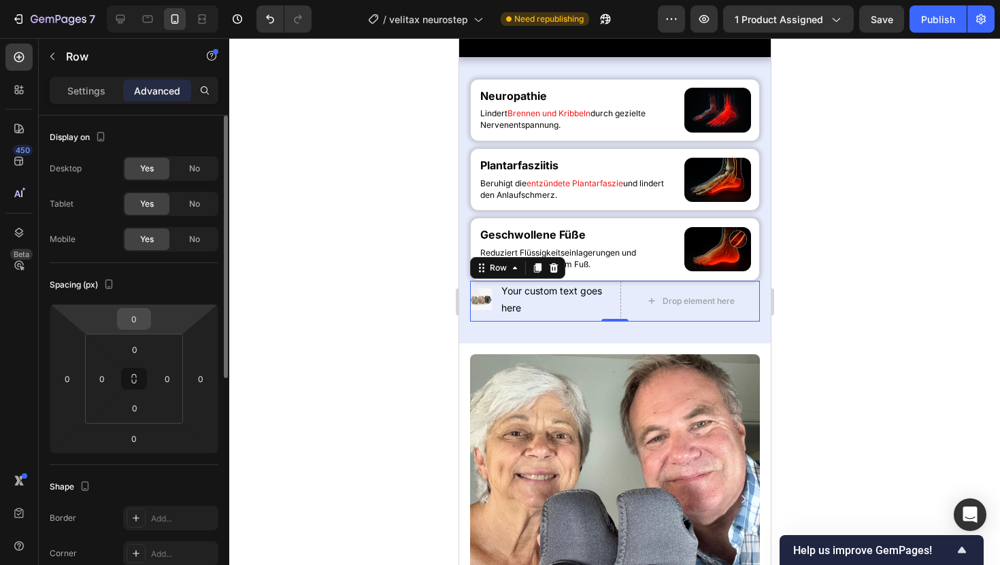
click at [137, 318] on input "0" at bounding box center [133, 319] width 27 height 20
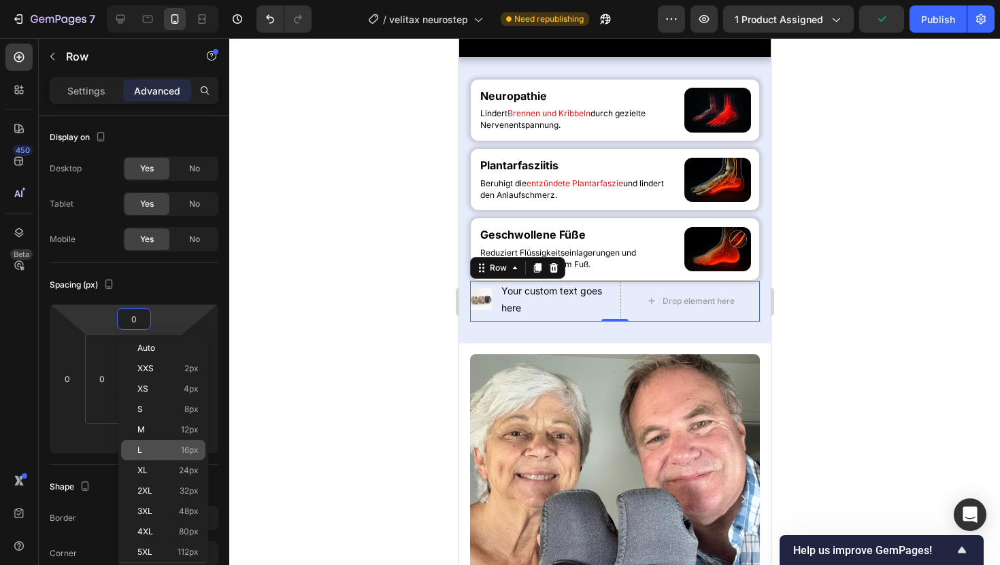
click at [171, 446] on p "L 16px" at bounding box center [167, 451] width 61 height 10
type input "16"
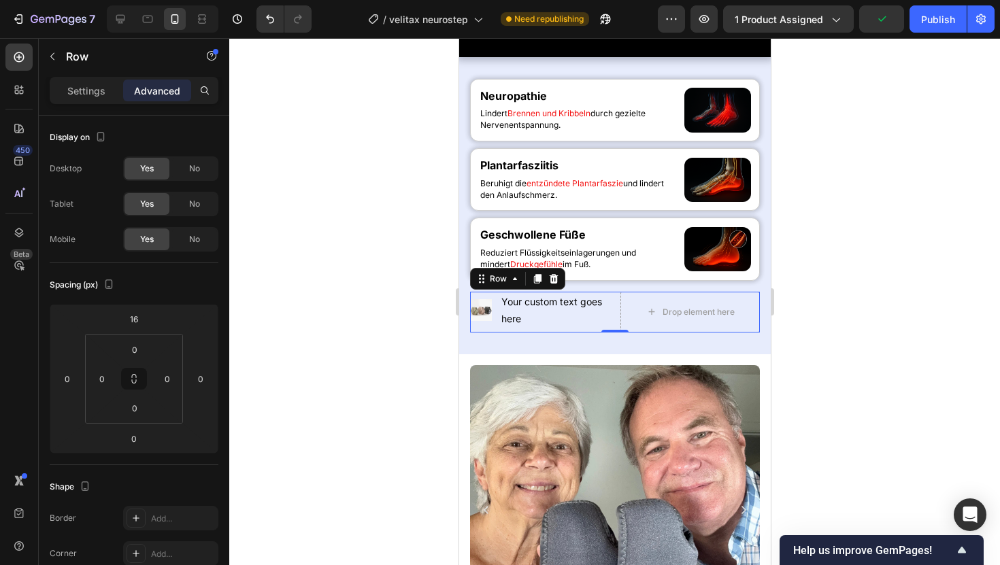
click at [335, 276] on div at bounding box center [614, 301] width 771 height 527
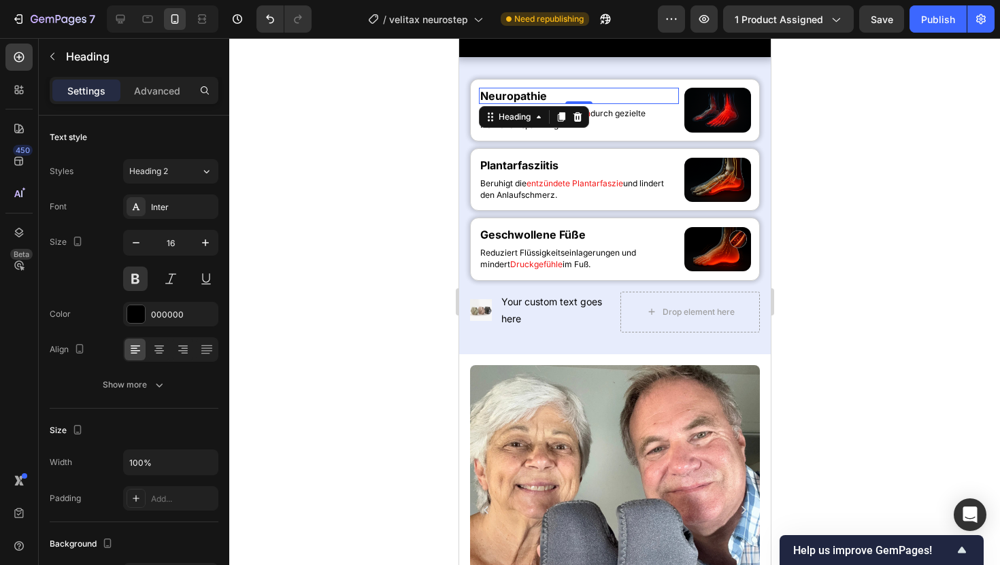
click at [504, 105] on h2 "Neuropathie" at bounding box center [578, 96] width 200 height 17
click at [504, 103] on p "Neuropathie" at bounding box center [578, 96] width 197 height 14
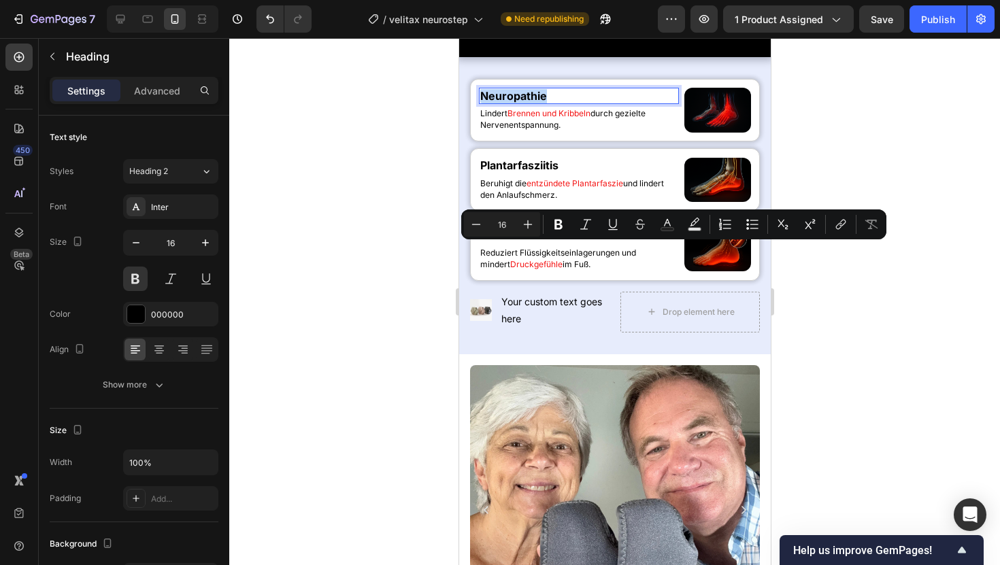
copy p "Neuropathie"
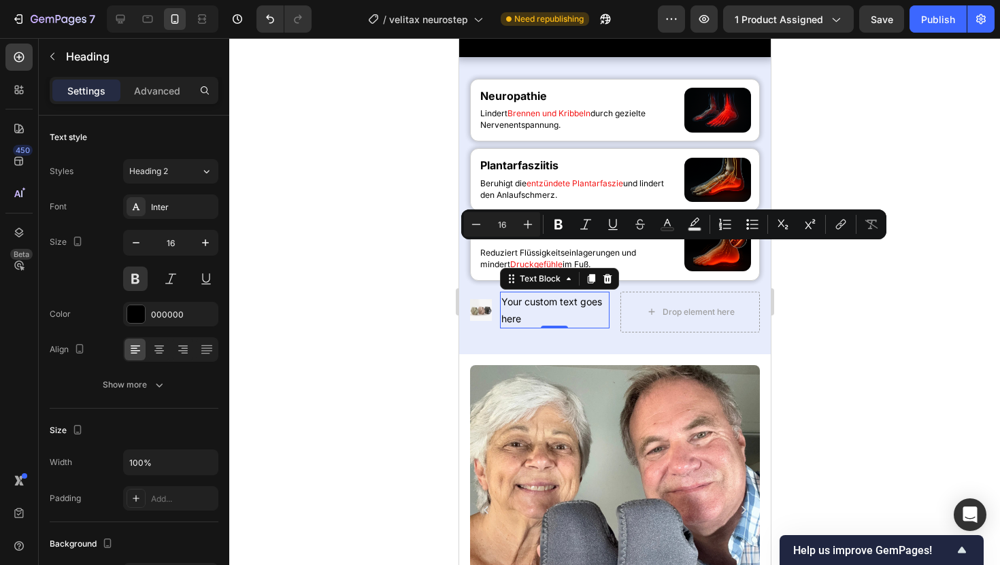
click at [540, 329] on div "Your custom text goes here" at bounding box center [554, 310] width 110 height 37
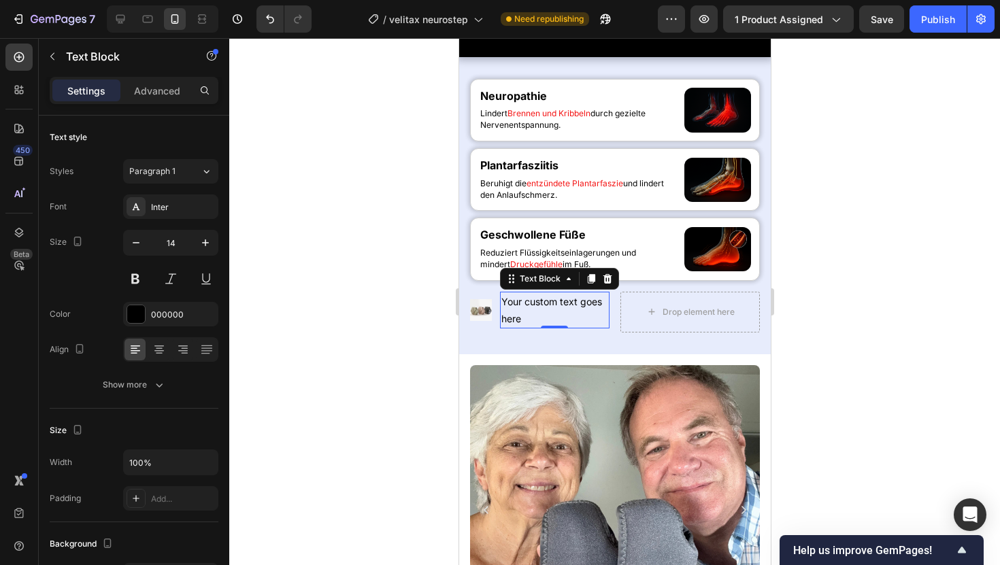
click at [540, 329] on div "Your custom text goes here" at bounding box center [554, 310] width 110 height 37
click at [540, 327] on p "Your custom text goes here" at bounding box center [554, 310] width 107 height 34
click at [528, 310] on p "Neuropathie" at bounding box center [529, 301] width 63 height 17
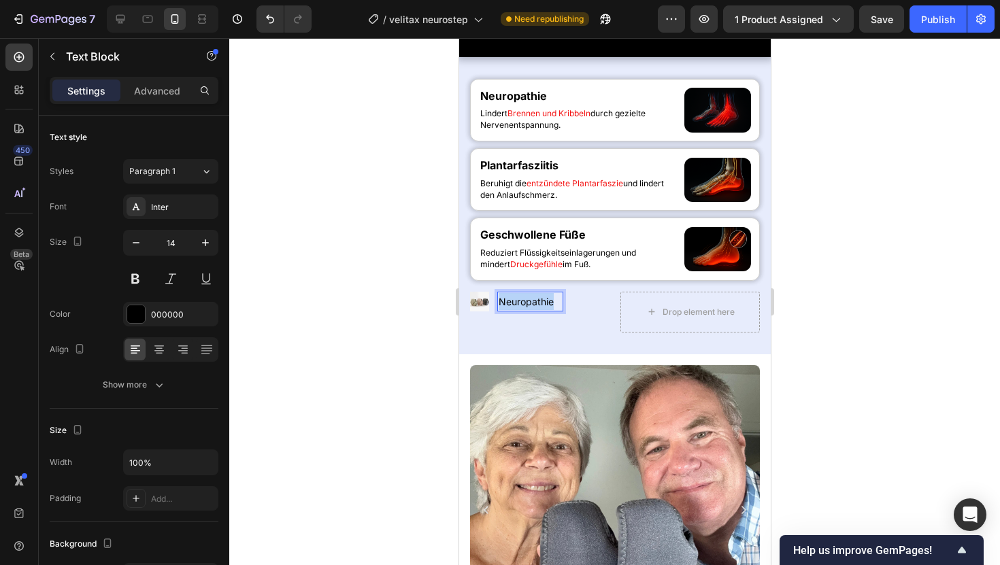
click at [528, 310] on p "Neuropathie" at bounding box center [529, 301] width 63 height 17
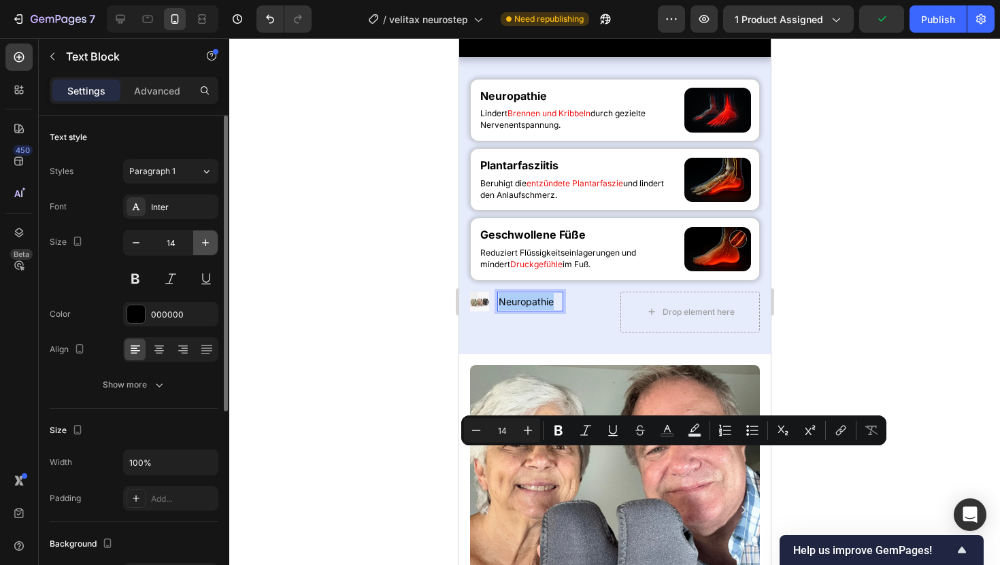
click at [199, 246] on icon "button" at bounding box center [206, 243] width 14 height 14
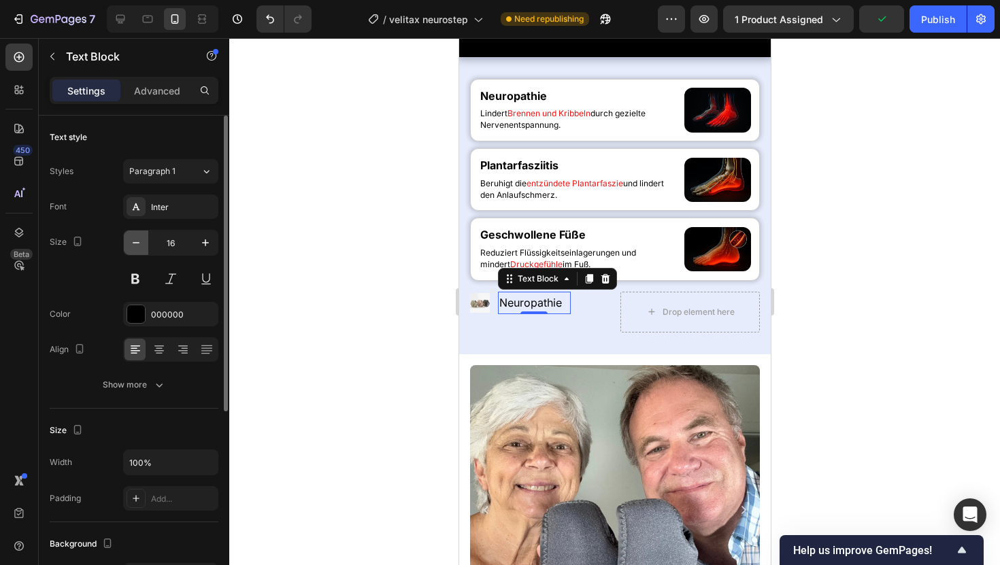
click at [145, 243] on button "button" at bounding box center [136, 243] width 24 height 24
click at [144, 243] on button "button" at bounding box center [136, 243] width 24 height 24
type input "14"
click at [141, 270] on button at bounding box center [135, 279] width 24 height 24
click at [250, 302] on div at bounding box center [614, 301] width 771 height 527
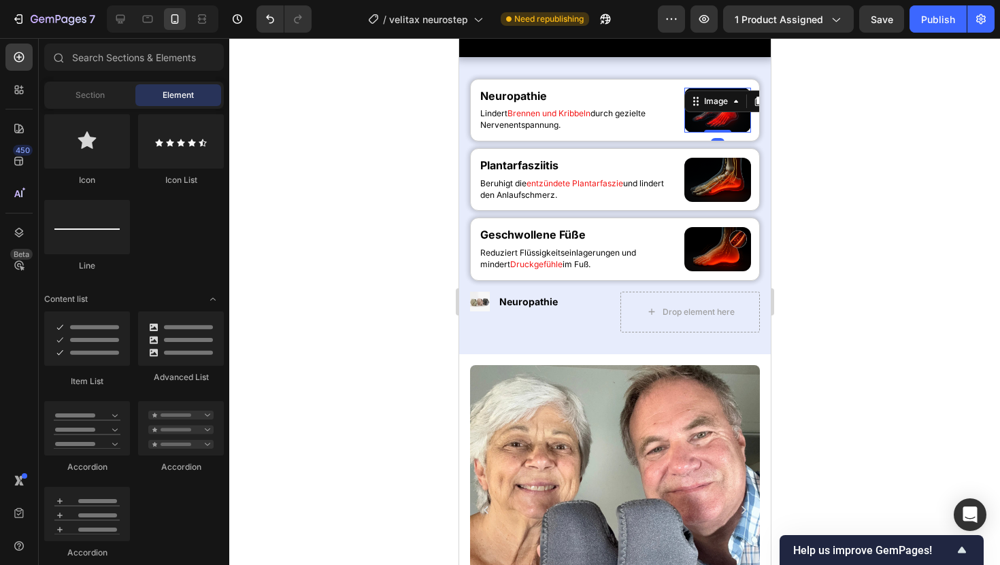
click at [710, 132] on div "Image 0" at bounding box center [717, 110] width 67 height 44
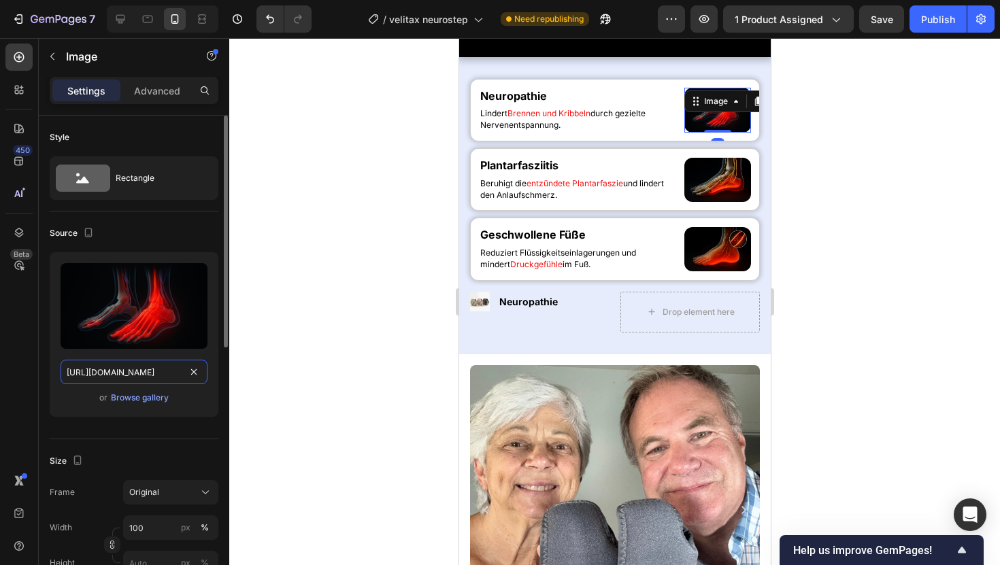
click at [133, 367] on input "[URL][DOMAIN_NAME]" at bounding box center [134, 372] width 147 height 24
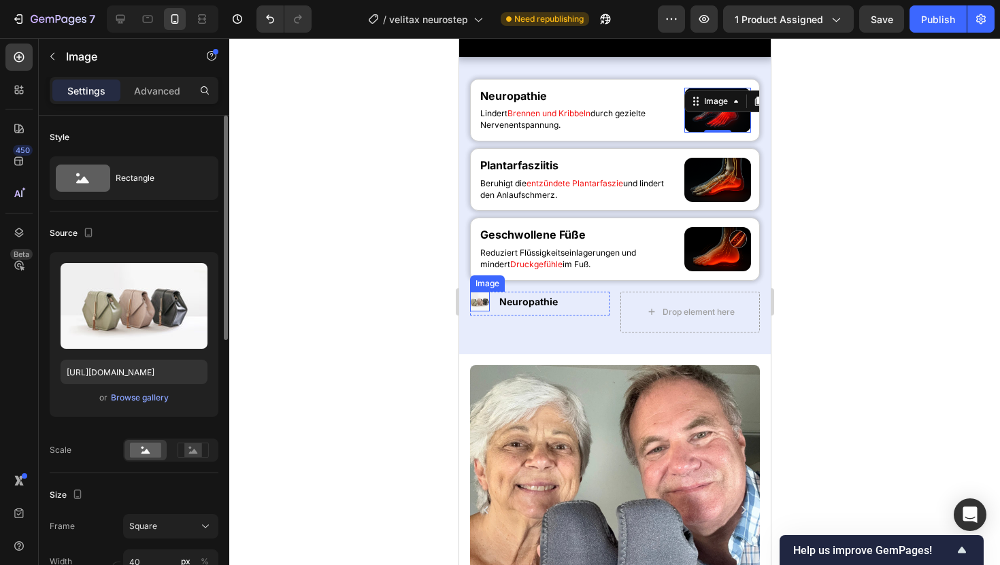
click at [474, 312] on img at bounding box center [479, 302] width 20 height 20
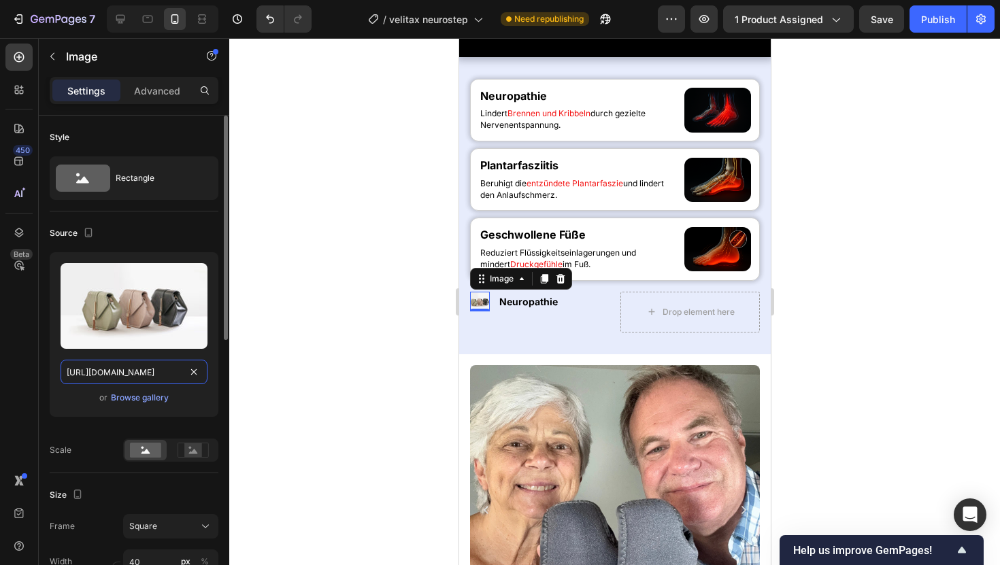
click at [102, 377] on input "[URL][DOMAIN_NAME]" at bounding box center [134, 372] width 147 height 24
paste input "0925/0390/0483/files/[URL][DOMAIN_NAME]"
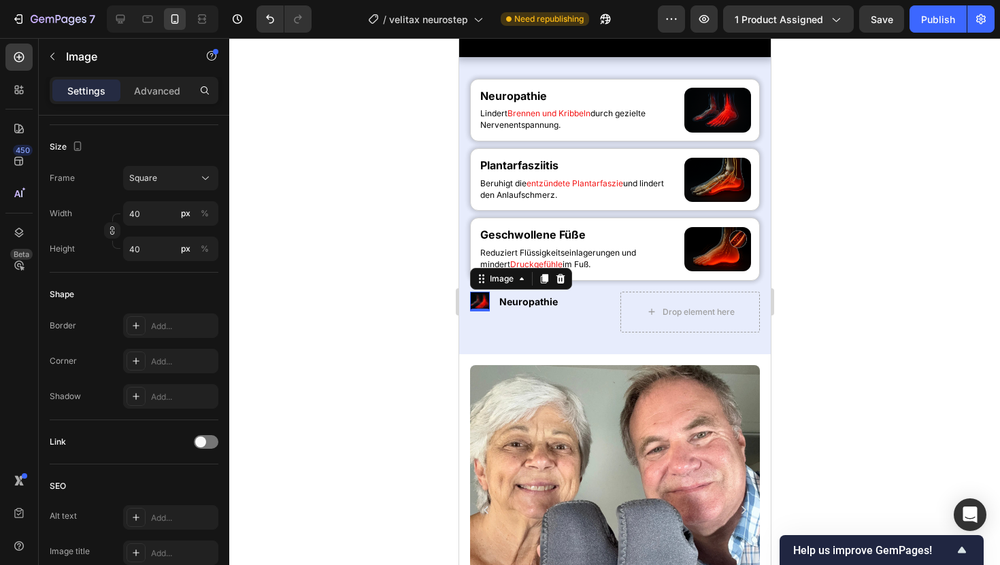
scroll to position [573, 0]
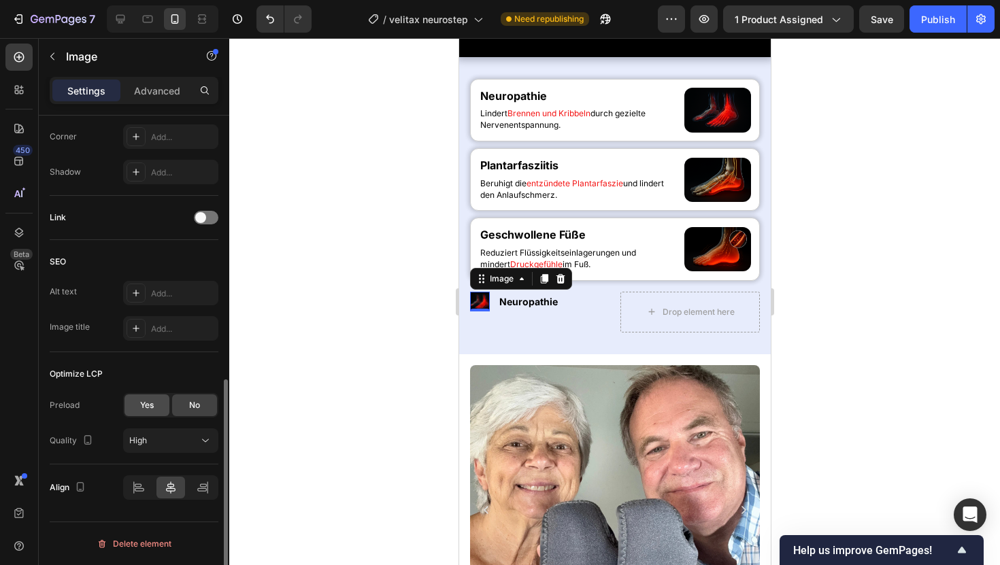
type input "[URL][DOMAIN_NAME]"
click at [163, 412] on div "Yes" at bounding box center [146, 406] width 45 height 22
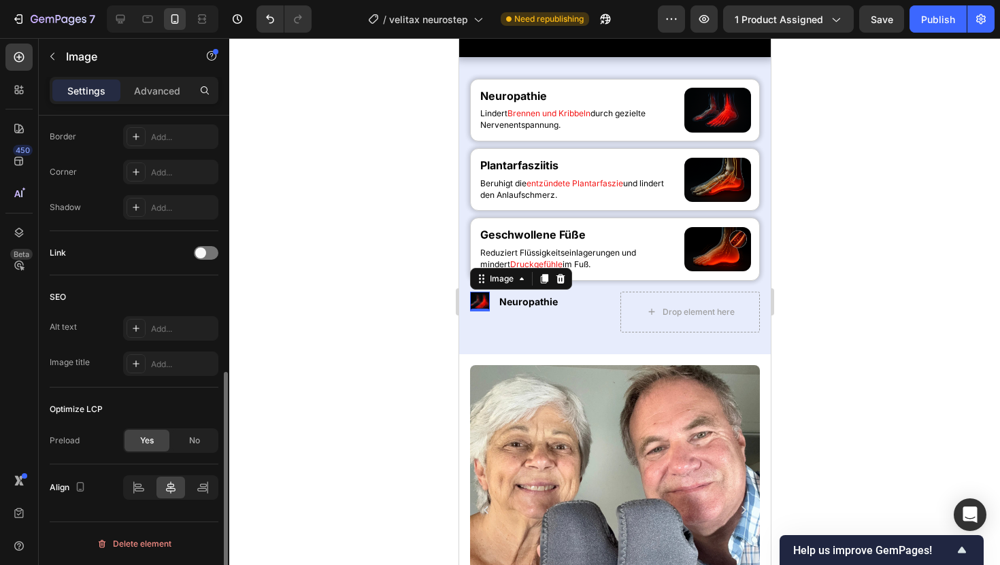
scroll to position [537, 0]
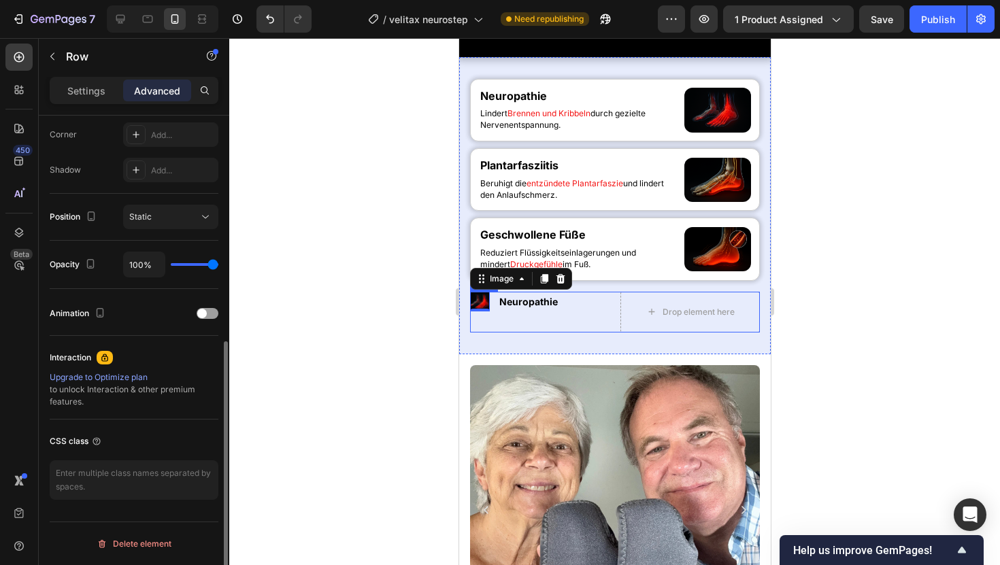
click at [537, 333] on div "Image 0 Neuropathie Text Block Advanced List" at bounding box center [538, 312] width 139 height 41
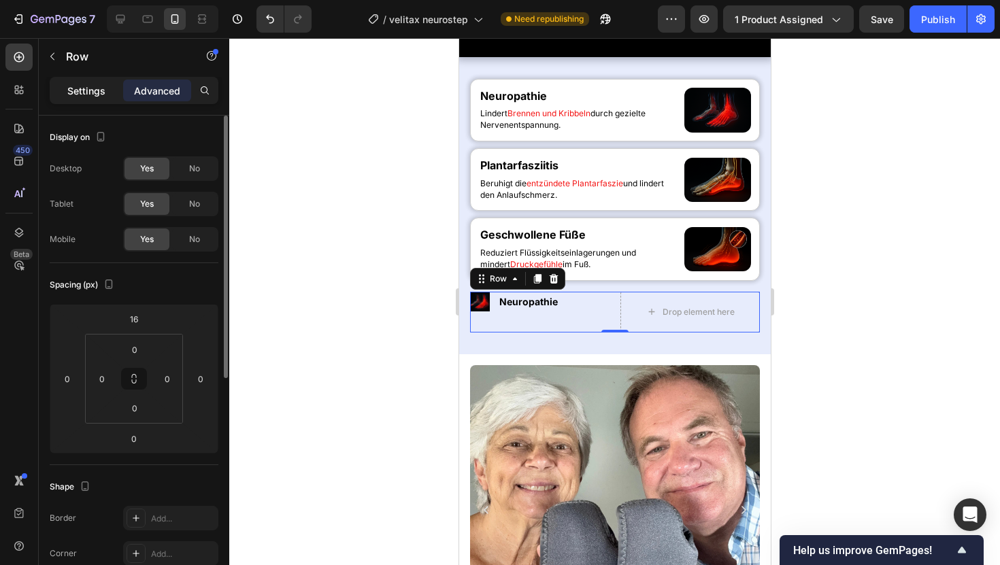
click at [59, 91] on div "Settings" at bounding box center [86, 91] width 68 height 22
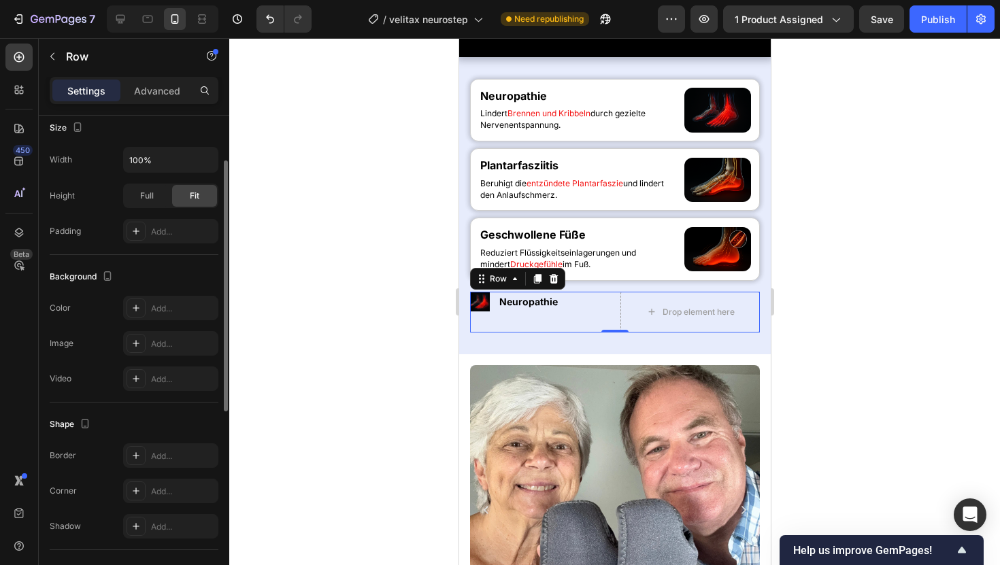
scroll to position [347, 0]
click at [199, 310] on div "Add..." at bounding box center [183, 307] width 64 height 12
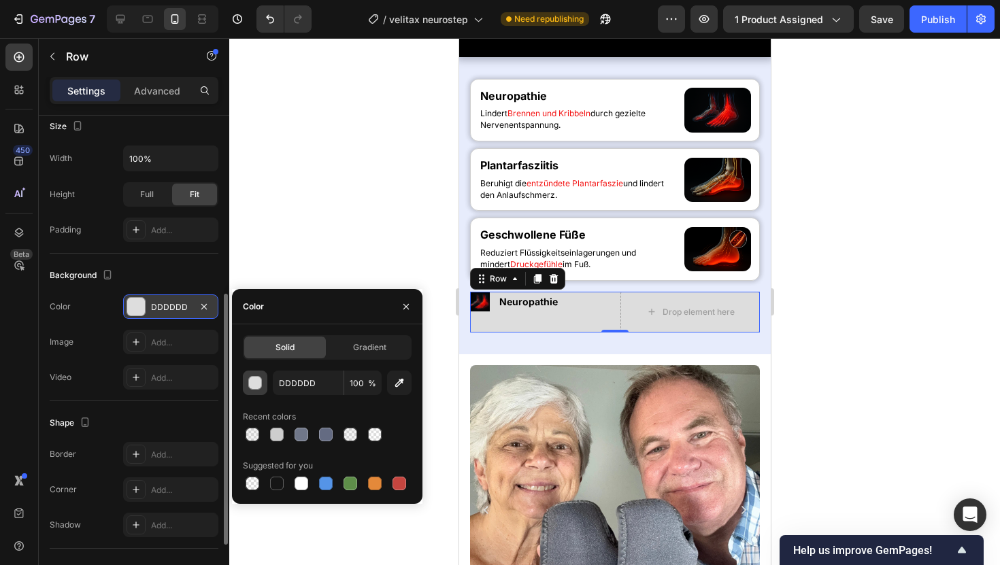
click at [256, 374] on button "button" at bounding box center [255, 383] width 24 height 24
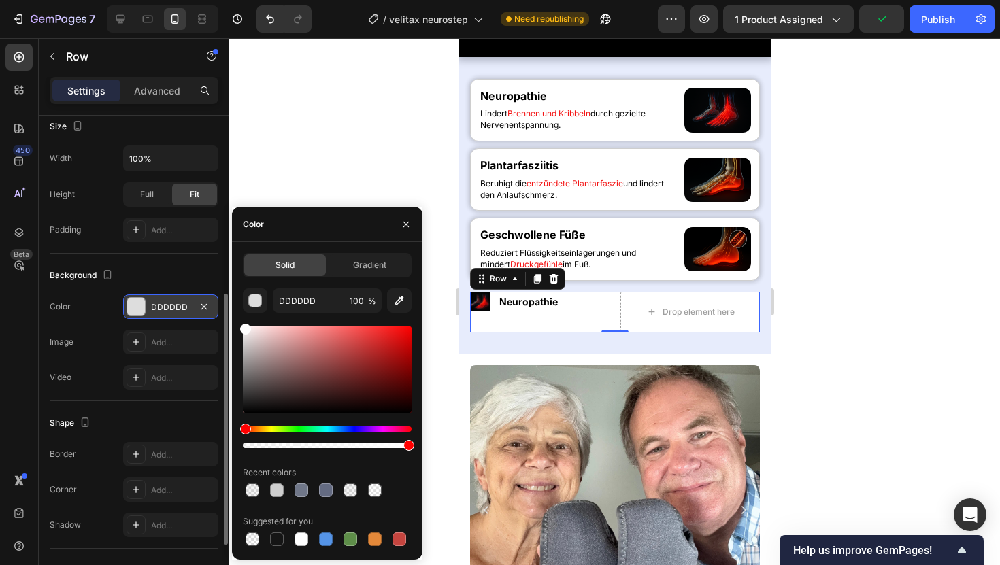
drag, startPoint x: 255, startPoint y: 339, endPoint x: 242, endPoint y: 324, distance: 20.3
click at [243, 327] on div at bounding box center [327, 370] width 169 height 86
type input "FFFFFF"
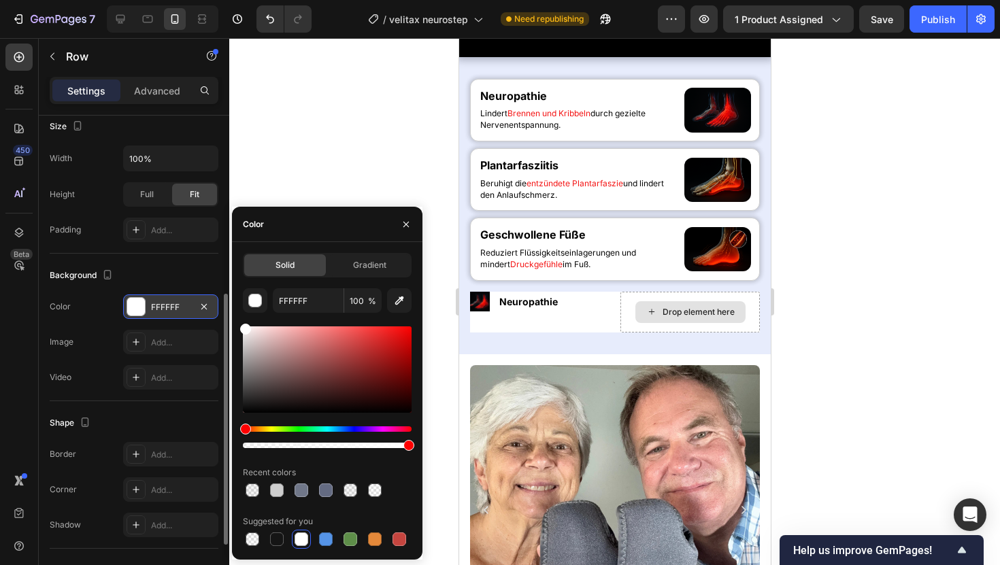
click at [661, 323] on div "Drop element here" at bounding box center [690, 312] width 110 height 22
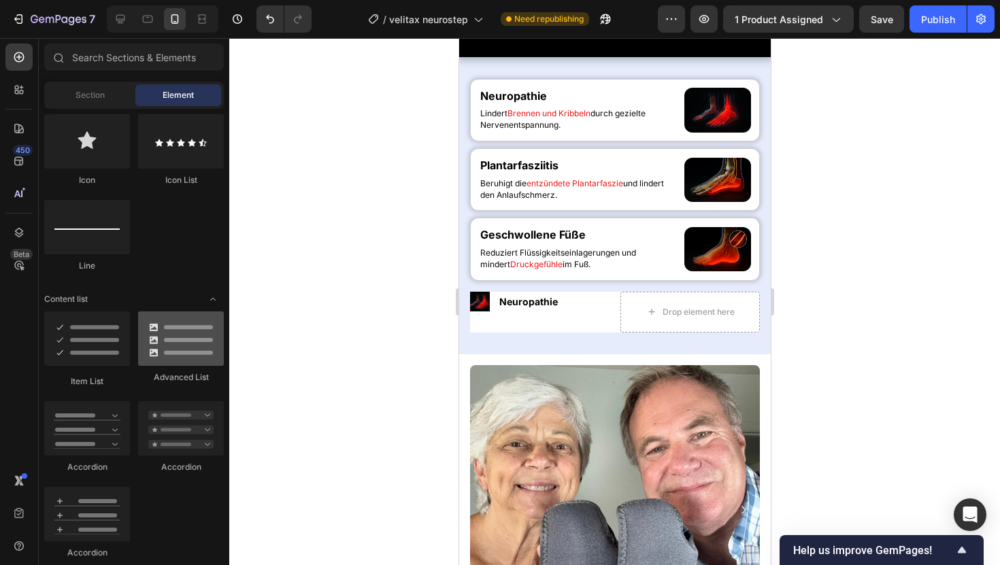
click at [165, 328] on div at bounding box center [181, 339] width 86 height 54
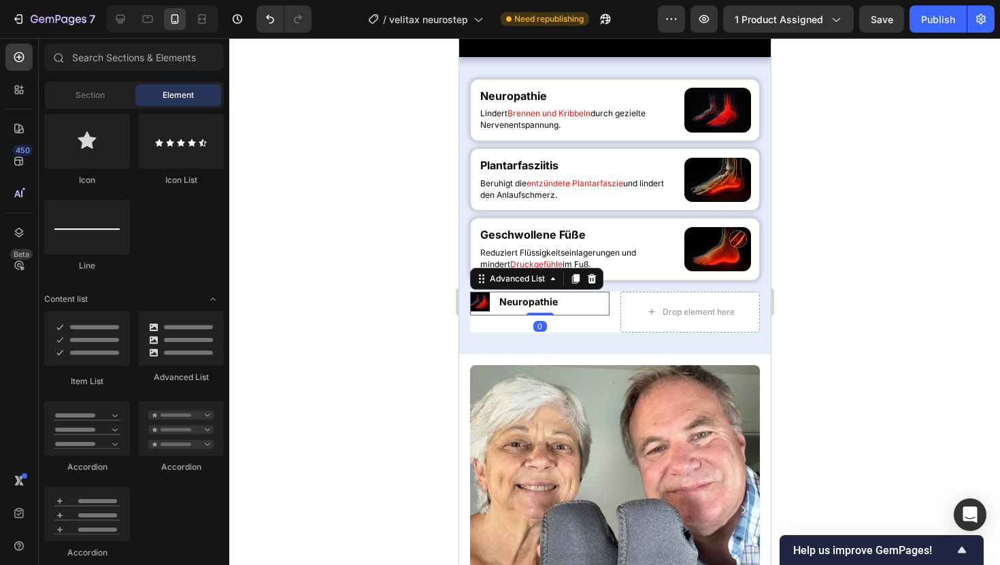
click at [496, 312] on li "Image Neuropathie Text Block" at bounding box center [517, 302] width 97 height 20
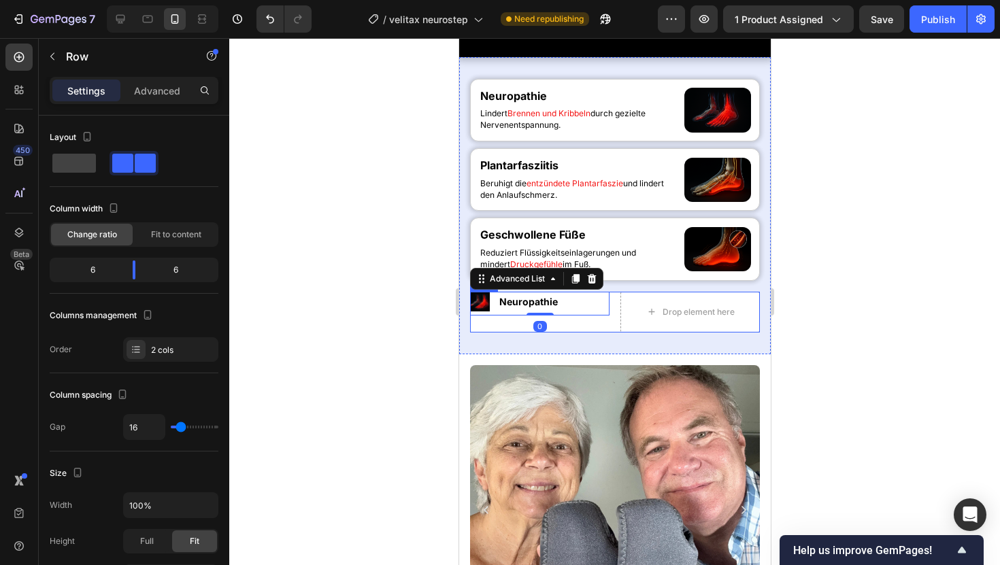
click at [586, 333] on div "Image Neuropathie Text Block Advanced List 0" at bounding box center [538, 312] width 139 height 41
click at [148, 91] on p "Advanced" at bounding box center [157, 91] width 46 height 14
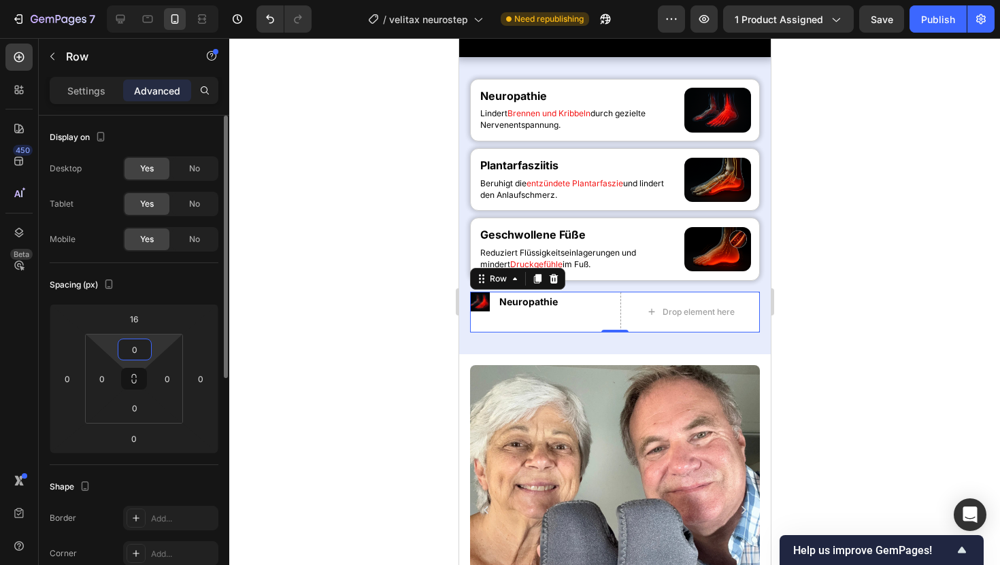
click at [134, 348] on input "0" at bounding box center [134, 349] width 27 height 20
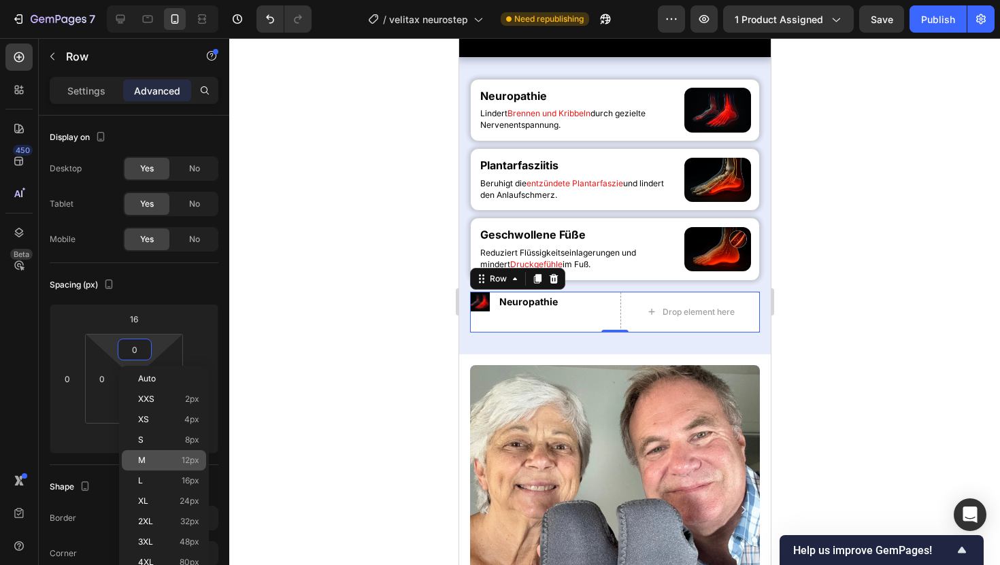
click at [173, 463] on p "M 12px" at bounding box center [168, 461] width 61 height 10
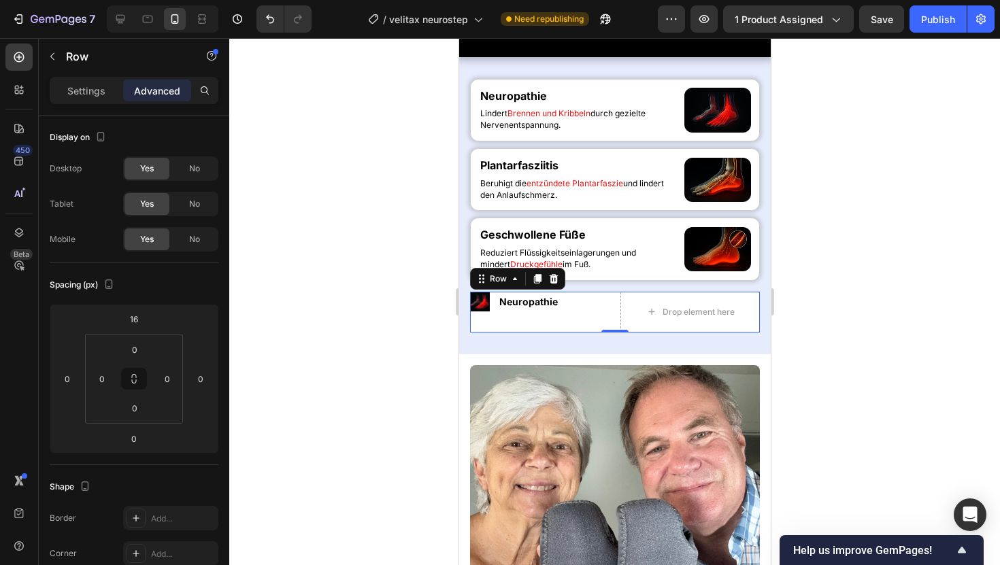
type input "12"
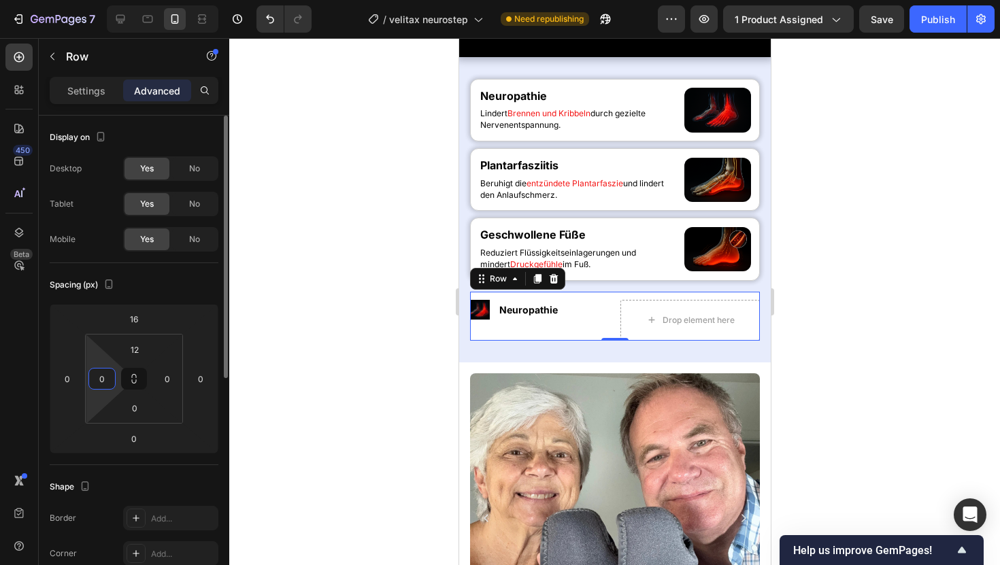
click at [110, 386] on input "0" at bounding box center [102, 379] width 20 height 20
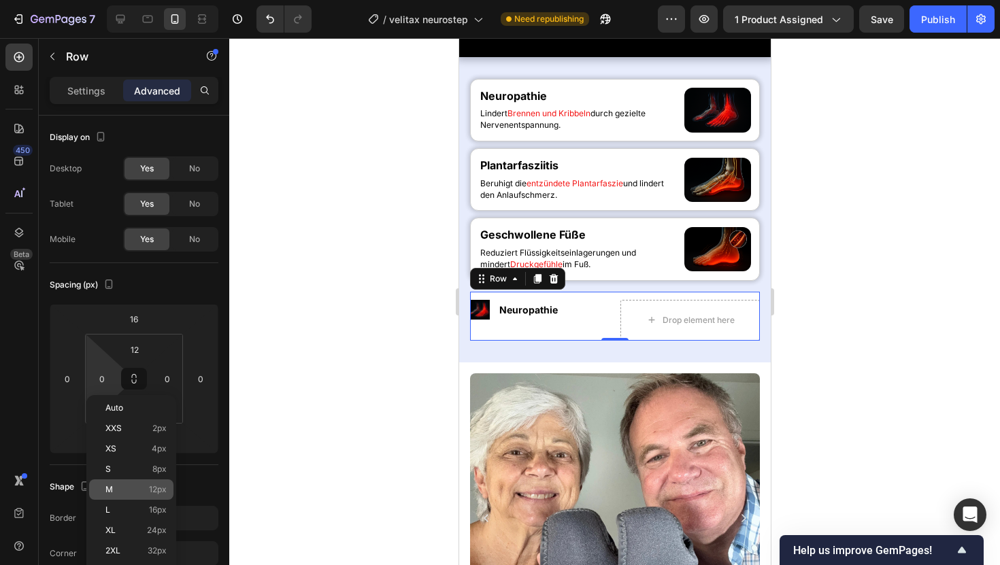
click at [156, 483] on div "M 12px" at bounding box center [131, 490] width 84 height 20
type input "12"
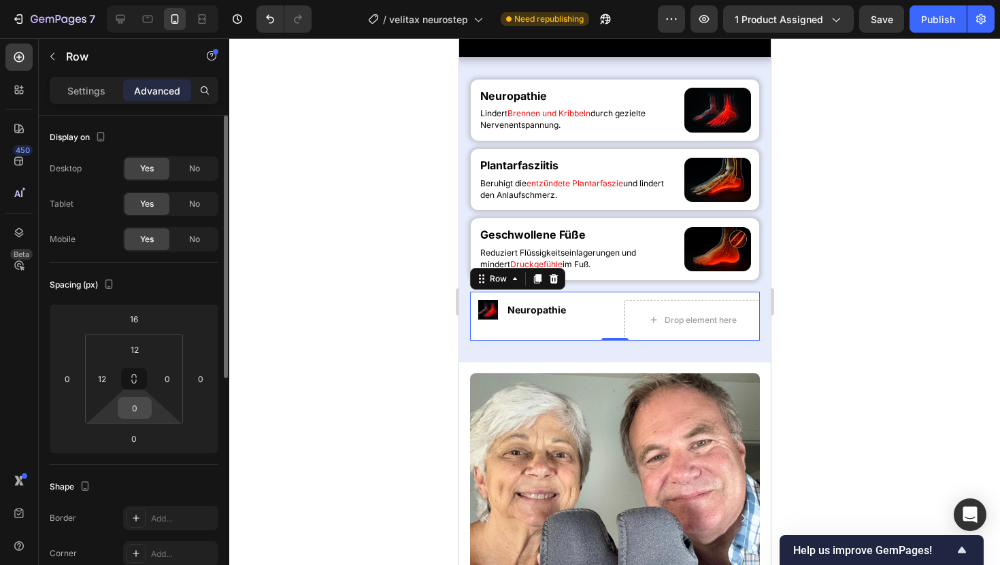
click at [136, 412] on input "0" at bounding box center [134, 408] width 27 height 20
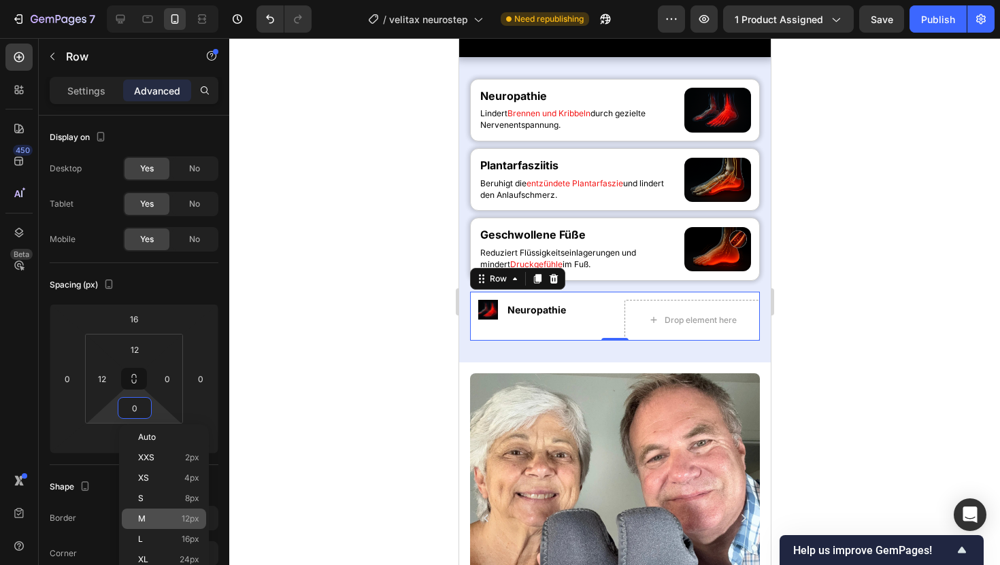
click at [161, 486] on p "M 12px" at bounding box center [168, 519] width 61 height 10
type input "12"
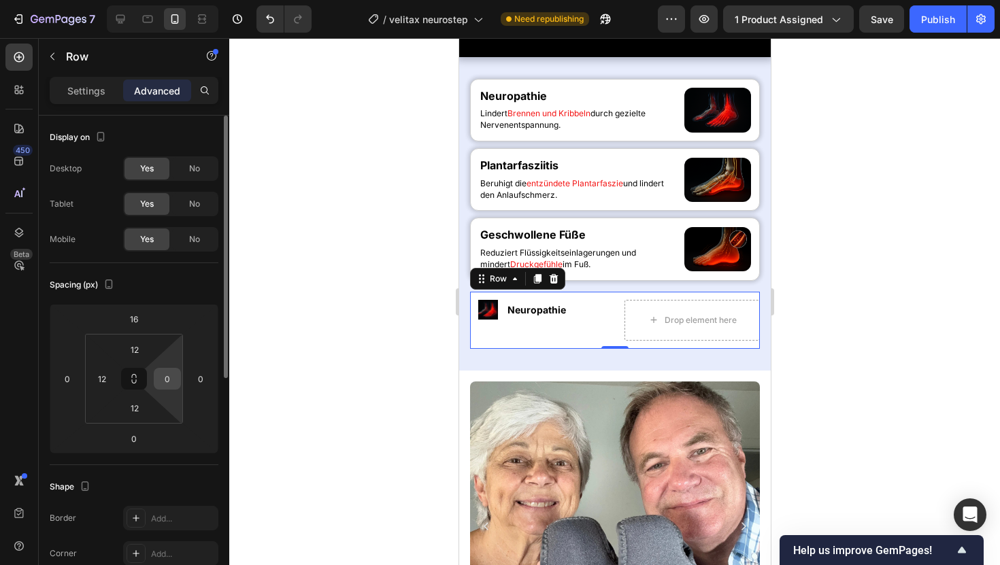
click at [158, 380] on input "0" at bounding box center [167, 379] width 20 height 20
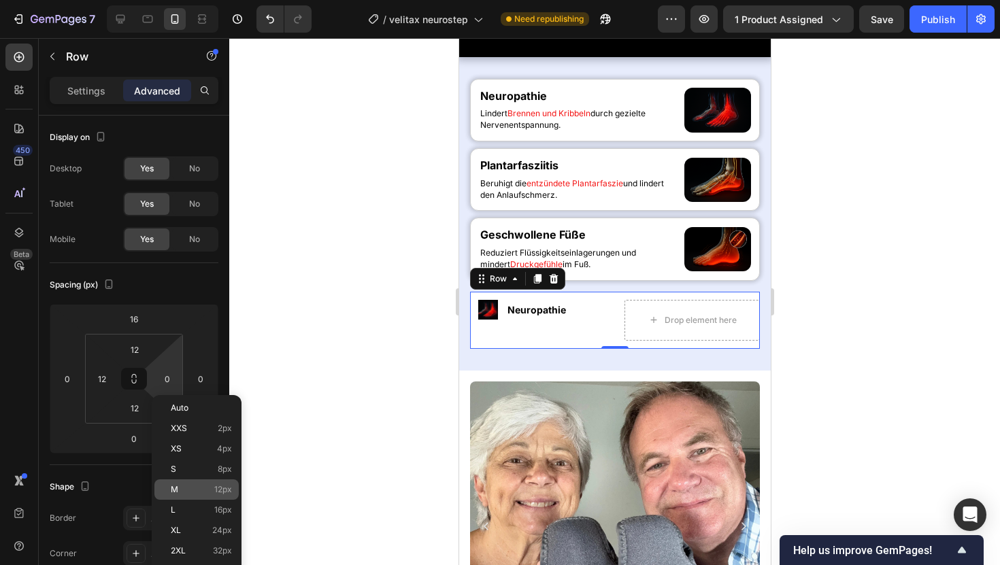
click at [193, 486] on p "M 12px" at bounding box center [201, 490] width 61 height 10
type input "12"
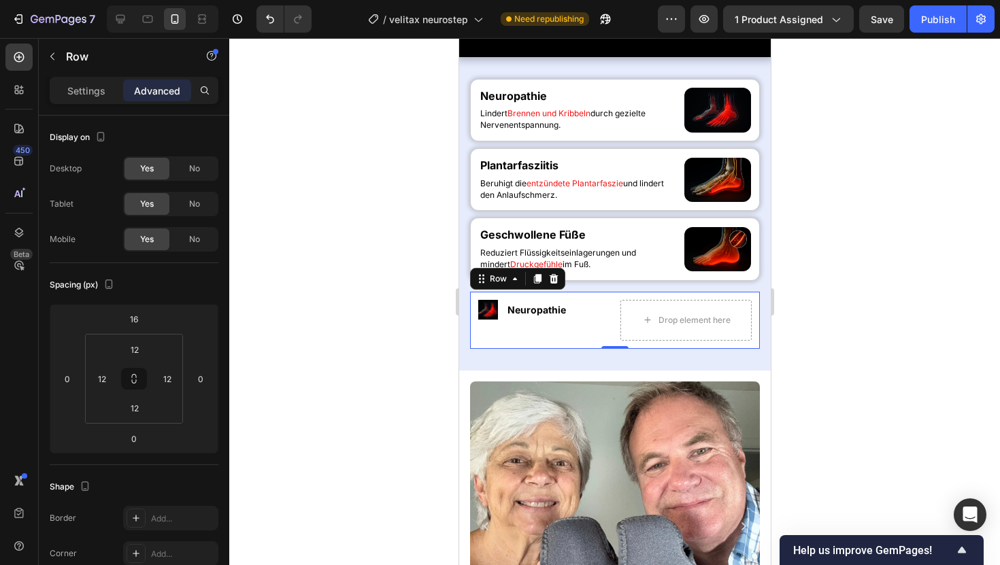
click at [303, 439] on div at bounding box center [614, 301] width 771 height 527
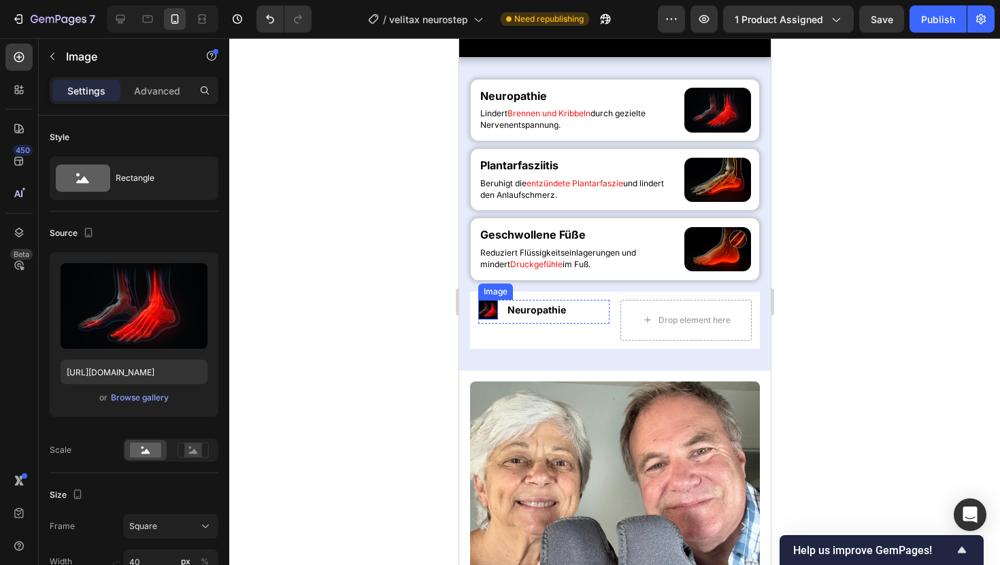
click at [485, 320] on img at bounding box center [488, 310] width 20 height 20
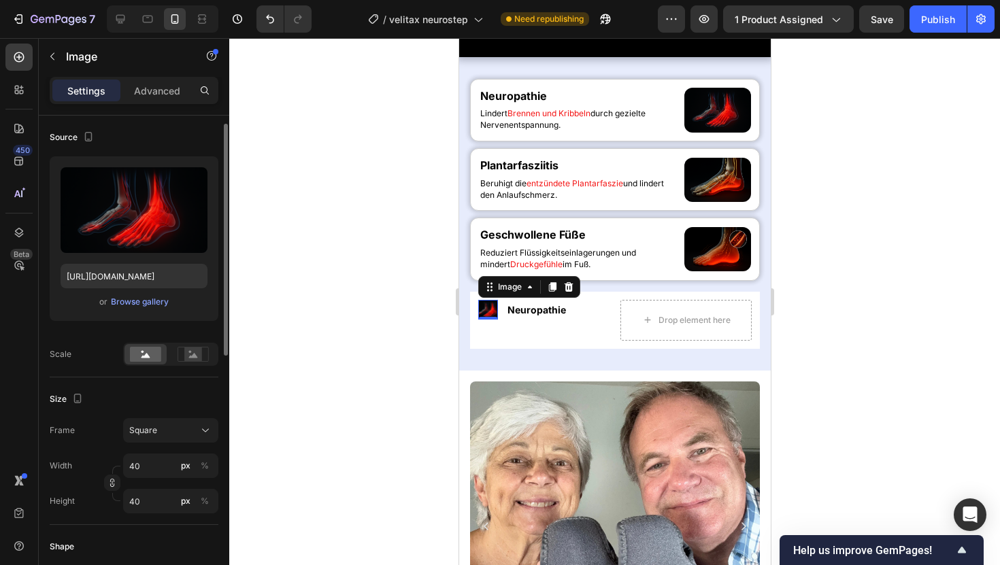
scroll to position [99, 0]
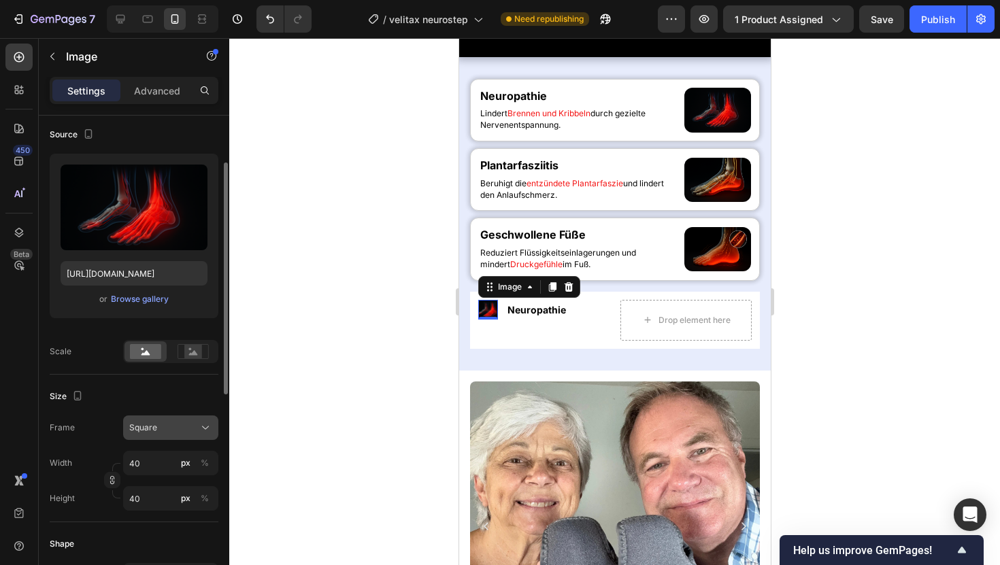
click at [182, 433] on div "Square" at bounding box center [162, 428] width 67 height 12
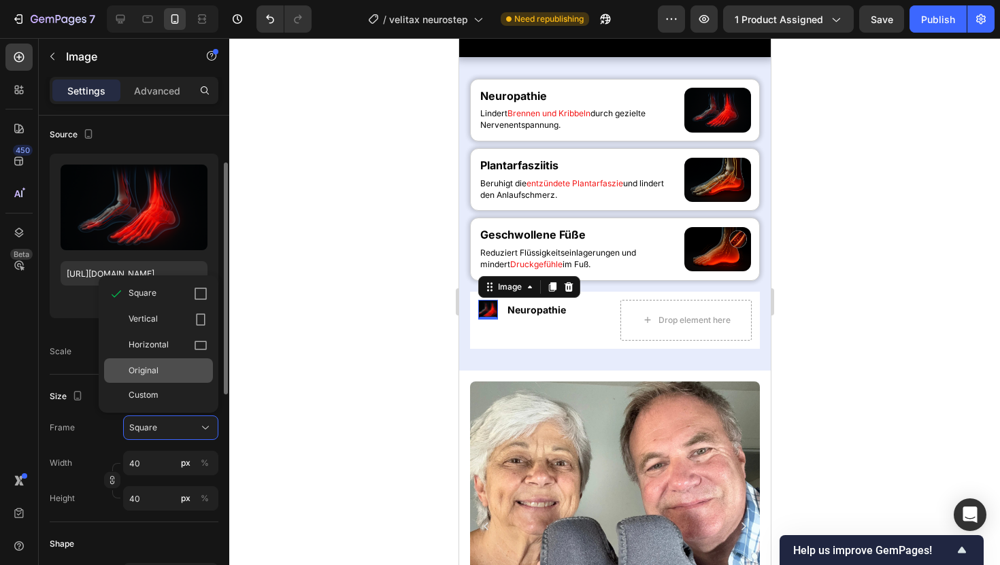
click at [163, 369] on div "Original" at bounding box center [168, 371] width 79 height 12
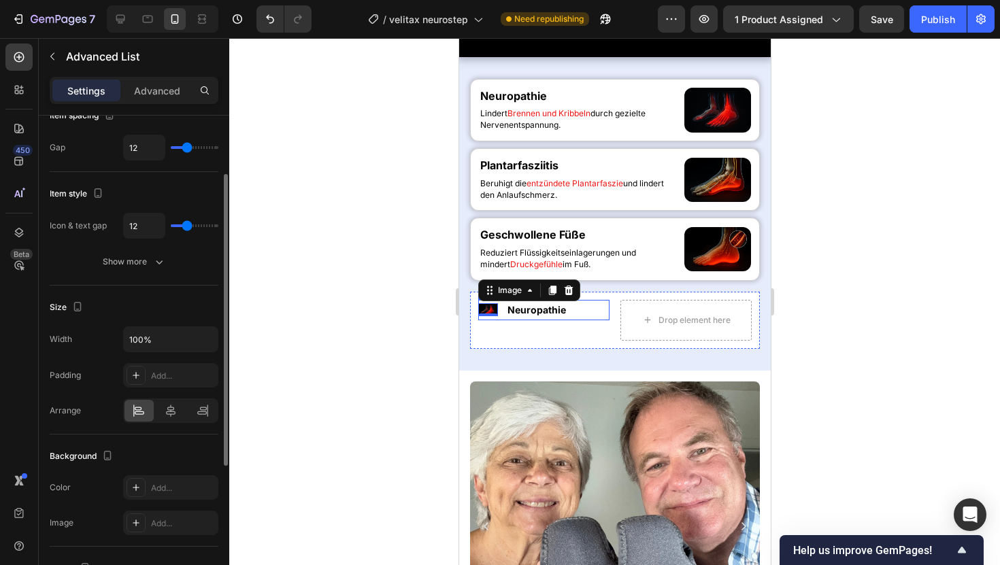
click at [504, 320] on li "Image 0 Neuropathie Text Block" at bounding box center [526, 310] width 97 height 20
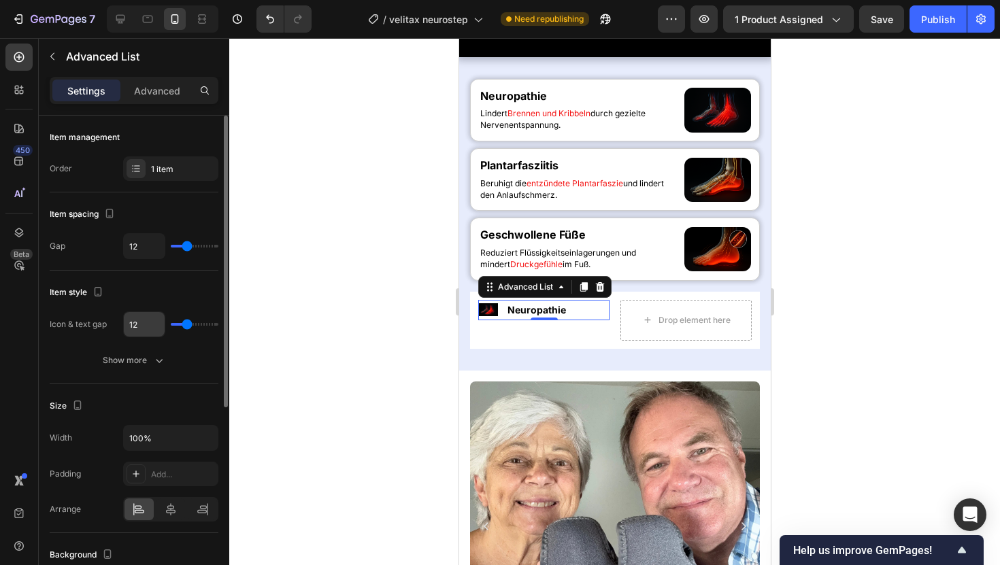
click at [136, 324] on input "12" at bounding box center [144, 324] width 41 height 24
type input "4"
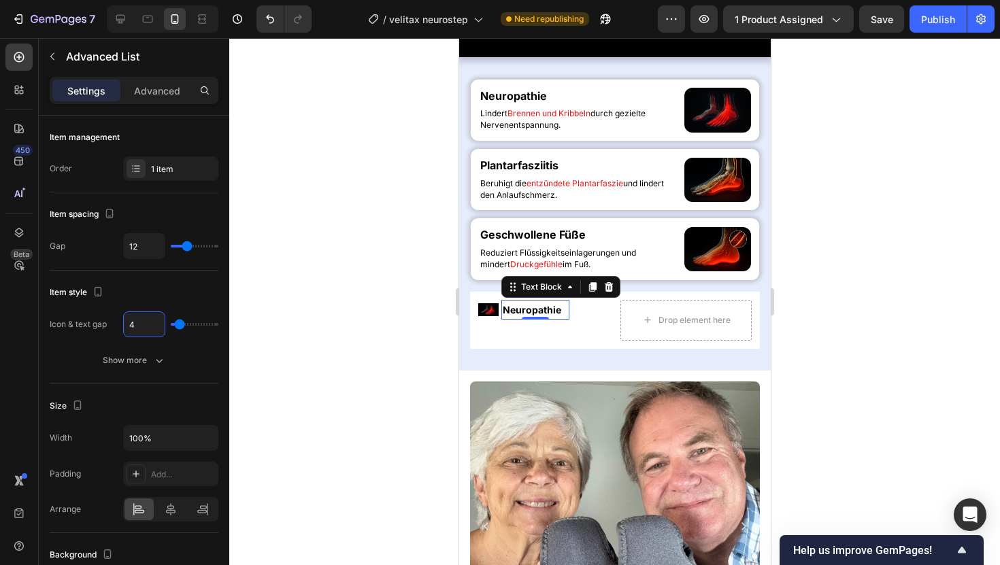
click at [529, 318] on p "Neuropathie" at bounding box center [534, 309] width 65 height 17
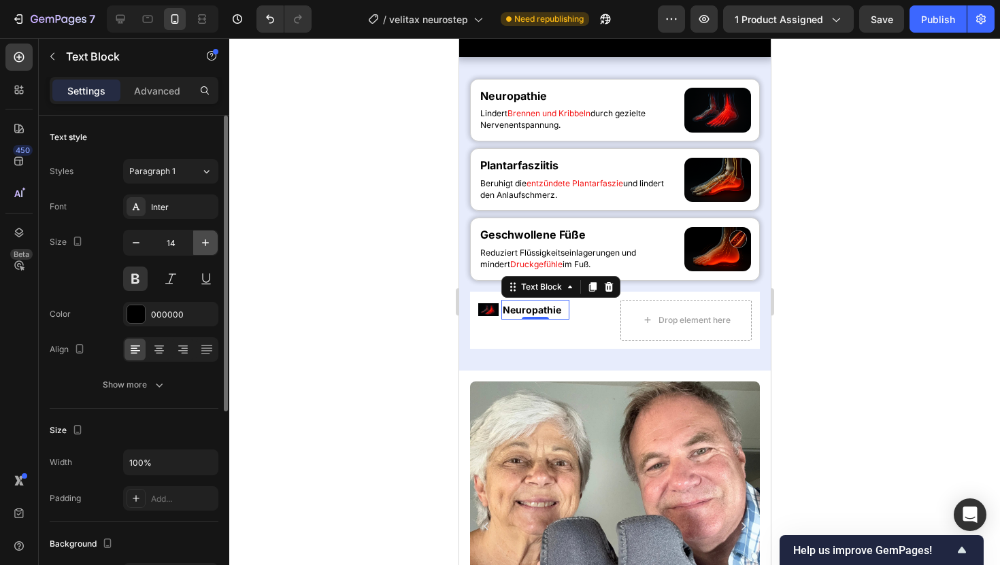
click at [203, 245] on icon "button" at bounding box center [206, 243] width 14 height 14
type input "15"
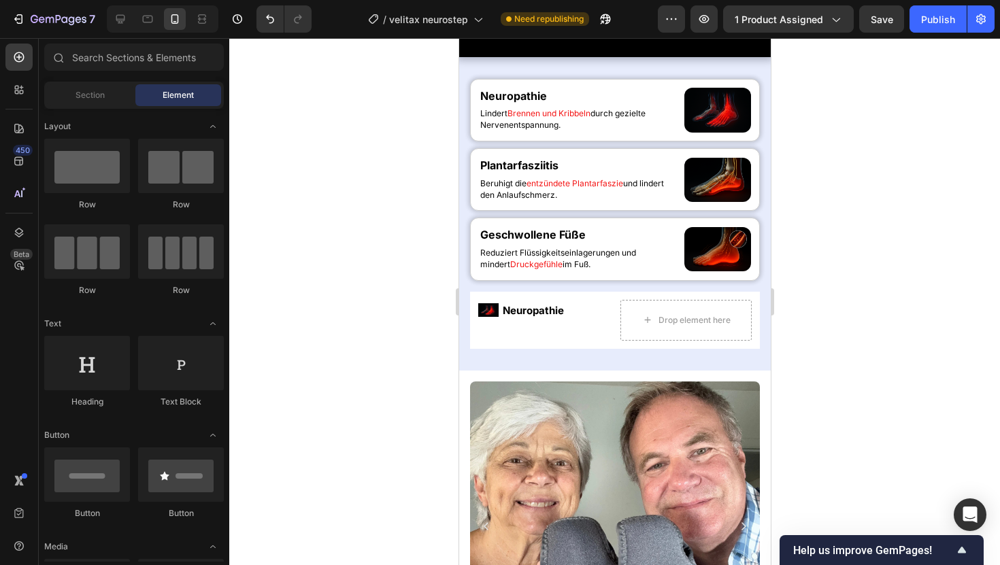
scroll to position [899, 0]
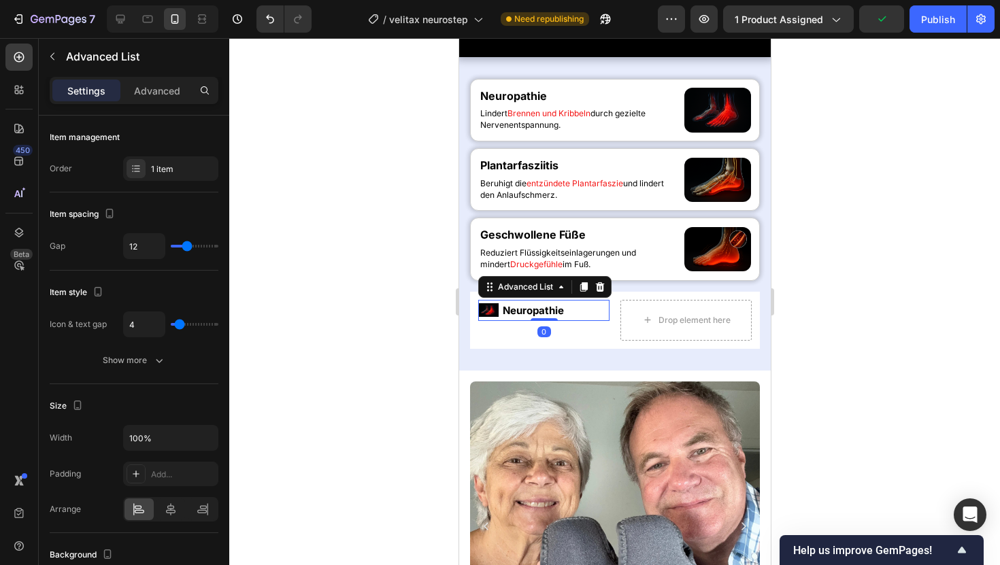
click at [499, 321] on li "Image Neuropathie Text Block" at bounding box center [525, 310] width 94 height 21
click at [133, 327] on input "4" at bounding box center [144, 324] width 41 height 24
type input "6"
click at [491, 317] on img at bounding box center [488, 310] width 20 height 14
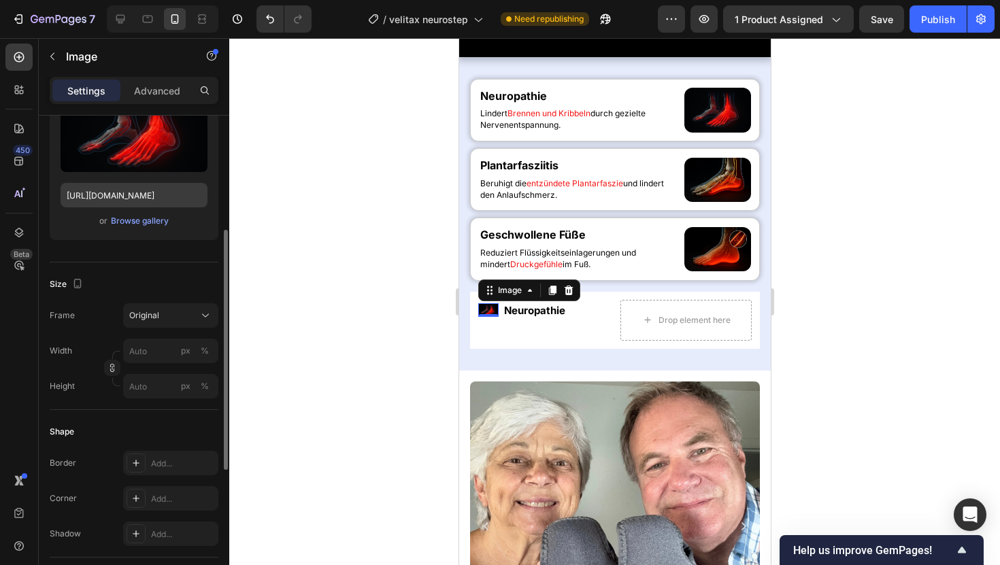
scroll to position [303, 0]
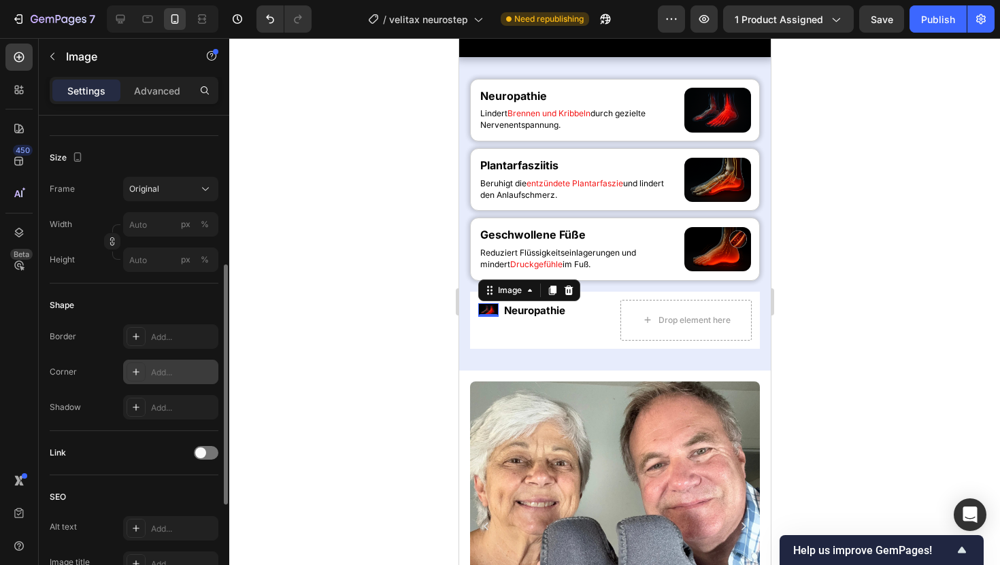
click at [153, 373] on div "Add..." at bounding box center [183, 373] width 64 height 12
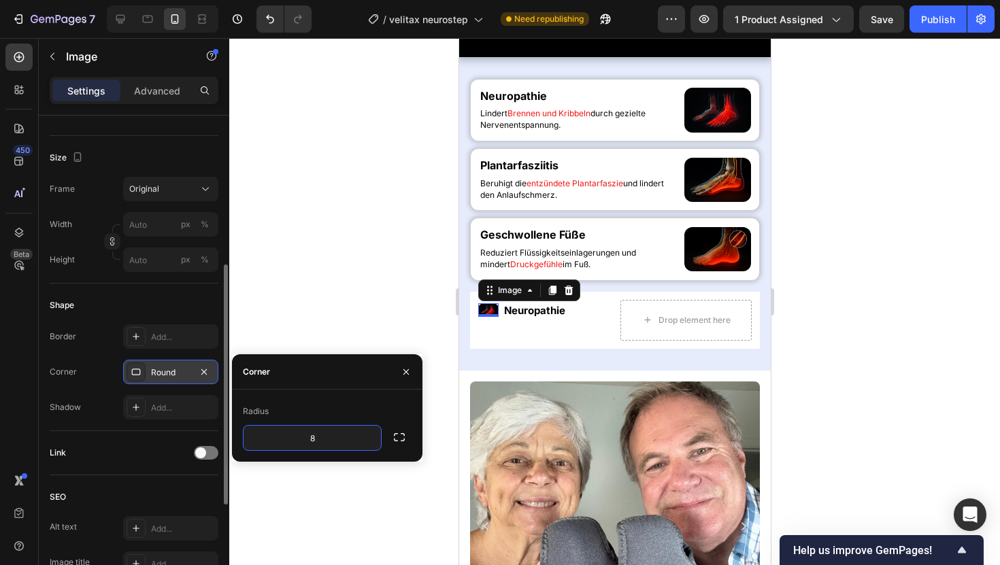
click at [382, 287] on div at bounding box center [614, 301] width 771 height 527
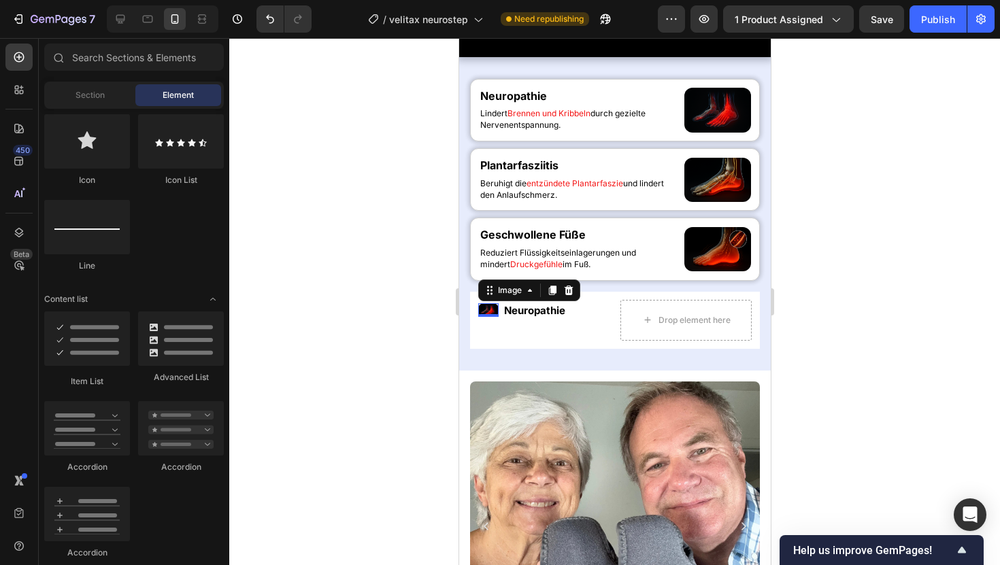
click at [495, 317] on img at bounding box center [488, 310] width 20 height 14
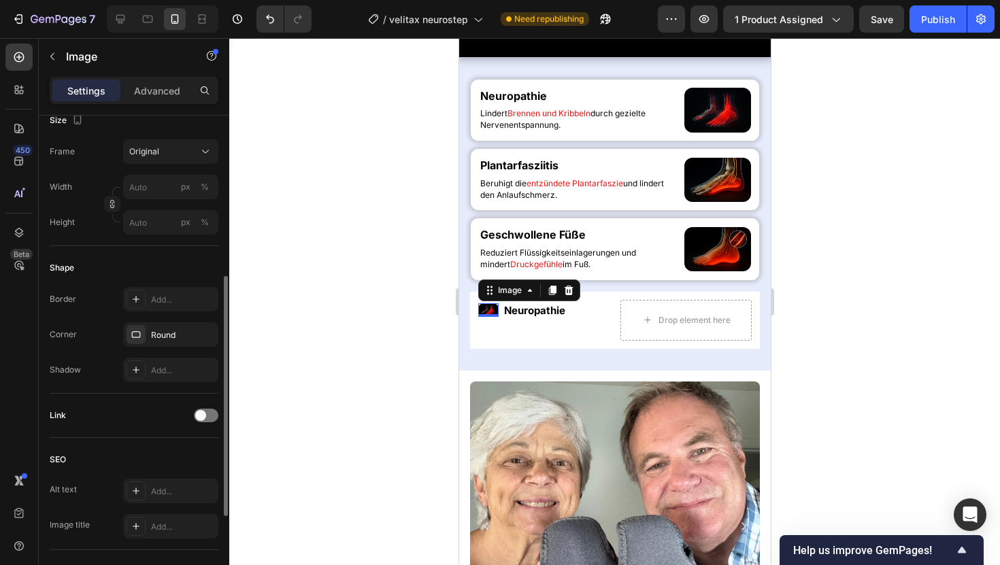
scroll to position [328, 0]
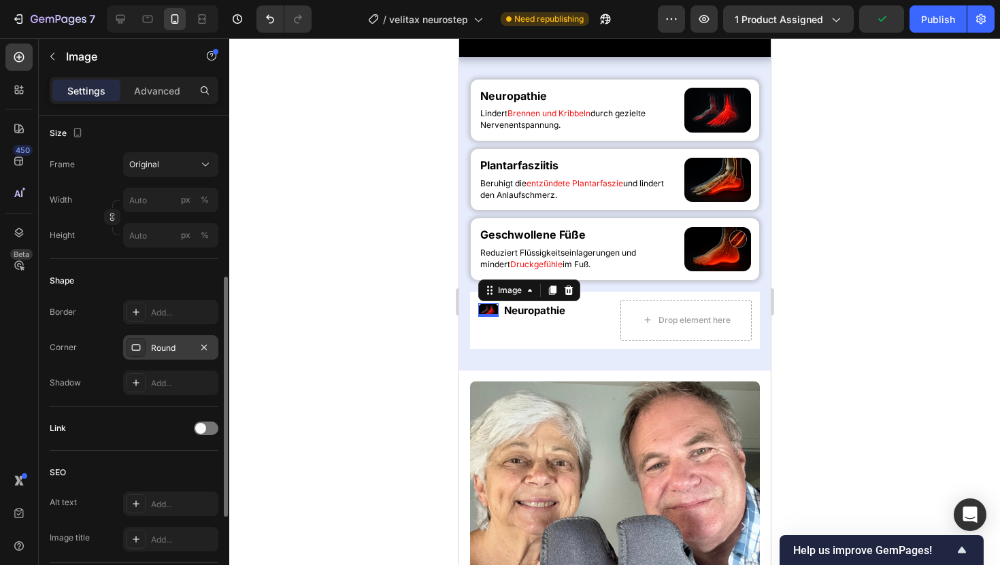
click at [176, 351] on div "Round" at bounding box center [170, 348] width 39 height 12
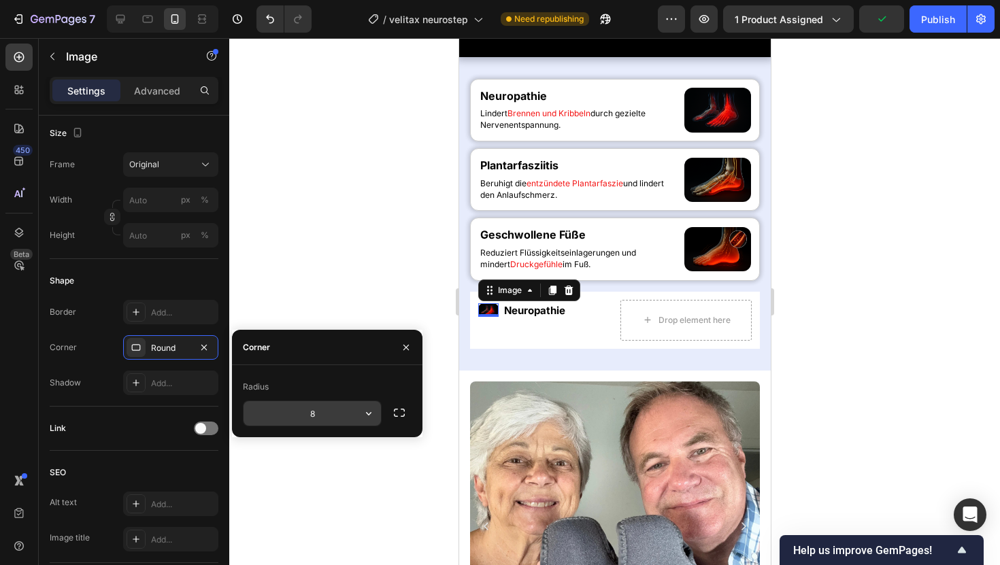
click at [312, 404] on input "8" at bounding box center [312, 413] width 137 height 24
type input "2"
click at [400, 261] on div at bounding box center [614, 301] width 771 height 527
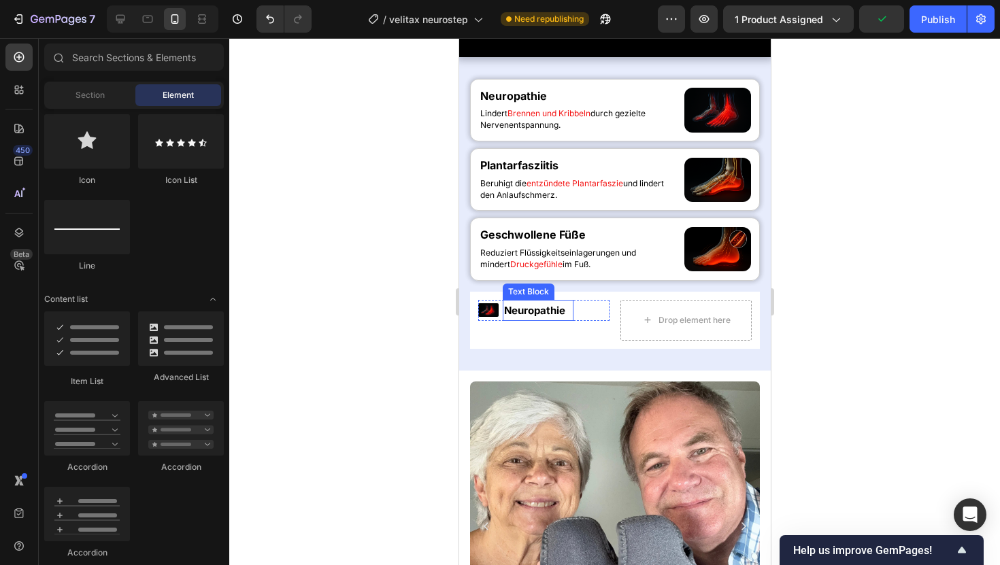
click at [502, 321] on div "Neuropathie" at bounding box center [537, 310] width 71 height 21
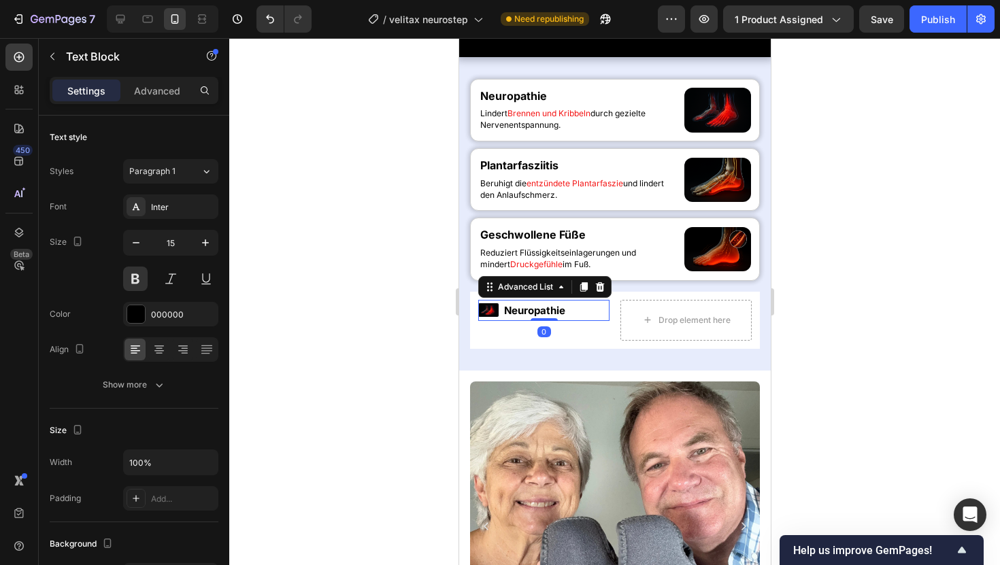
click at [498, 321] on li "Image Neuropathie Text Block" at bounding box center [525, 310] width 95 height 21
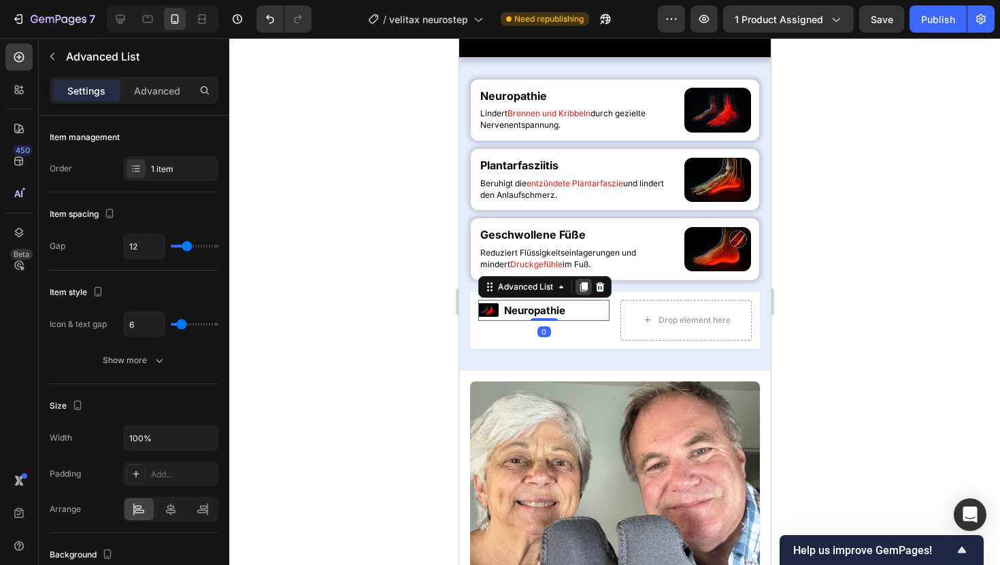
click at [584, 292] on icon at bounding box center [583, 287] width 7 height 10
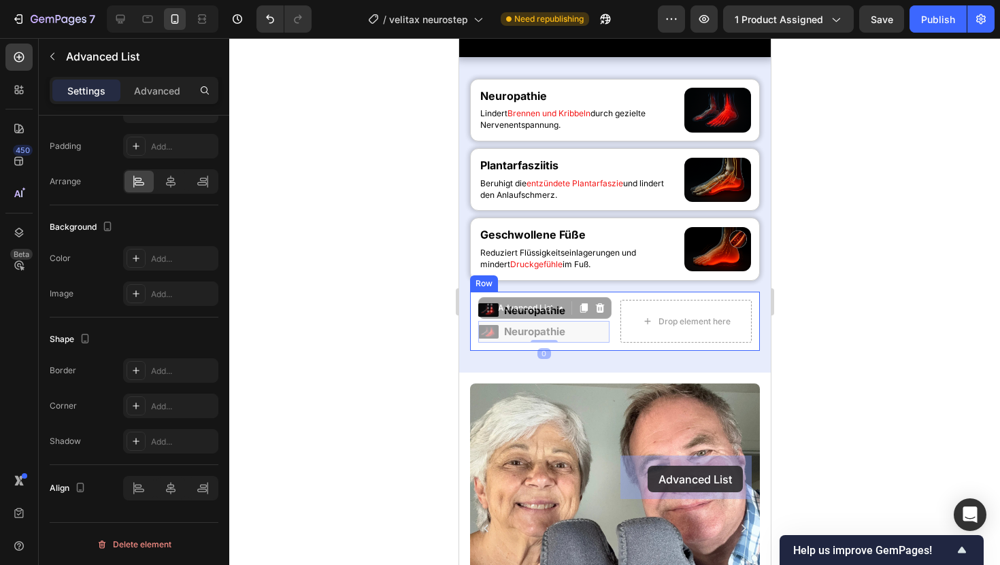
drag, startPoint x: 490, startPoint y: 467, endPoint x: 647, endPoint y: 466, distance: 156.5
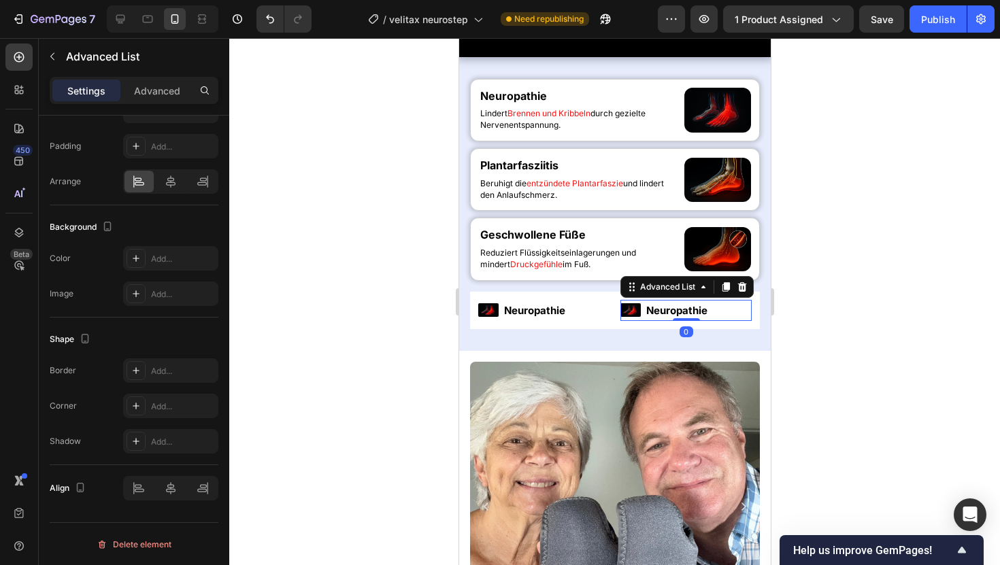
click at [825, 410] on div at bounding box center [614, 301] width 771 height 527
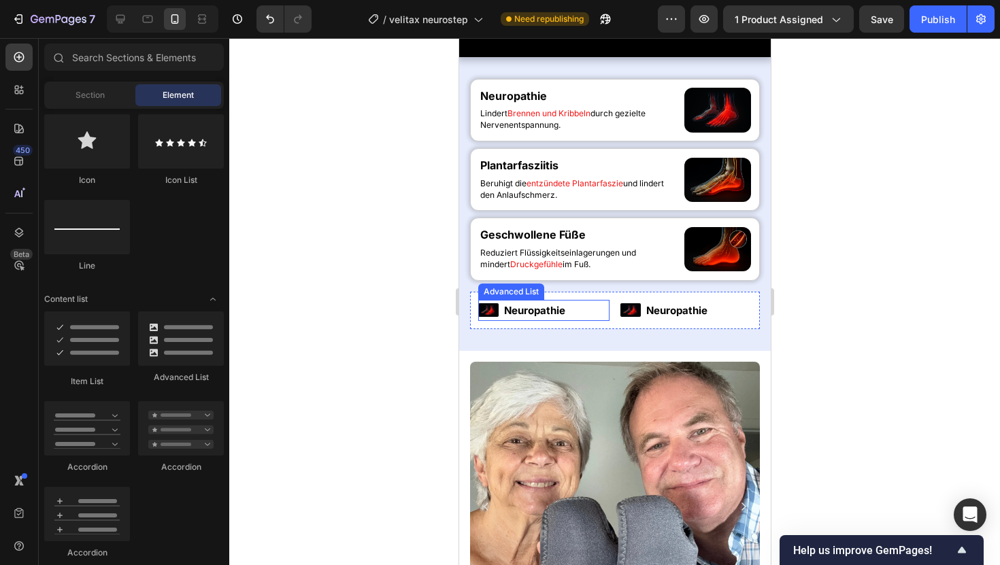
click at [499, 321] on li "Image Neuropathie Text Block" at bounding box center [525, 310] width 95 height 21
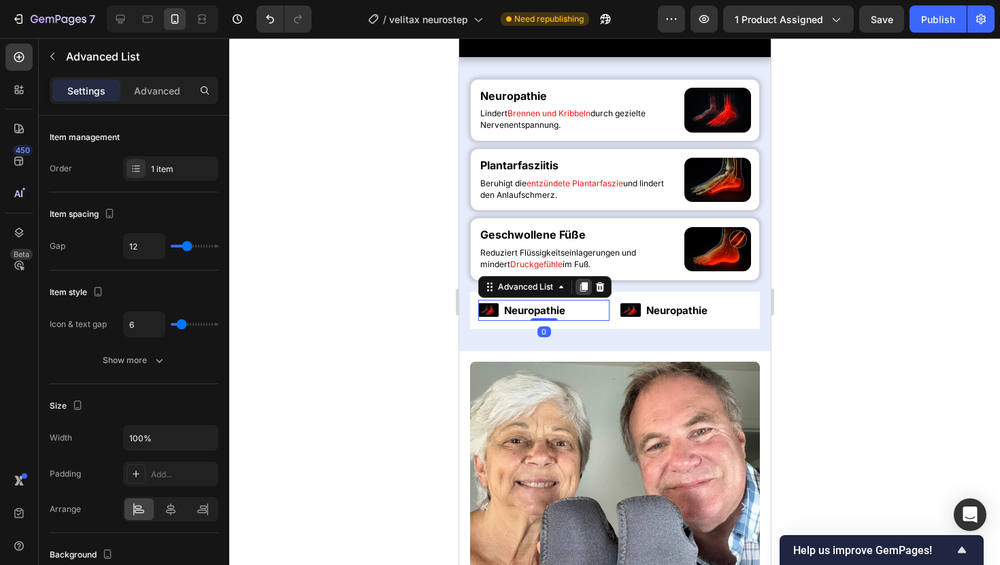
click at [579, 293] on icon at bounding box center [583, 287] width 11 height 11
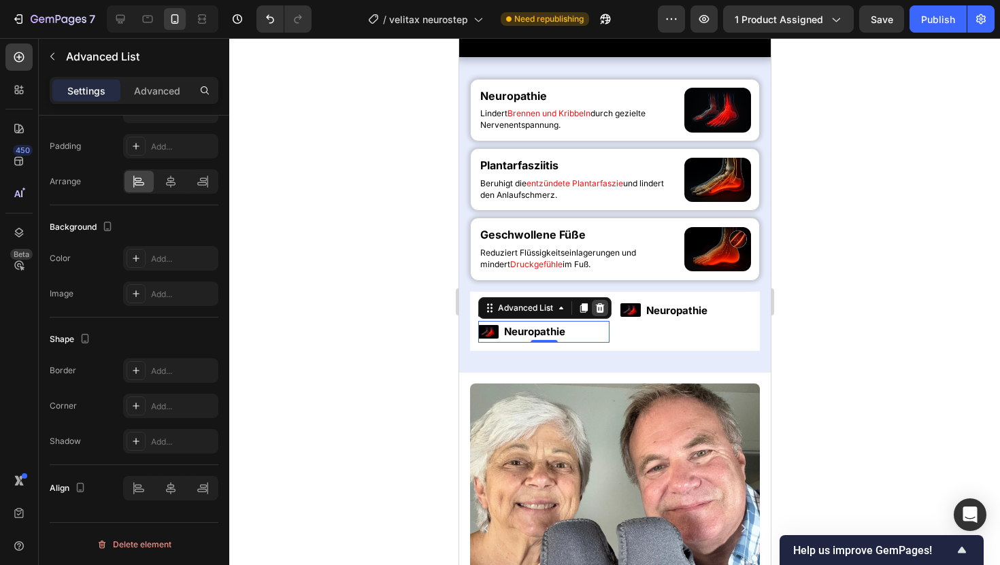
click at [594, 314] on icon at bounding box center [599, 308] width 11 height 11
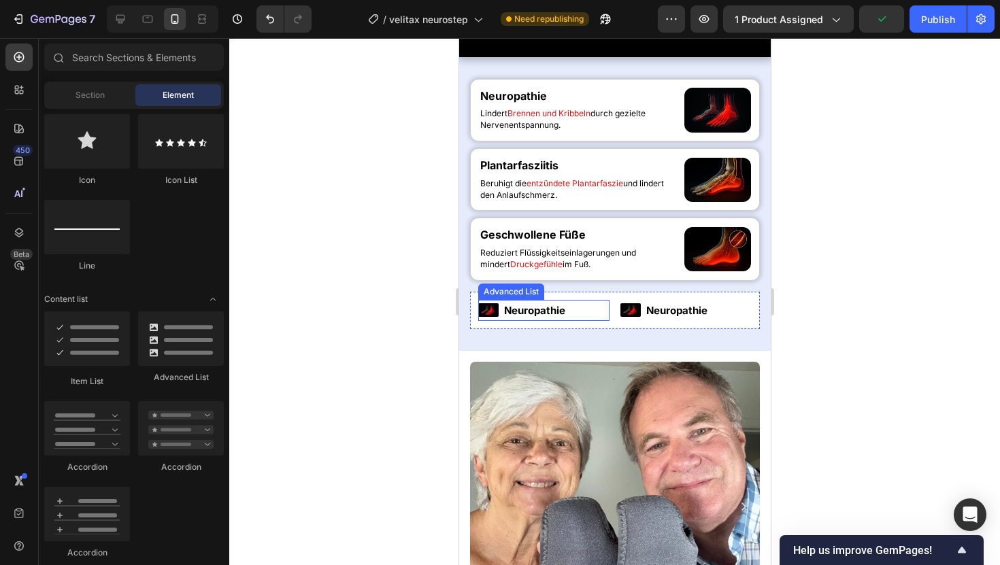
click at [501, 321] on li "Image Neuropathie Text Block" at bounding box center [525, 310] width 95 height 21
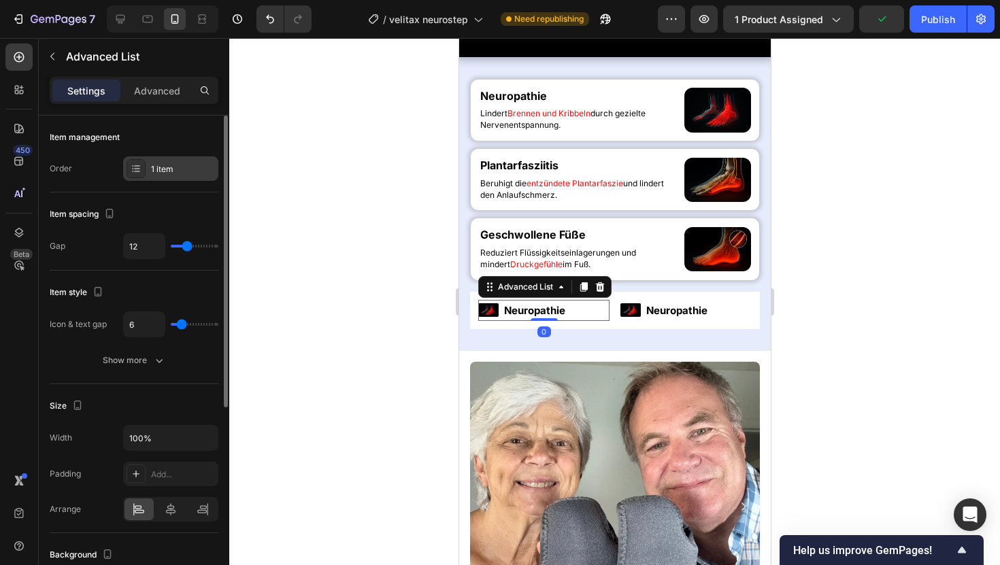
click at [168, 169] on div "1 item" at bounding box center [183, 169] width 64 height 12
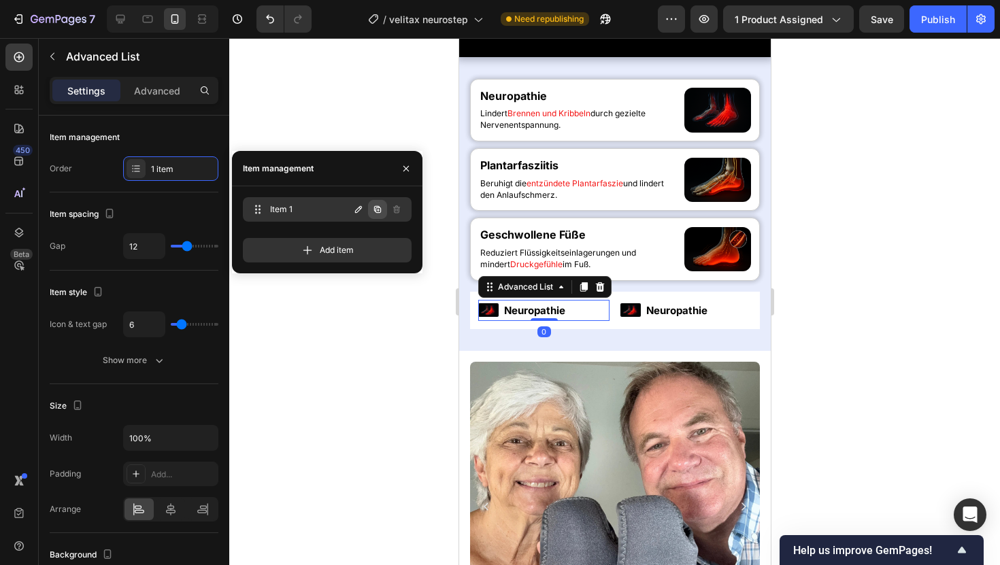
click at [381, 207] on icon "button" at bounding box center [377, 209] width 11 height 11
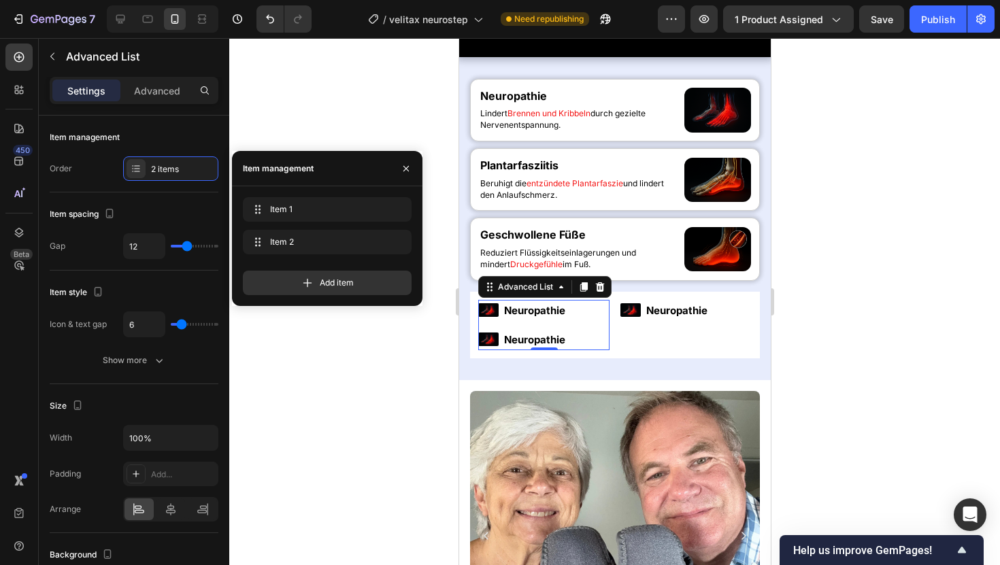
click at [375, 338] on div at bounding box center [614, 301] width 771 height 527
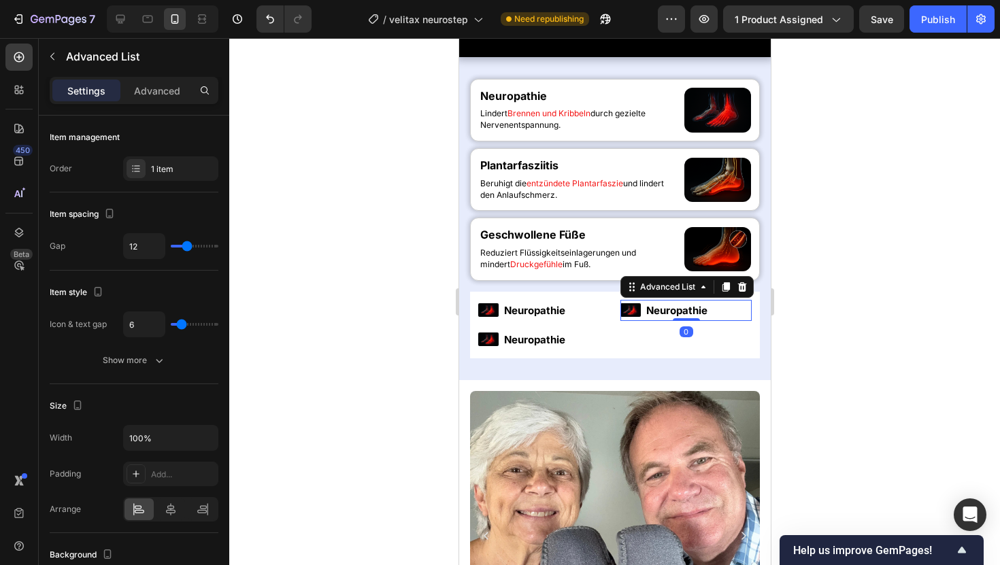
click at [643, 321] on li "Image Neuropathie Text Block" at bounding box center [667, 310] width 95 height 21
click at [185, 175] on div "1 item" at bounding box center [170, 168] width 95 height 24
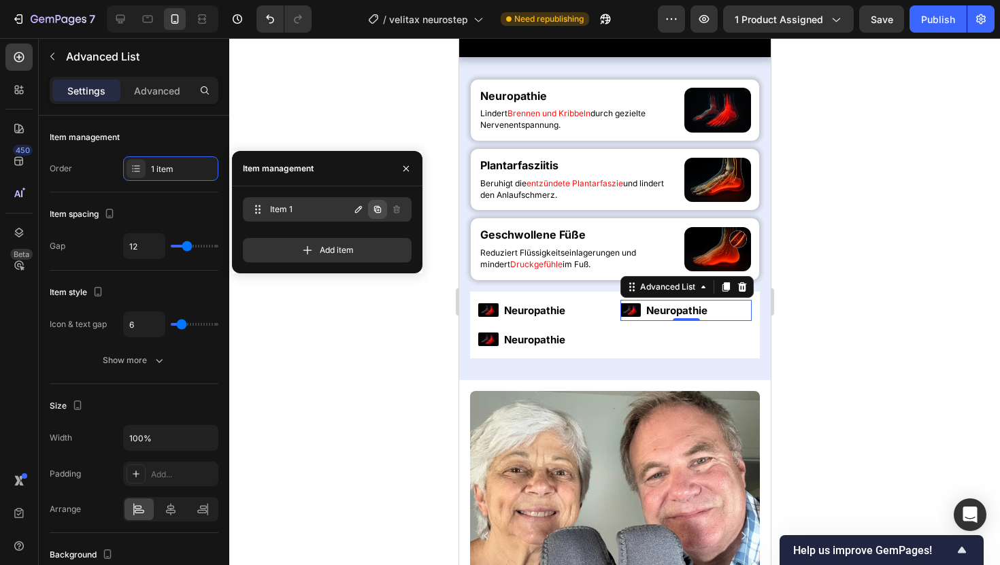
click at [377, 210] on icon "button" at bounding box center [378, 210] width 3 height 3
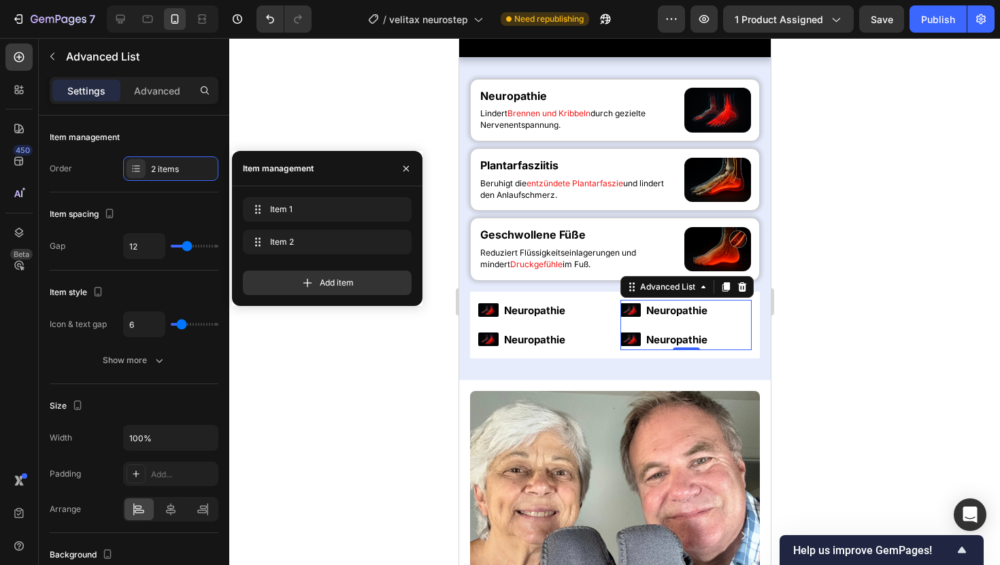
click at [376, 393] on div at bounding box center [614, 301] width 771 height 527
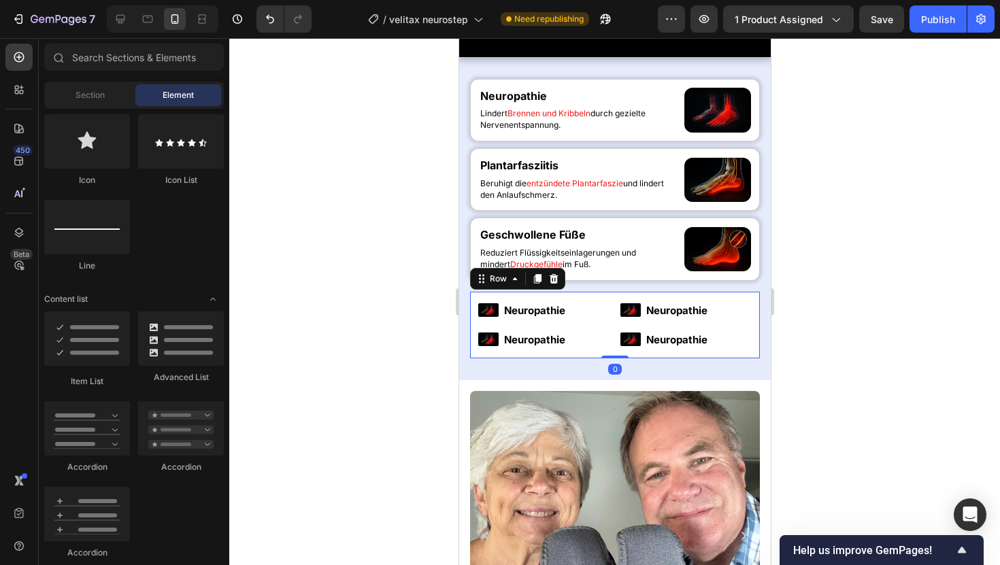
click at [595, 358] on div "Image Neuropathie Text Block Image Neuropathie Text Block Advanced List Image N…" at bounding box center [614, 325] width 290 height 67
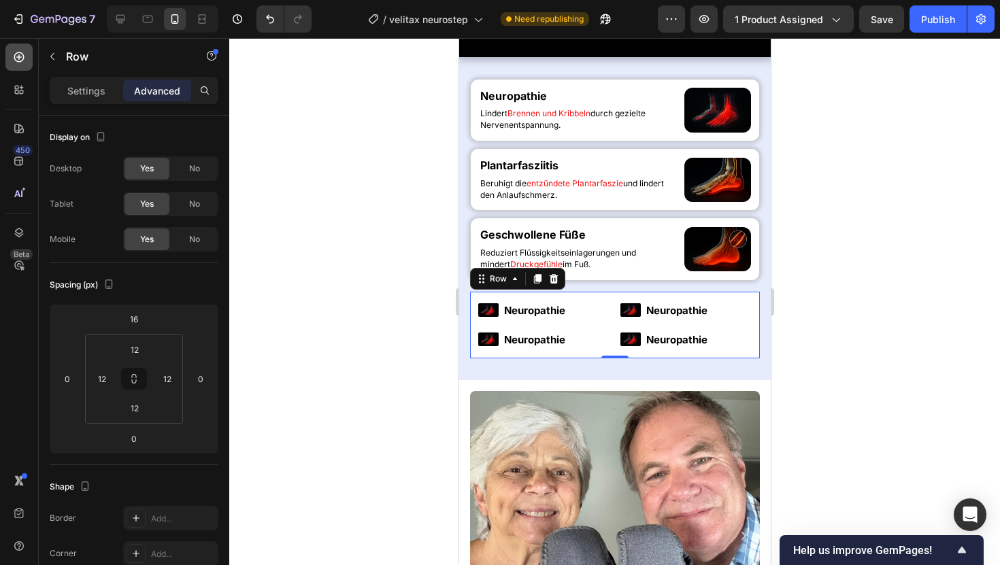
click at [14, 63] on icon at bounding box center [19, 57] width 14 height 14
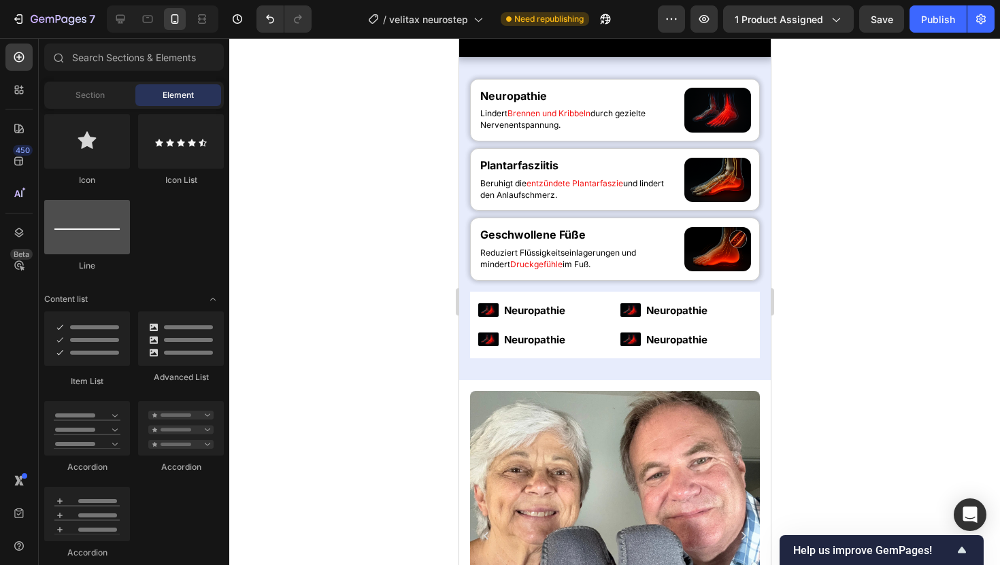
scroll to position [0, 0]
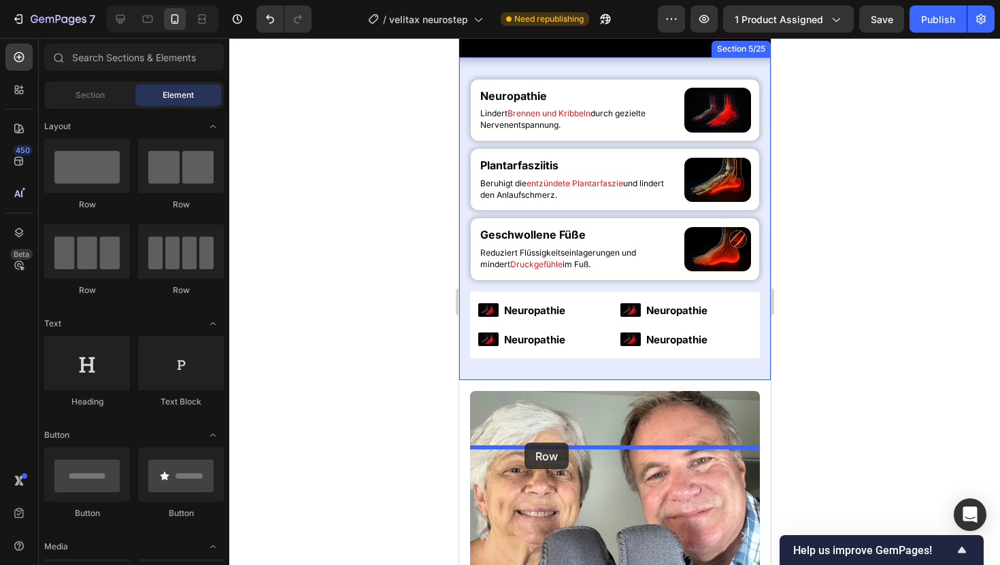
drag, startPoint x: 620, startPoint y: 218, endPoint x: 524, endPoint y: 443, distance: 244.1
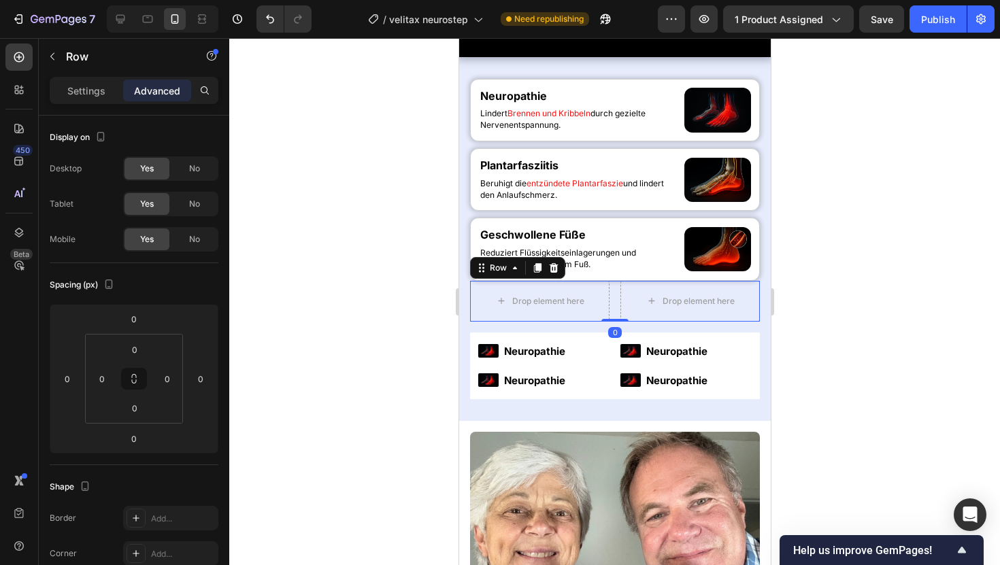
click at [827, 317] on div at bounding box center [614, 301] width 771 height 527
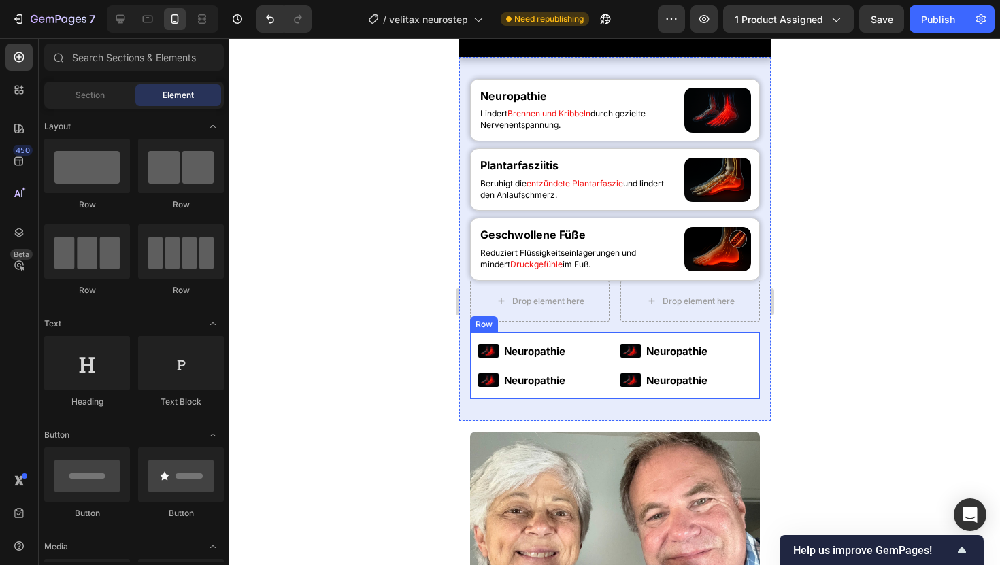
click at [583, 399] on div "Image Neuropathie Text Block Image Neuropathie Text Block Advanced List Image N…" at bounding box center [614, 366] width 290 height 67
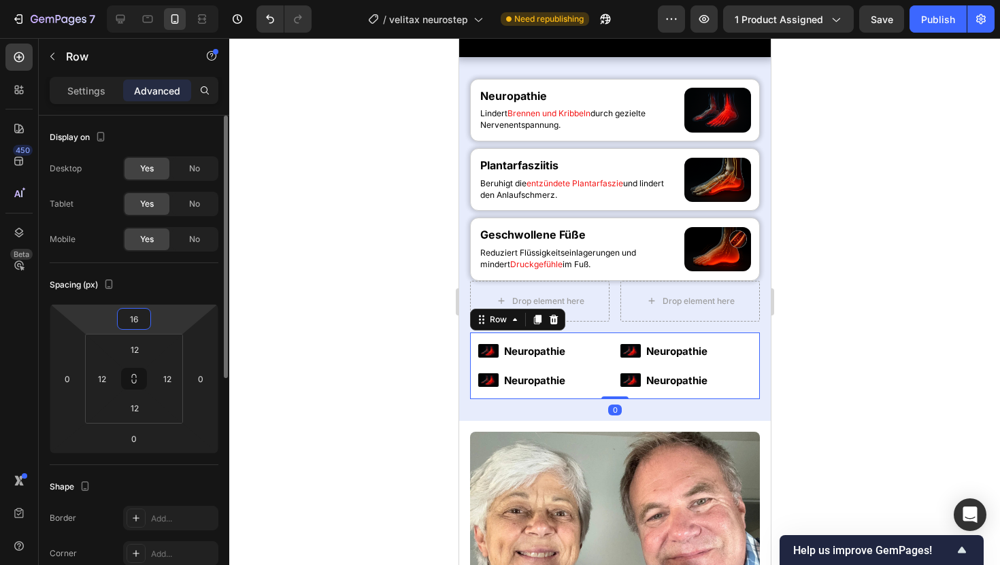
click at [134, 320] on input "16" at bounding box center [133, 319] width 27 height 20
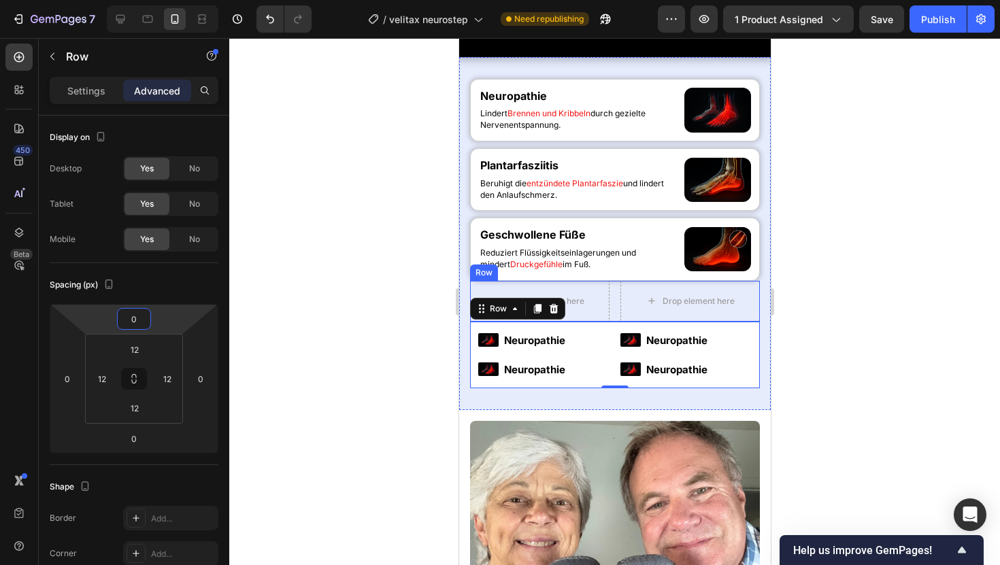
click at [616, 322] on div "Drop element here Drop element here Row" at bounding box center [614, 301] width 290 height 41
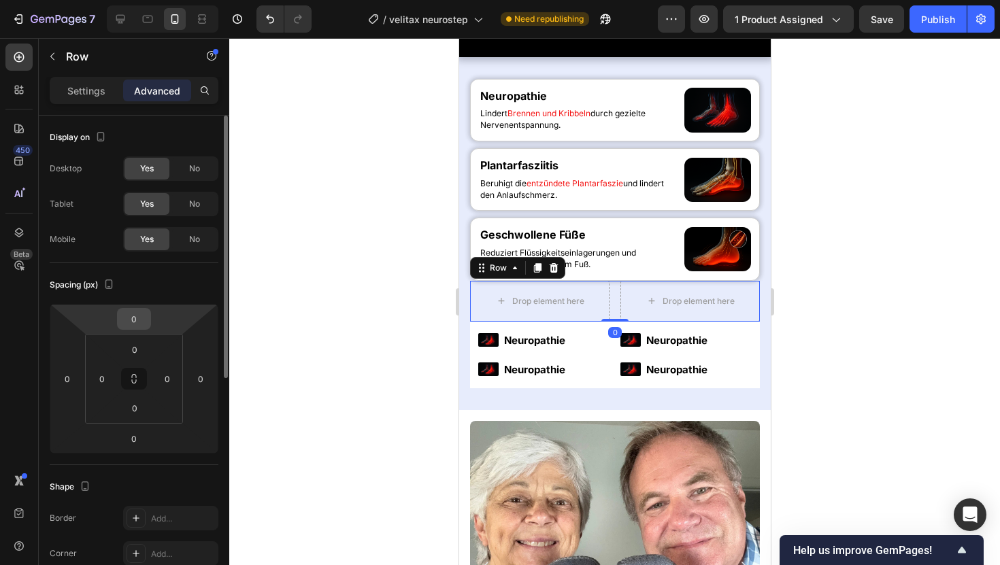
click at [129, 323] on input "0" at bounding box center [133, 319] width 27 height 20
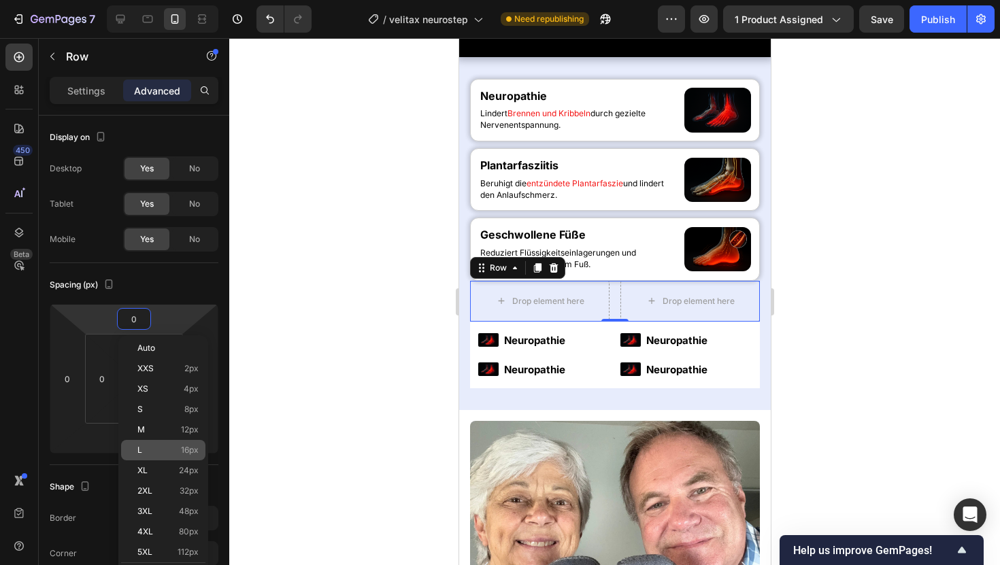
click at [188, 457] on div "L 16px" at bounding box center [163, 450] width 84 height 20
type input "16"
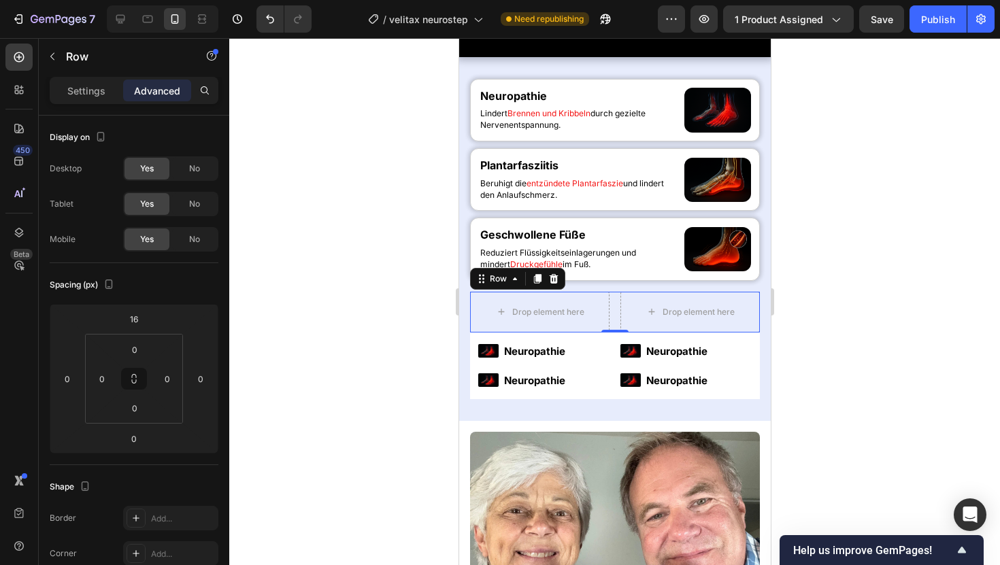
click at [368, 344] on div at bounding box center [614, 301] width 771 height 527
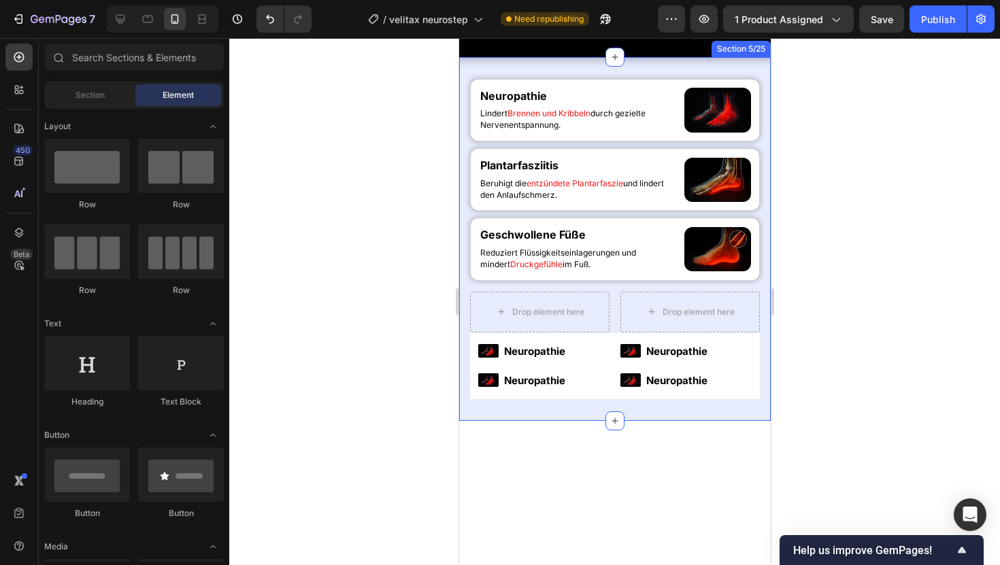
scroll to position [875, 0]
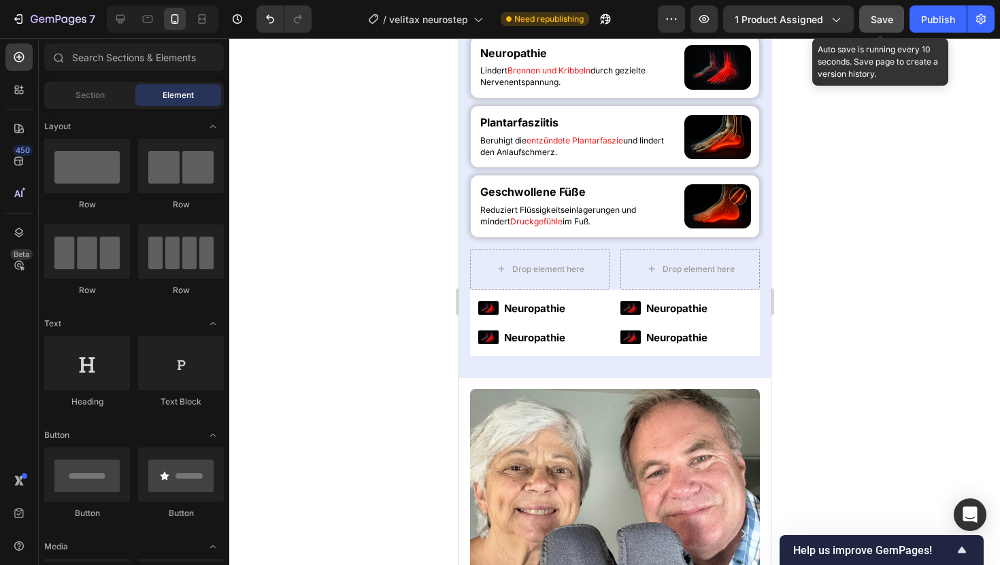
click at [894, 14] on button "Save" at bounding box center [881, 18] width 45 height 27
